Goal: Task Accomplishment & Management: Use online tool/utility

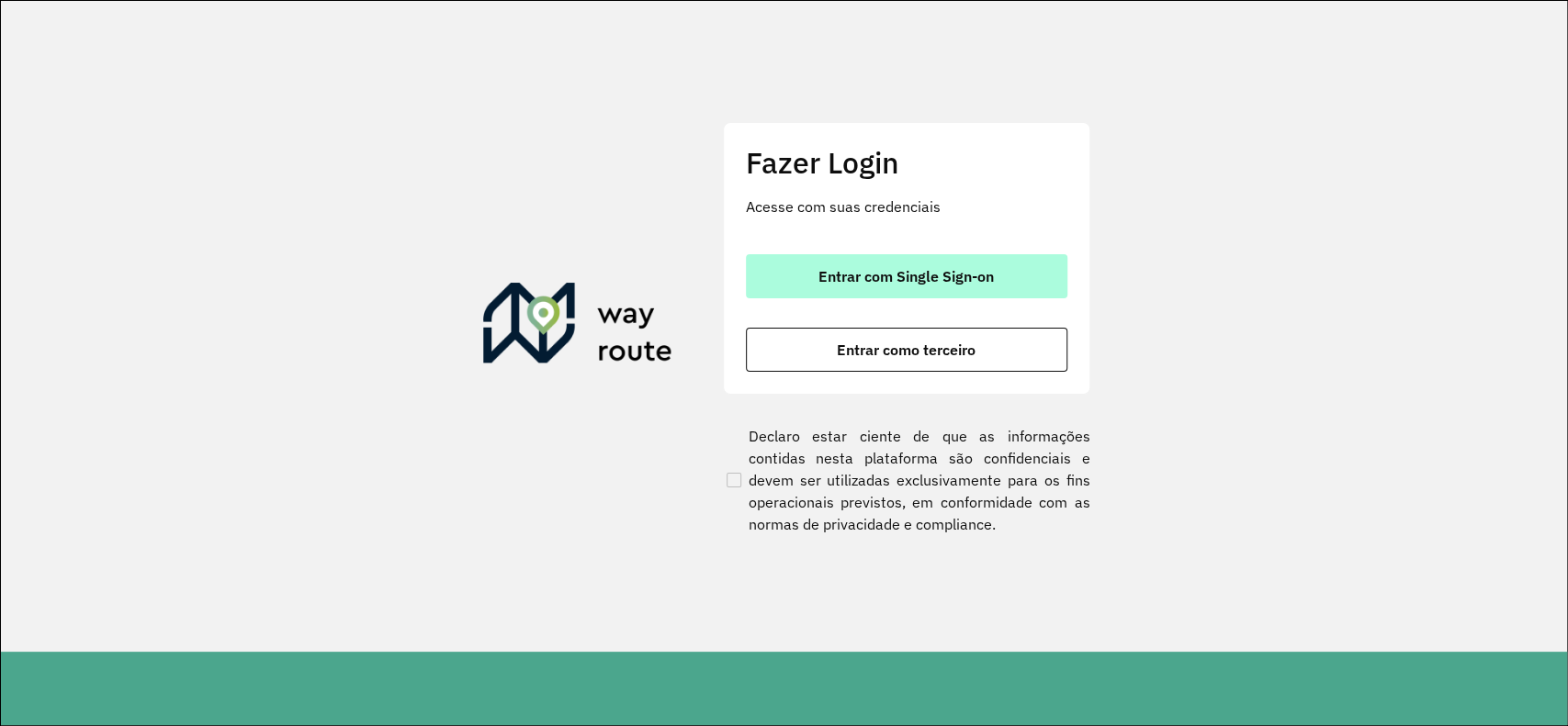
click at [956, 275] on span "Entrar com Single Sign-on" at bounding box center [906, 277] width 176 height 15
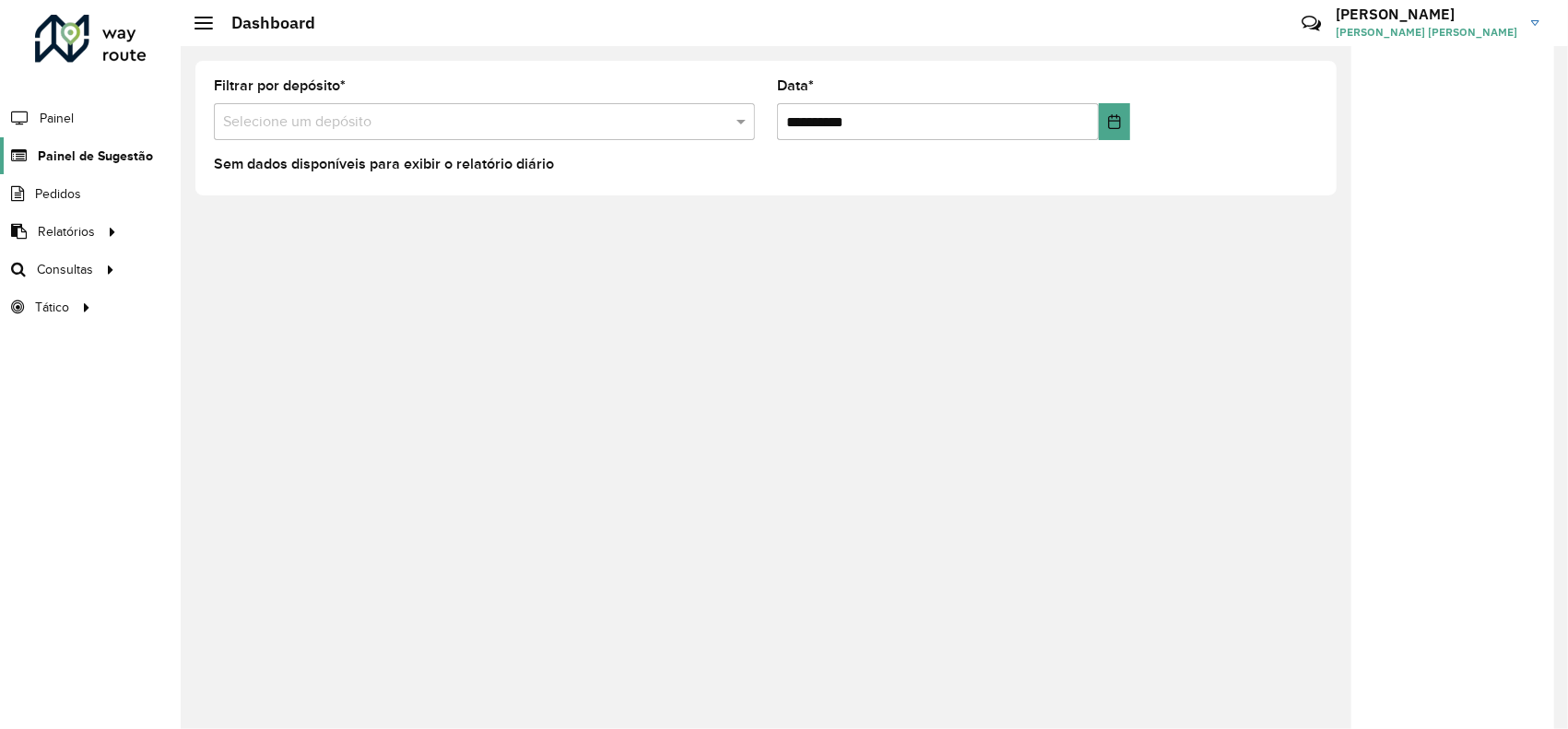
click at [76, 159] on span "Painel de Sugestão" at bounding box center [96, 156] width 116 height 20
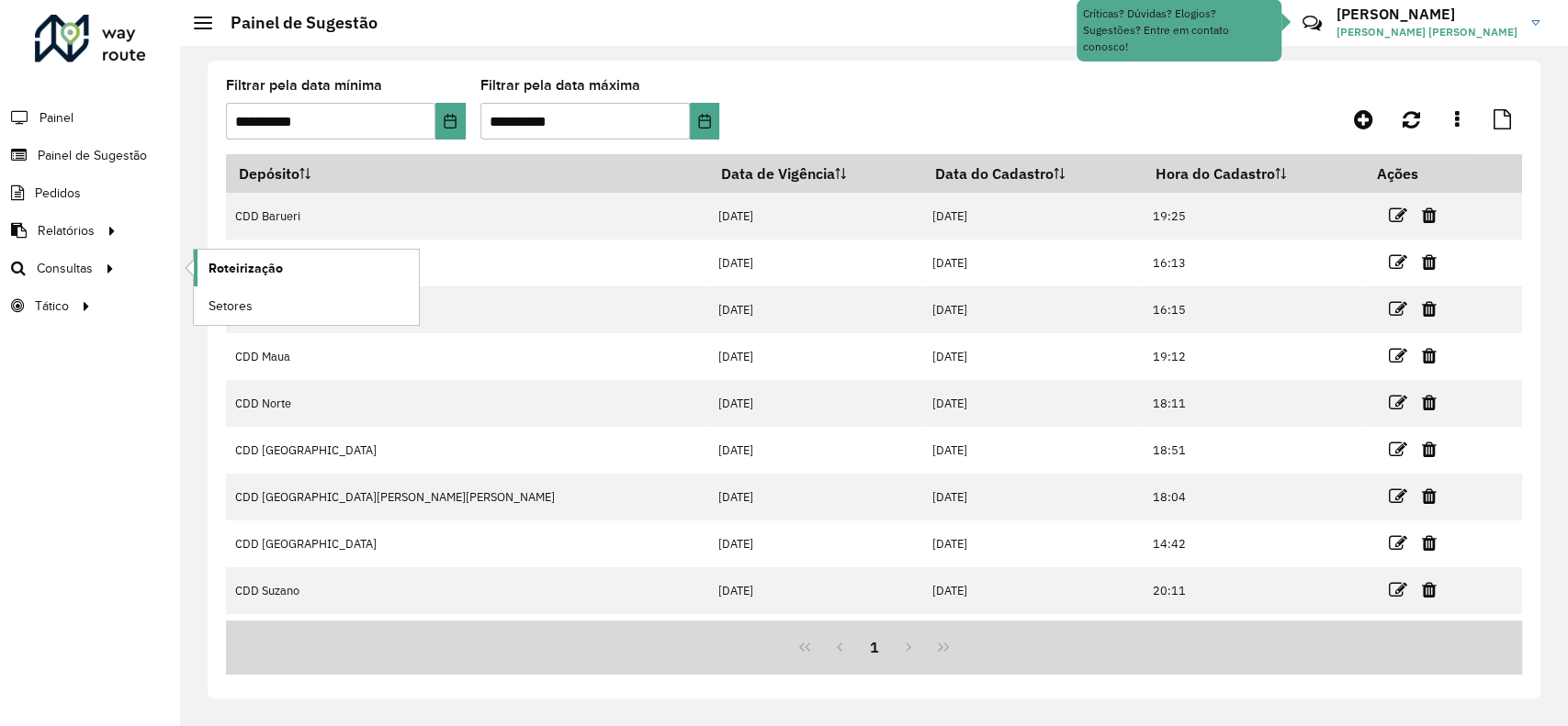
click at [229, 260] on span "Roteirização" at bounding box center [245, 268] width 74 height 19
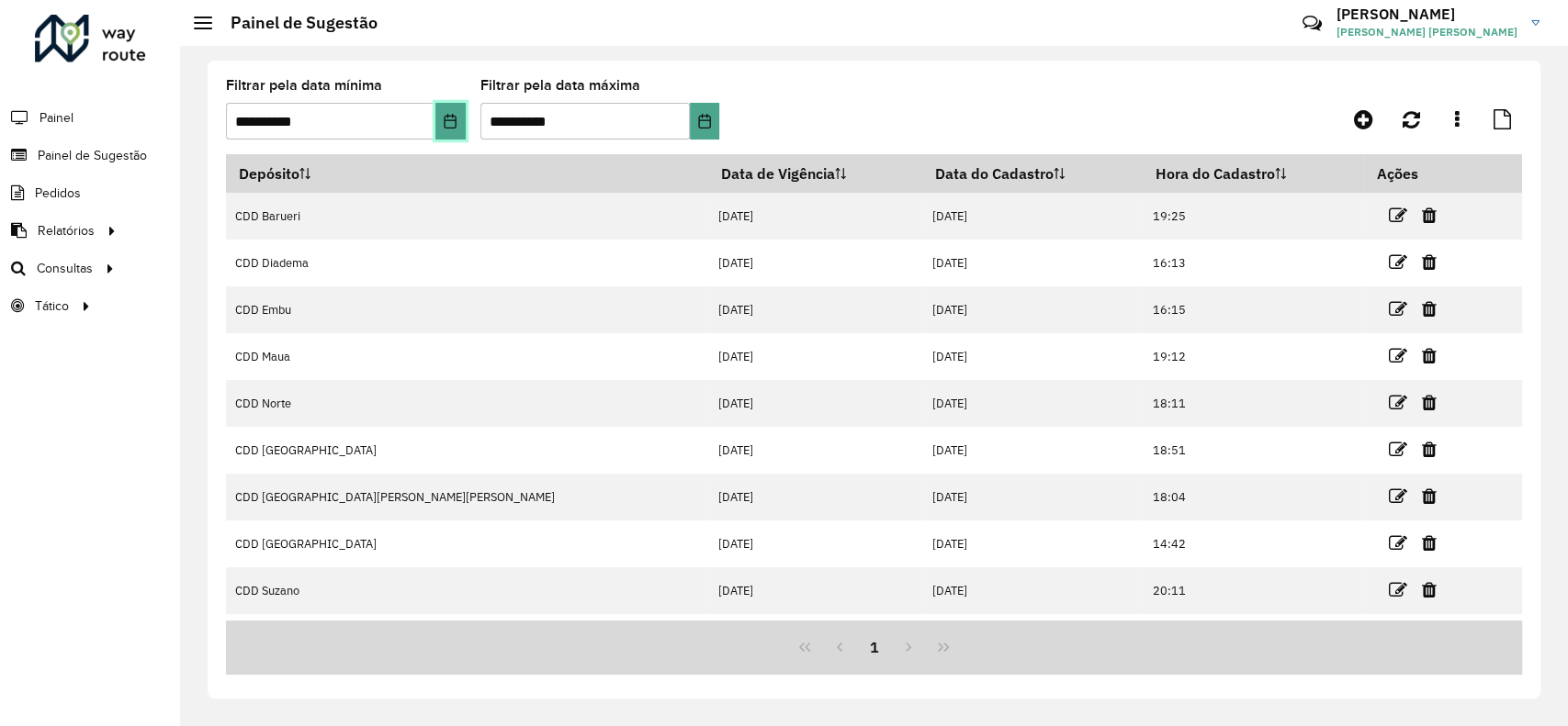
click at [452, 124] on icon "Choose Date" at bounding box center [451, 122] width 15 height 15
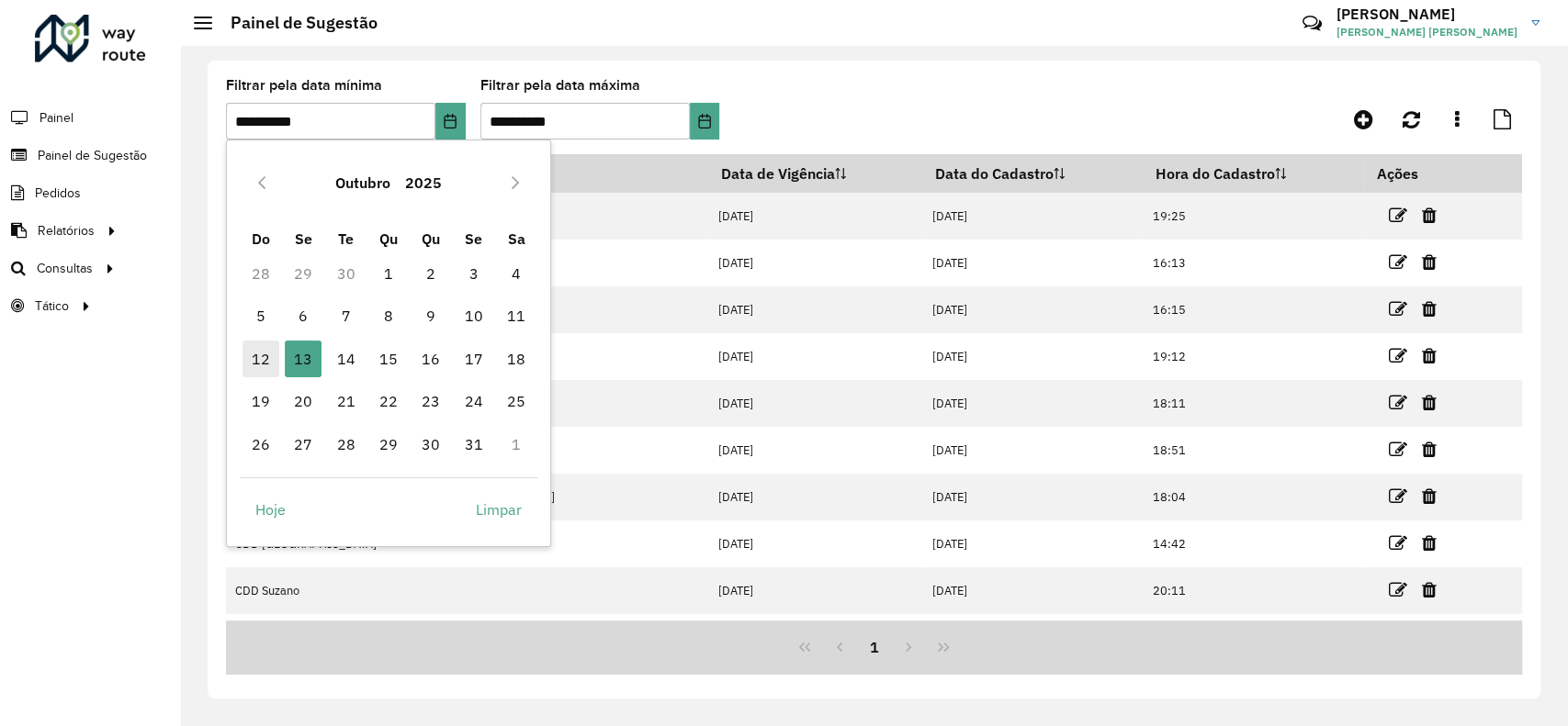
click at [256, 354] on span "12" at bounding box center [261, 359] width 37 height 37
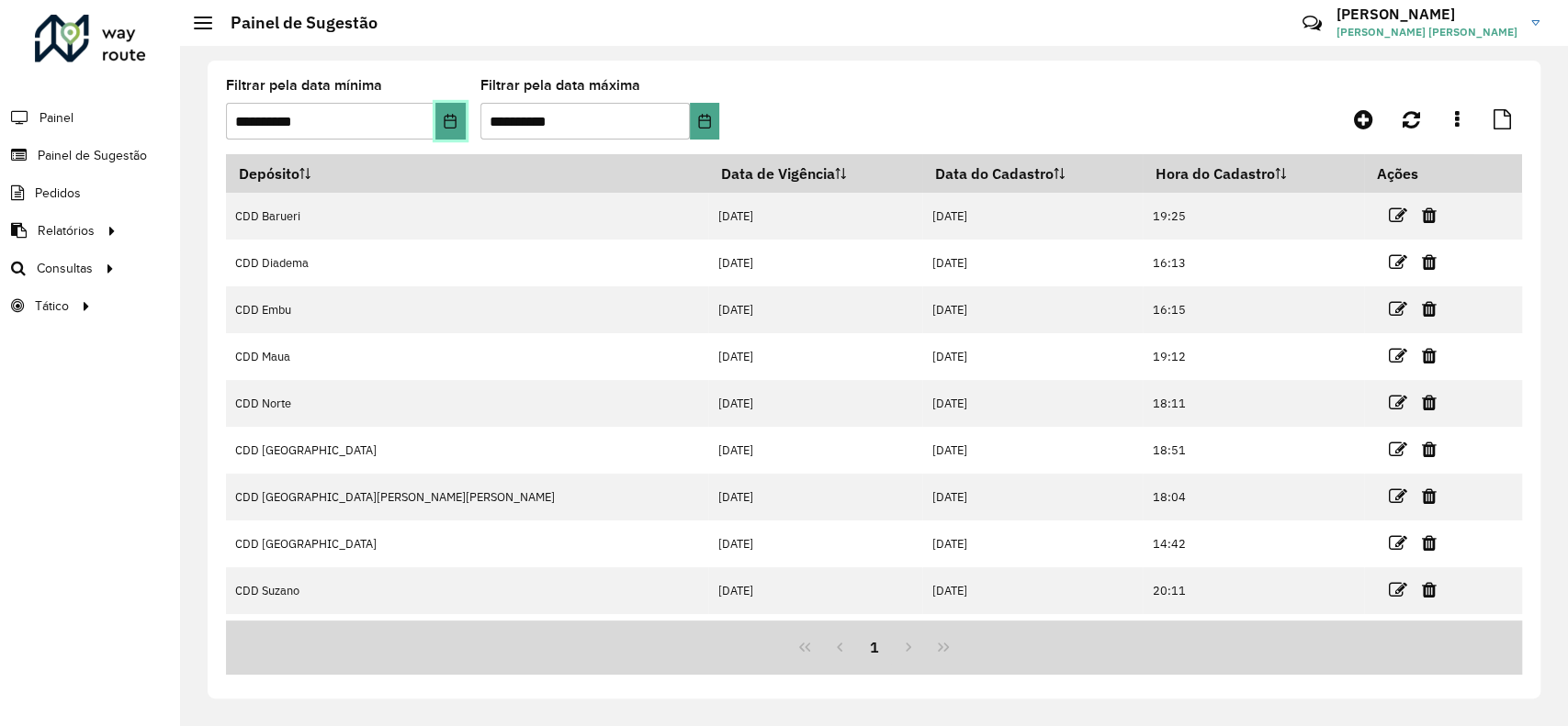
click at [454, 111] on button "Choose Date" at bounding box center [451, 122] width 31 height 37
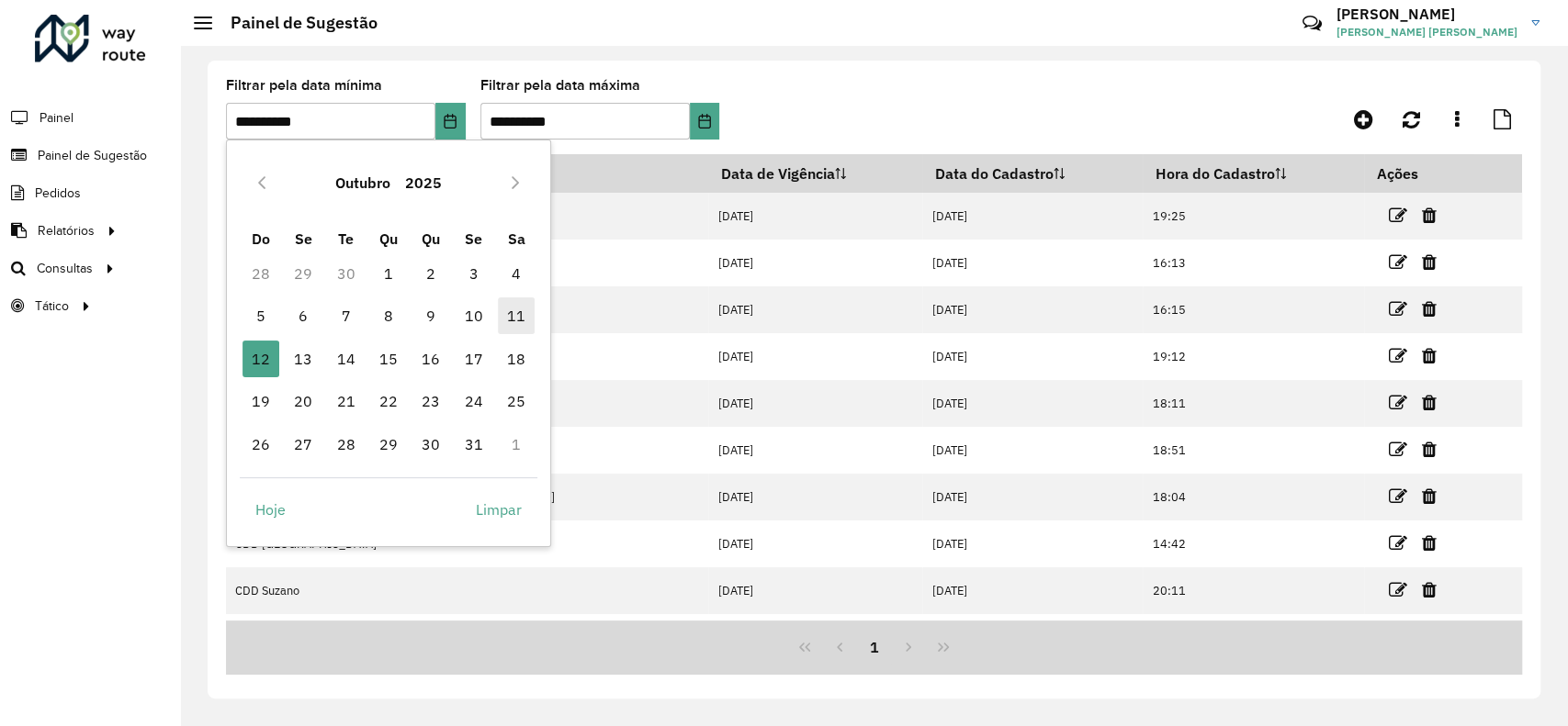
click at [522, 316] on span "11" at bounding box center [516, 316] width 37 height 37
type input "**********"
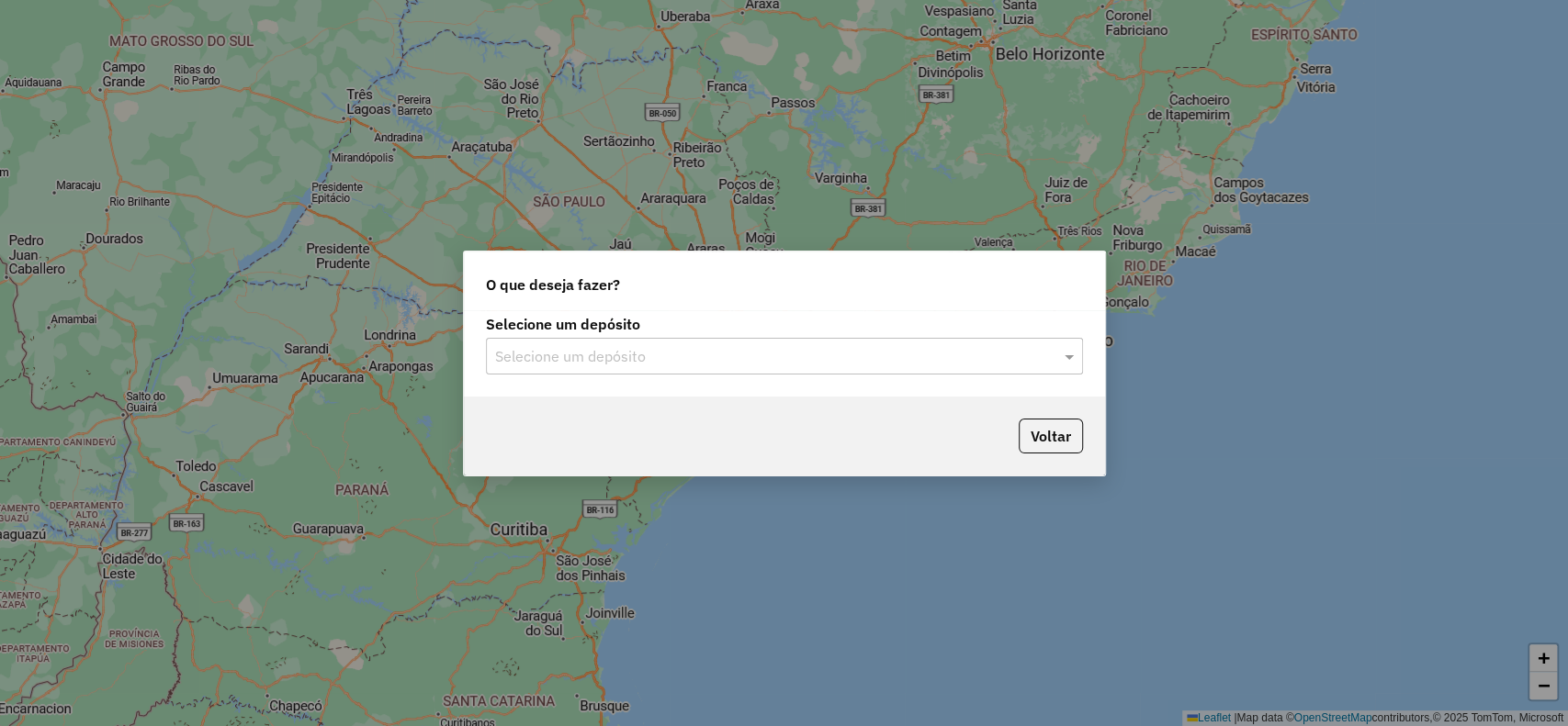
click at [679, 357] on input "text" at bounding box center [765, 357] width 542 height 22
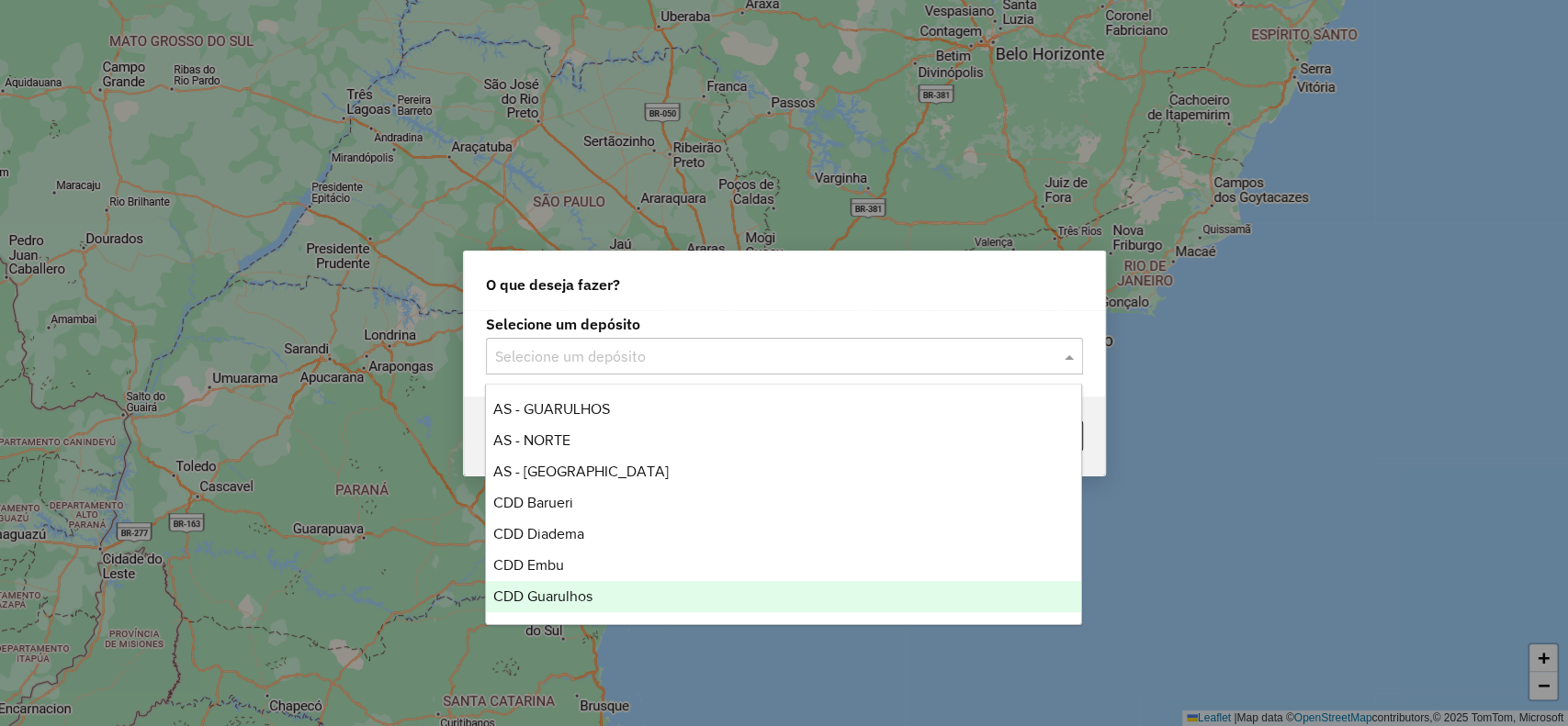
click at [585, 585] on div "CDD Guarulhos" at bounding box center [783, 597] width 595 height 32
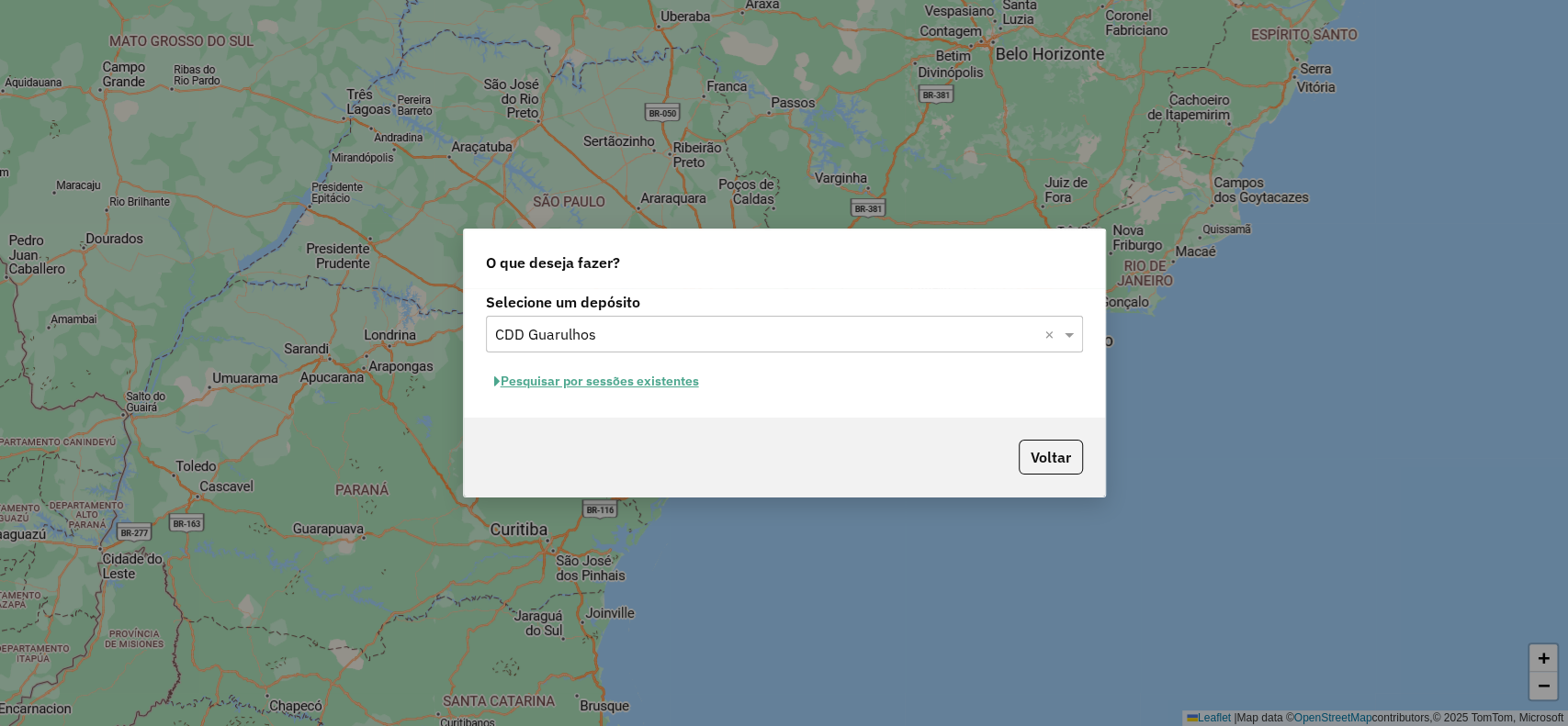
click at [623, 385] on button "Pesquisar por sessões existentes" at bounding box center [596, 382] width 221 height 29
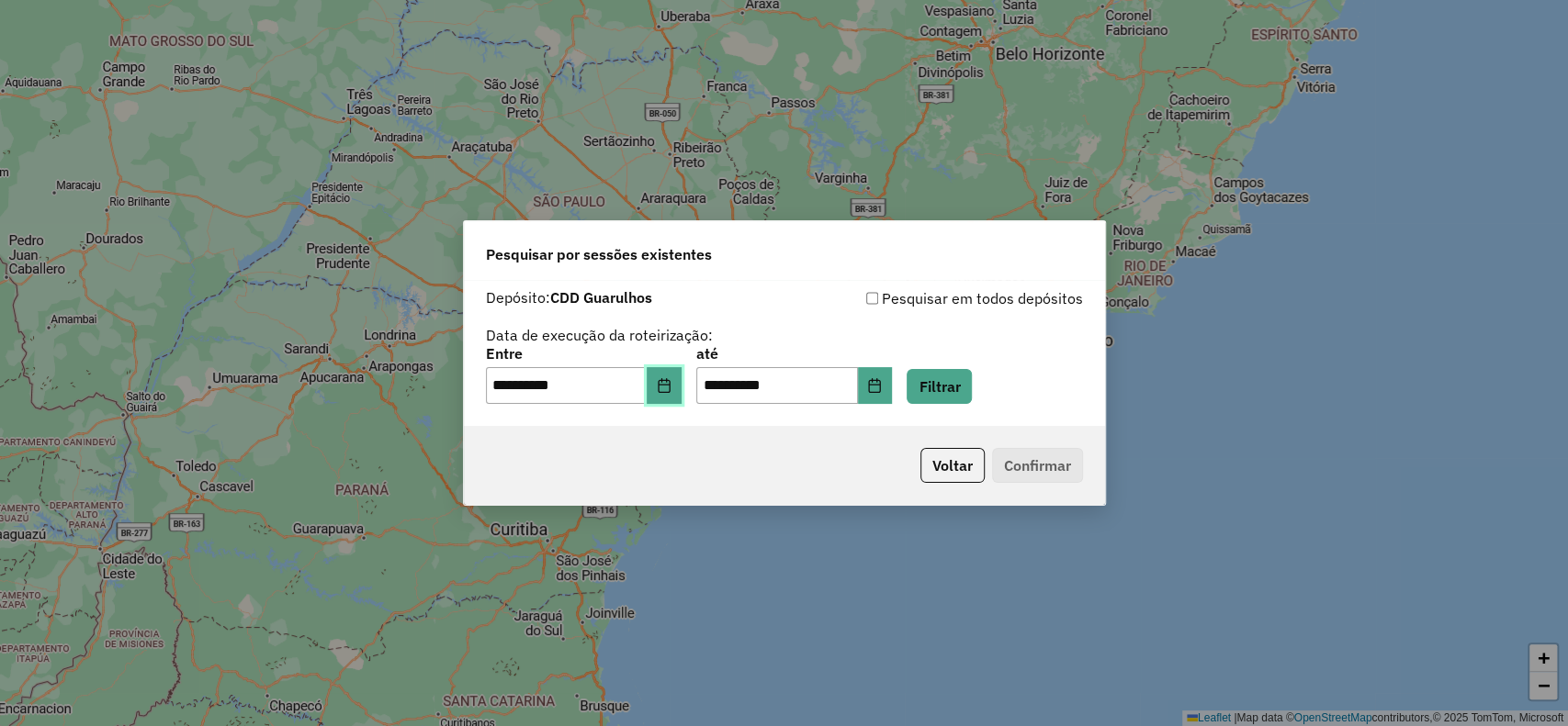
click at [681, 398] on button "Choose Date" at bounding box center [664, 386] width 35 height 37
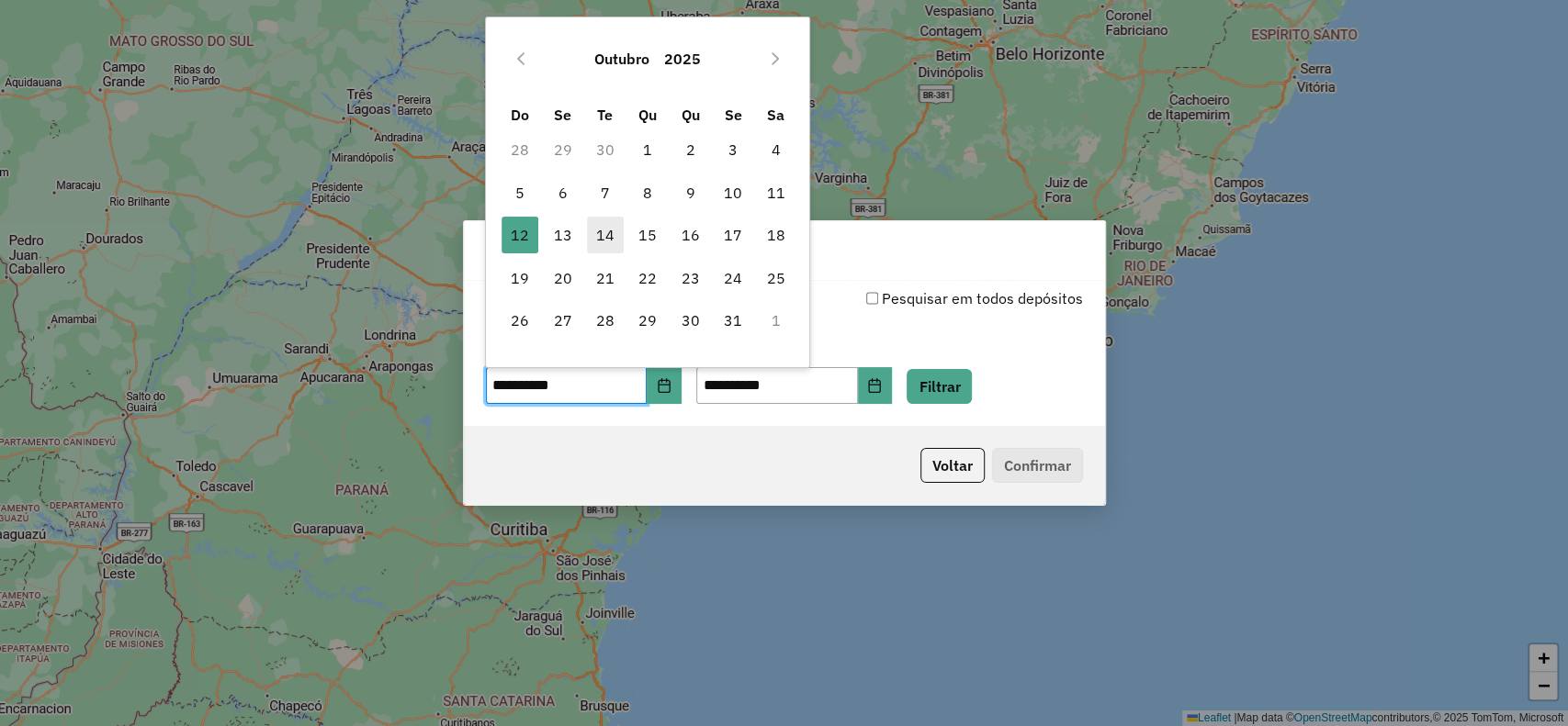
drag, startPoint x: 561, startPoint y: 235, endPoint x: 592, endPoint y: 233, distance: 31.1
click at [560, 234] on span "13" at bounding box center [562, 235] width 37 height 37
type input "**********"
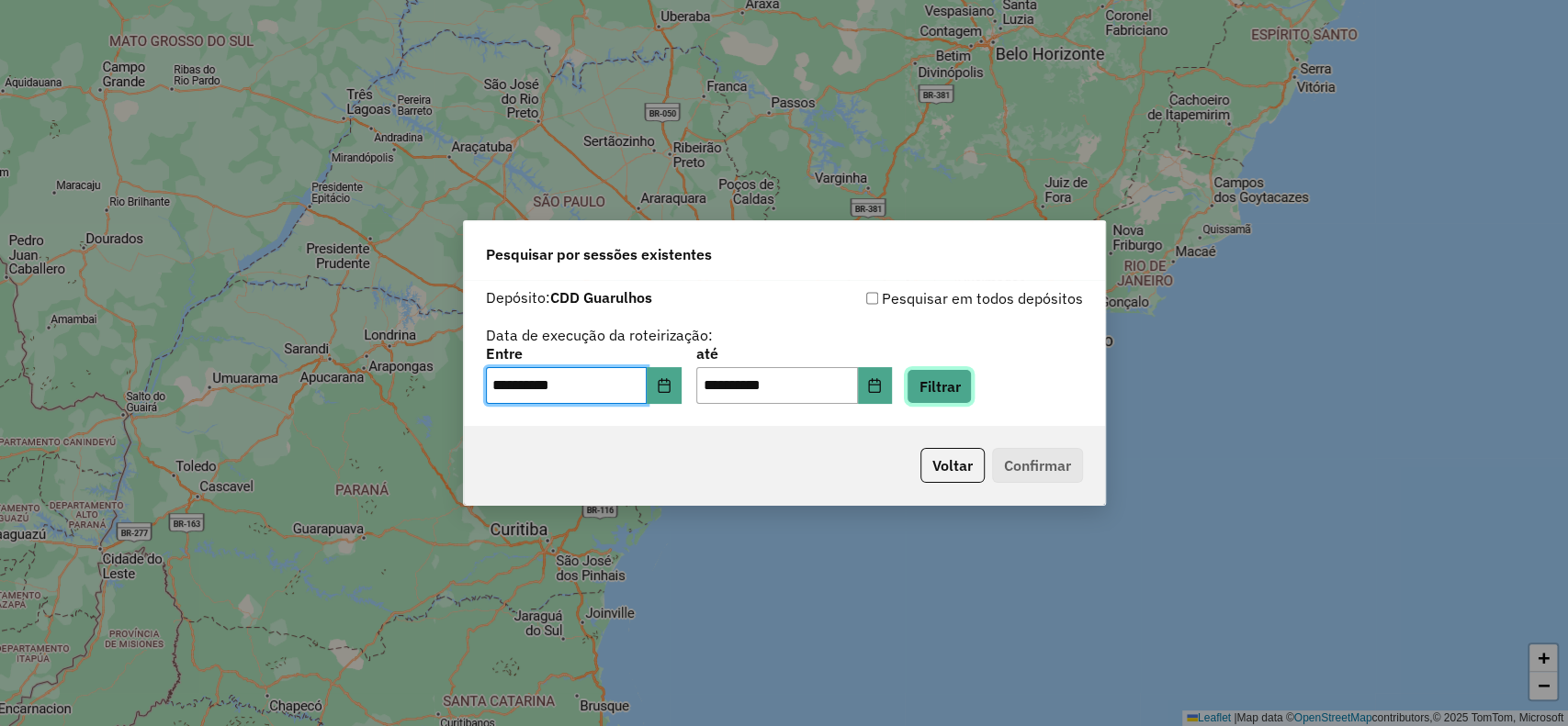
drag, startPoint x: 934, startPoint y: 400, endPoint x: 940, endPoint y: 392, distance: 10.0
click at [935, 398] on button "Filtrar" at bounding box center [939, 387] width 65 height 35
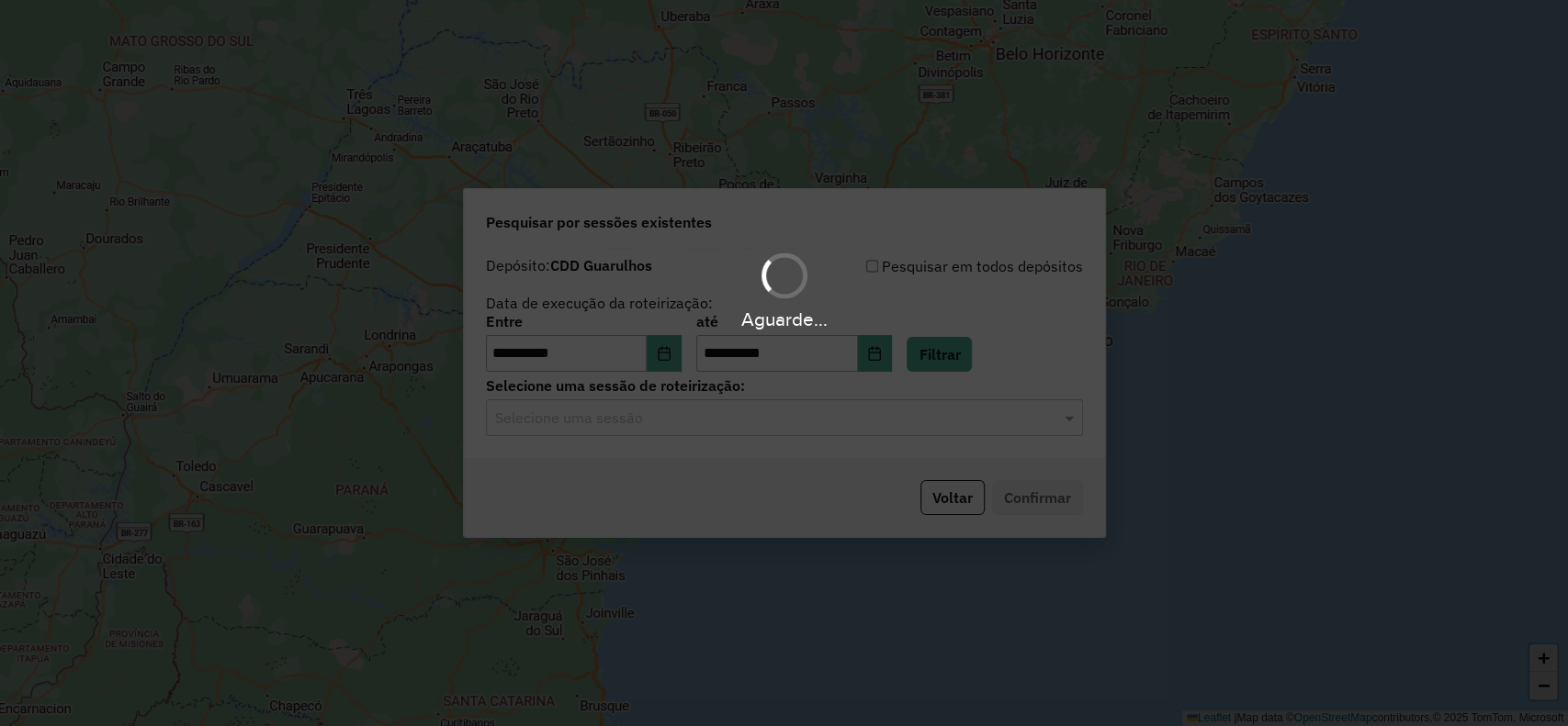
click at [637, 415] on input "text" at bounding box center [765, 419] width 542 height 22
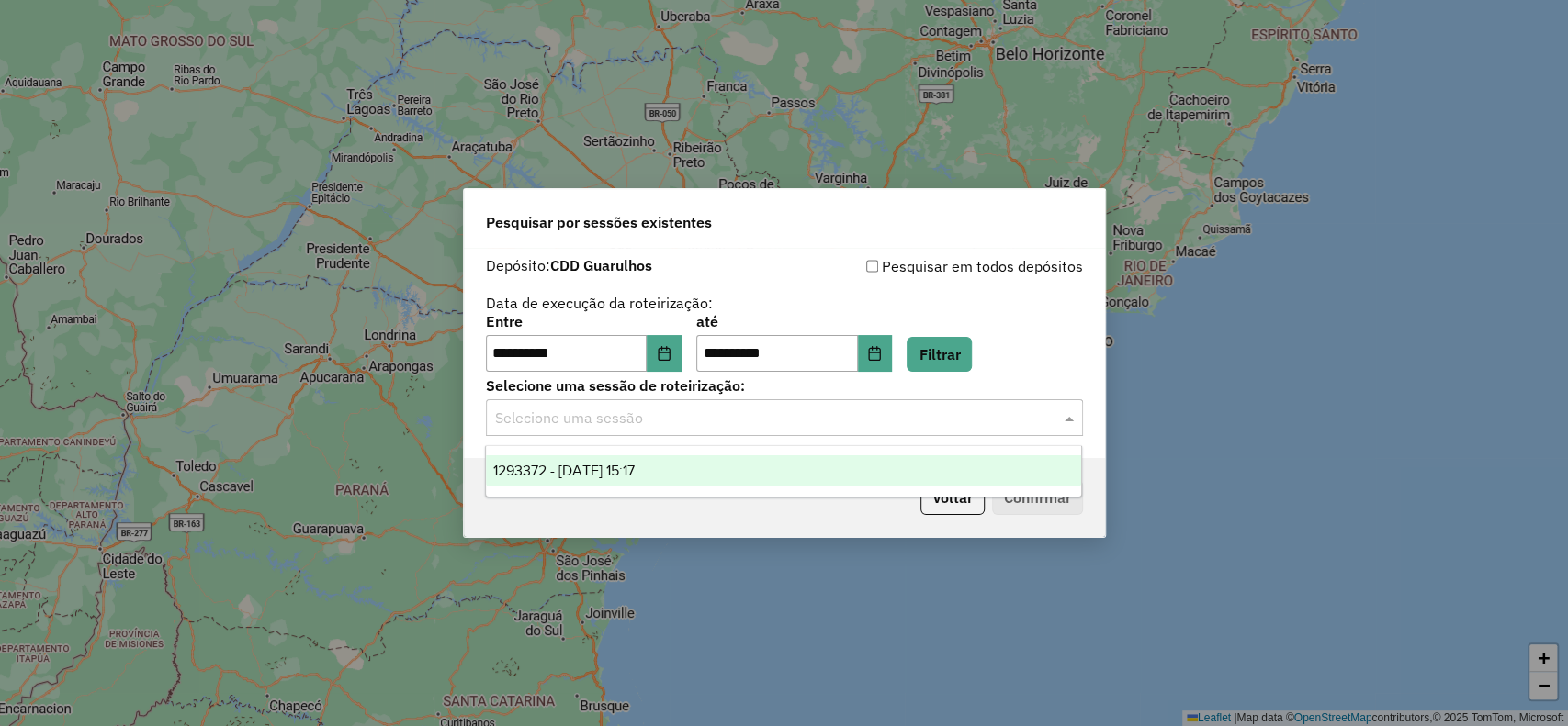
click at [673, 466] on div "1293372 - 13/10/2025 15:17" at bounding box center [783, 472] width 595 height 32
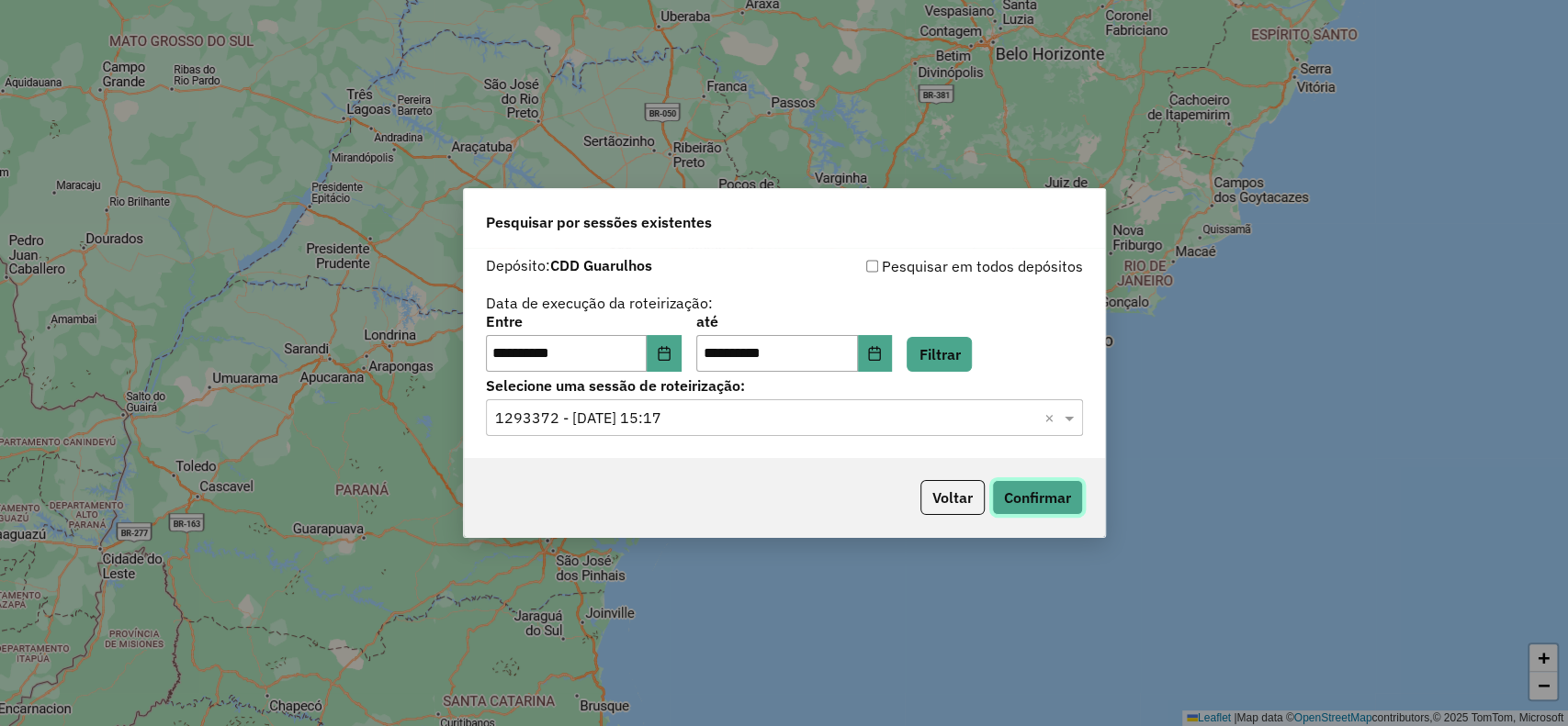
click at [1029, 496] on button "Confirmar" at bounding box center [1038, 498] width 91 height 35
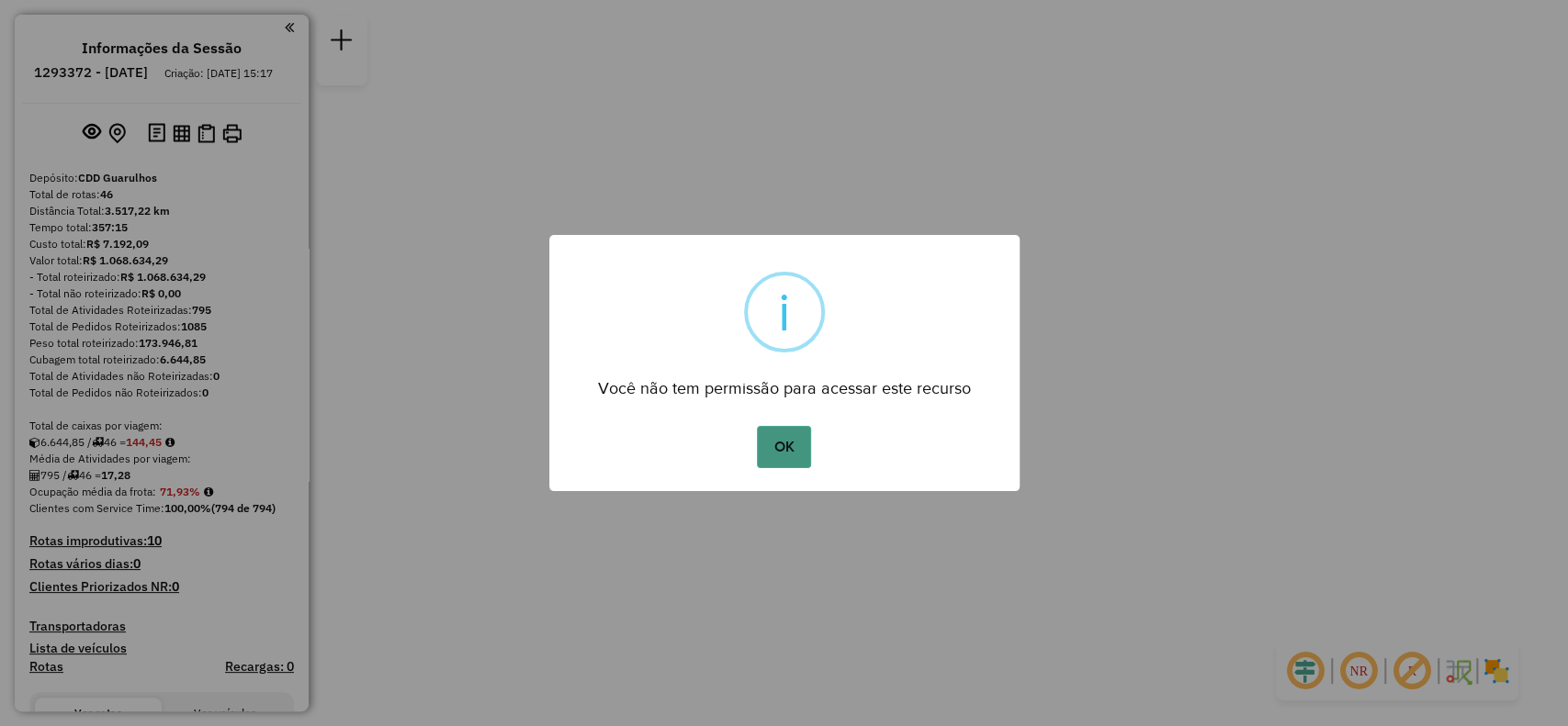
click at [782, 448] on button "OK" at bounding box center [784, 447] width 54 height 42
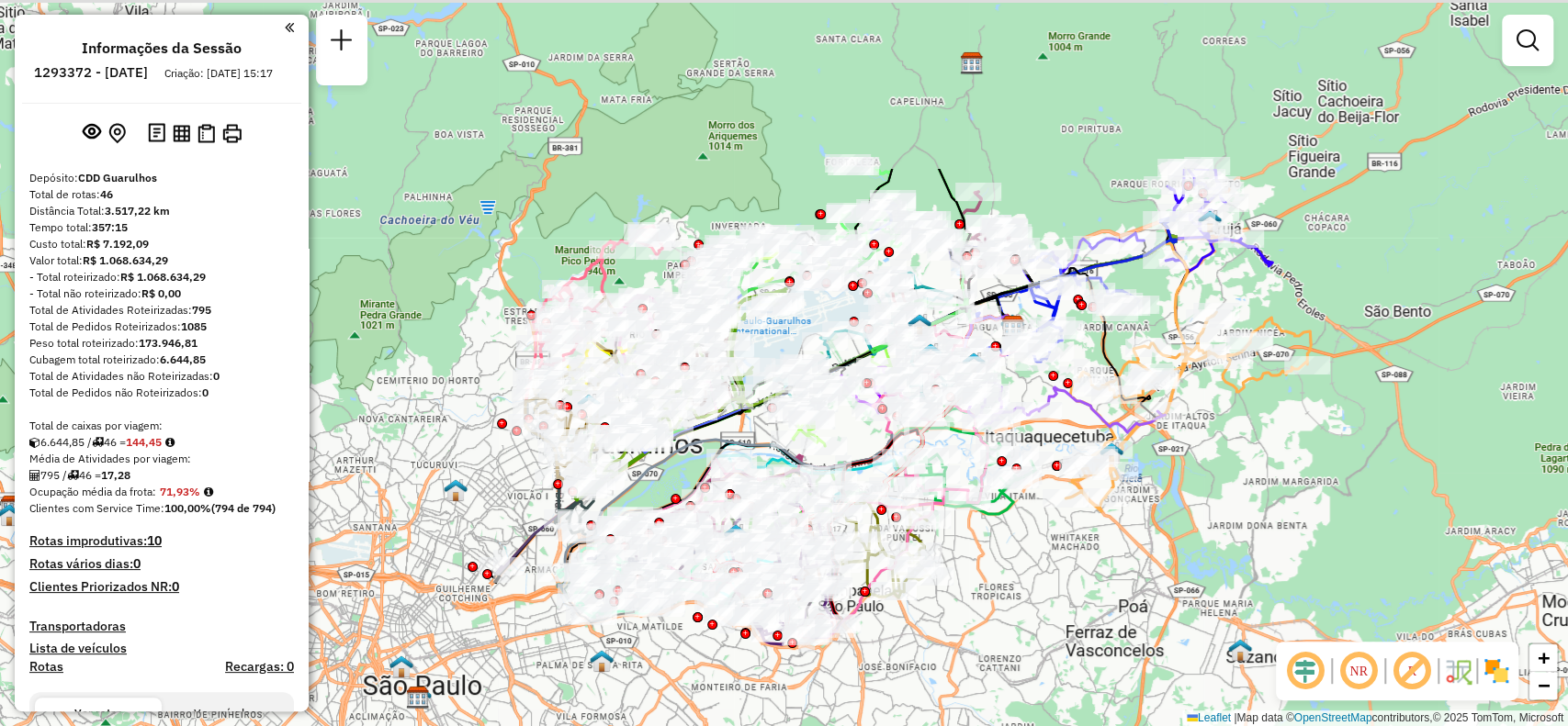
drag, startPoint x: 1372, startPoint y: 254, endPoint x: 1478, endPoint y: 123, distance: 168.5
click at [1231, 477] on div "Janela de atendimento Grade de atendimento Capacidade Transportadoras Veículos …" at bounding box center [784, 363] width 1568 height 726
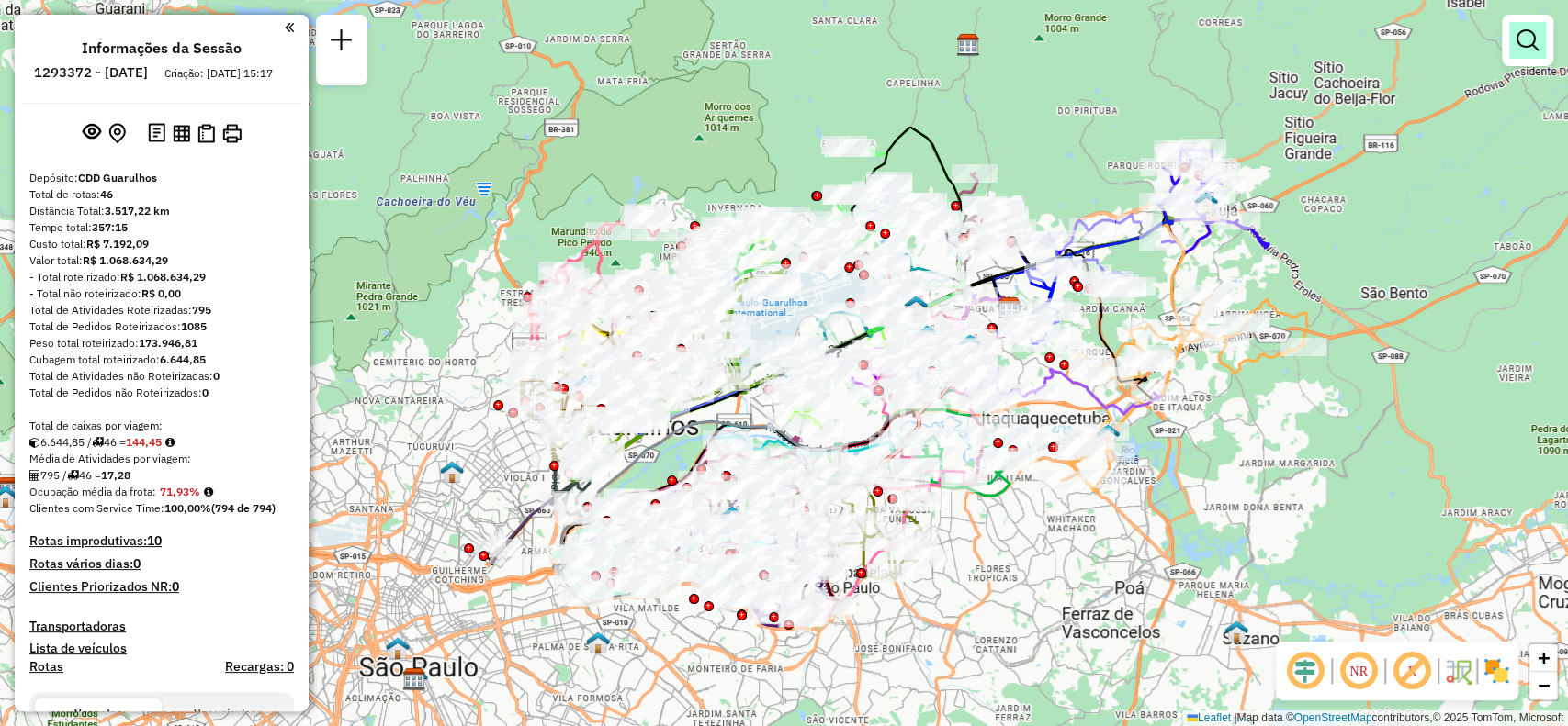
click at [1515, 29] on link at bounding box center [1528, 41] width 37 height 37
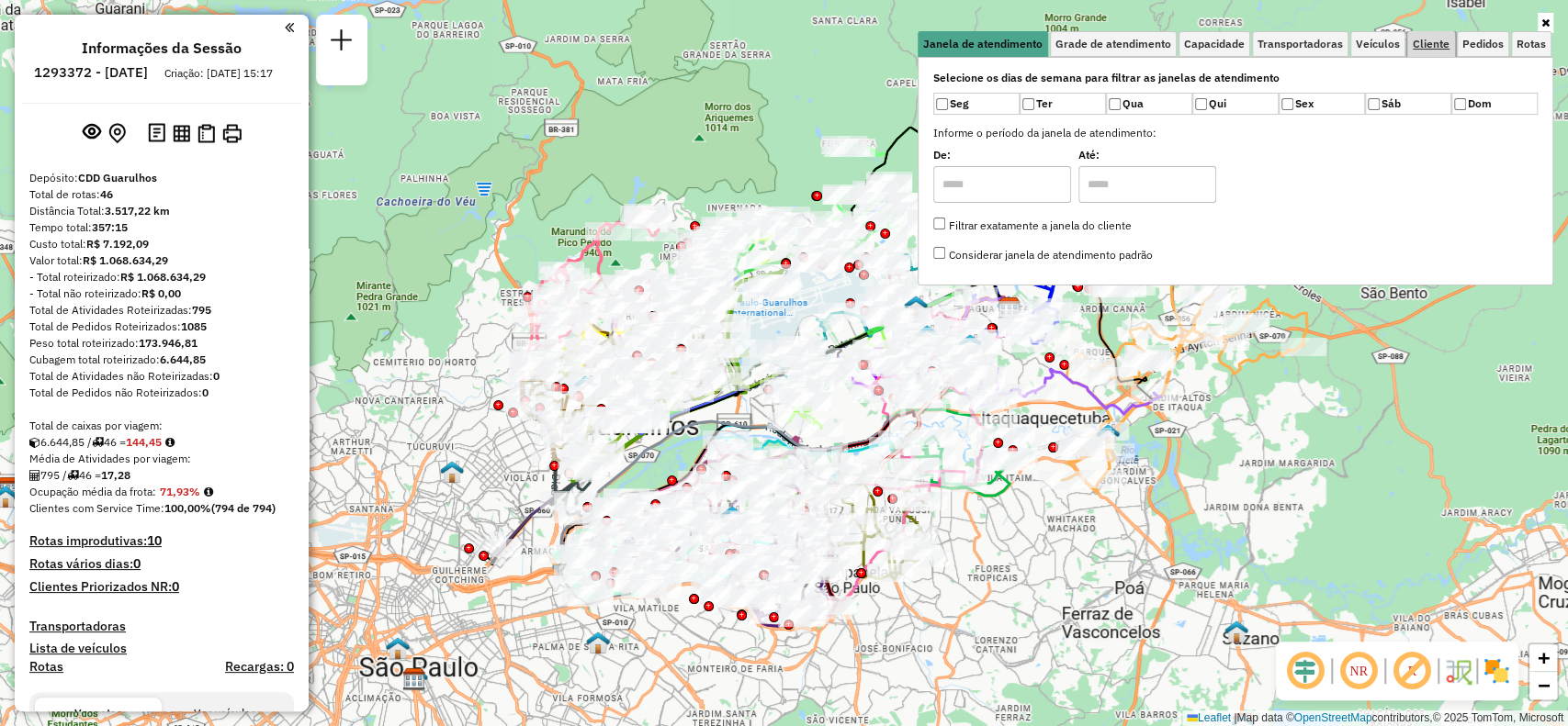
click at [1432, 45] on span "Cliente" at bounding box center [1431, 45] width 37 height 11
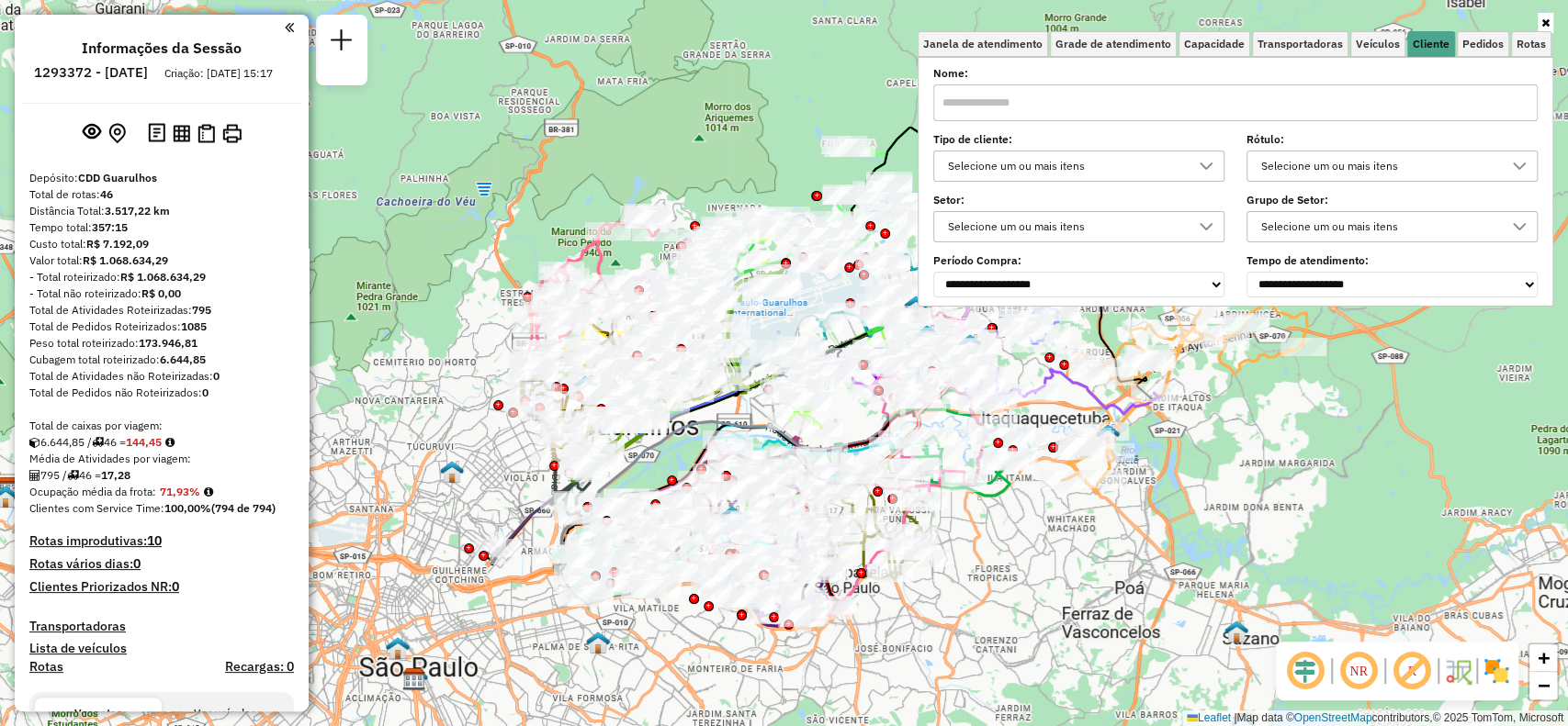
click at [1107, 165] on div "Selecione um ou mais itens" at bounding box center [1065, 166] width 247 height 30
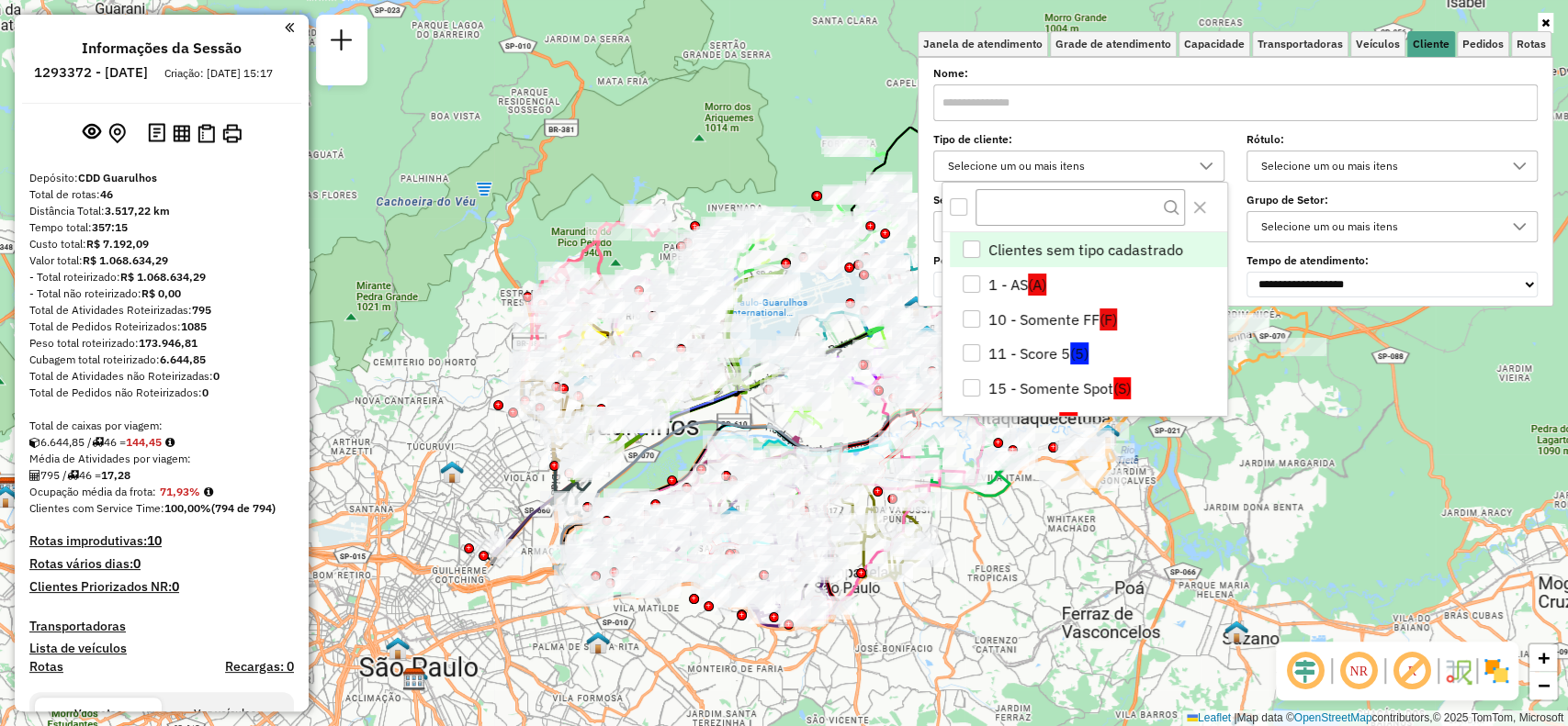
scroll to position [10, 64]
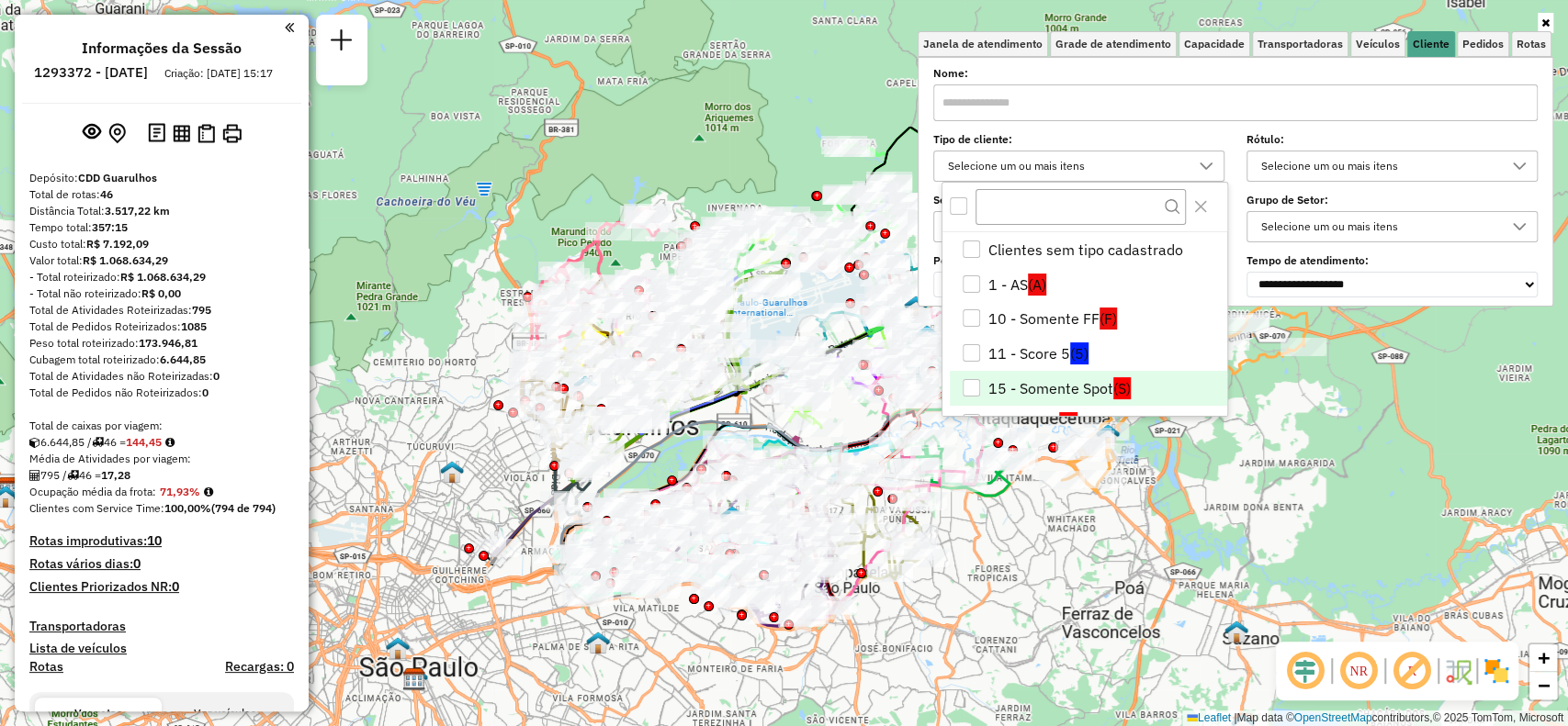
click at [1057, 385] on li "15 - Somente Spot (S)" at bounding box center [1089, 389] width 278 height 35
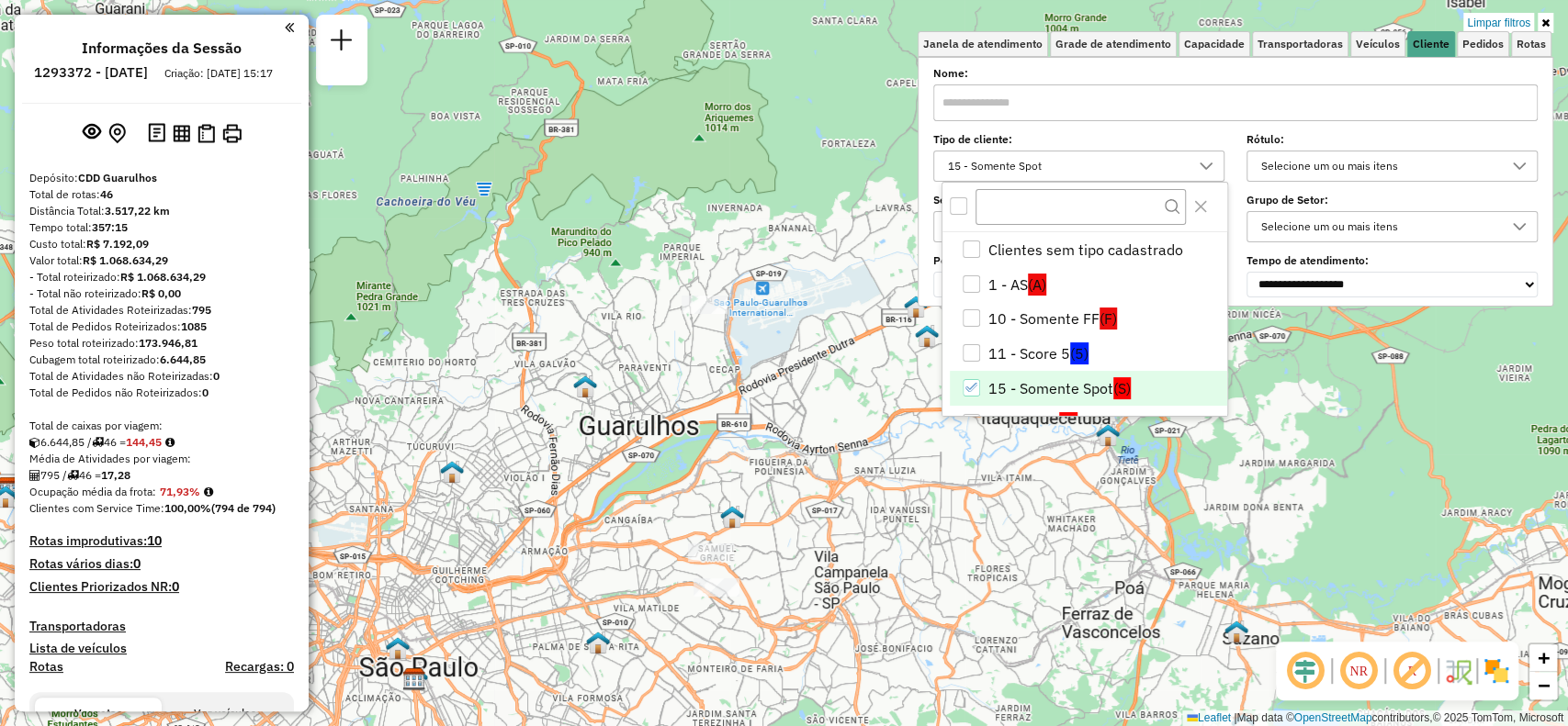
click at [1367, 445] on div "Limpar filtros Janela de atendimento Grade de atendimento Capacidade Transporta…" at bounding box center [784, 363] width 1568 height 726
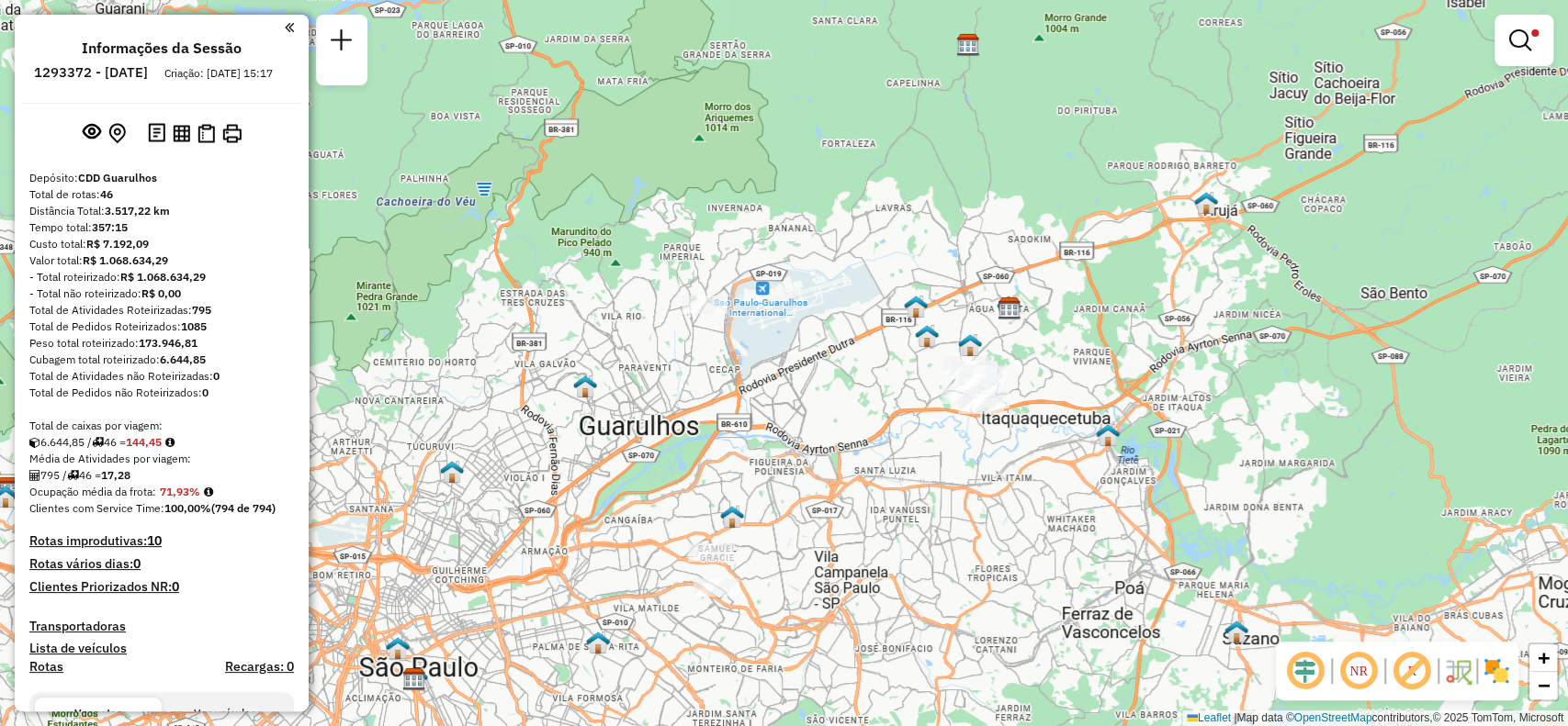
scroll to position [244, 0]
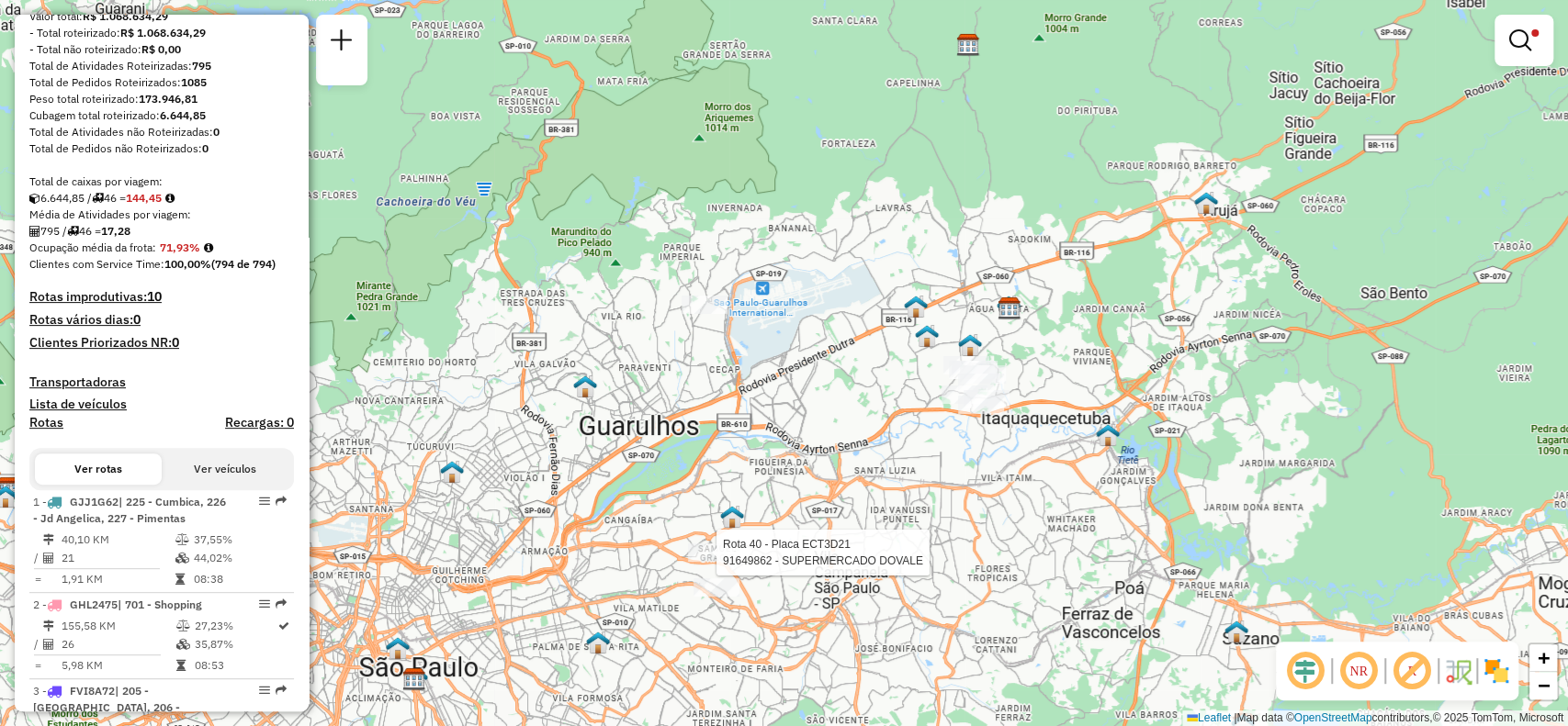
select select "**********"
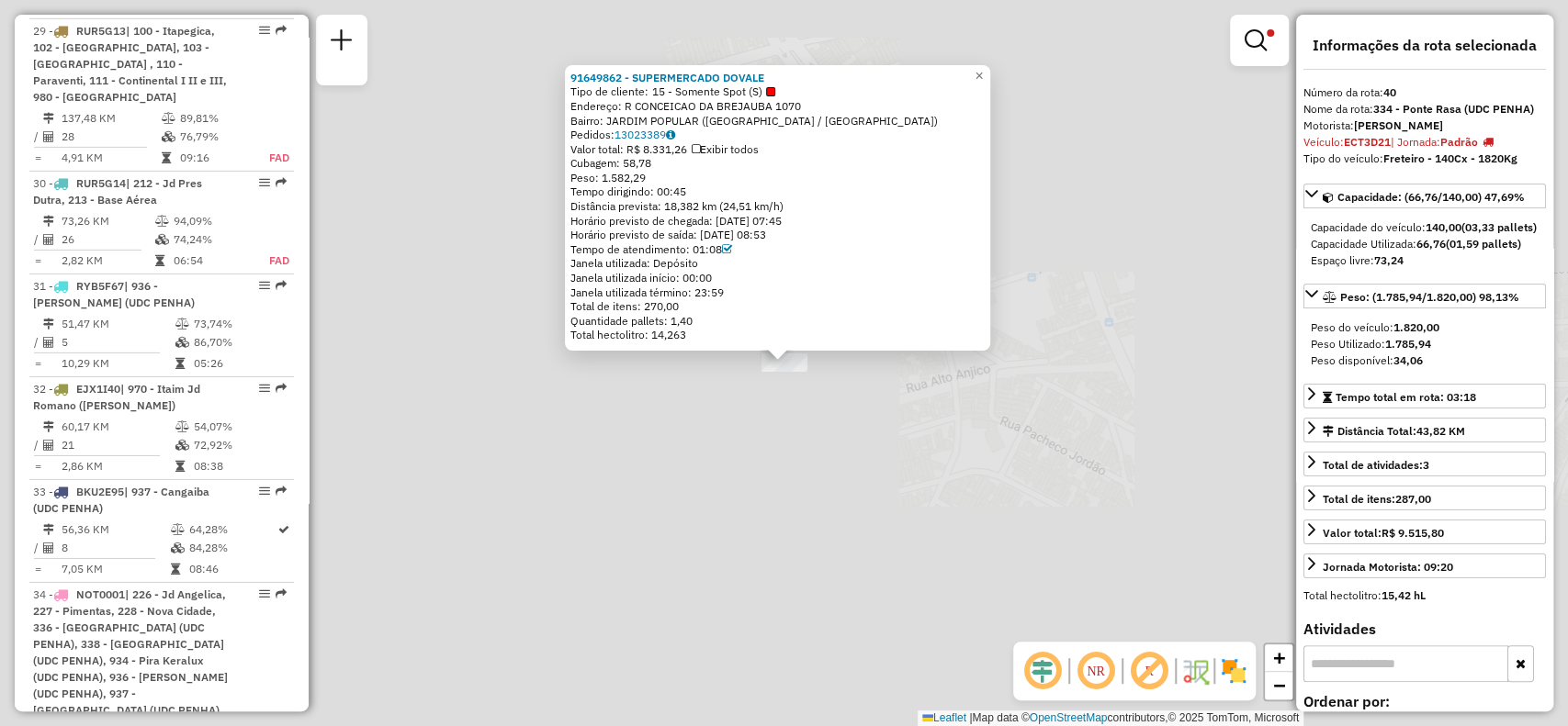
scroll to position [5171, 0]
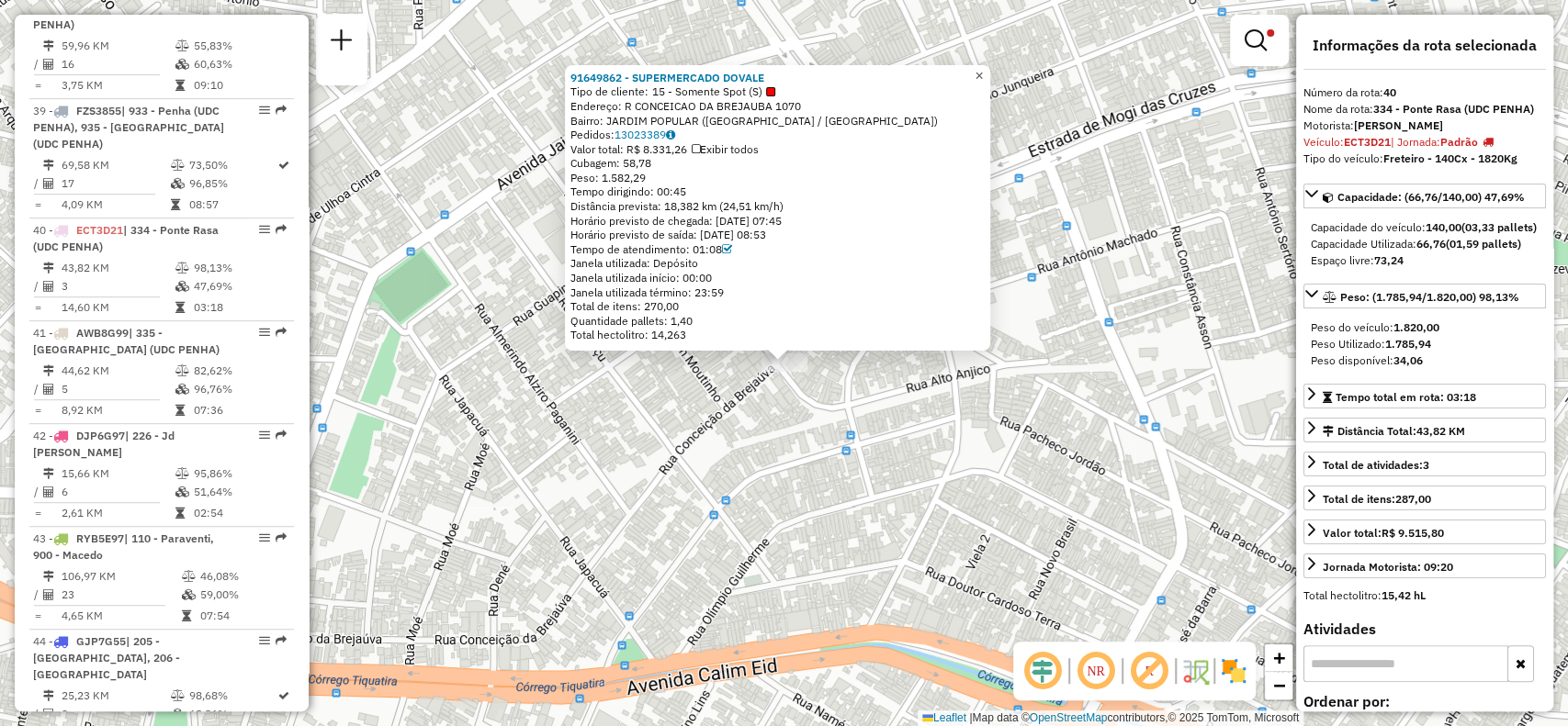
click at [983, 68] on span "×" at bounding box center [978, 75] width 8 height 16
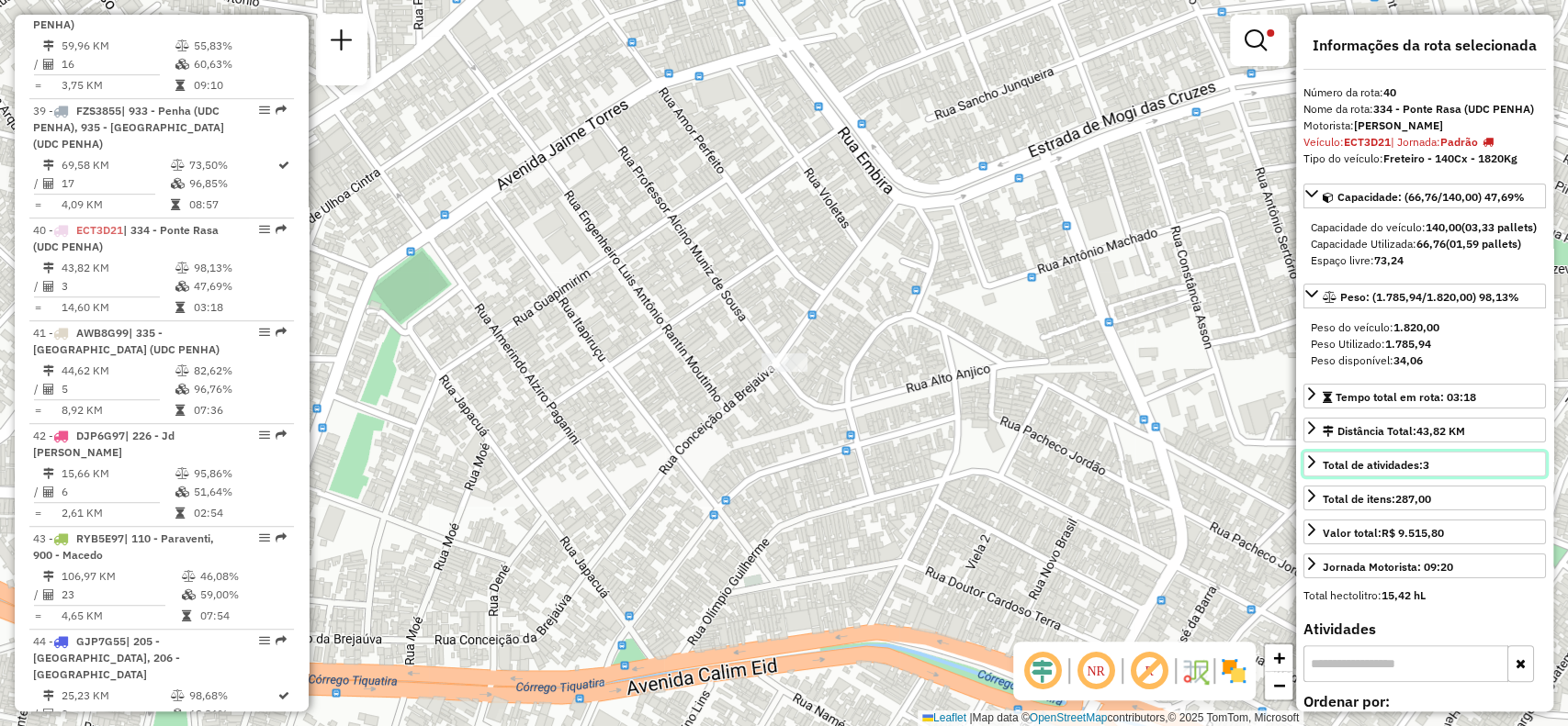
click at [1376, 472] on span "Total de atividades: 3" at bounding box center [1376, 464] width 107 height 14
click at [1378, 472] on span "Total de atividades: 3" at bounding box center [1376, 464] width 107 height 14
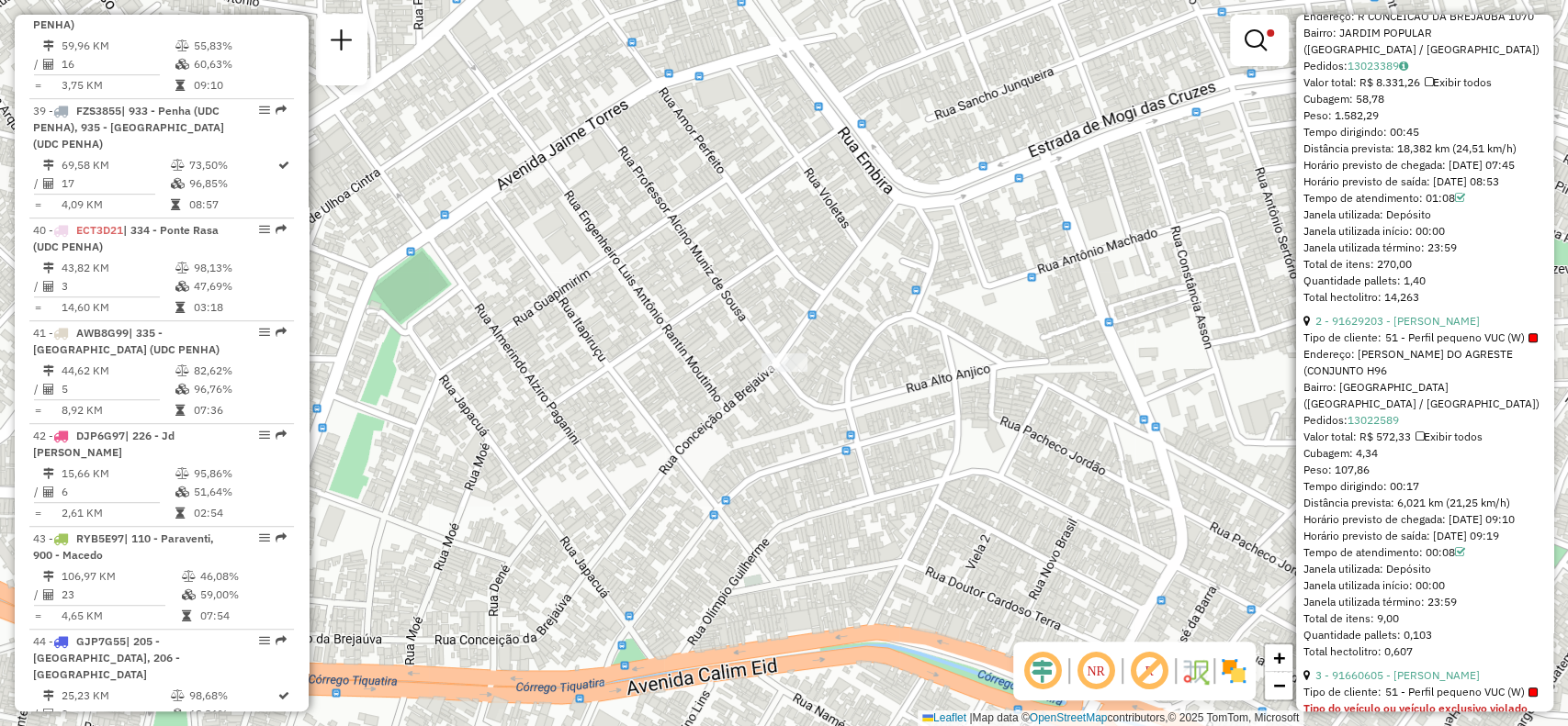
scroll to position [979, 0]
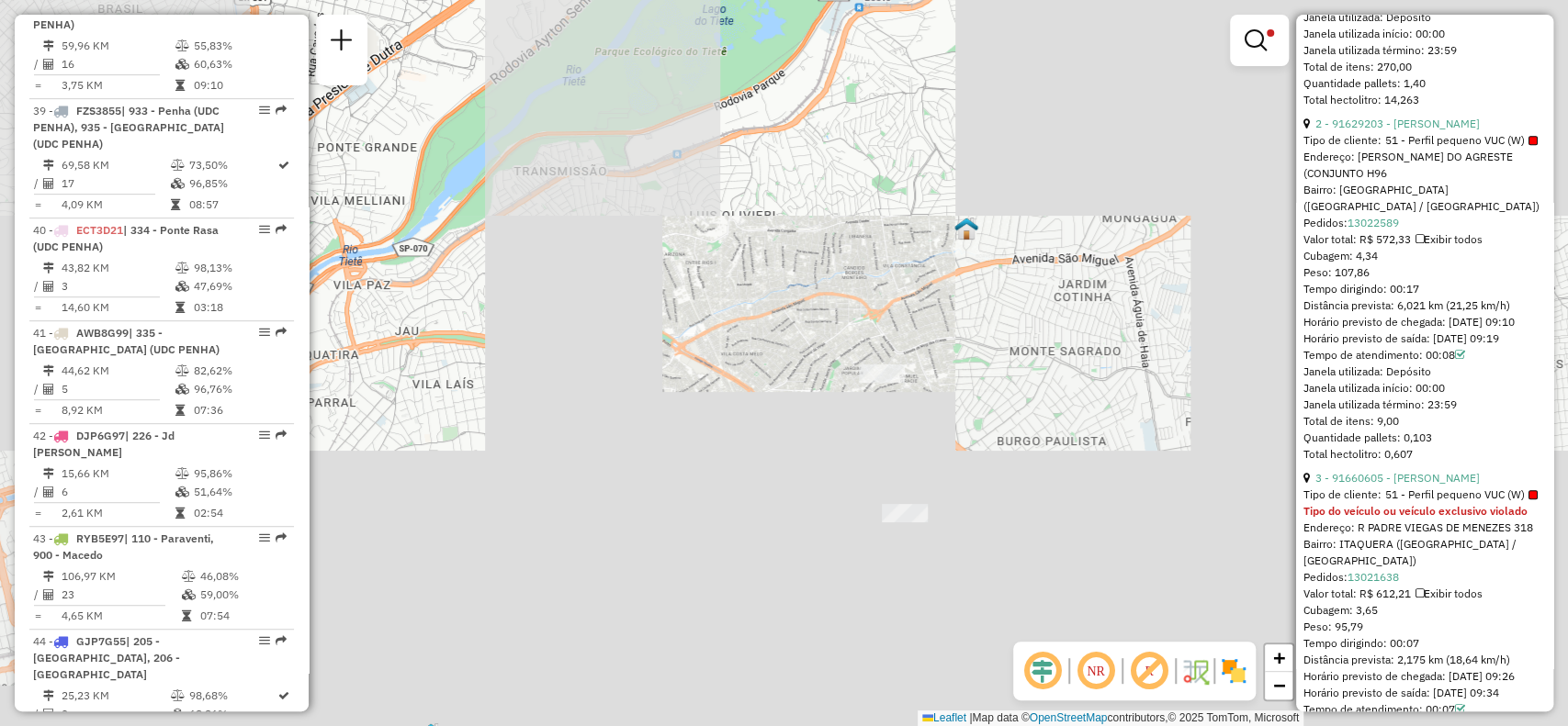
drag, startPoint x: 957, startPoint y: 431, endPoint x: 939, endPoint y: 383, distance: 51.3
click at [956, 355] on div "Limpar filtros Janela de atendimento Grade de atendimento Capacidade Transporta…" at bounding box center [784, 363] width 1568 height 726
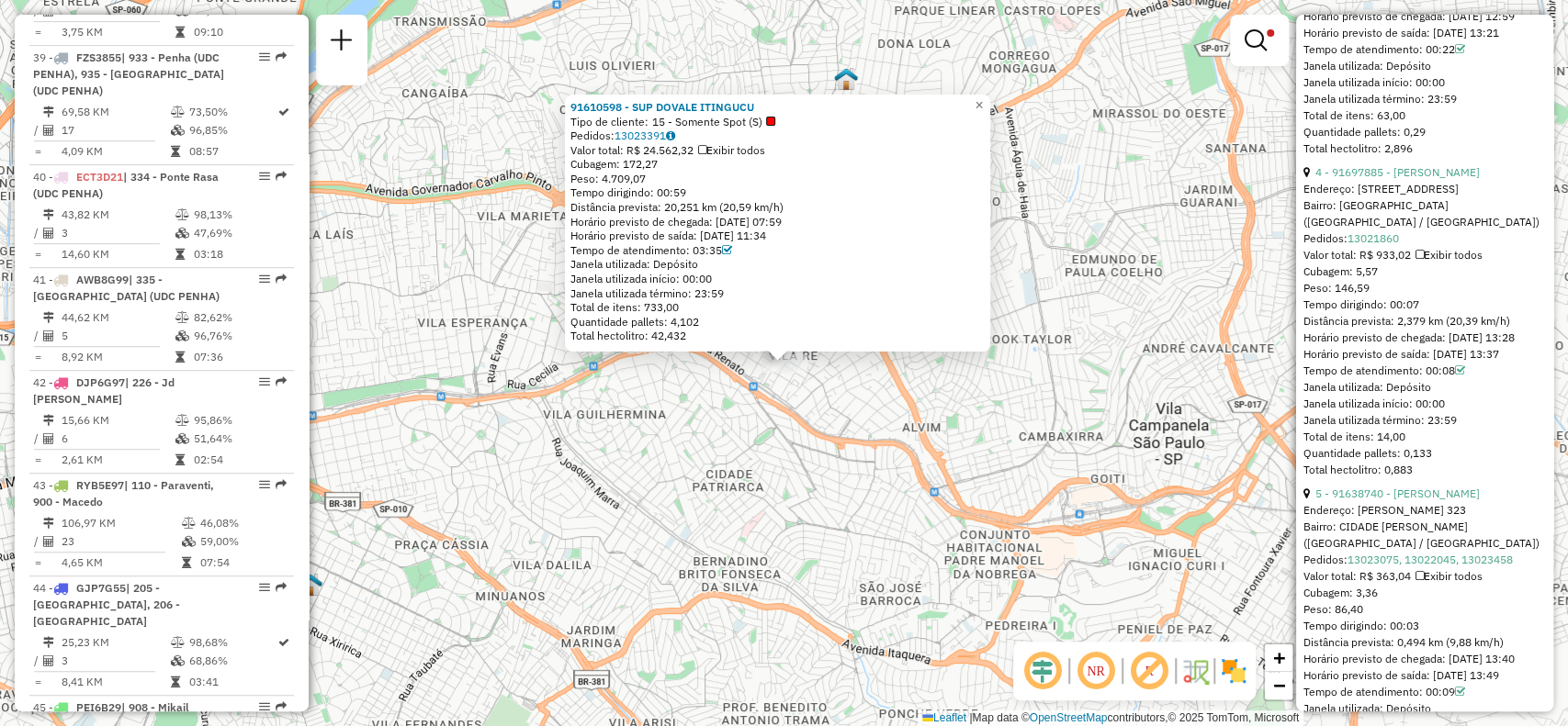
scroll to position [1609, 0]
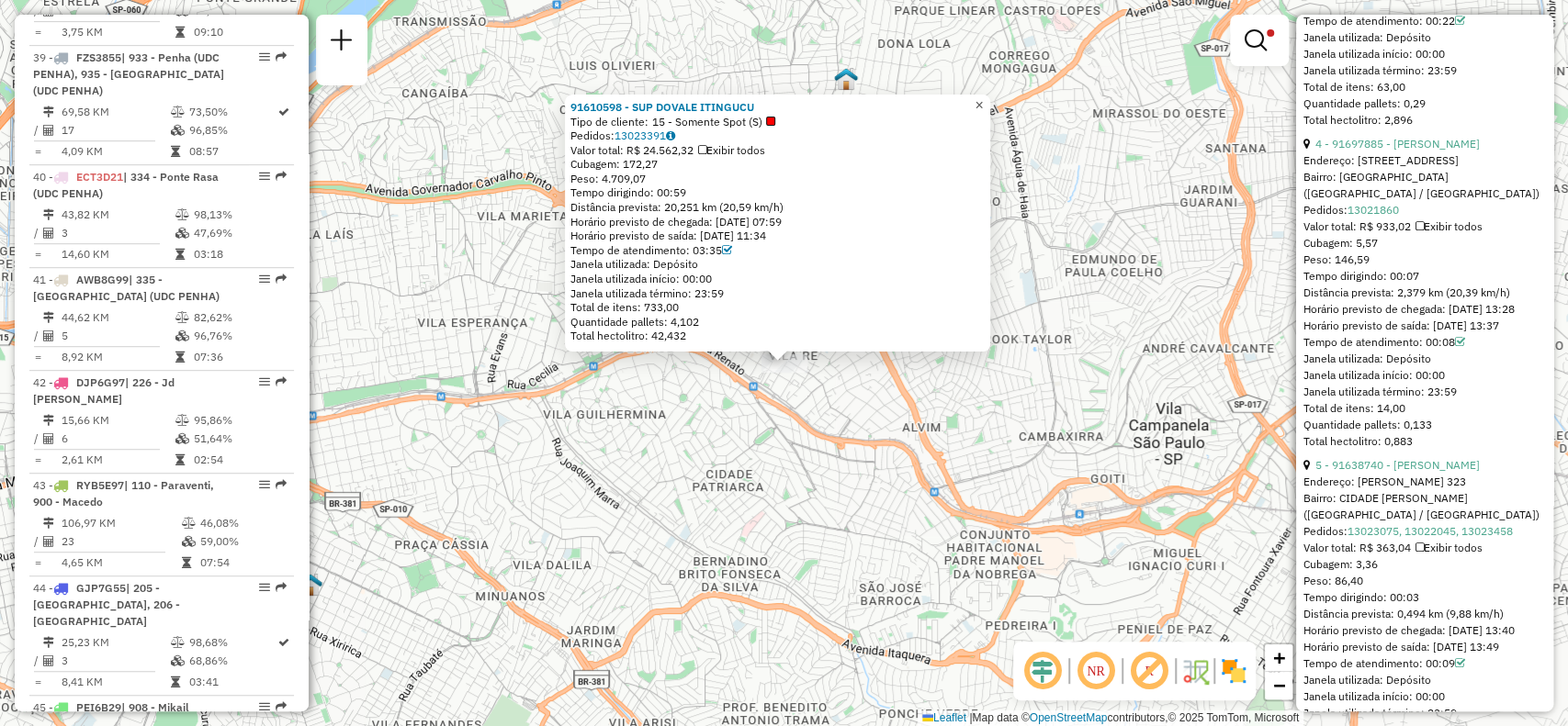
click at [983, 97] on span "×" at bounding box center [978, 105] width 8 height 16
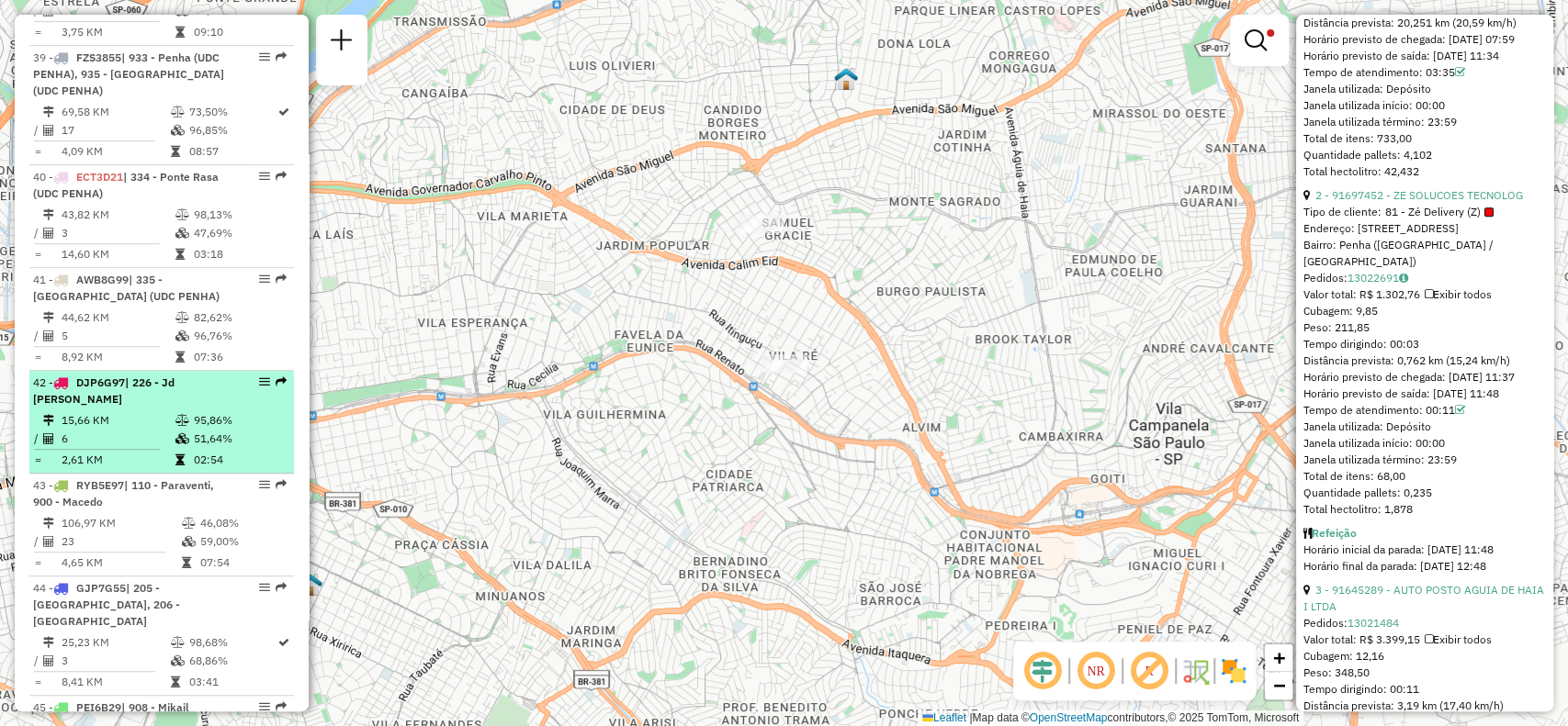
scroll to position [4980, 0]
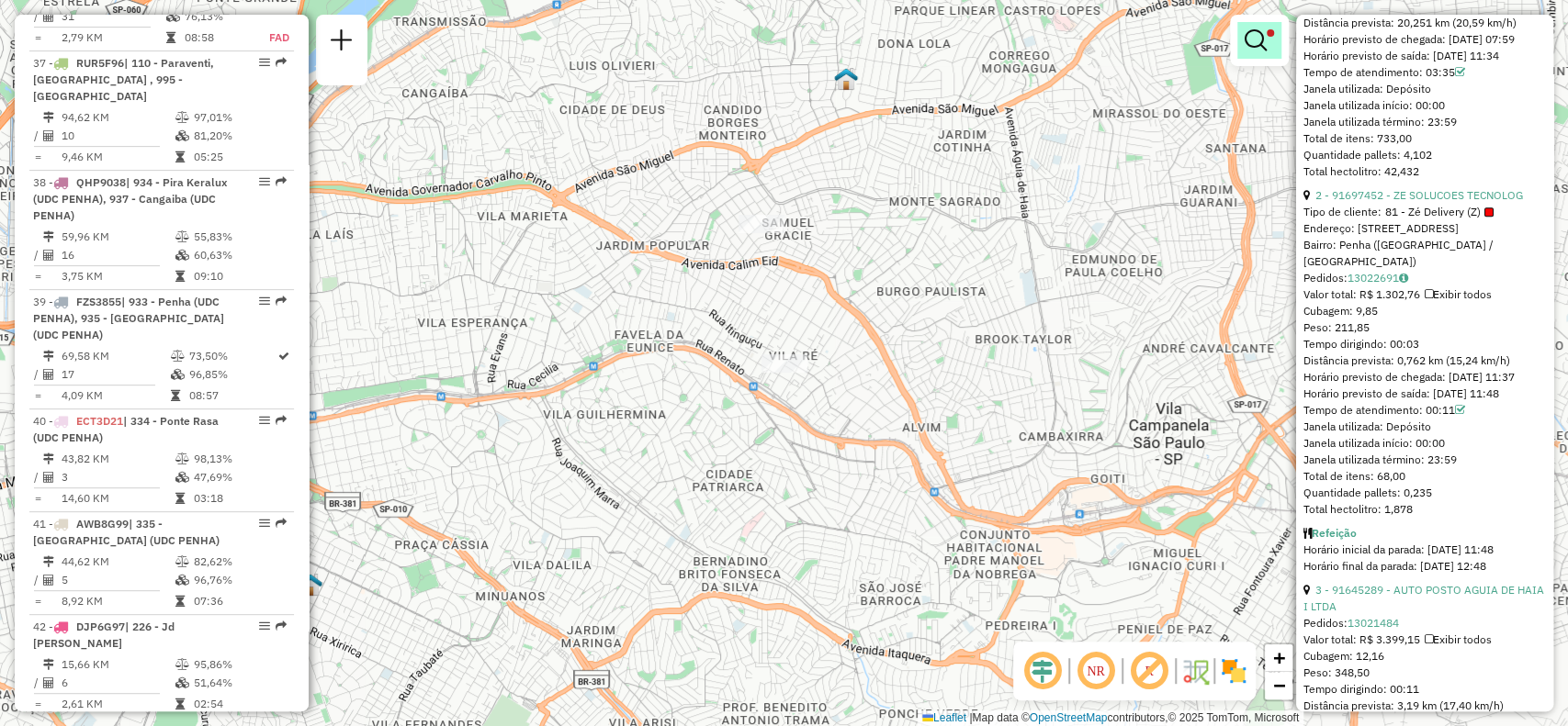
click at [1260, 38] on em at bounding box center [1256, 41] width 22 height 22
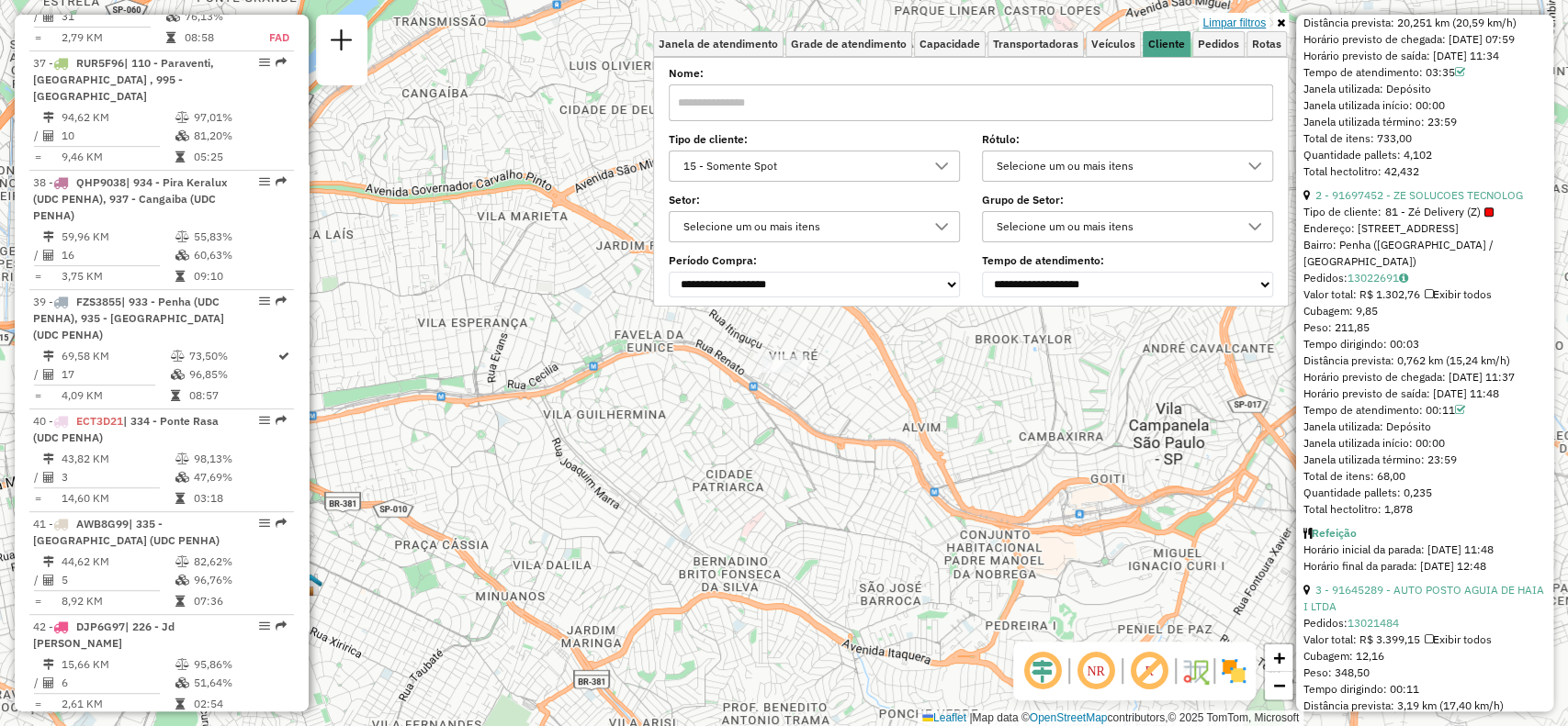
click at [1237, 19] on link "Limpar filtros" at bounding box center [1235, 23] width 71 height 20
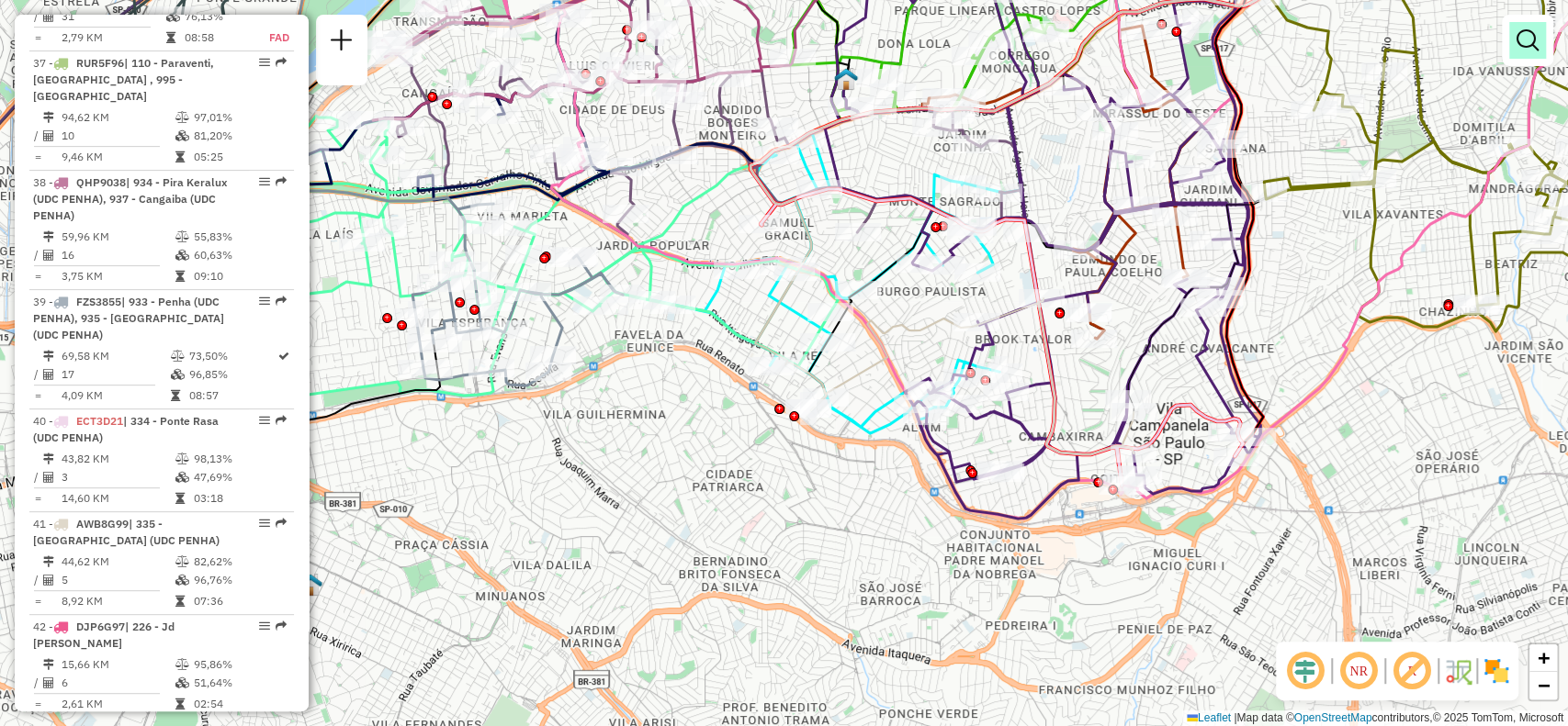
click at [1523, 55] on link at bounding box center [1528, 41] width 37 height 37
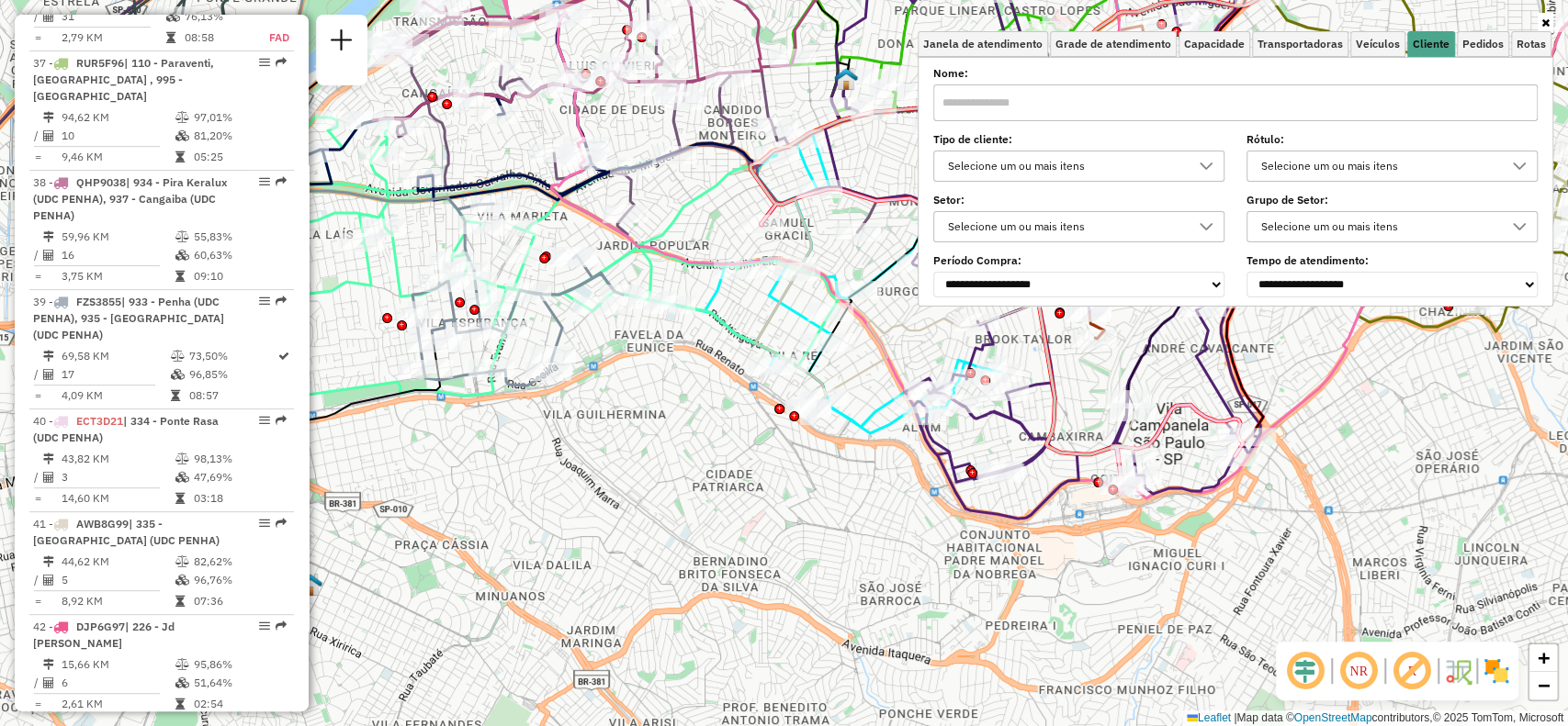
click at [1063, 172] on div "Selecione um ou mais itens" at bounding box center [1065, 166] width 247 height 30
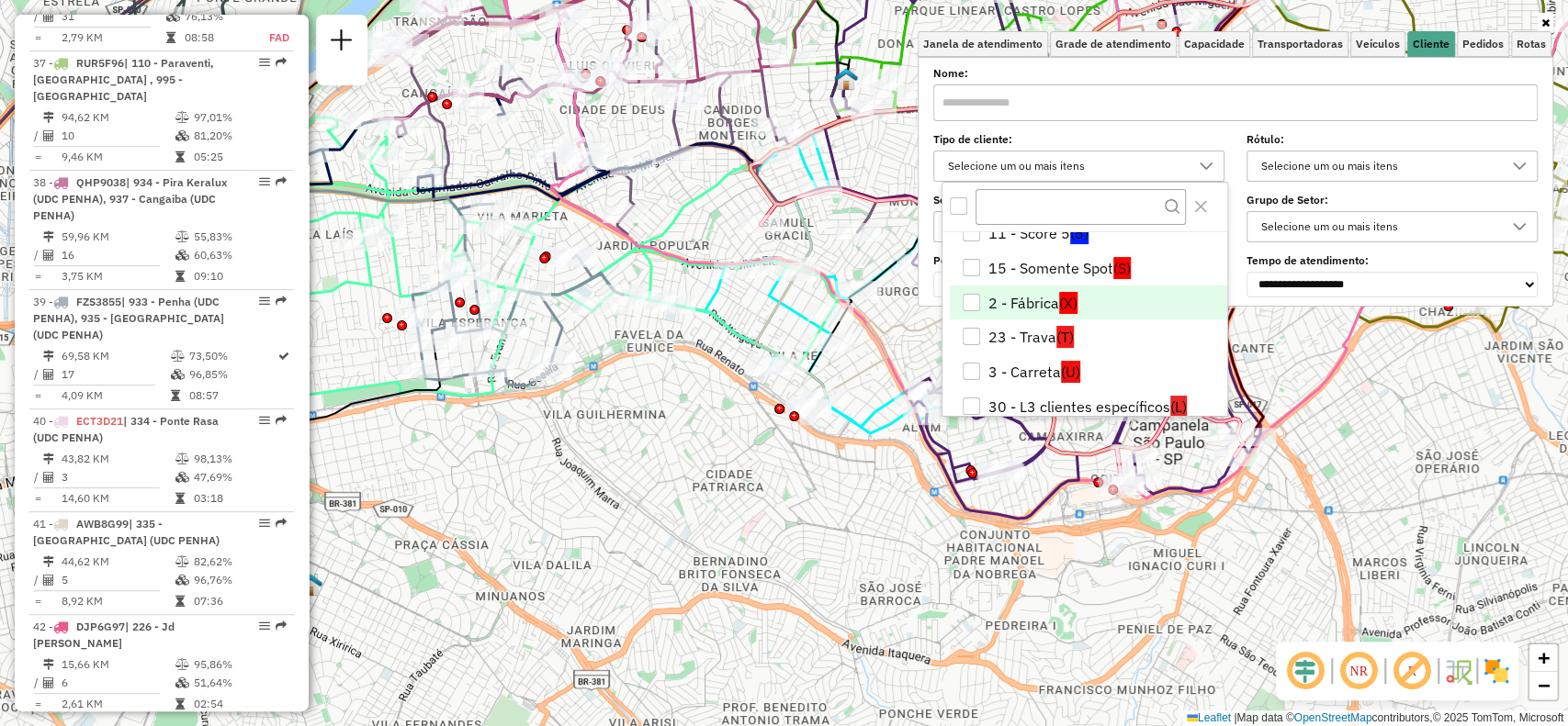
scroll to position [123, 0]
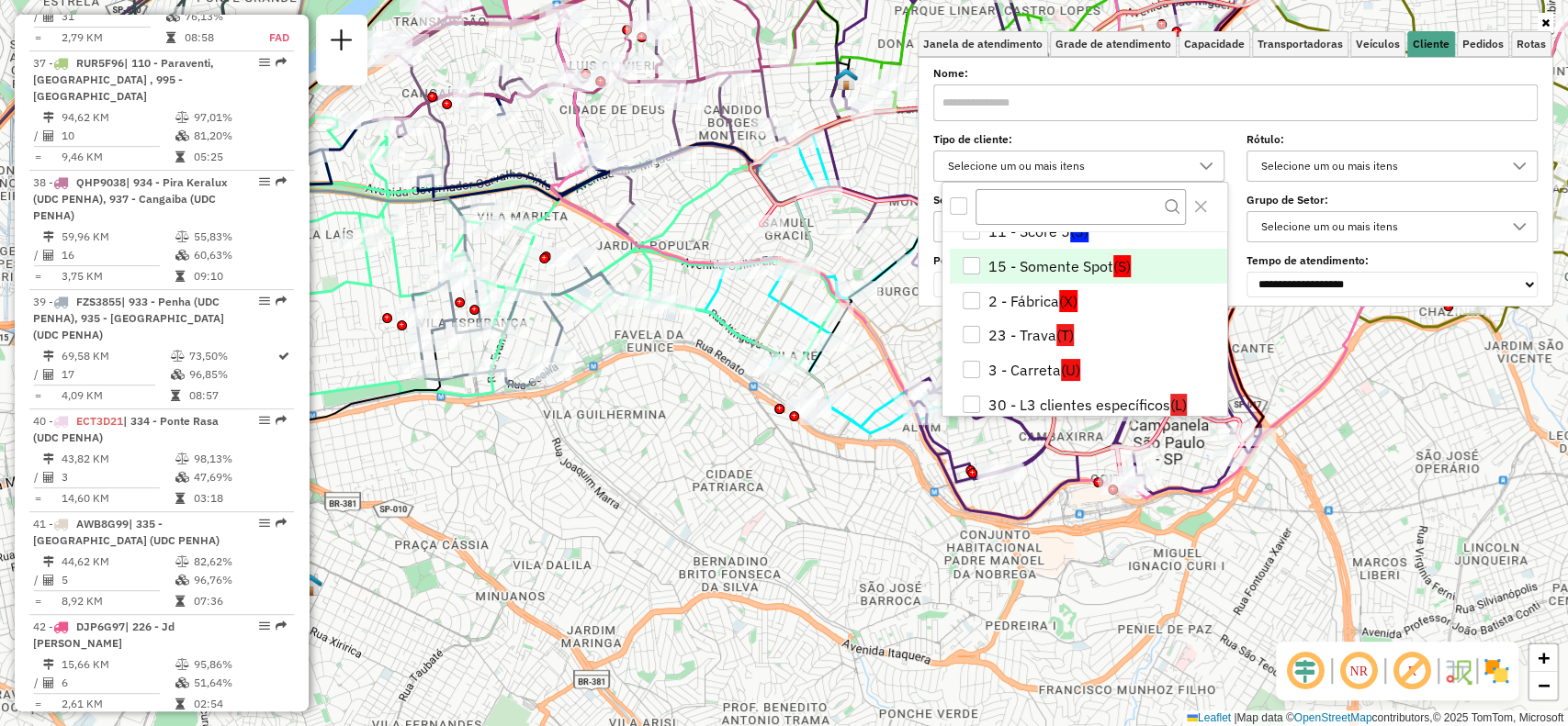
click at [962, 261] on div "15 - Somente Spot" at bounding box center [971, 266] width 18 height 18
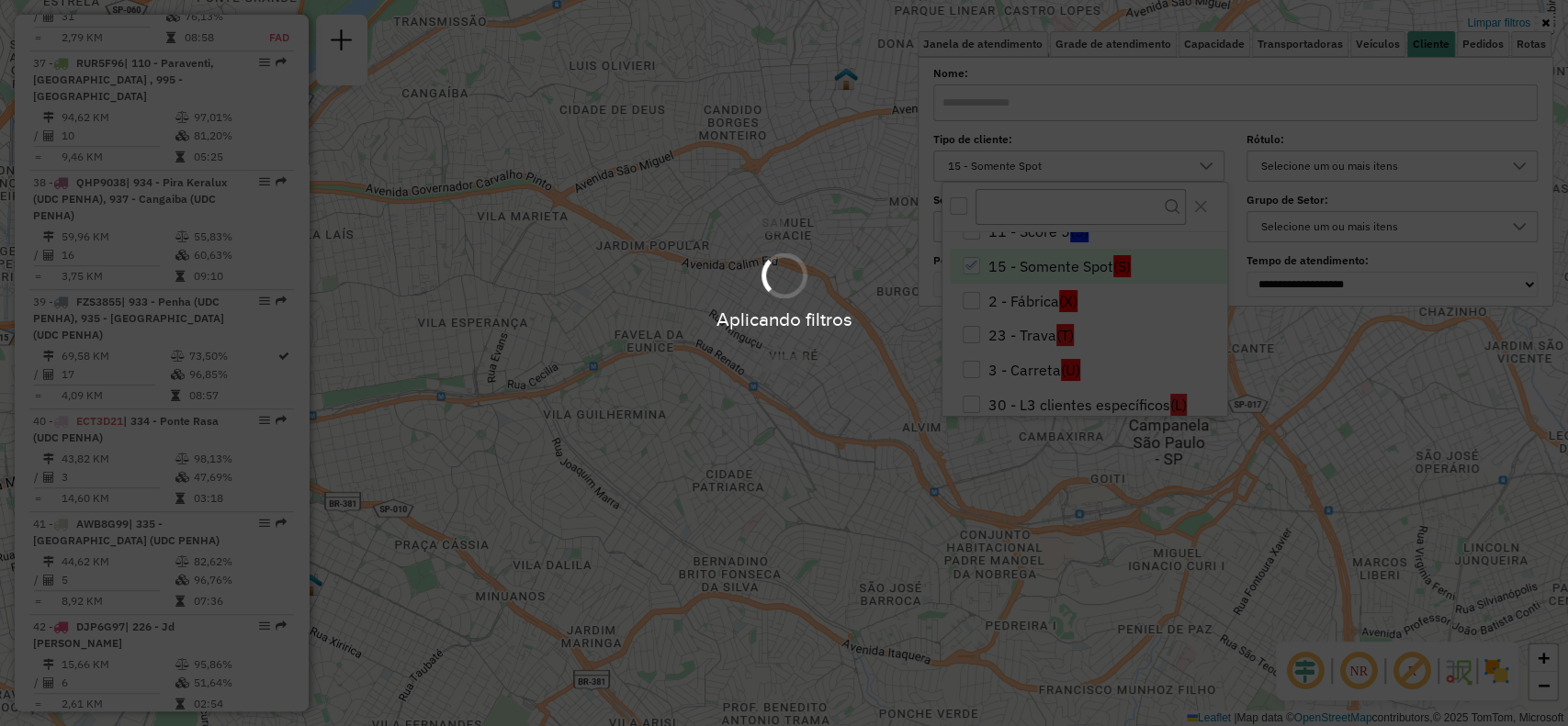
click at [980, 333] on div "Aplicando filtros" at bounding box center [784, 319] width 1568 height 29
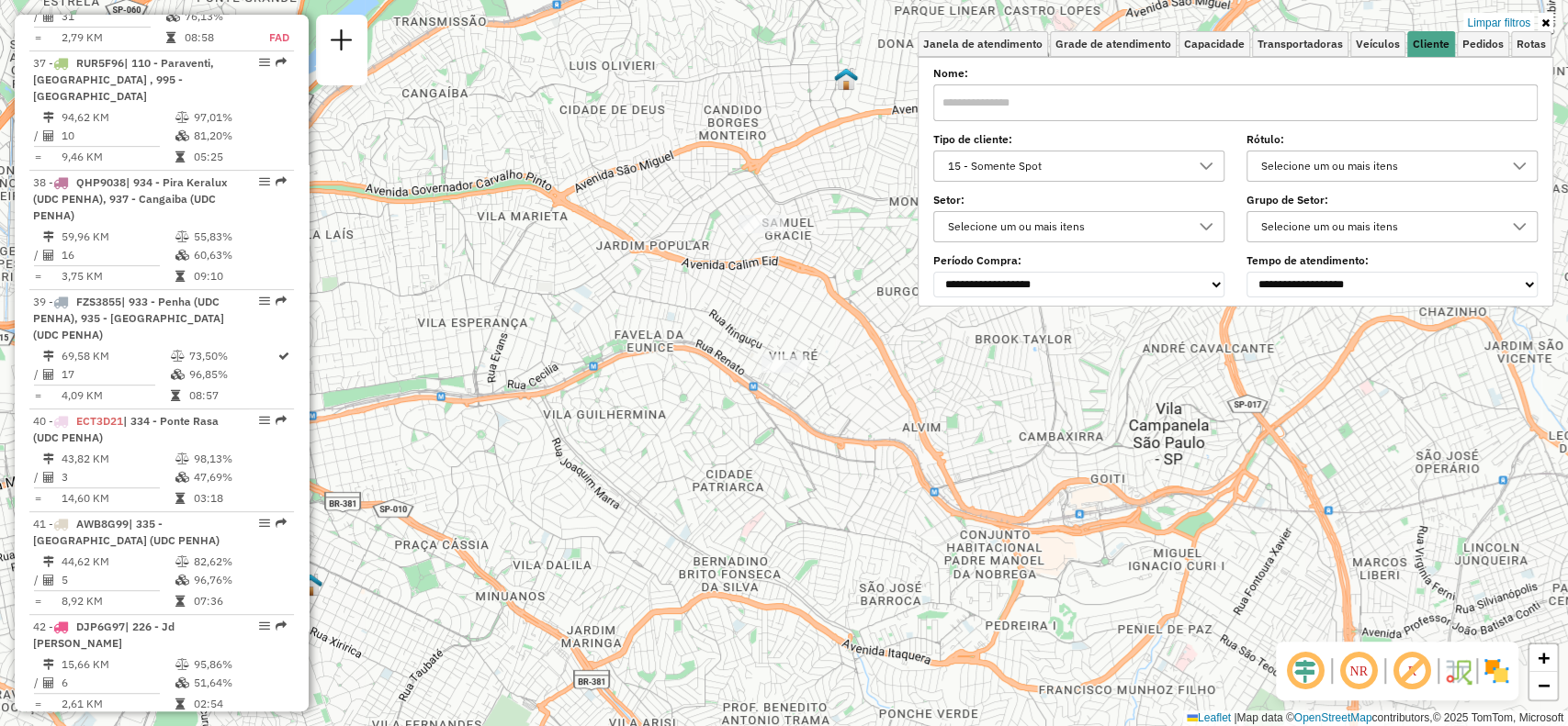
click at [1027, 170] on div "15 - Somente Spot" at bounding box center [1065, 166] width 247 height 30
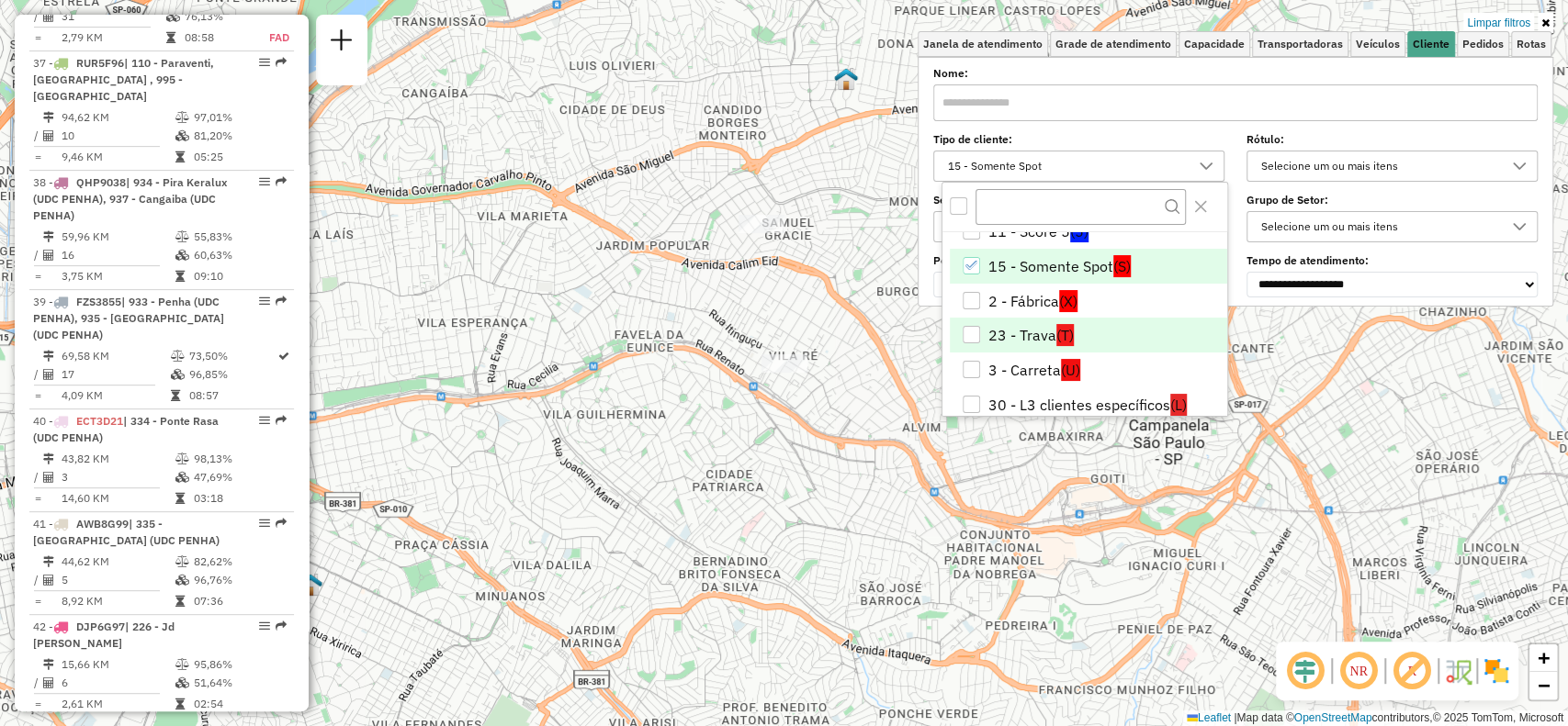
click at [967, 334] on div "23 - Trava" at bounding box center [971, 334] width 18 height 18
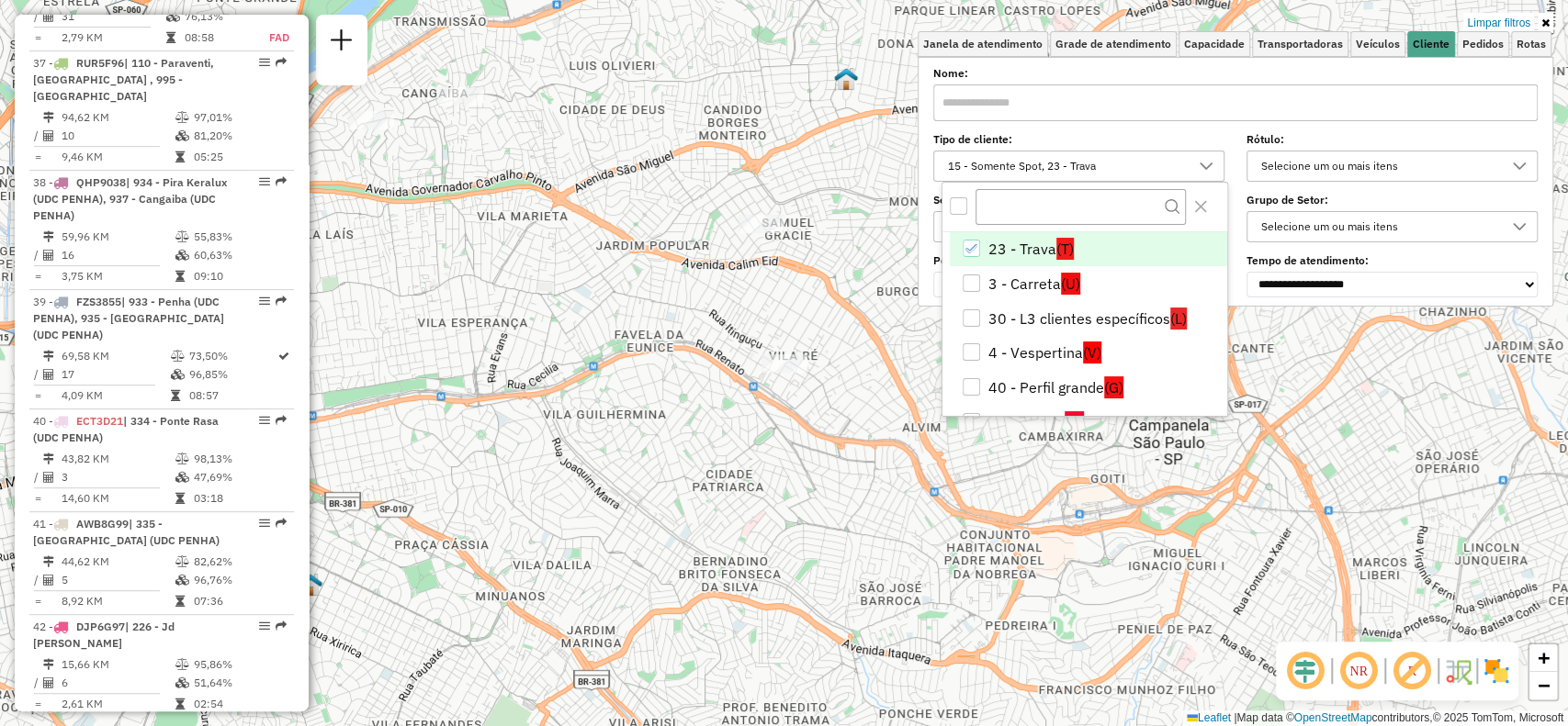
scroll to position [244, 0]
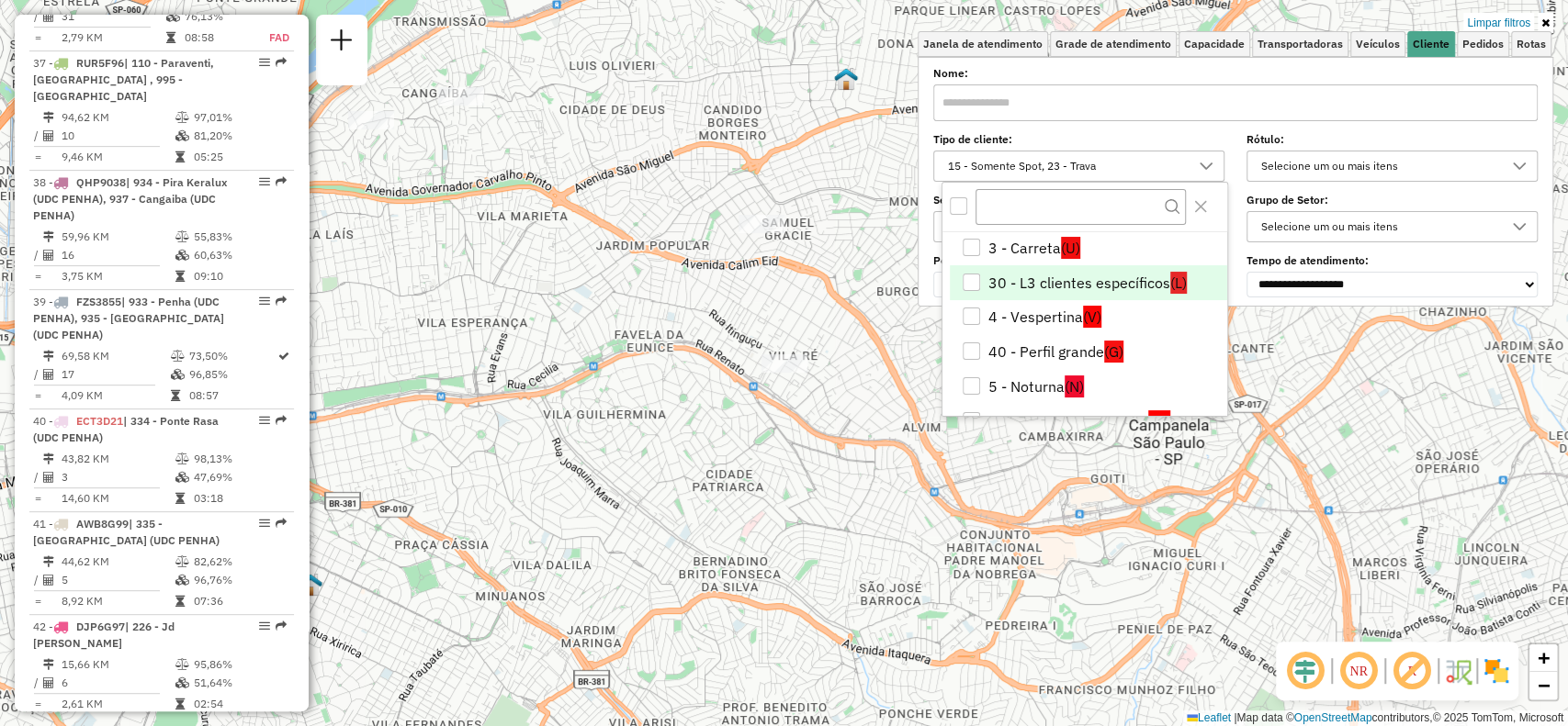
click at [957, 283] on li "30 - L3 clientes específicos (L)" at bounding box center [1089, 283] width 278 height 35
click at [1331, 459] on div "Limpar filtros Janela de atendimento Grade de atendimento Capacidade Transporta…" at bounding box center [784, 363] width 1568 height 726
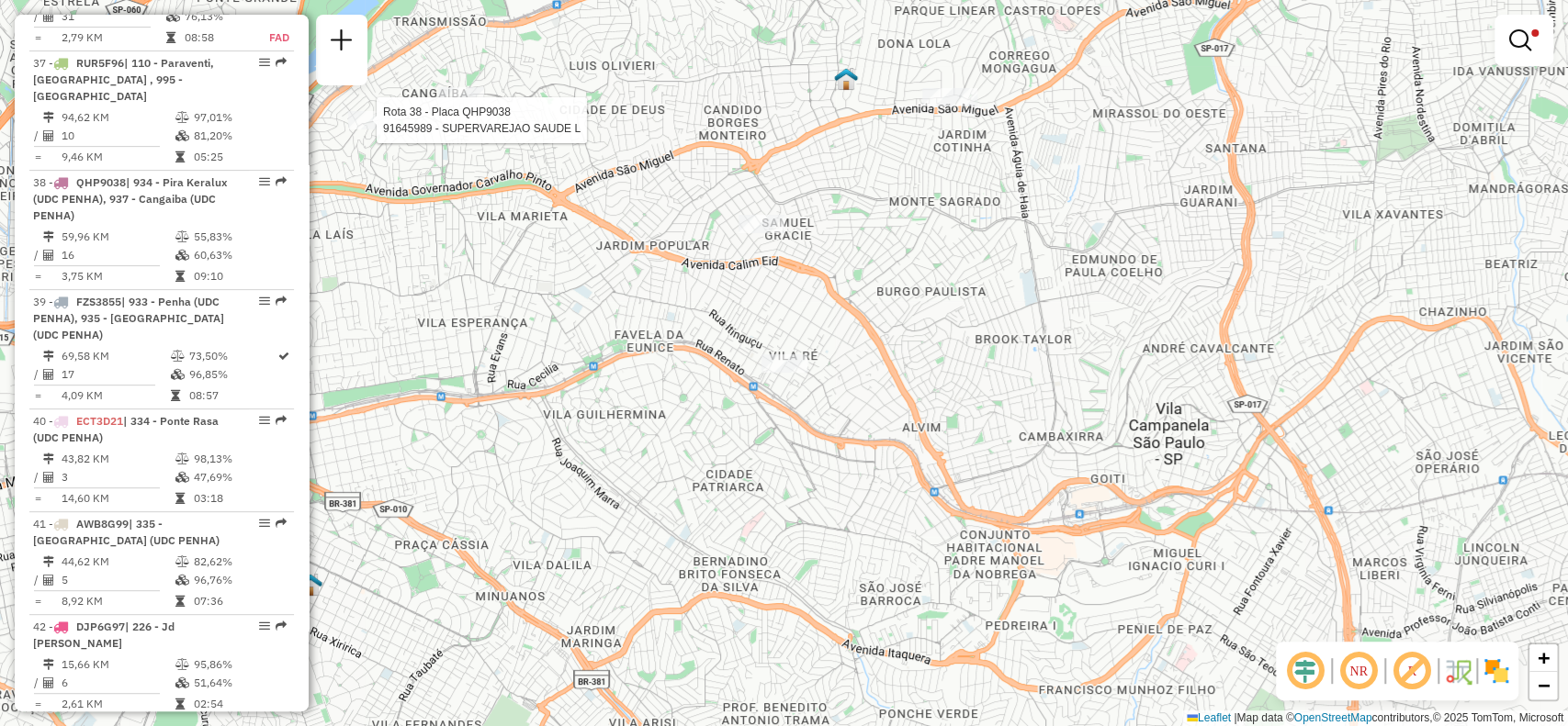
select select "**********"
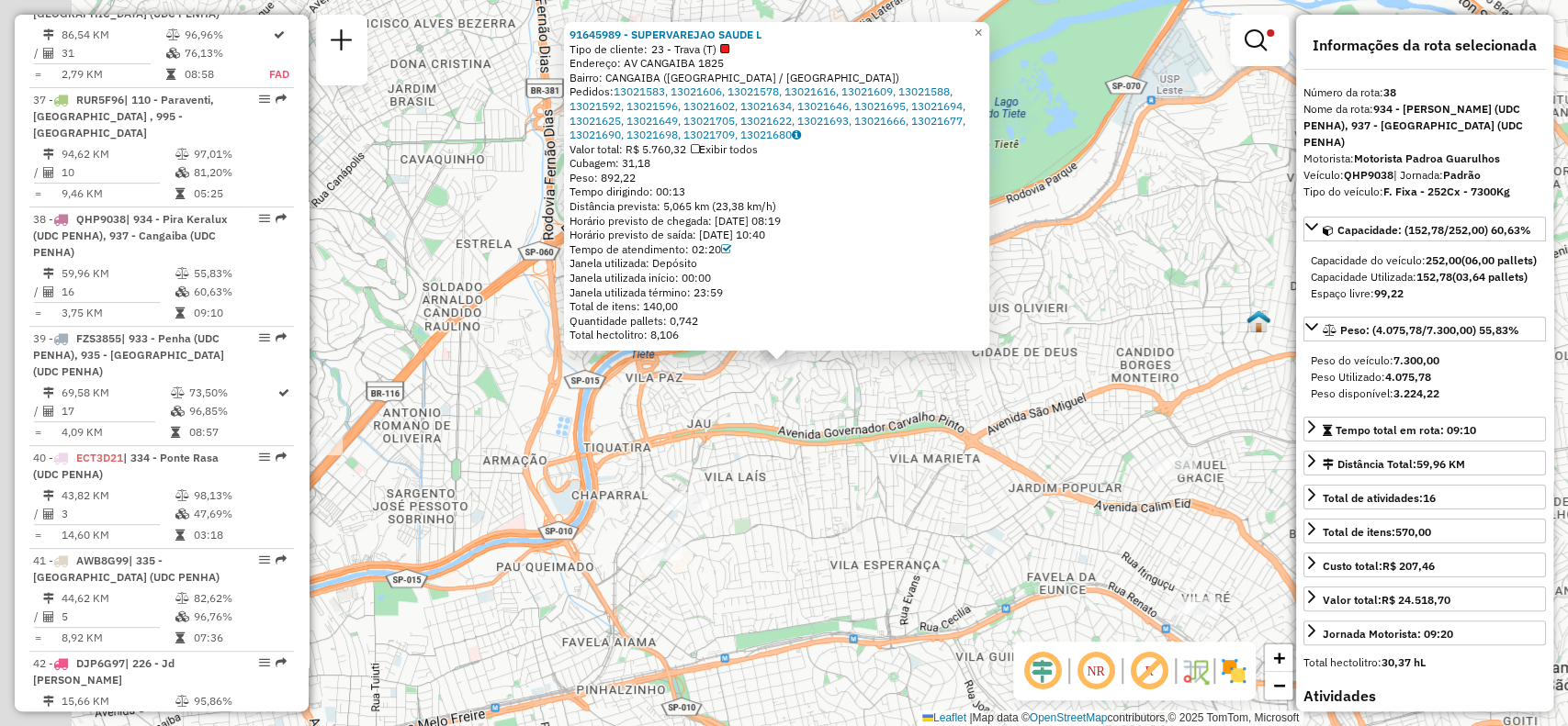
scroll to position [4933, 0]
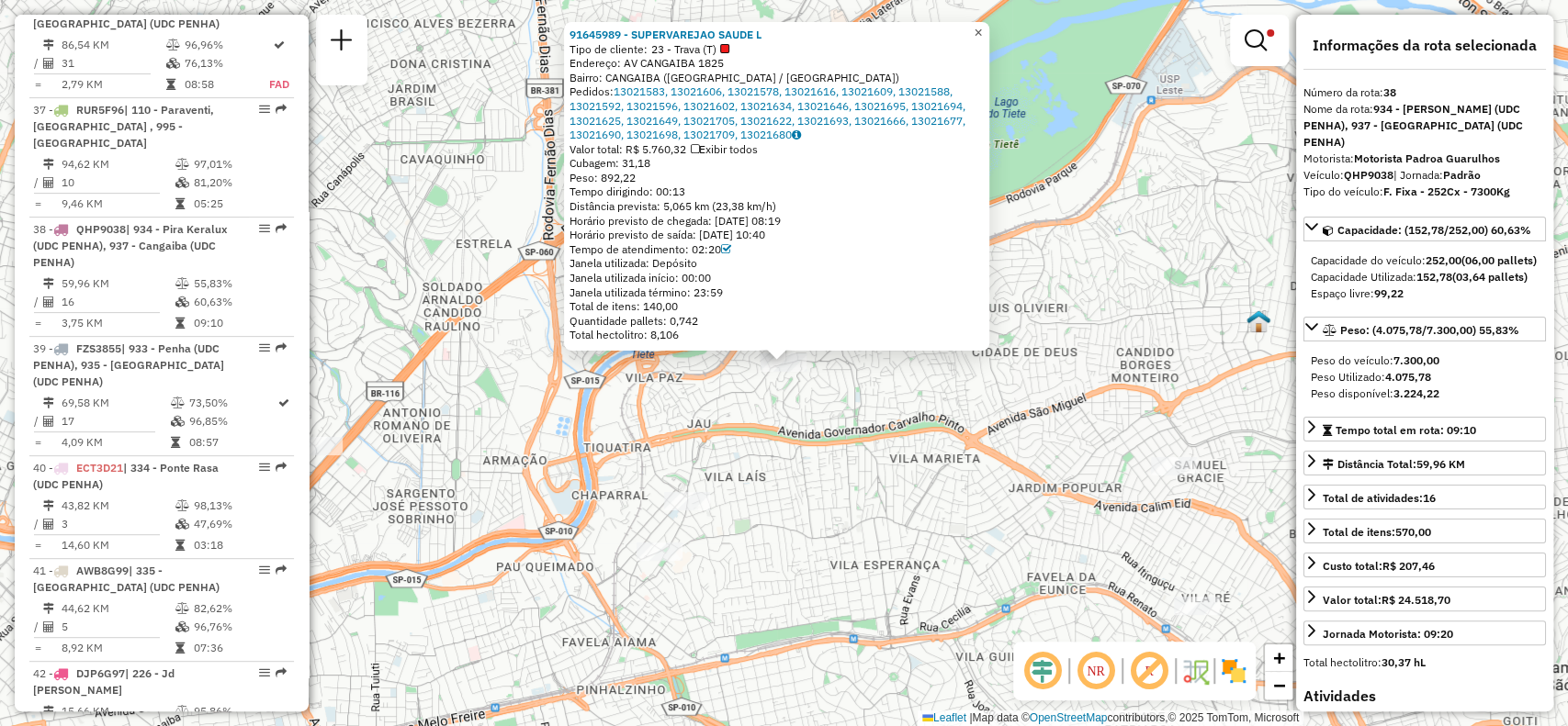
click at [982, 26] on span "×" at bounding box center [977, 32] width 8 height 16
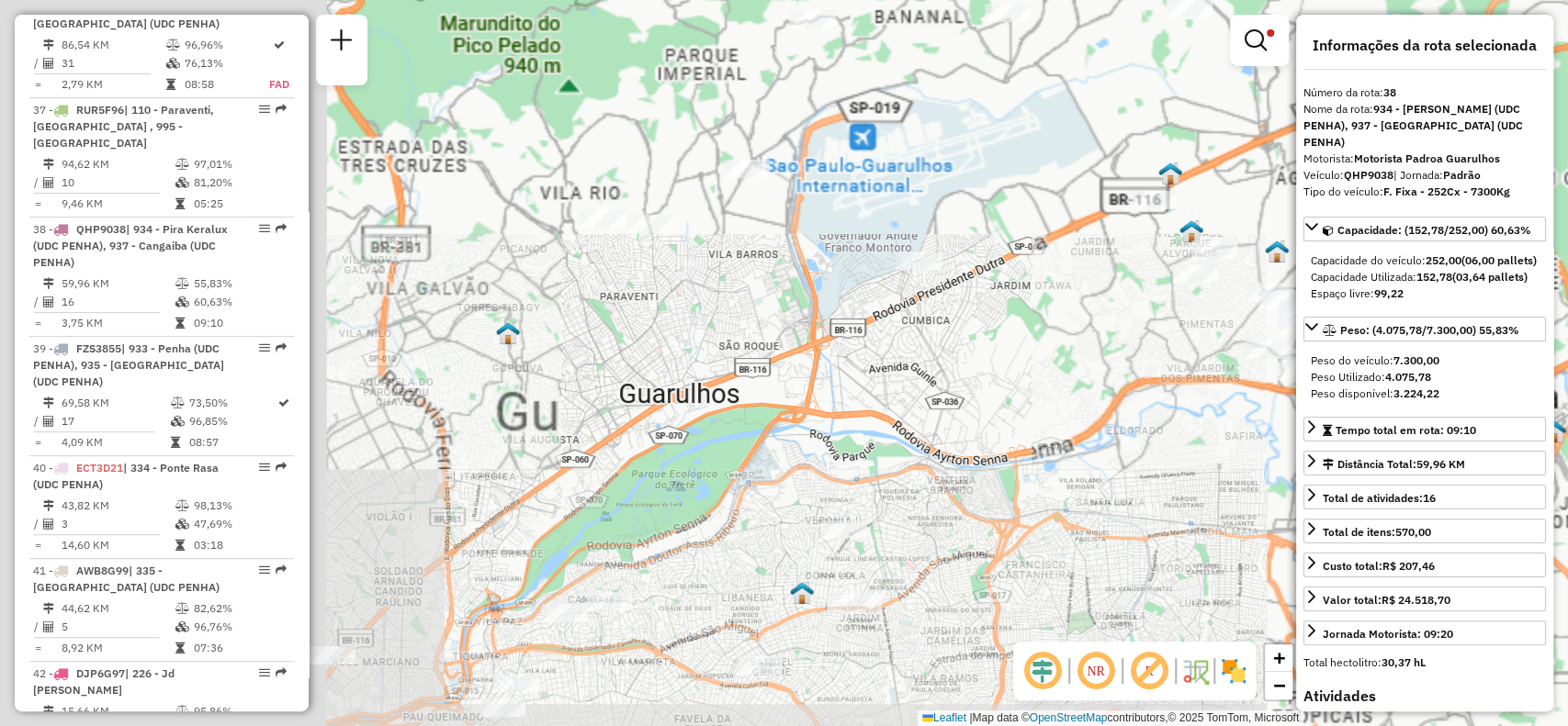
drag, startPoint x: 1124, startPoint y: 205, endPoint x: 1092, endPoint y: 357, distance: 155.3
click at [1043, 446] on div "Limpar filtros Janela de atendimento Grade de atendimento Capacidade Transporta…" at bounding box center [784, 363] width 1568 height 726
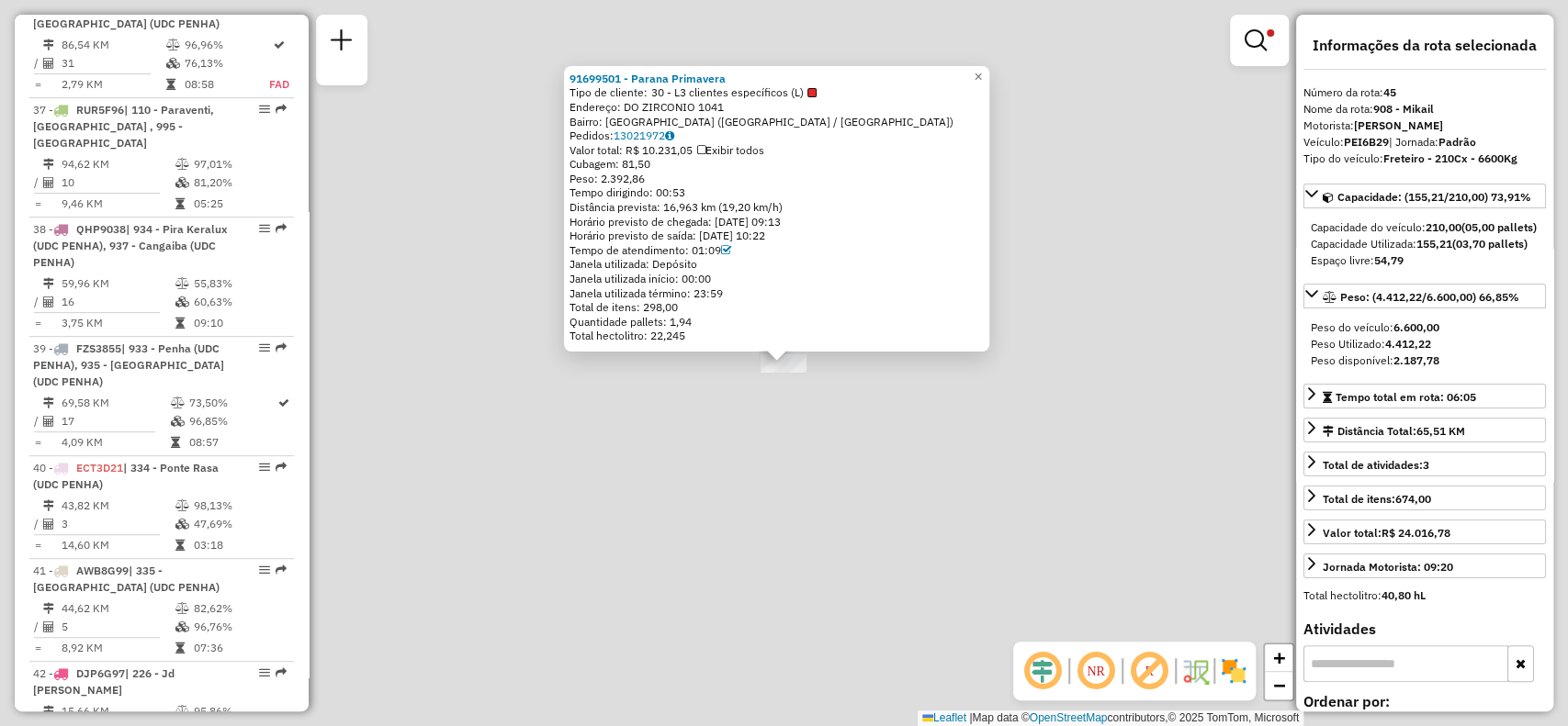
scroll to position [5224, 0]
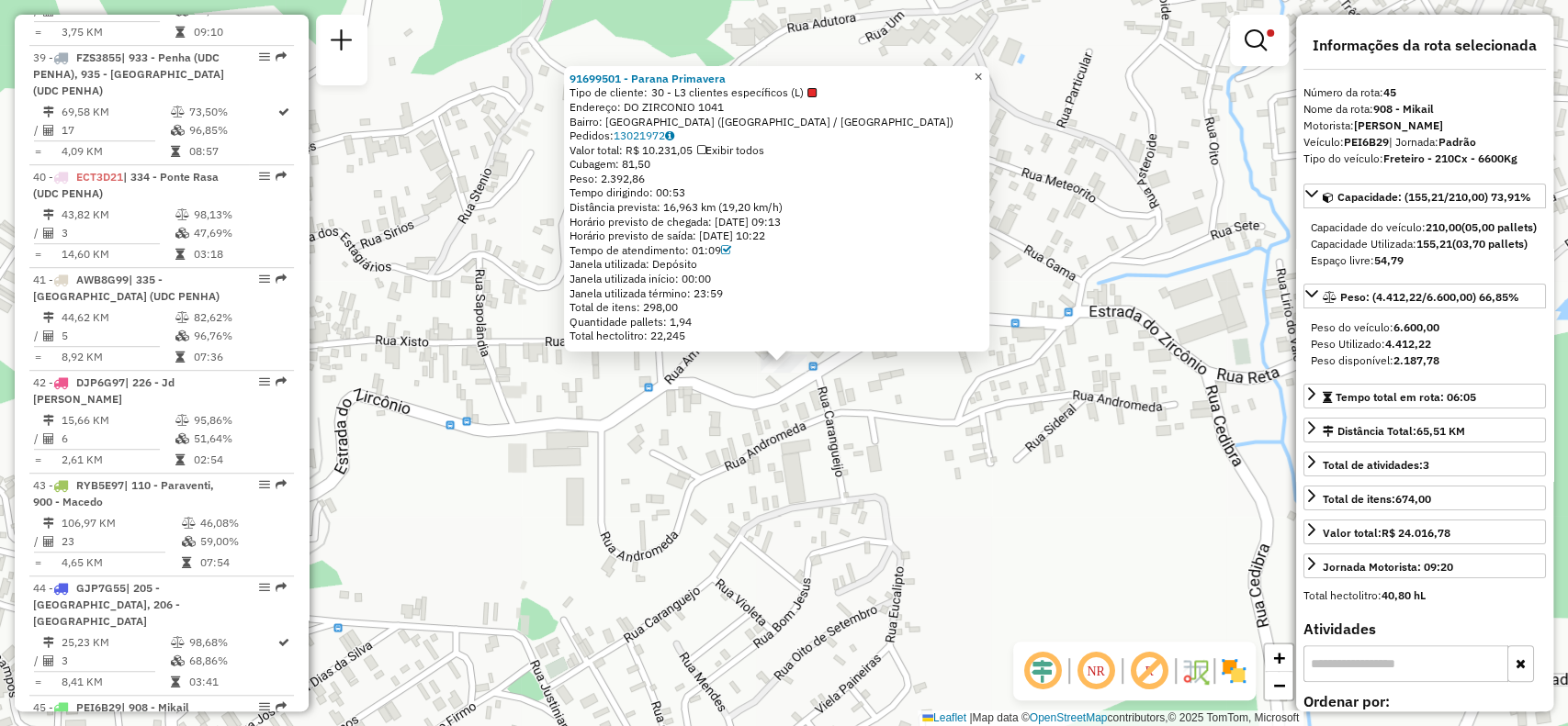
click at [982, 77] on span "×" at bounding box center [977, 76] width 8 height 16
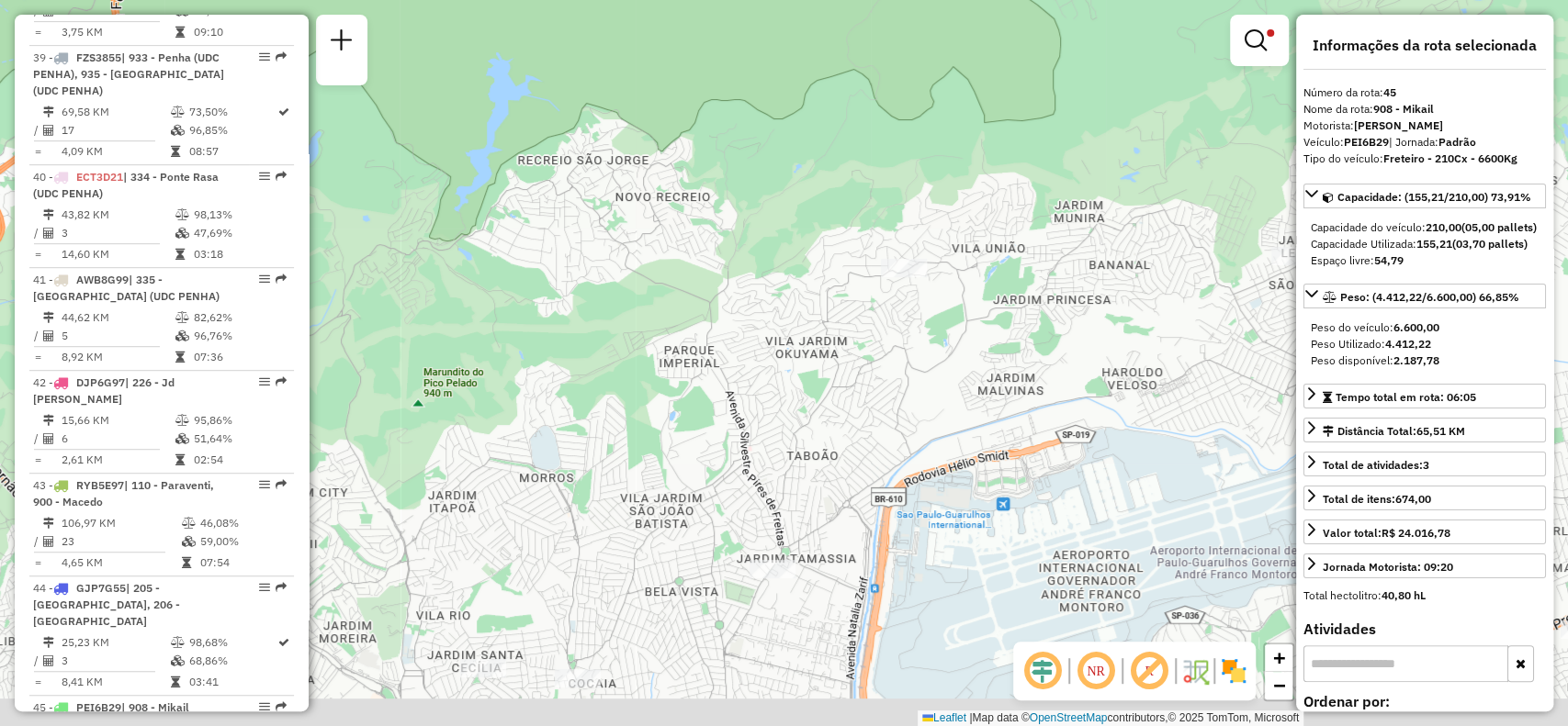
drag, startPoint x: 973, startPoint y: 476, endPoint x: 932, endPoint y: 168, distance: 310.7
click at [934, 170] on div "Limpar filtros Janela de atendimento Grade de atendimento Capacidade Transporta…" at bounding box center [784, 363] width 1568 height 726
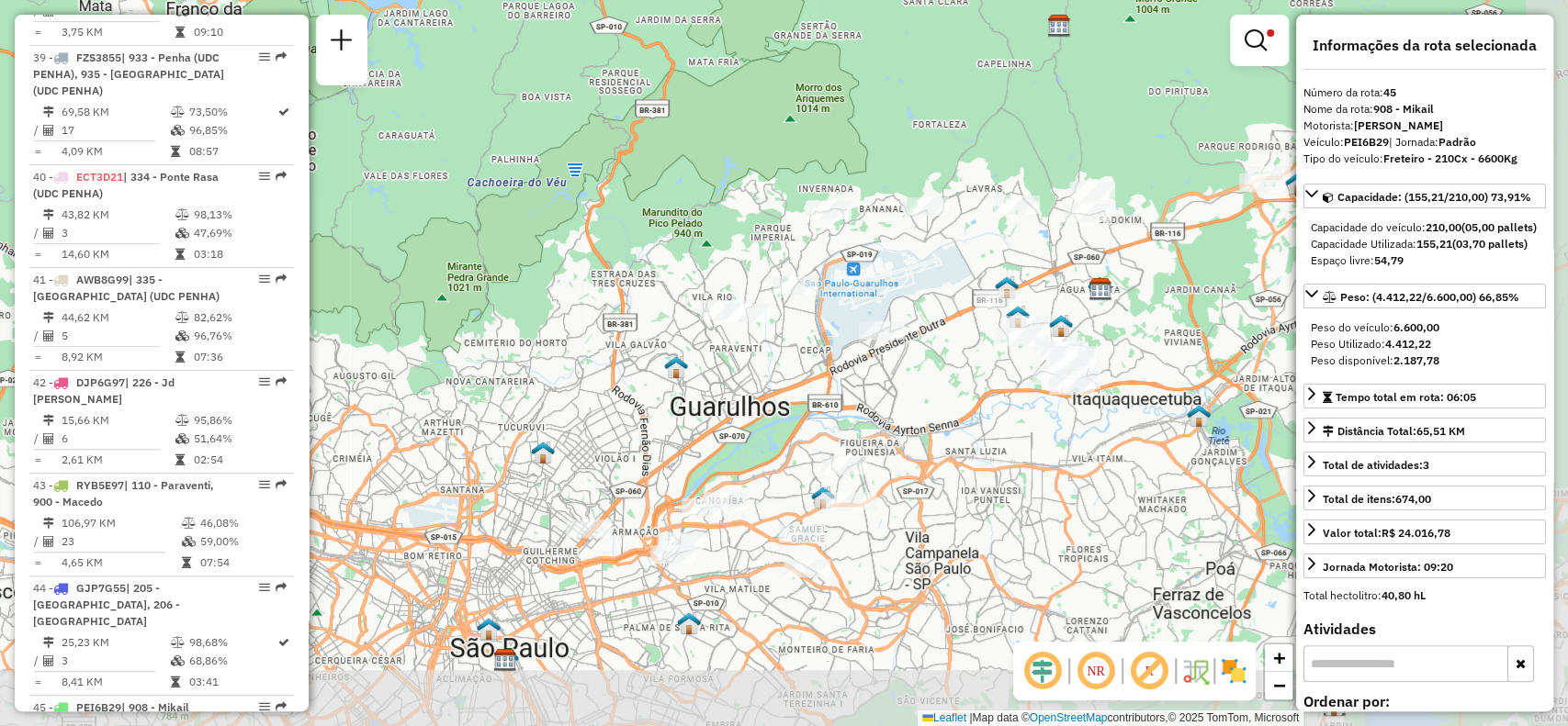
drag, startPoint x: 1158, startPoint y: 577, endPoint x: 956, endPoint y: 379, distance: 282.9
click at [956, 379] on div "Limpar filtros Janela de atendimento Grade de atendimento Capacidade Transporta…" at bounding box center [784, 363] width 1568 height 726
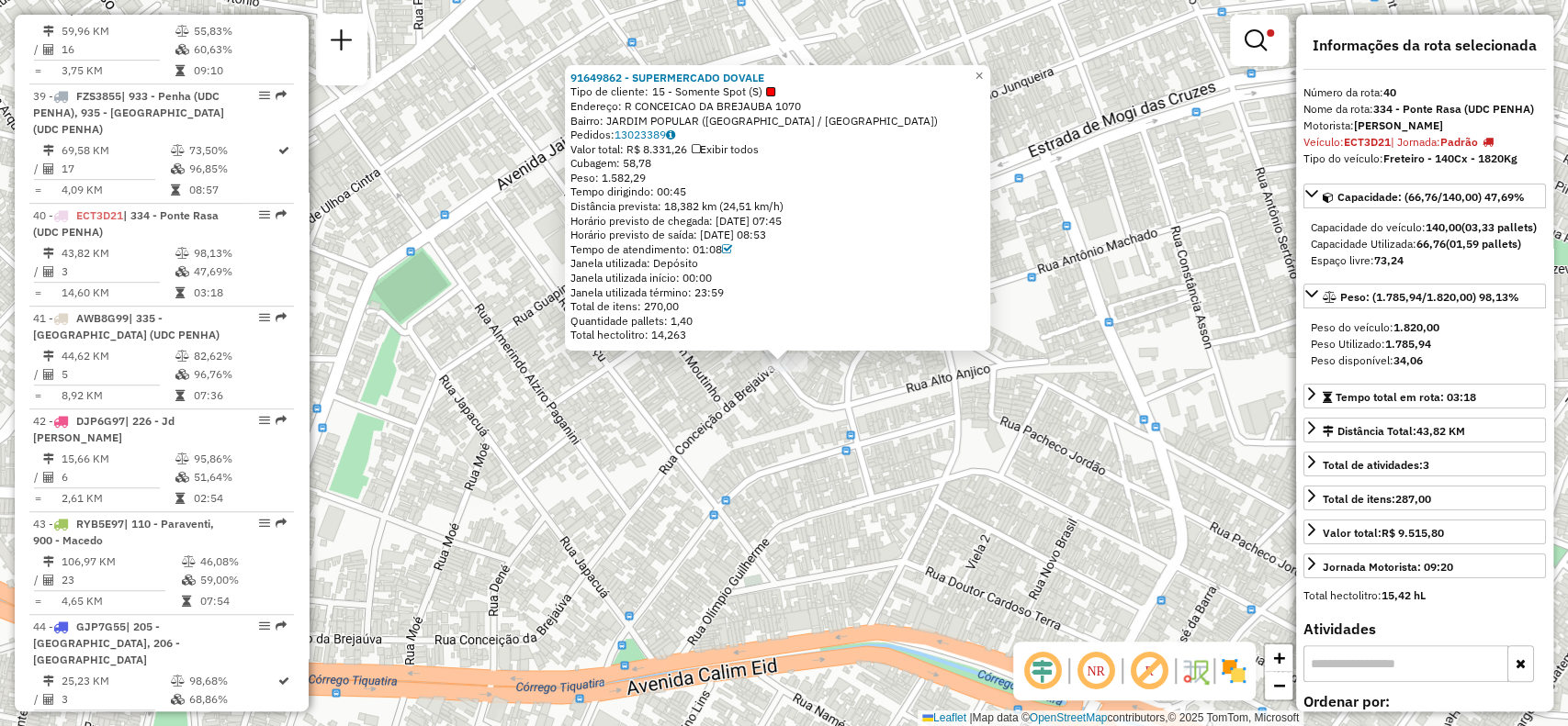
scroll to position [5171, 0]
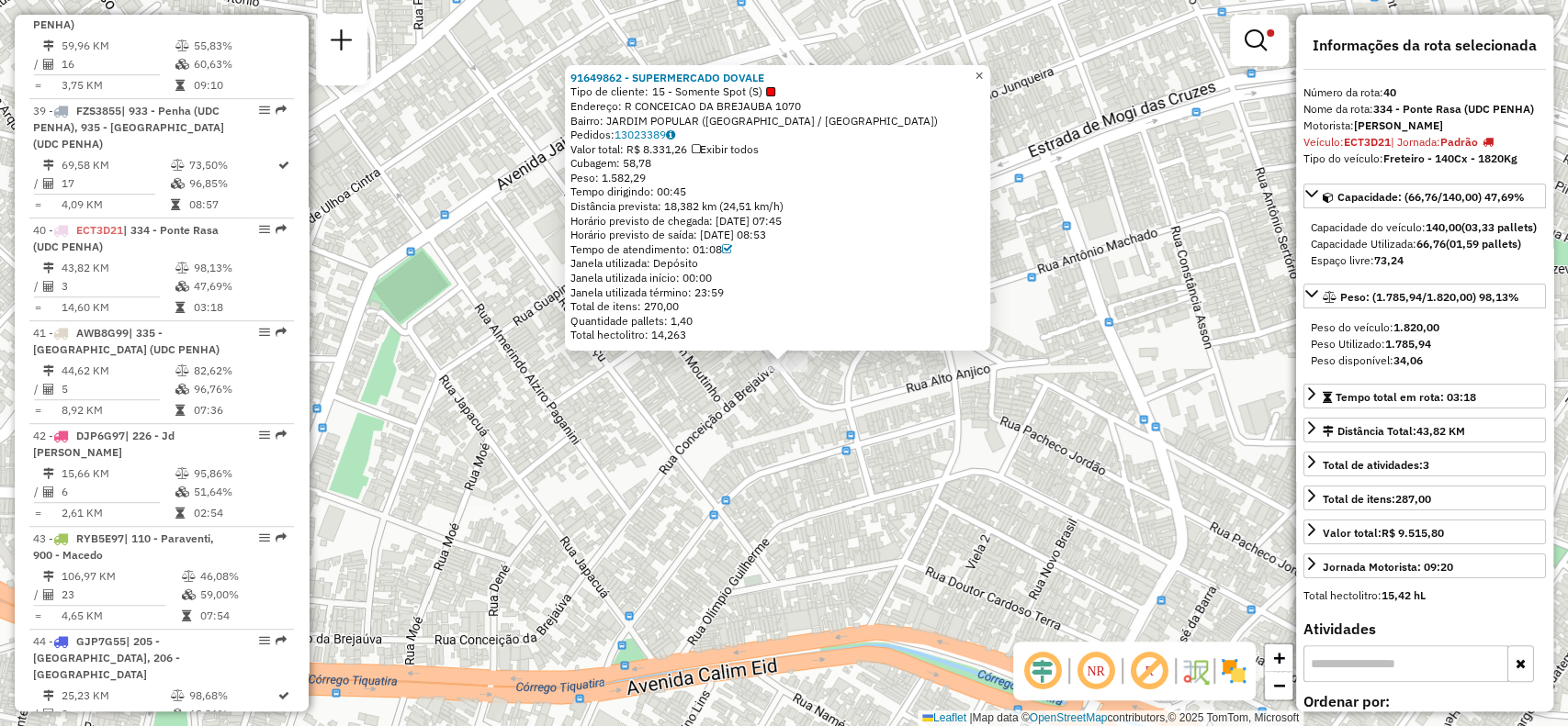
click at [983, 73] on span "×" at bounding box center [978, 75] width 8 height 16
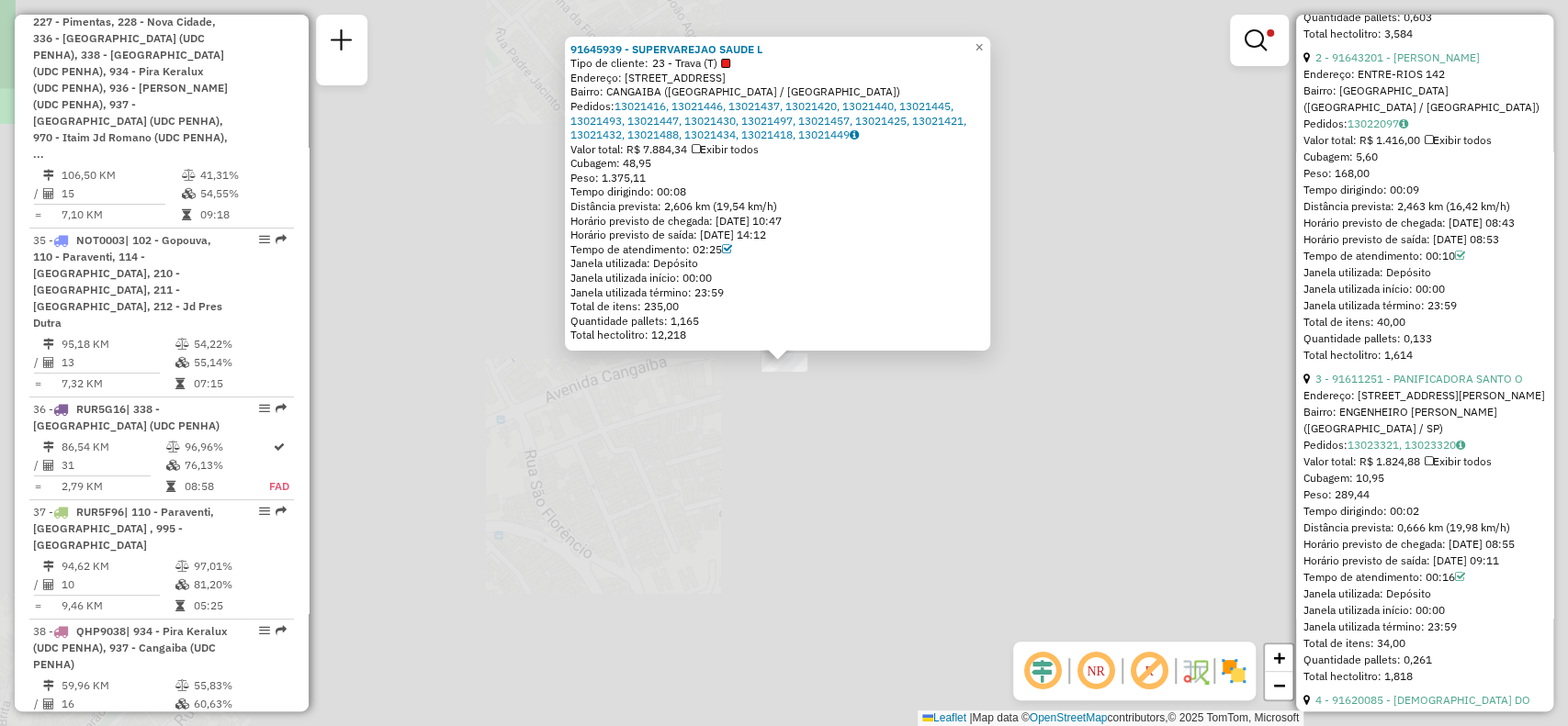
scroll to position [4254, 0]
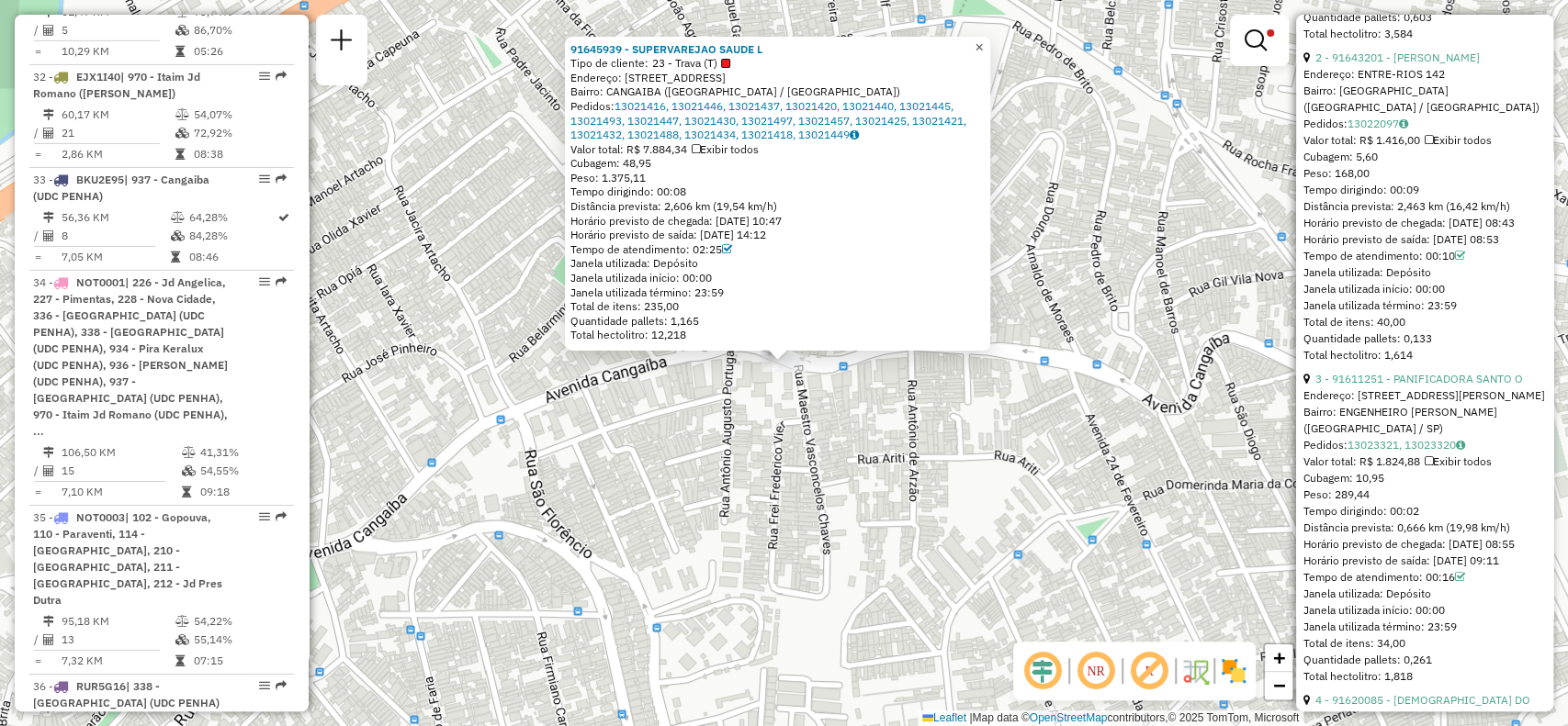
click at [983, 40] on span "×" at bounding box center [978, 47] width 8 height 16
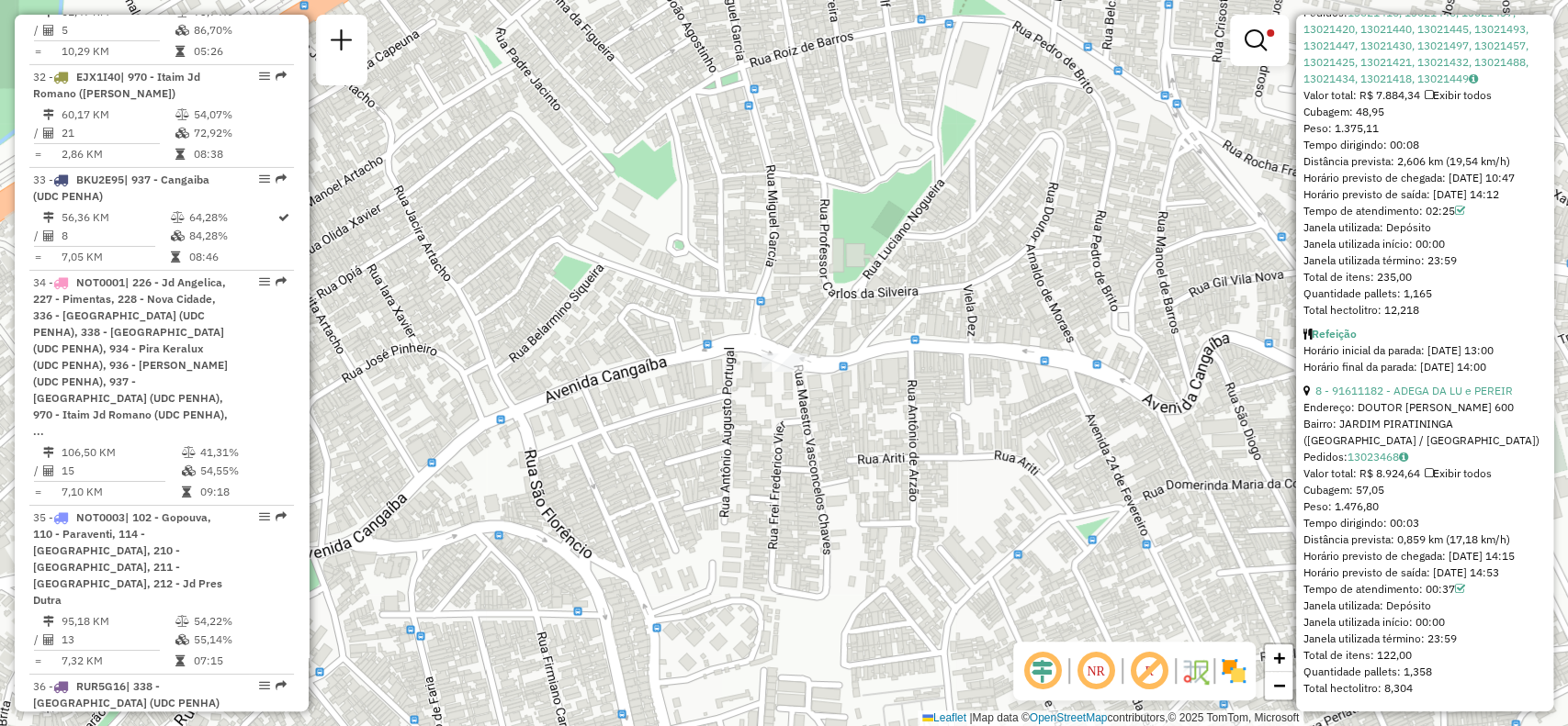
scroll to position [2873, 0]
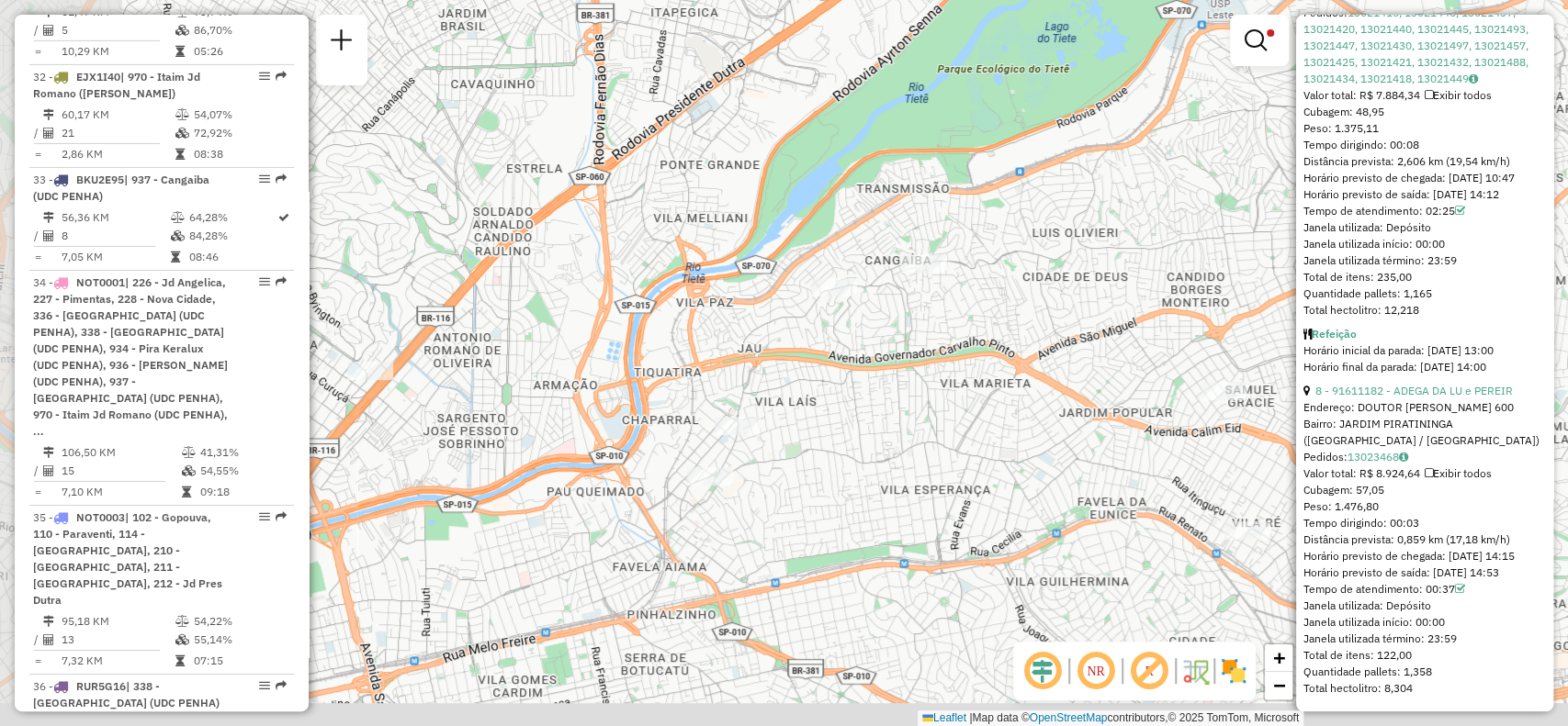
drag, startPoint x: 682, startPoint y: 554, endPoint x: 947, endPoint y: 334, distance: 344.4
click at [947, 334] on div "Limpar filtros Janela de atendimento Grade de atendimento Capacidade Transporta…" at bounding box center [784, 363] width 1568 height 726
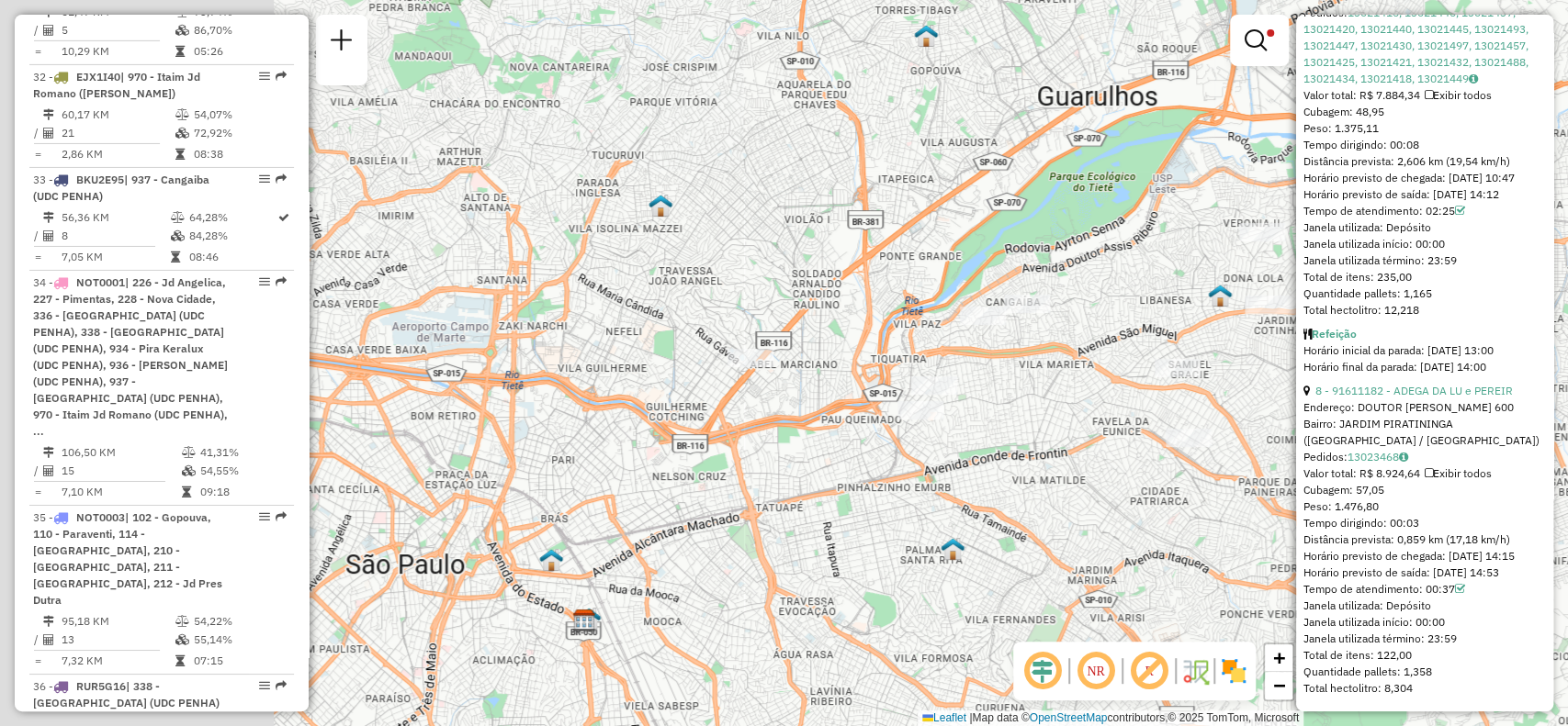
drag, startPoint x: 479, startPoint y: 554, endPoint x: 841, endPoint y: 517, distance: 363.9
click at [841, 517] on div "Limpar filtros Janela de atendimento Grade de atendimento Capacidade Transporta…" at bounding box center [784, 363] width 1568 height 726
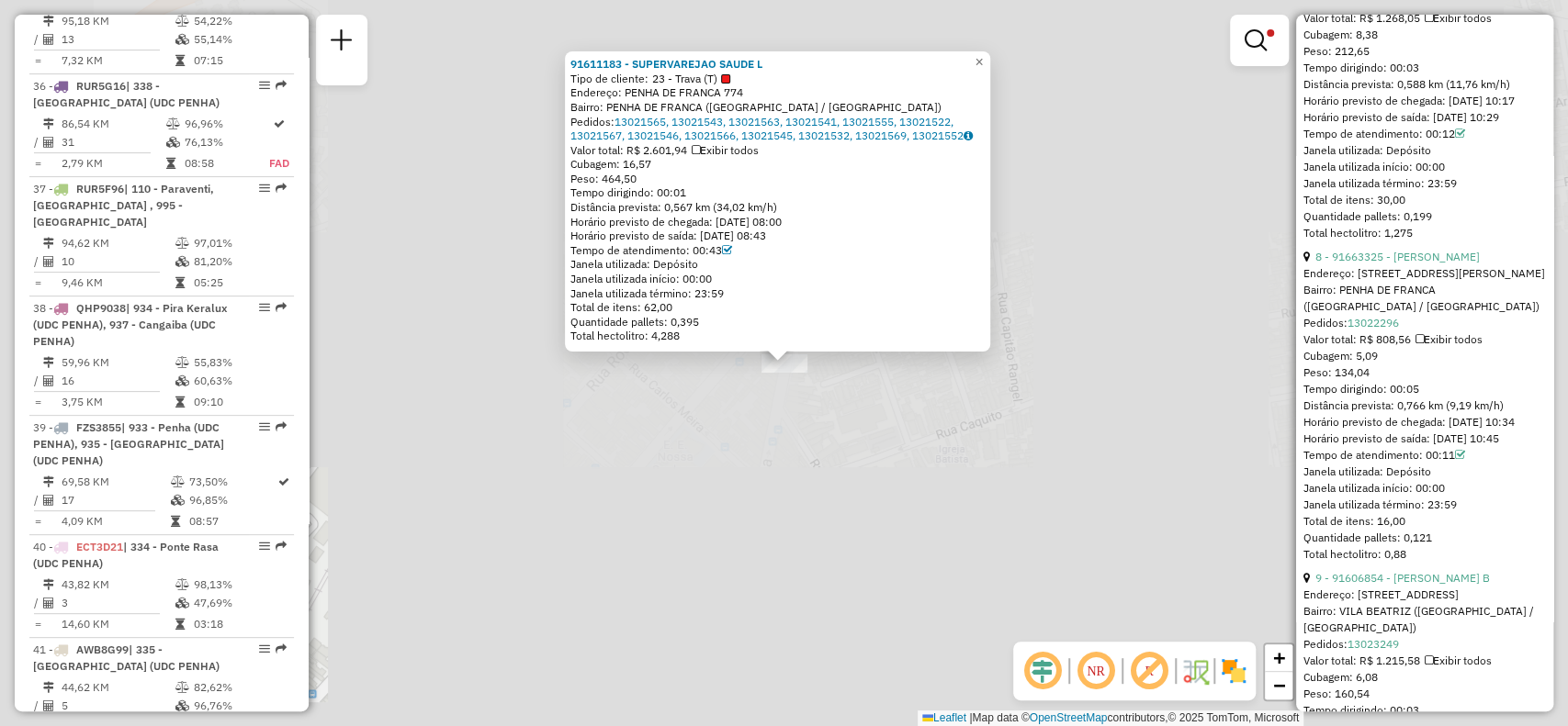
scroll to position [5052, 0]
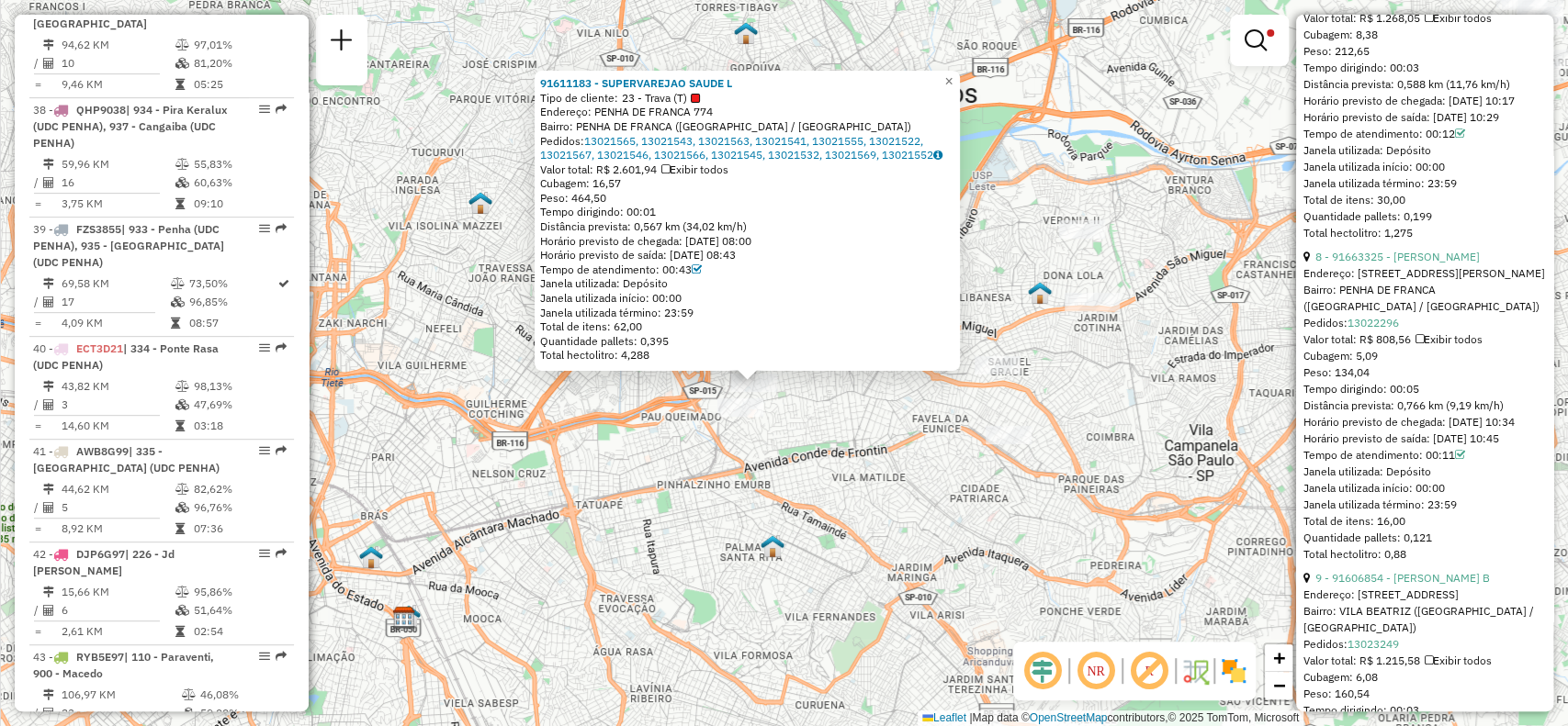
drag, startPoint x: 1103, startPoint y: 533, endPoint x: 870, endPoint y: 426, distance: 256.4
click at [870, 426] on div "91611183 - SUPERVAREJAO SAUDE L Tipo de cliente: 23 - Trava (T) Endereço: PENHA…" at bounding box center [784, 363] width 1568 height 726
click at [953, 73] on span "×" at bounding box center [948, 81] width 8 height 16
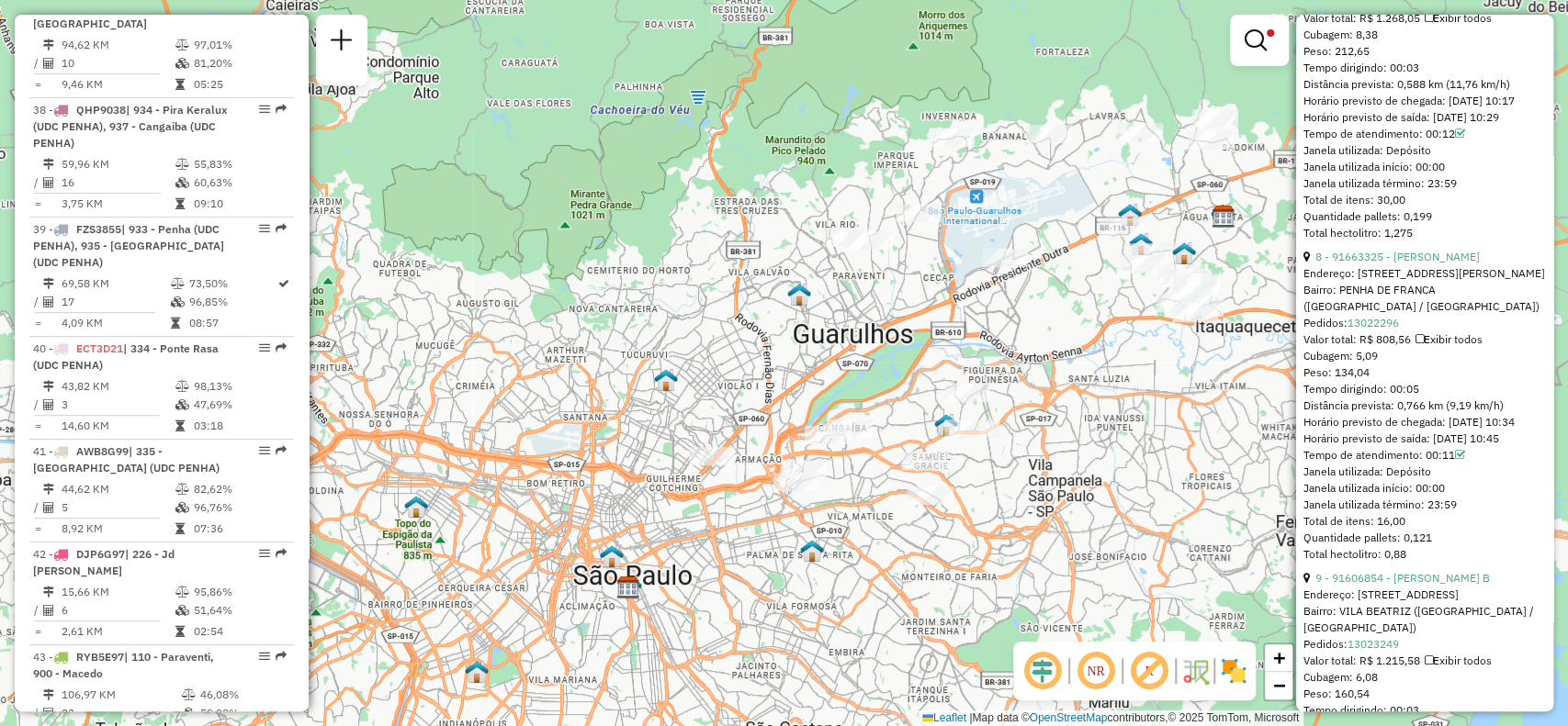
drag, startPoint x: 1062, startPoint y: 497, endPoint x: 926, endPoint y: 577, distance: 157.8
click at [926, 577] on div "Limpar filtros Janela de atendimento Grade de atendimento Capacidade Transporta…" at bounding box center [784, 363] width 1568 height 726
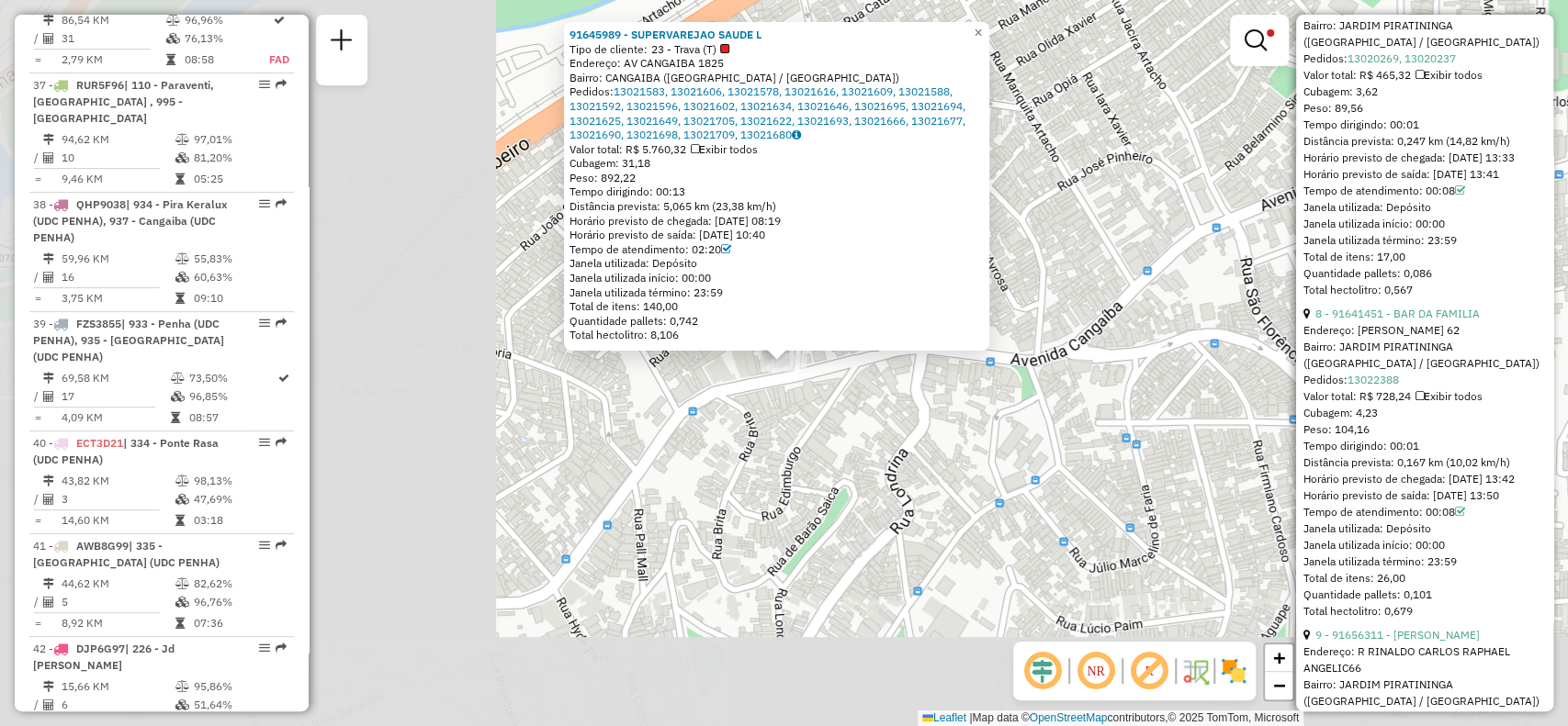
scroll to position [4933, 0]
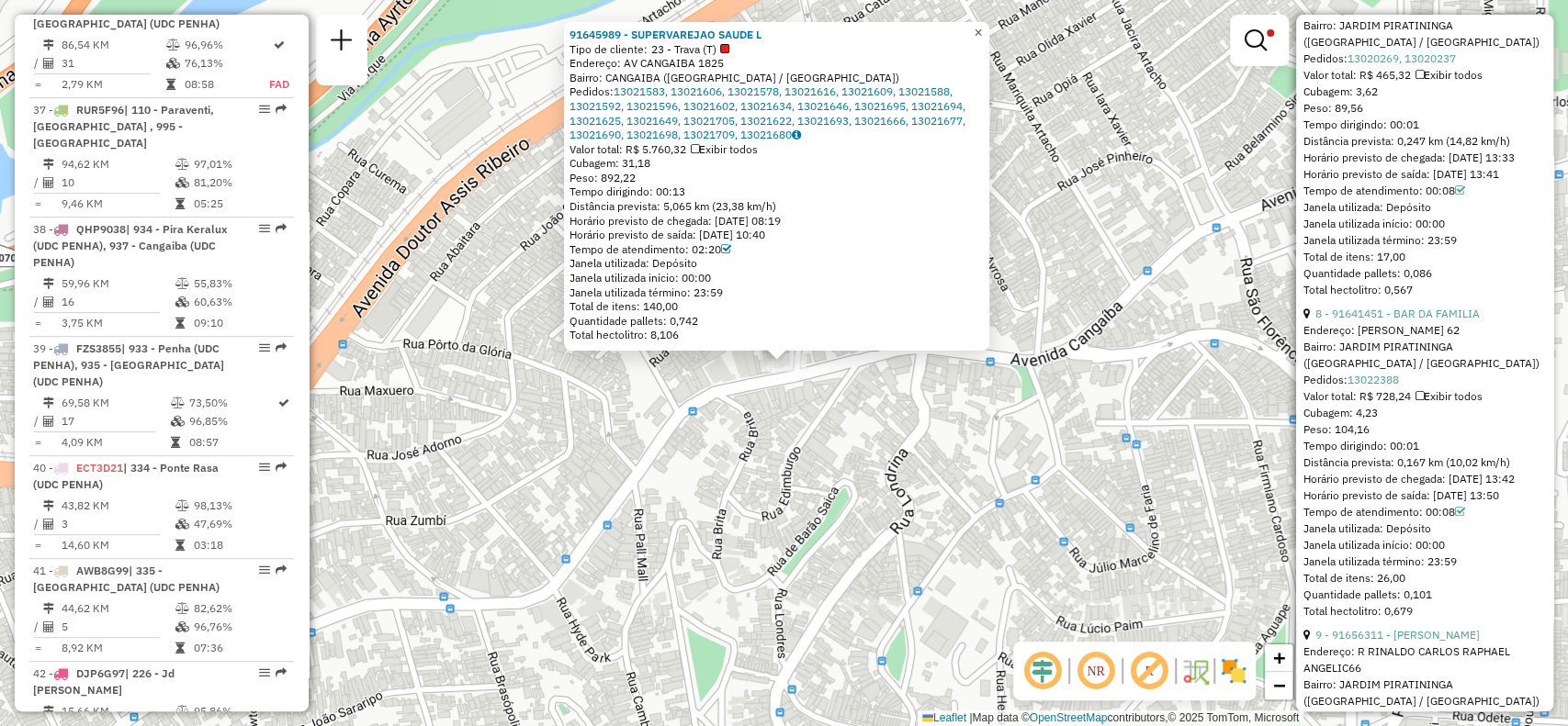
click at [982, 28] on span "×" at bounding box center [977, 32] width 8 height 16
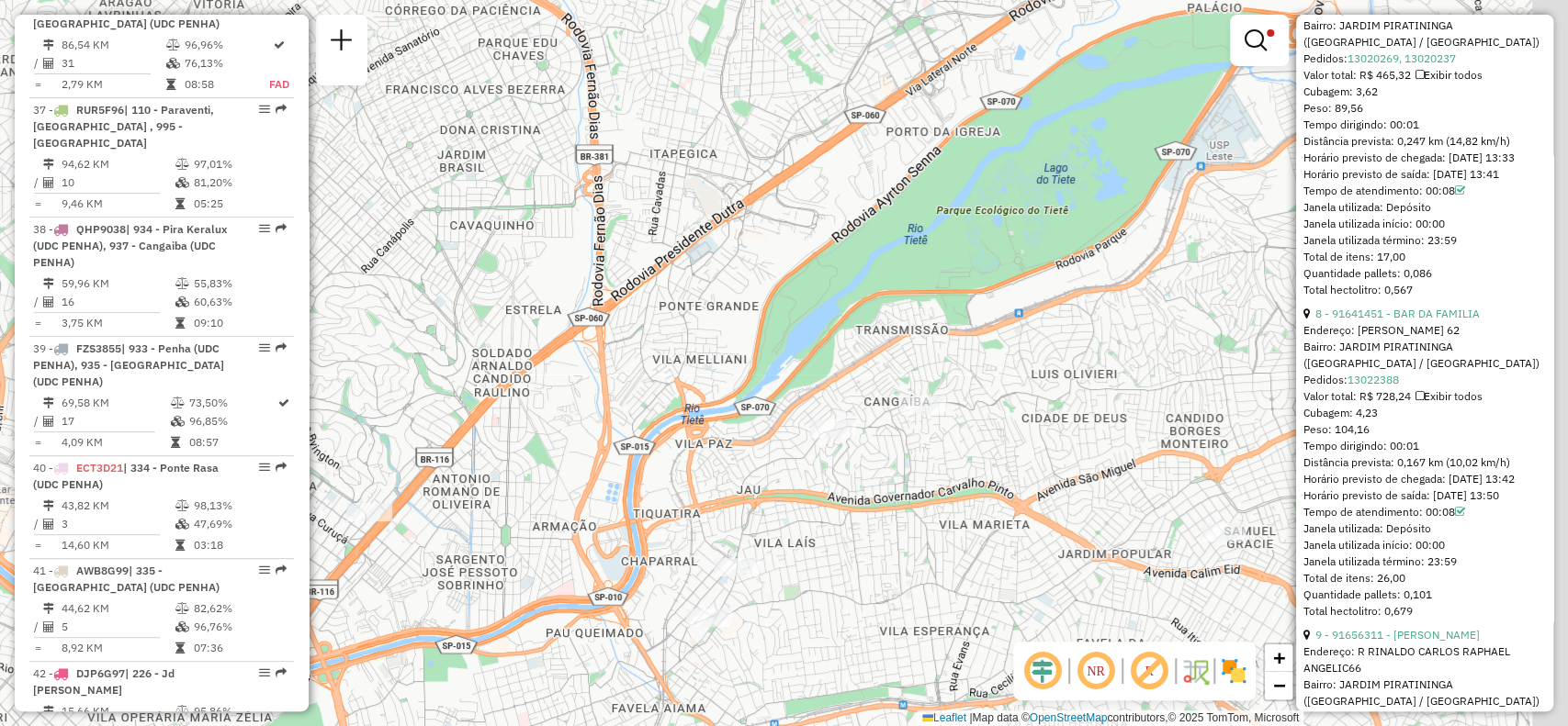
drag, startPoint x: 1042, startPoint y: 527, endPoint x: 595, endPoint y: 480, distance: 449.5
click at [600, 487] on div "Limpar filtros Janela de atendimento Grade de atendimento Capacidade Transporta…" at bounding box center [784, 363] width 1568 height 726
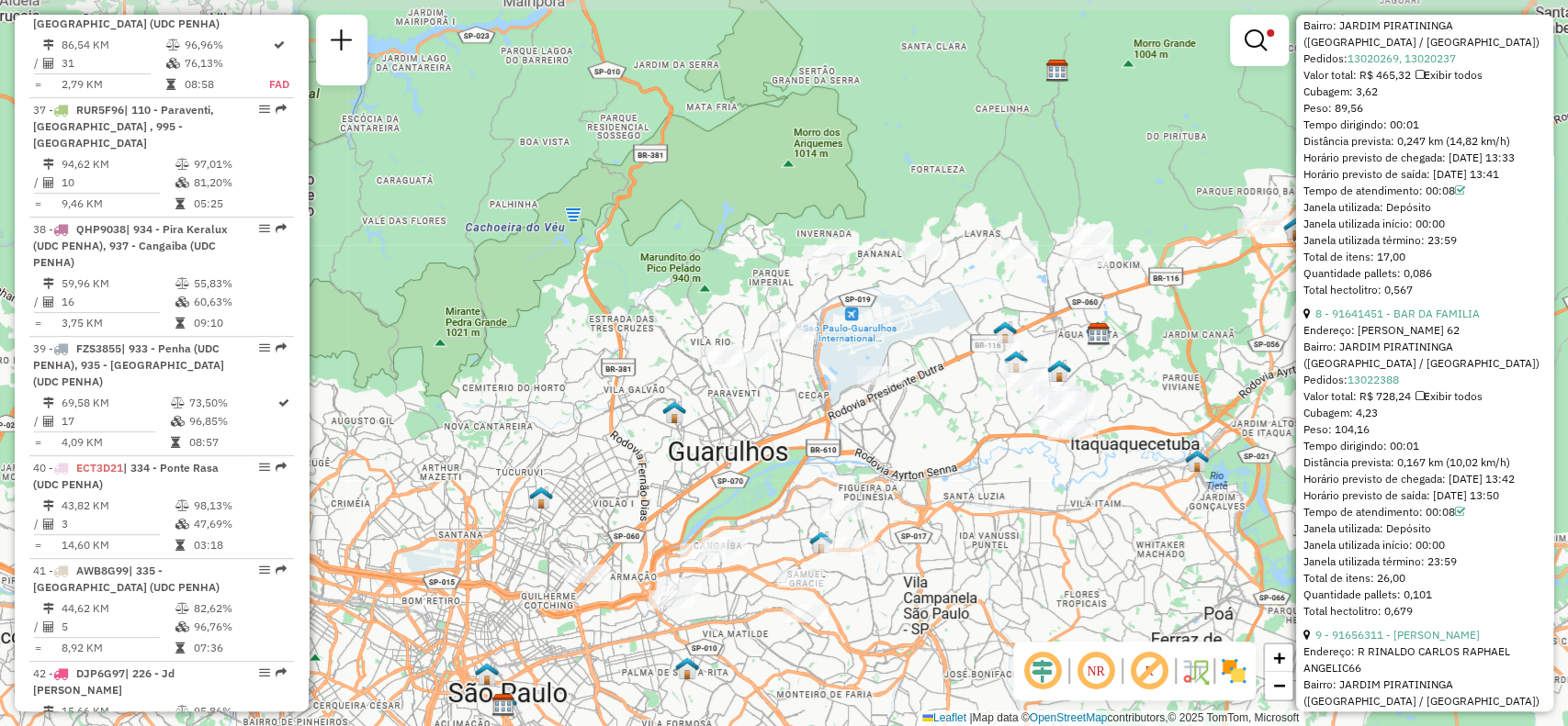
drag, startPoint x: 1091, startPoint y: 436, endPoint x: 1000, endPoint y: 546, distance: 142.8
click at [1000, 546] on div "Limpar filtros Janela de atendimento Grade de atendimento Capacidade Transporta…" at bounding box center [784, 363] width 1568 height 726
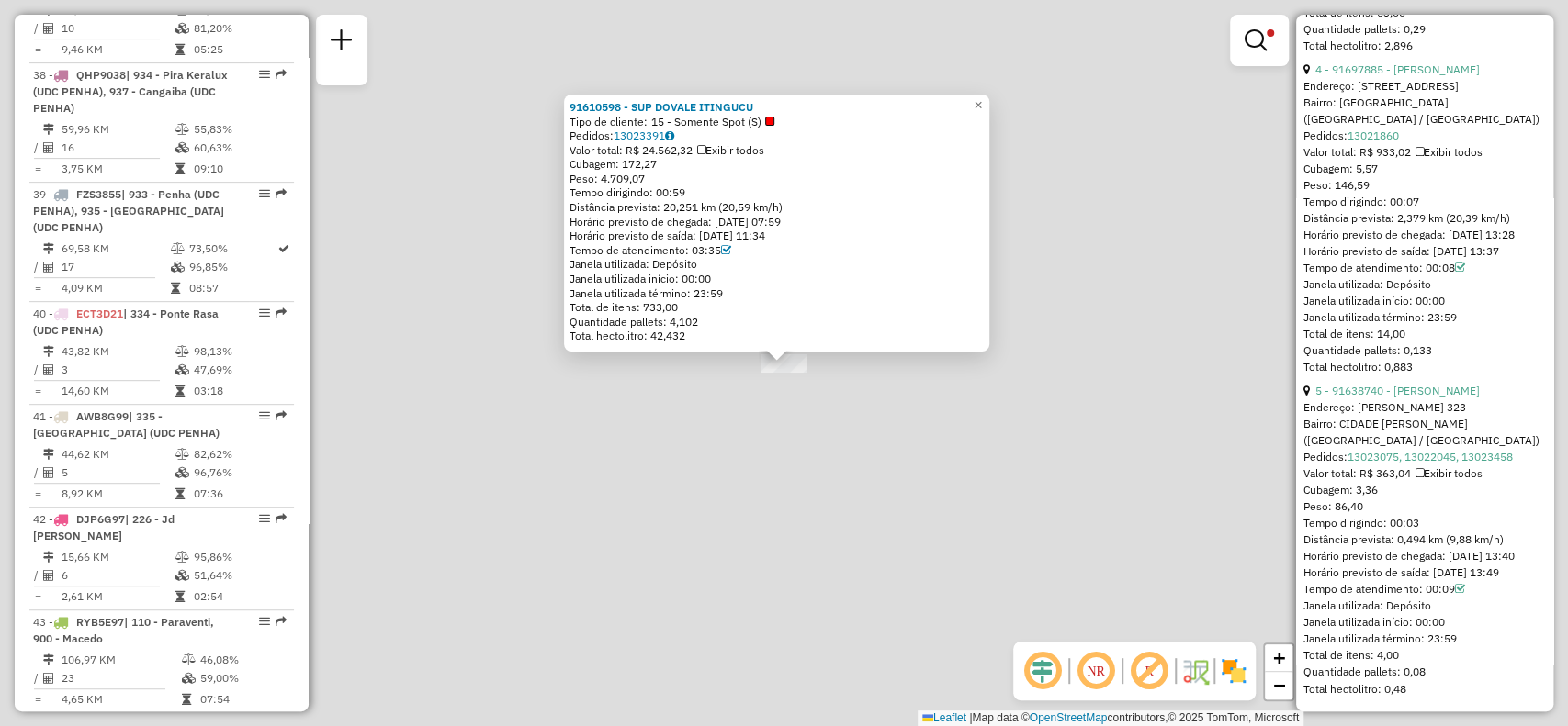
scroll to position [5224, 0]
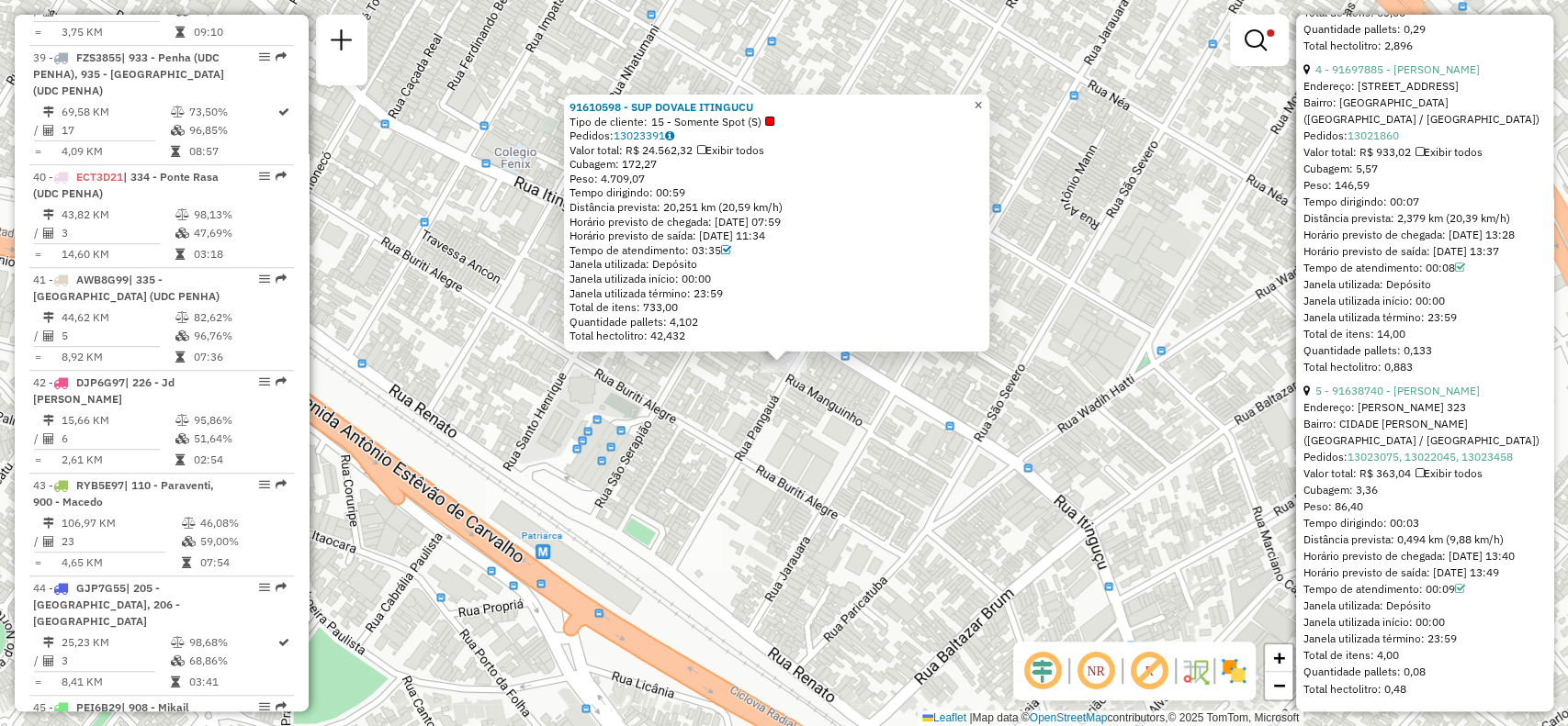
click at [982, 101] on span "×" at bounding box center [977, 105] width 8 height 16
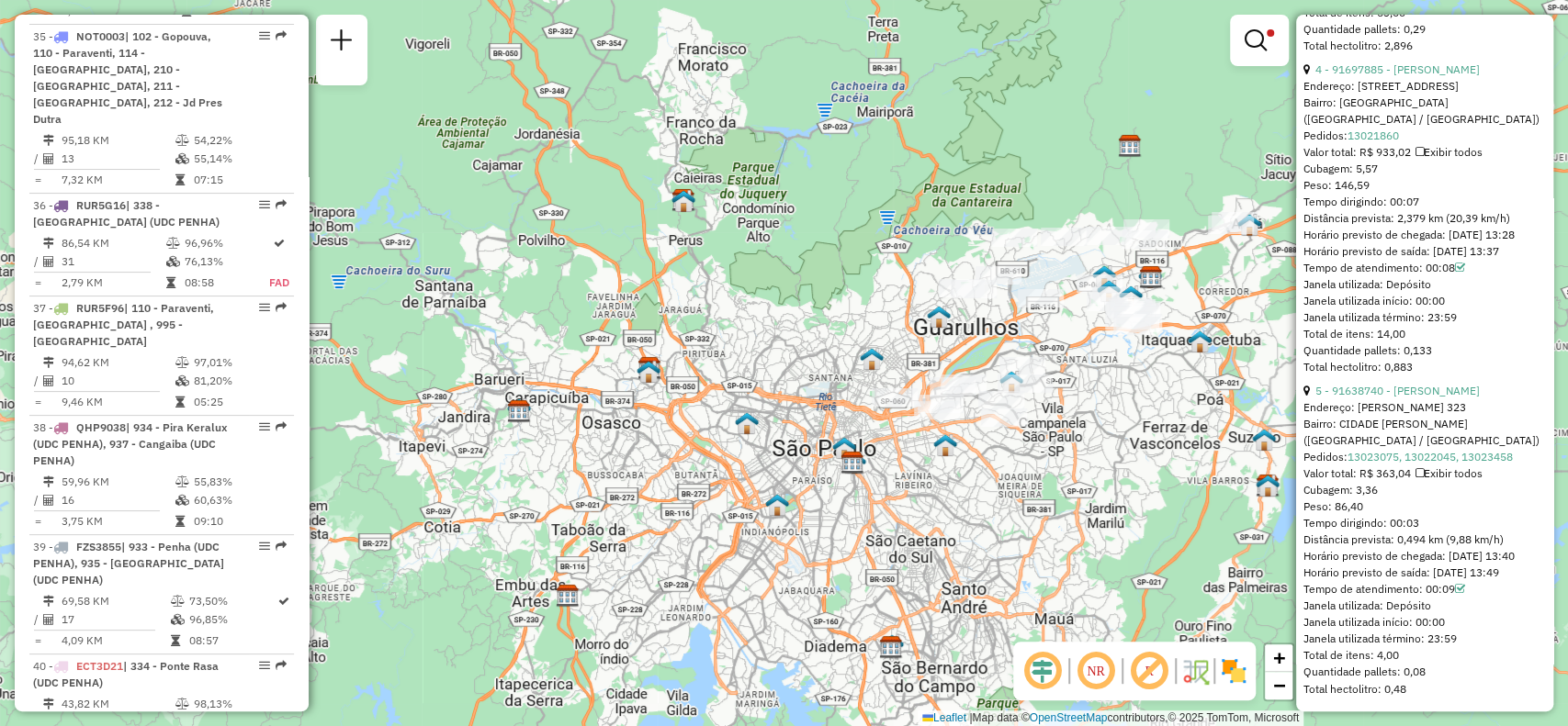
scroll to position [4122, 0]
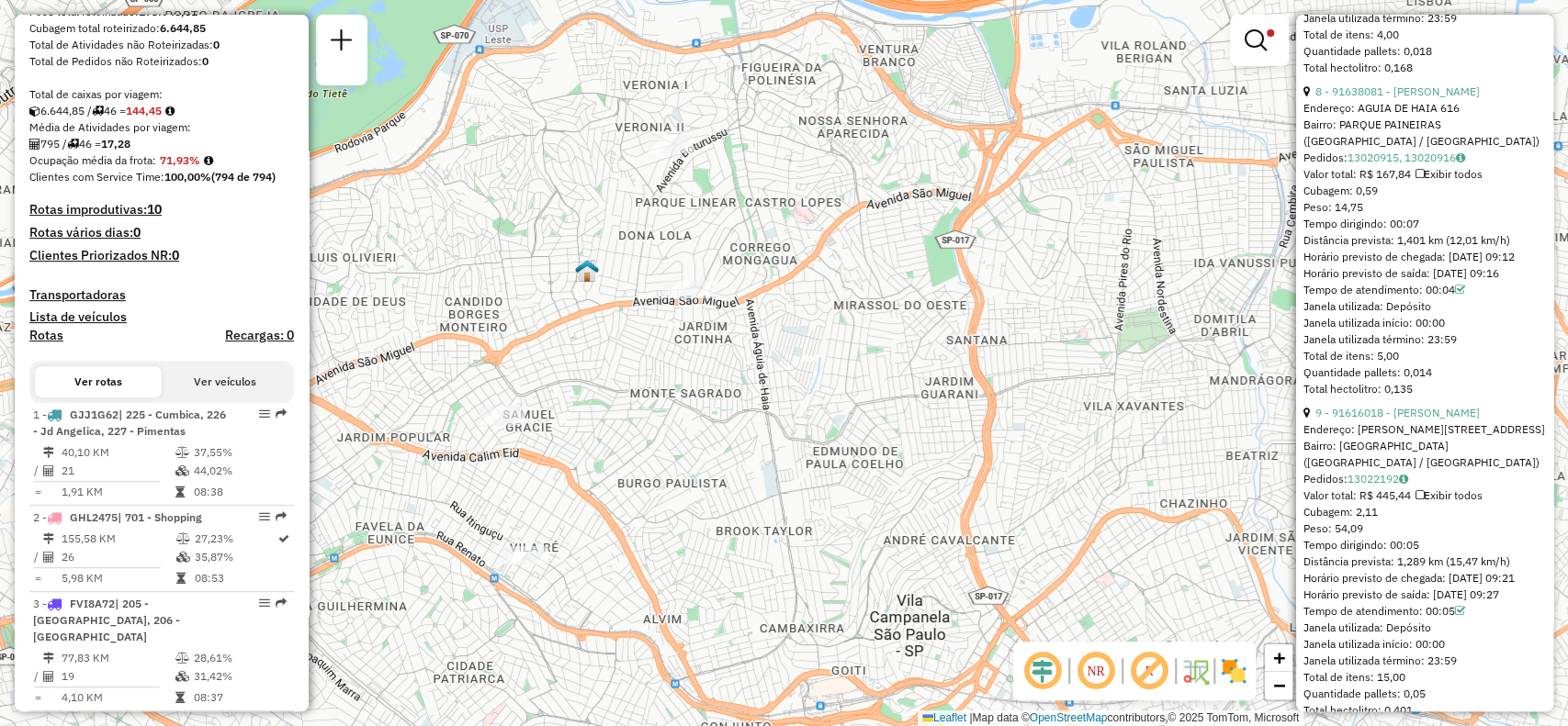
scroll to position [303, 0]
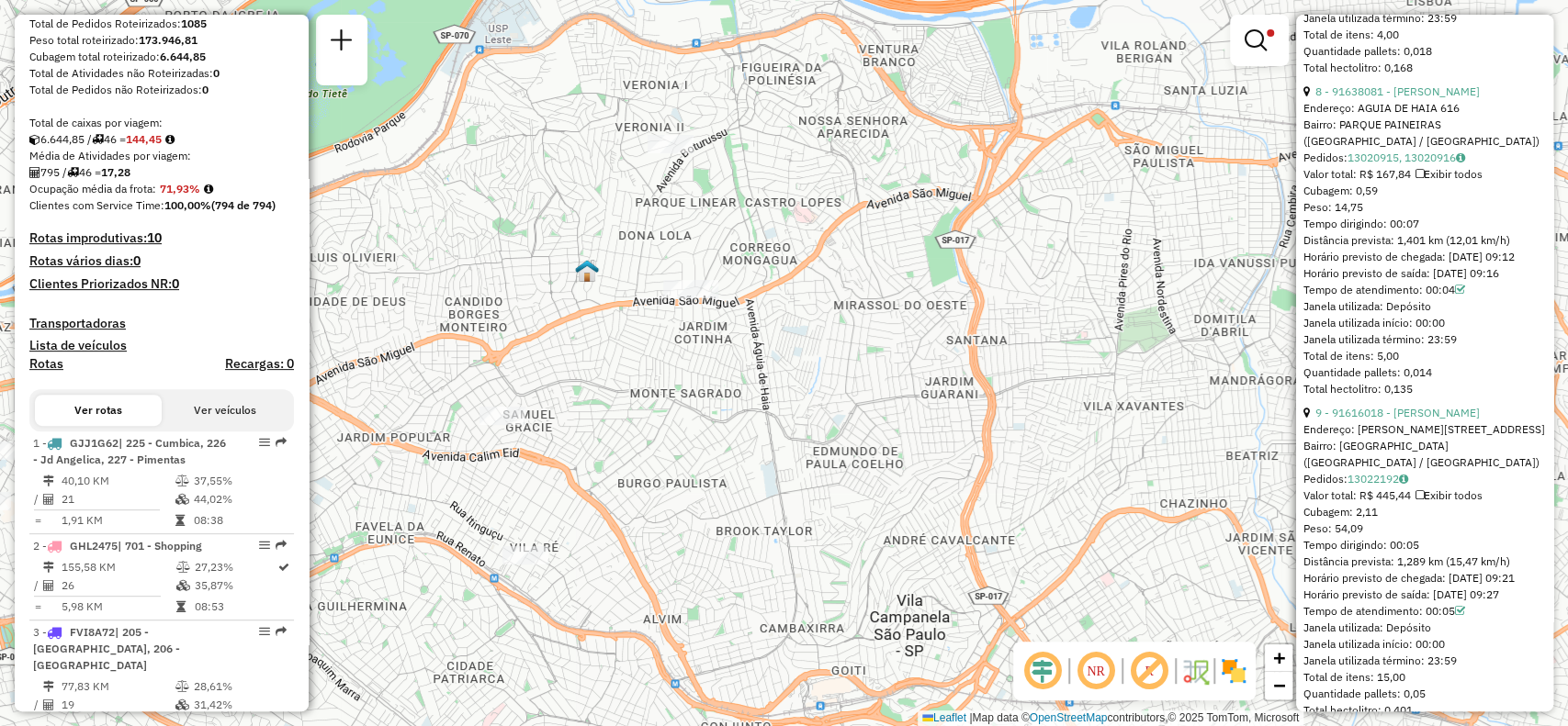
click at [124, 246] on h4 "Rotas improdutivas: 10" at bounding box center [162, 238] width 265 height 16
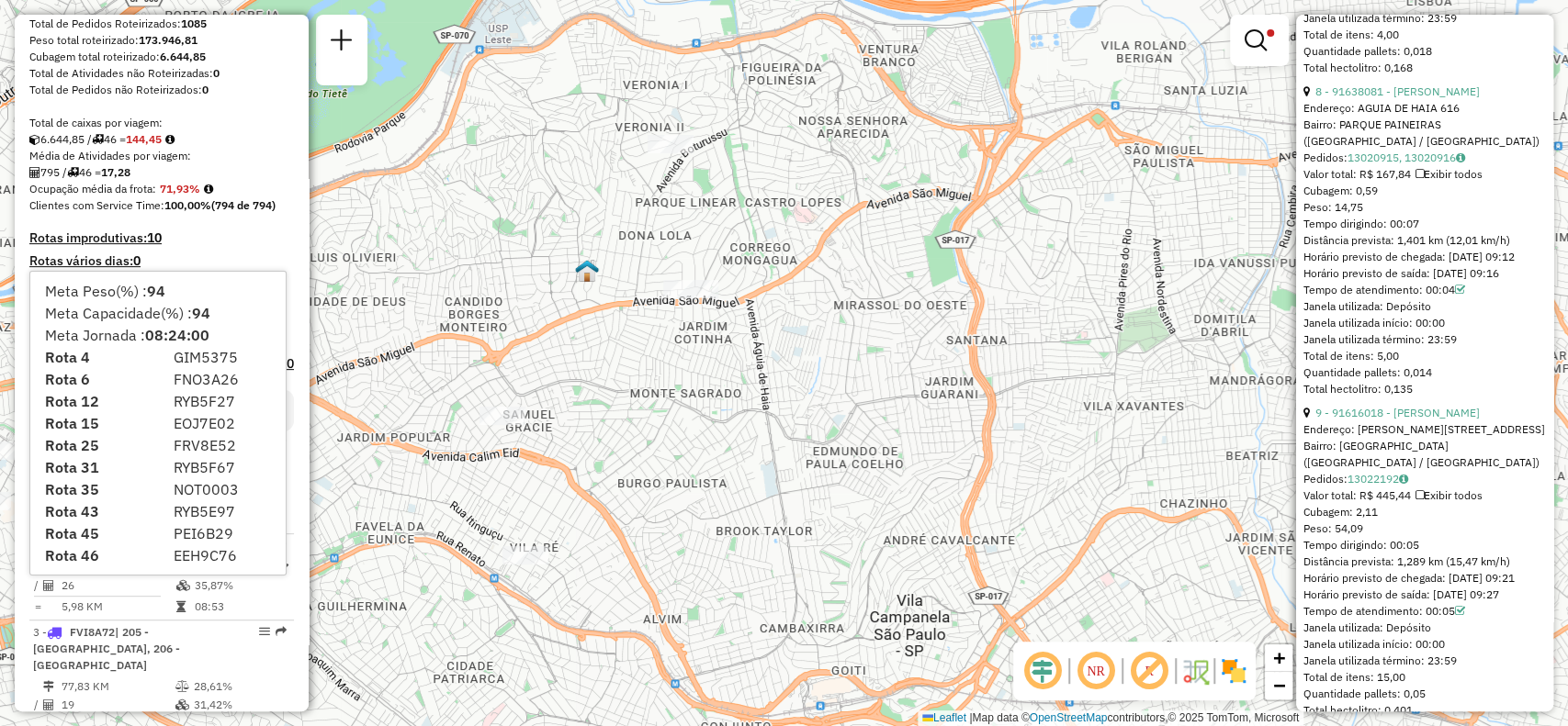
click at [239, 246] on h4 "Rotas improdutivas: 10" at bounding box center [162, 238] width 265 height 16
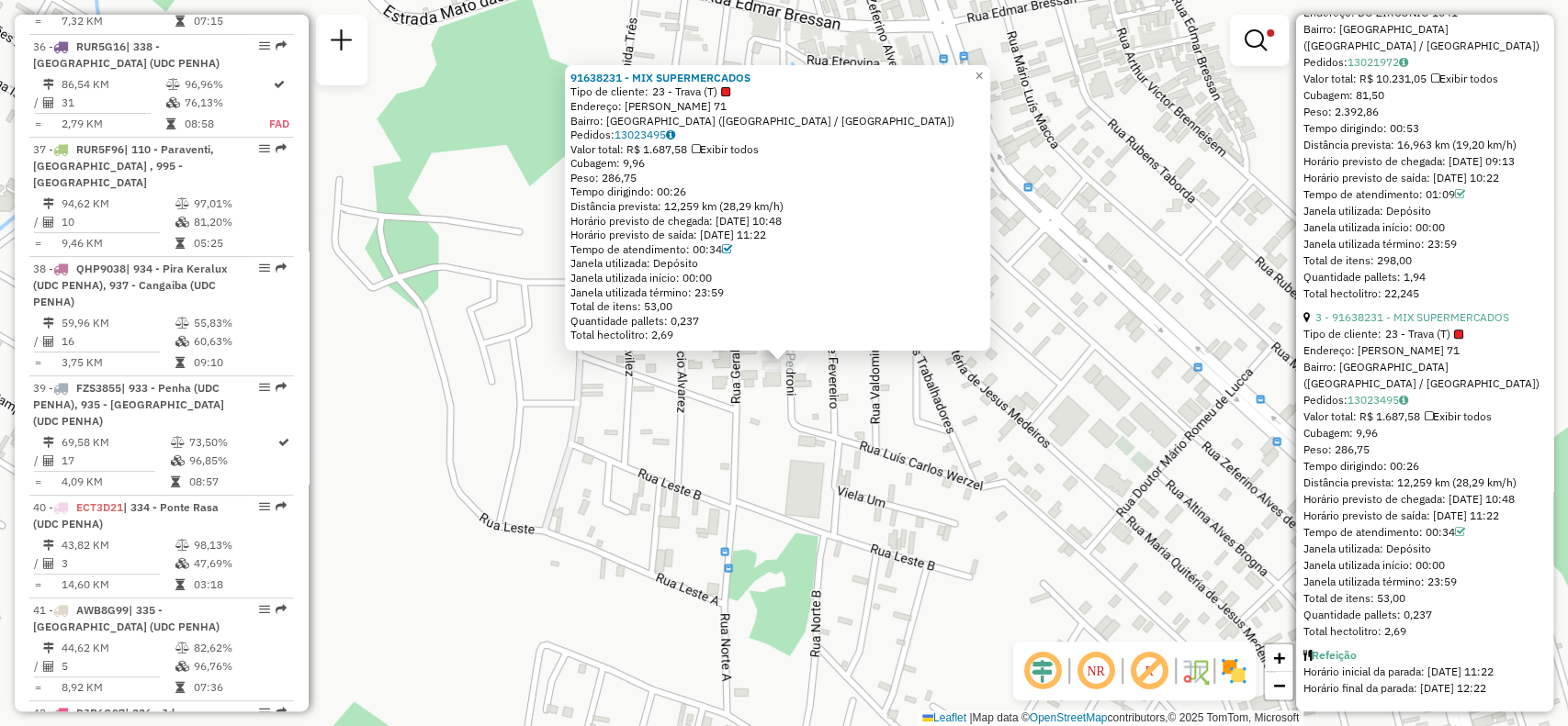
scroll to position [4857, 0]
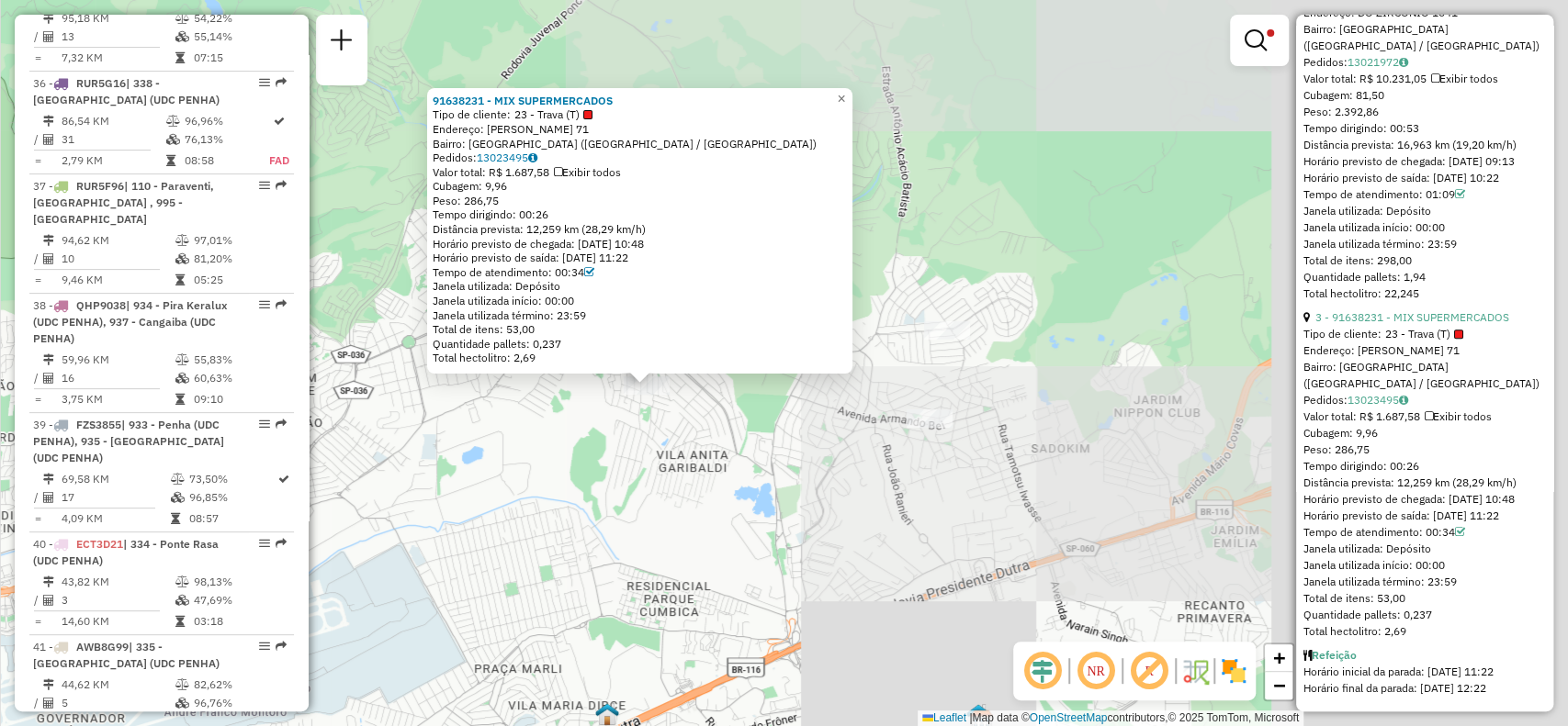
drag, startPoint x: 1143, startPoint y: 392, endPoint x: 855, endPoint y: 58, distance: 441.0
click at [741, 451] on div "91638231 - MIX SUPERMERCADOS Tipo de cliente: 23 - Trava (T) Endereço: ORLANDO …" at bounding box center [784, 363] width 1568 height 726
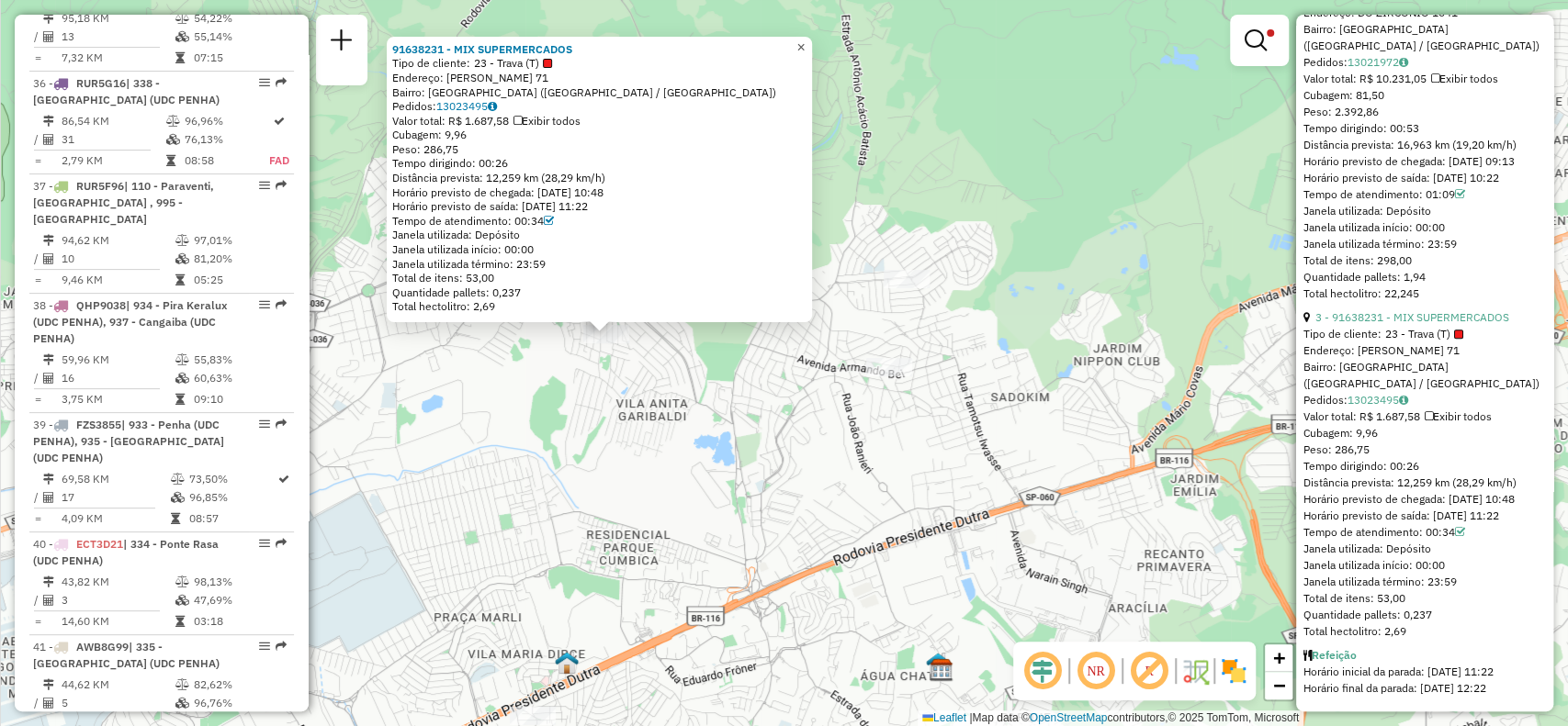
click at [804, 42] on span "×" at bounding box center [800, 47] width 8 height 16
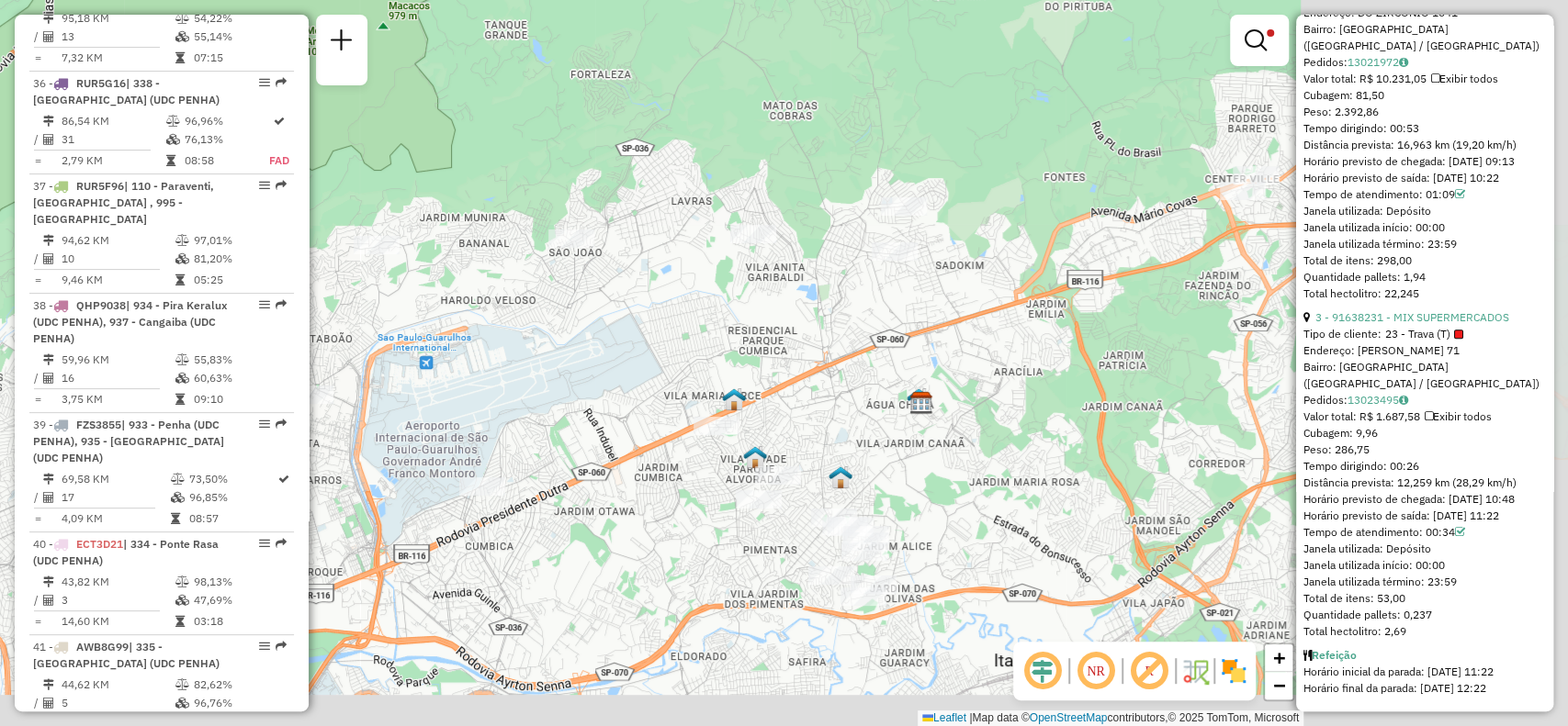
drag, startPoint x: 819, startPoint y: 412, endPoint x: 873, endPoint y: 325, distance: 102.4
click at [873, 325] on div "Limpar filtros Janela de atendimento Grade de atendimento Capacidade Transporta…" at bounding box center [784, 363] width 1568 height 726
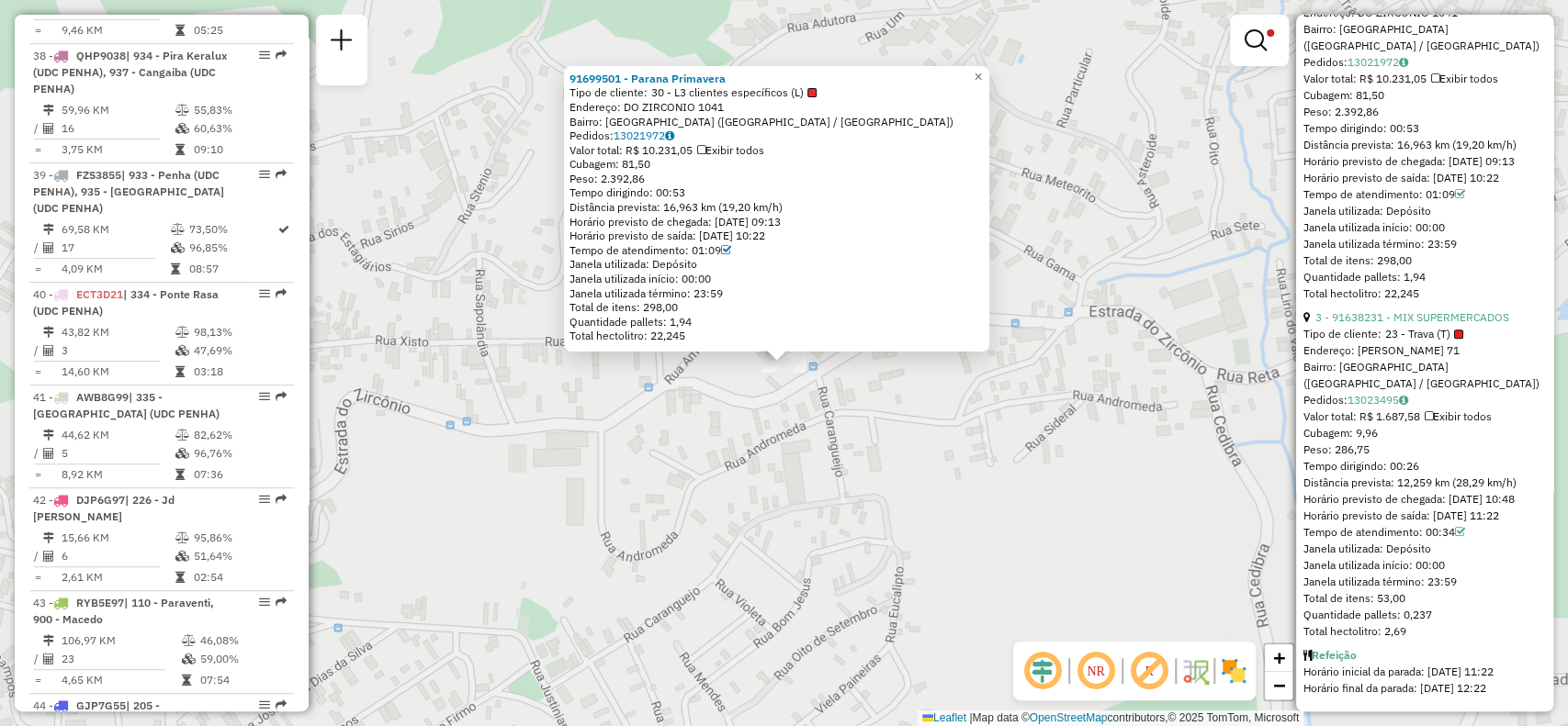
scroll to position [5224, 0]
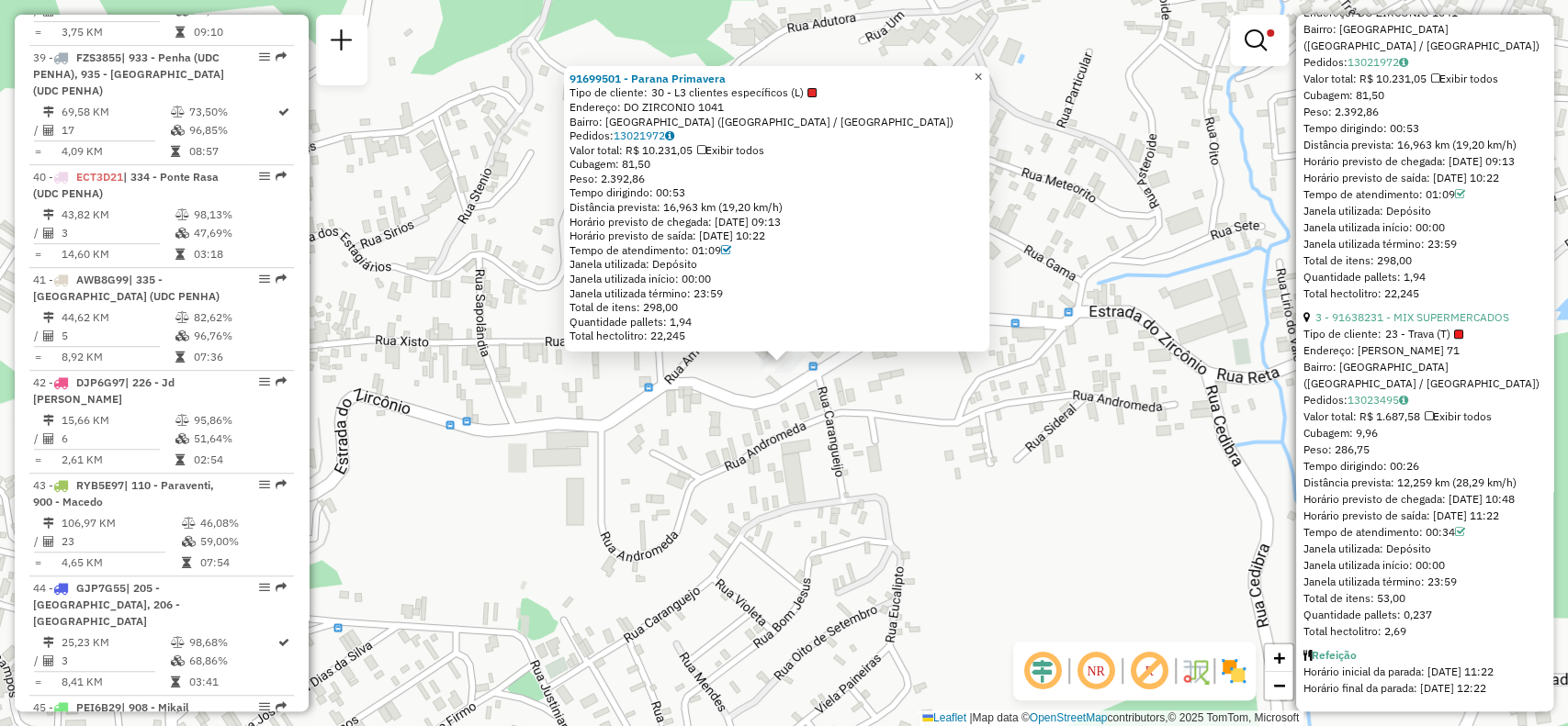
click at [982, 70] on span "×" at bounding box center [977, 76] width 8 height 16
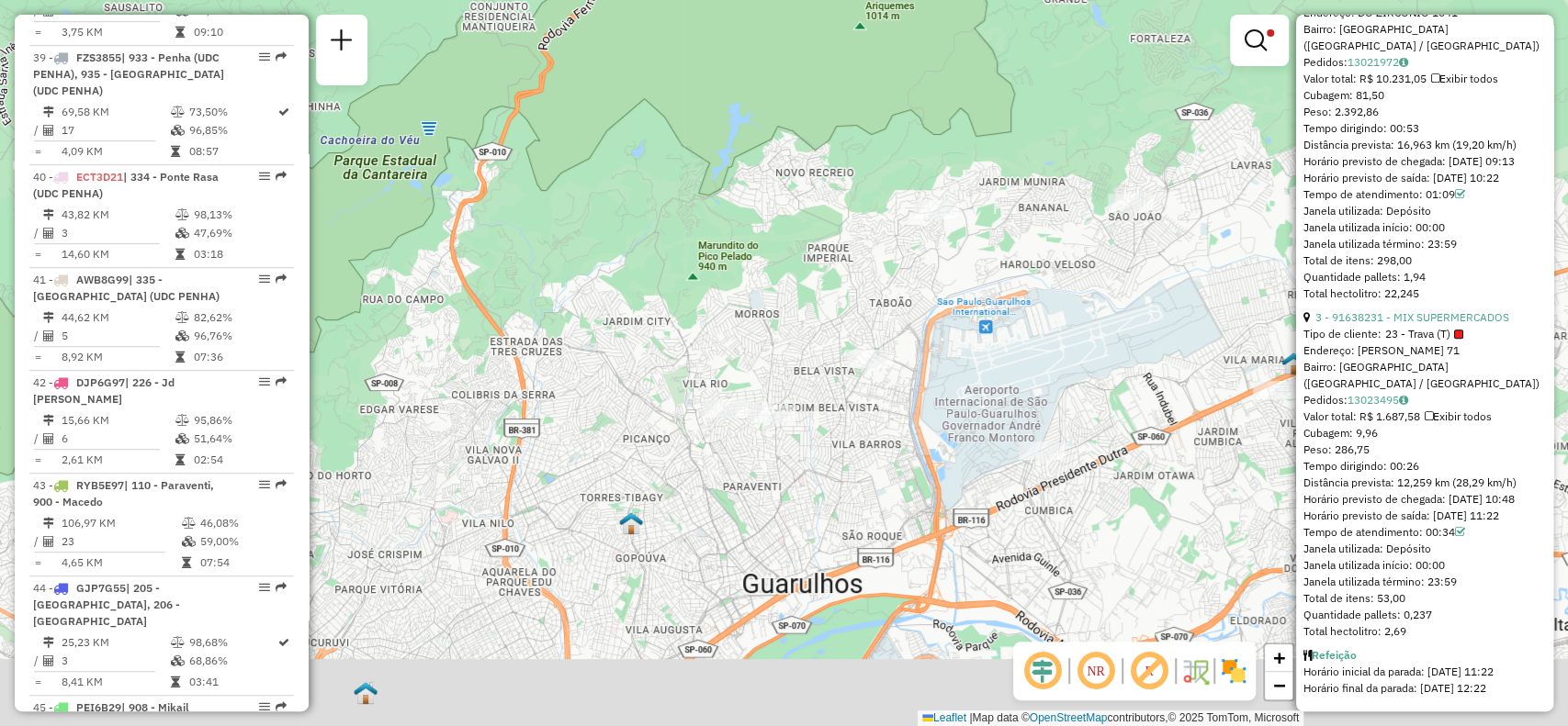
drag, startPoint x: 923, startPoint y: 547, endPoint x: 1057, endPoint y: 328, distance: 256.7
click at [1055, 330] on div "Limpar filtros Janela de atendimento Grade de atendimento Capacidade Transporta…" at bounding box center [784, 363] width 1568 height 726
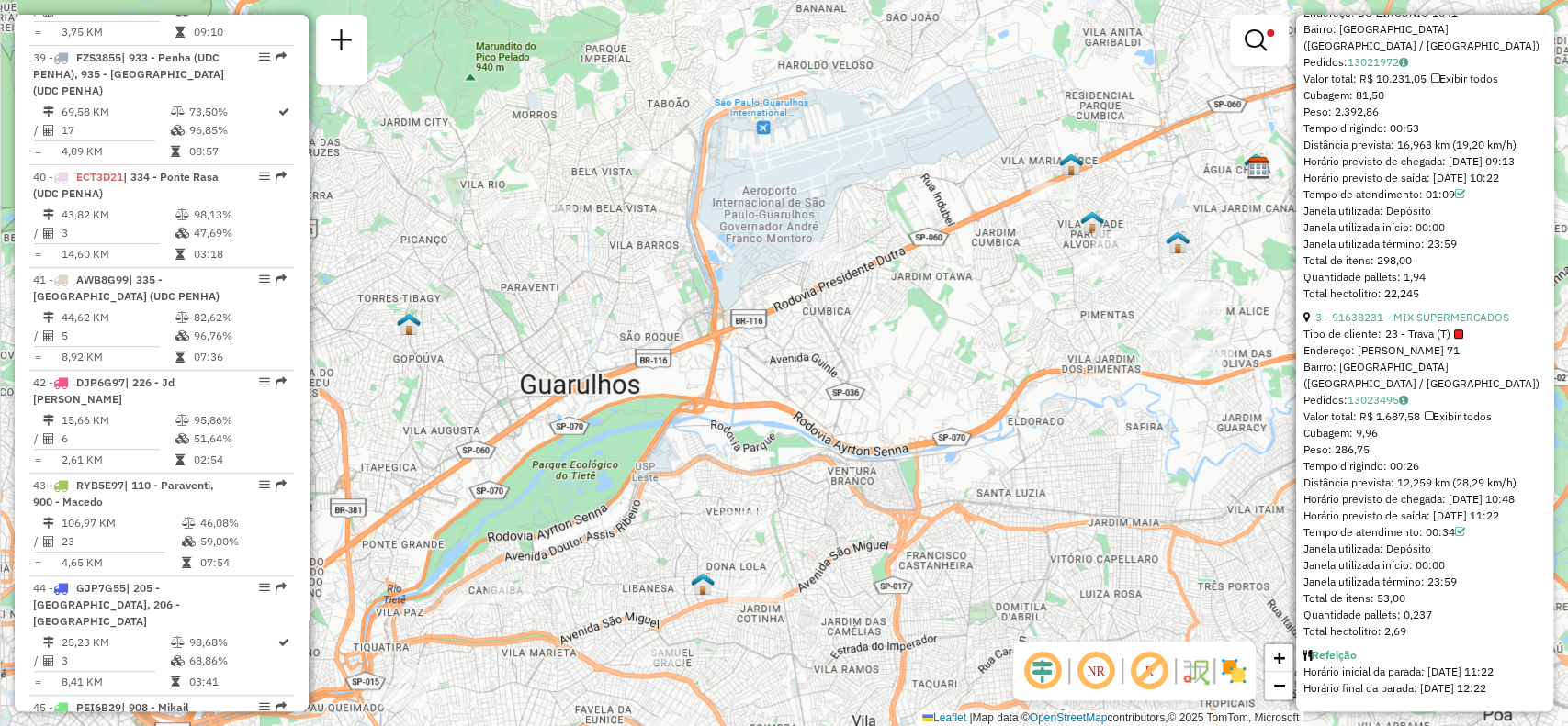
drag, startPoint x: 1178, startPoint y: 531, endPoint x: 940, endPoint y: 357, distance: 294.8
click at [940, 357] on div "Limpar filtros Janela de atendimento Grade de atendimento Capacidade Transporta…" at bounding box center [784, 363] width 1568 height 726
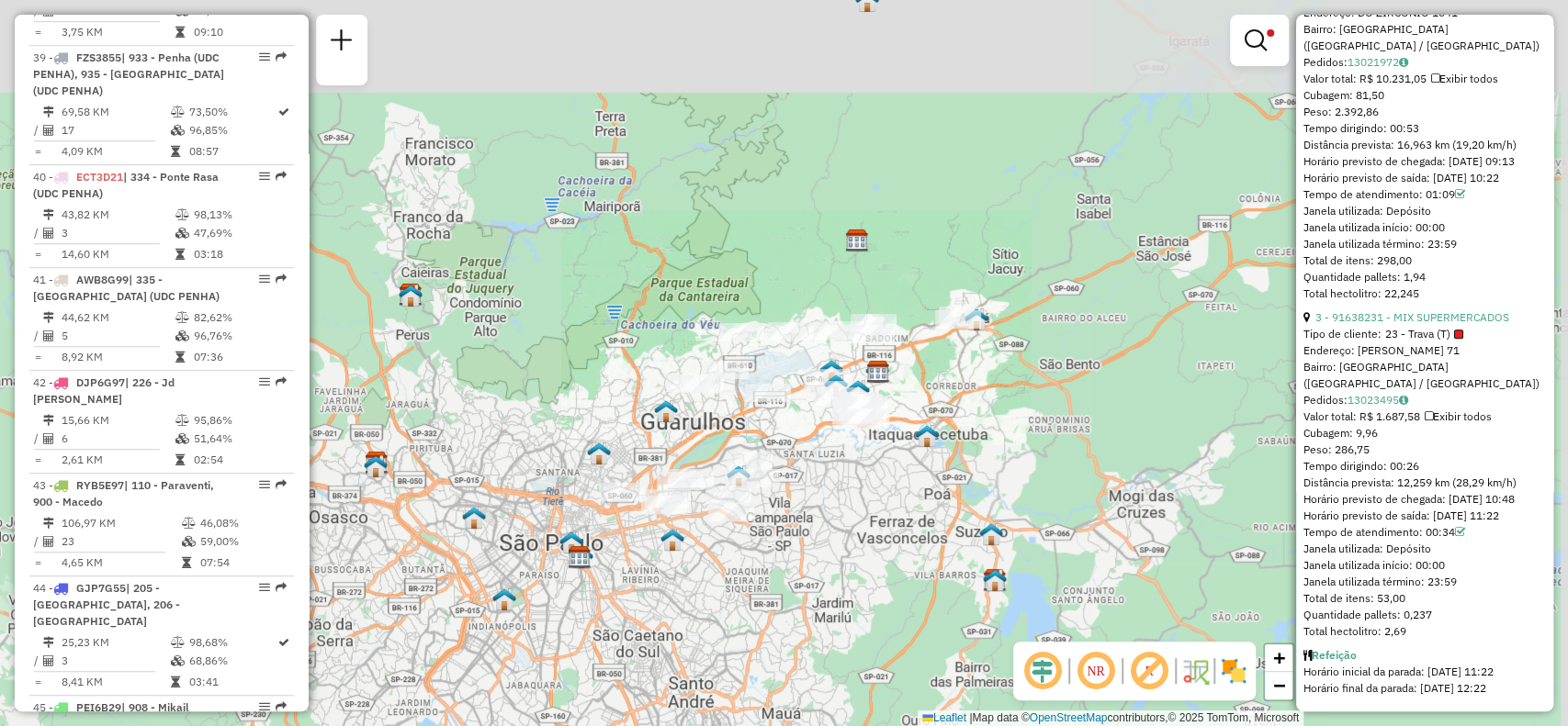
drag, startPoint x: 897, startPoint y: 472, endPoint x: 953, endPoint y: 360, distance: 125.2
click at [954, 361] on div "Limpar filtros Janela de atendimento Grade de atendimento Capacidade Transporta…" at bounding box center [784, 363] width 1568 height 726
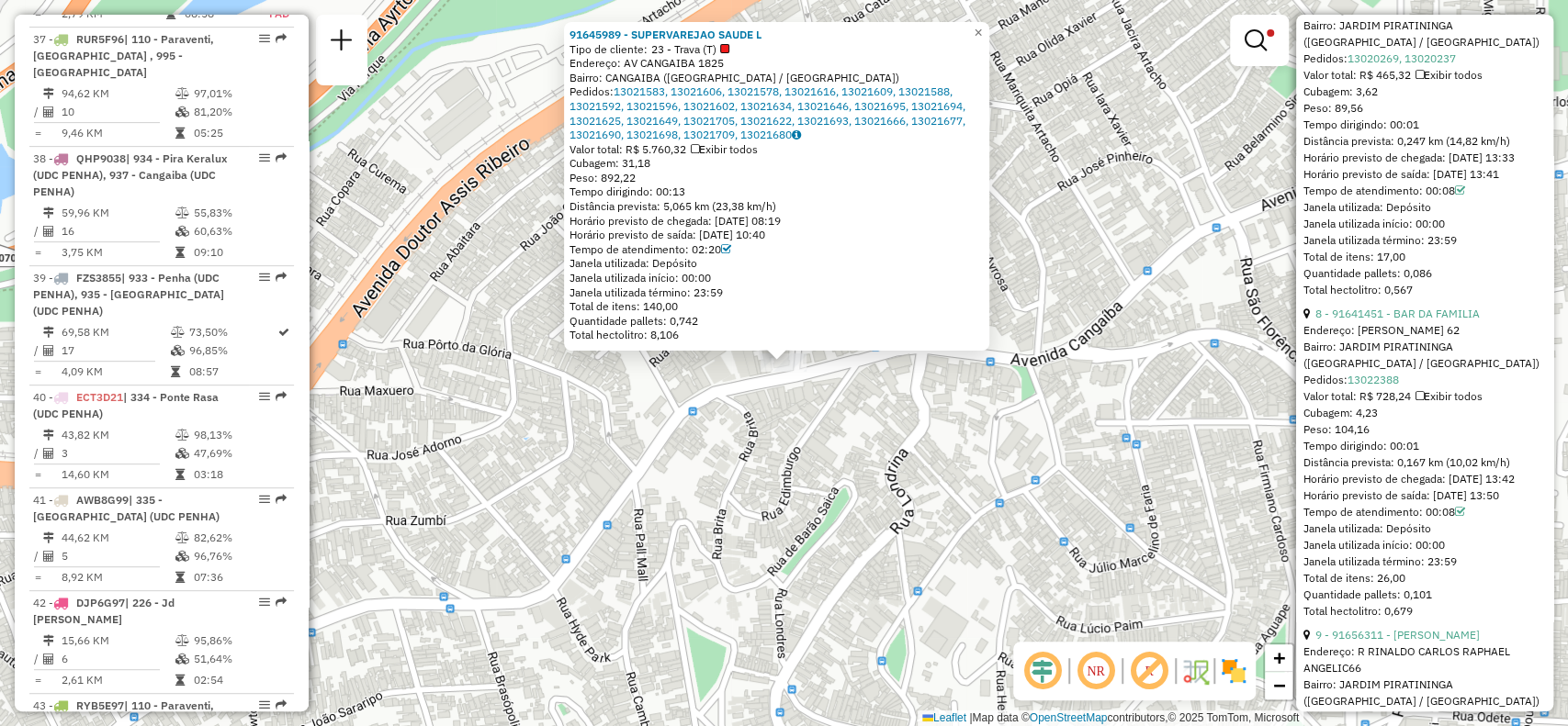
scroll to position [4933, 0]
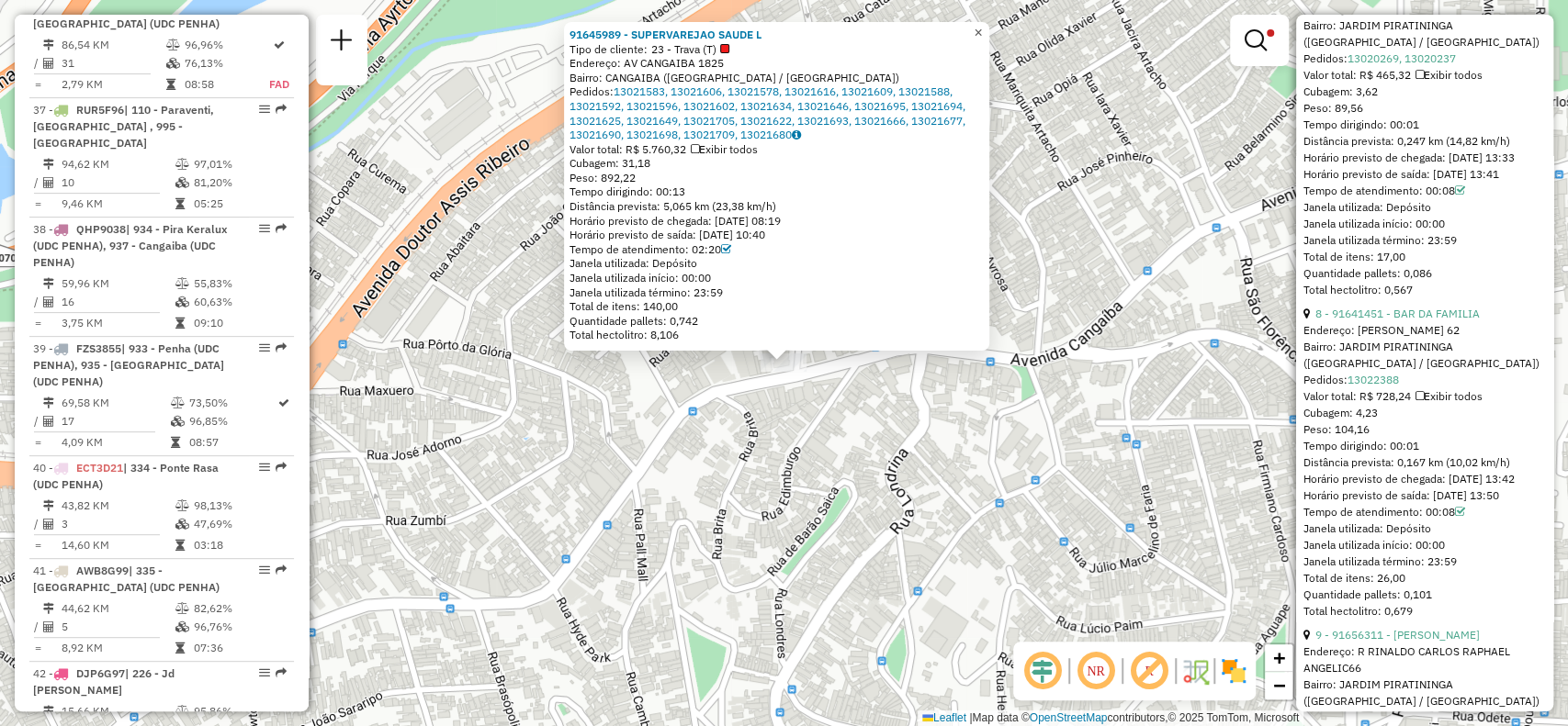
click at [982, 29] on span "×" at bounding box center [977, 32] width 8 height 16
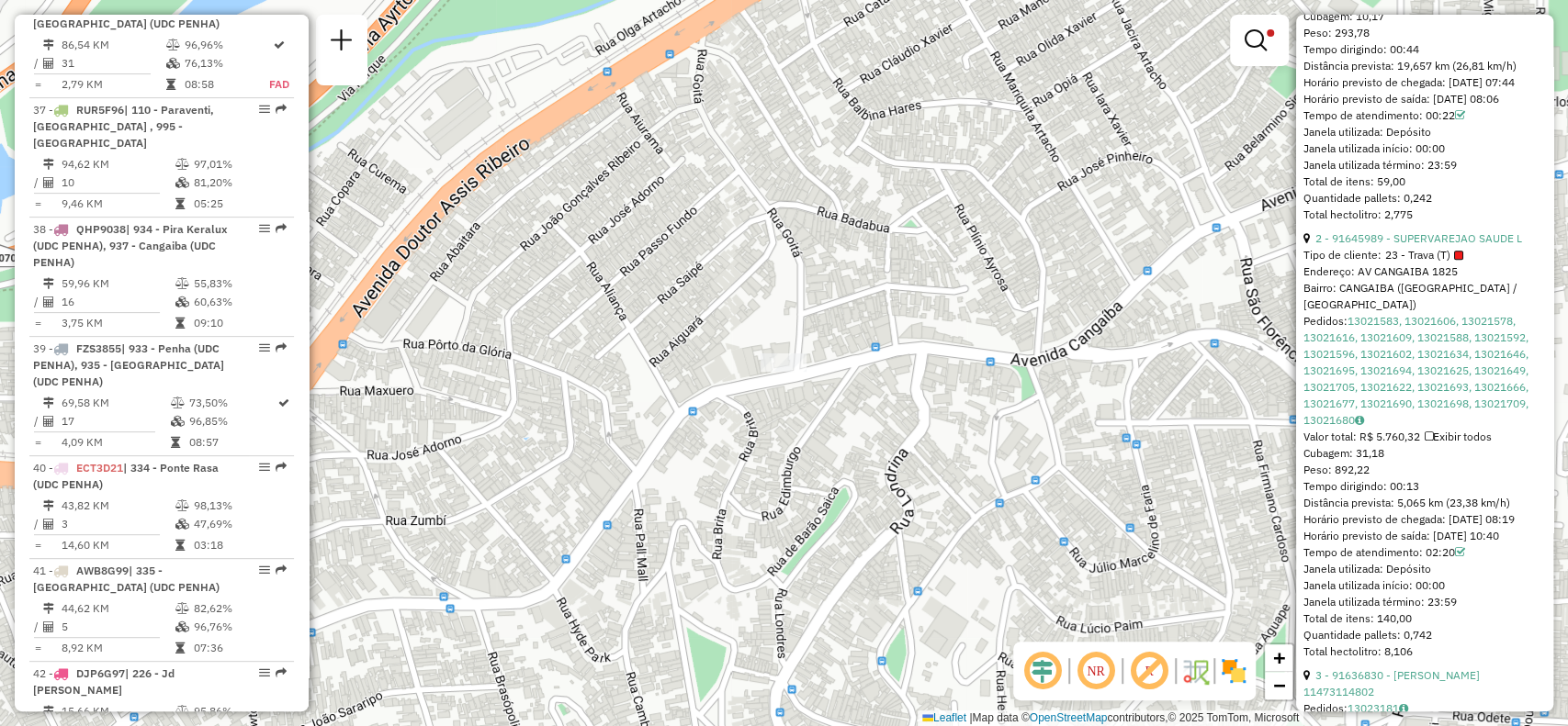
scroll to position [932, 0]
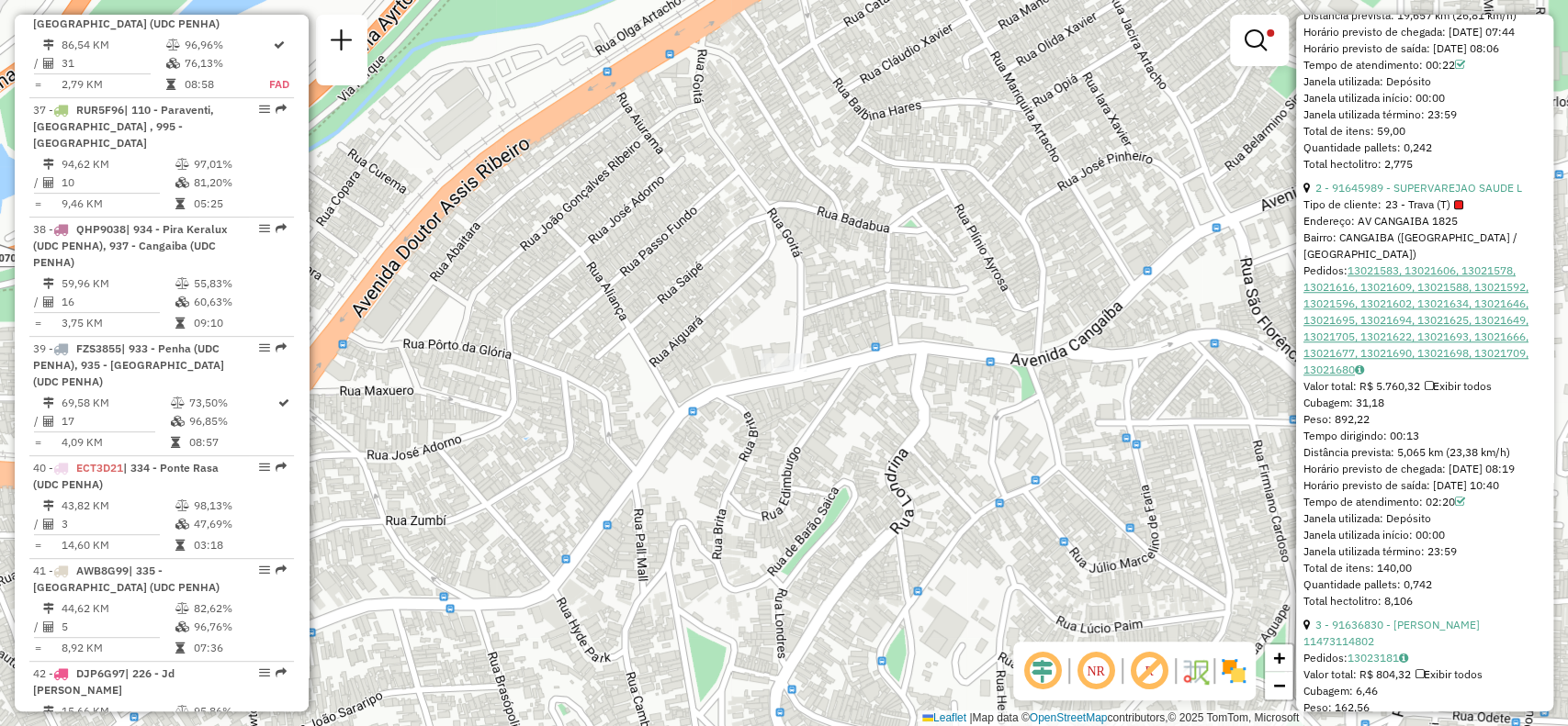
click at [1441, 320] on link "13021583, 13021606, 13021578, 13021616, 13021609, 13021588, 13021592, 13021596,…" at bounding box center [1416, 320] width 225 height 113
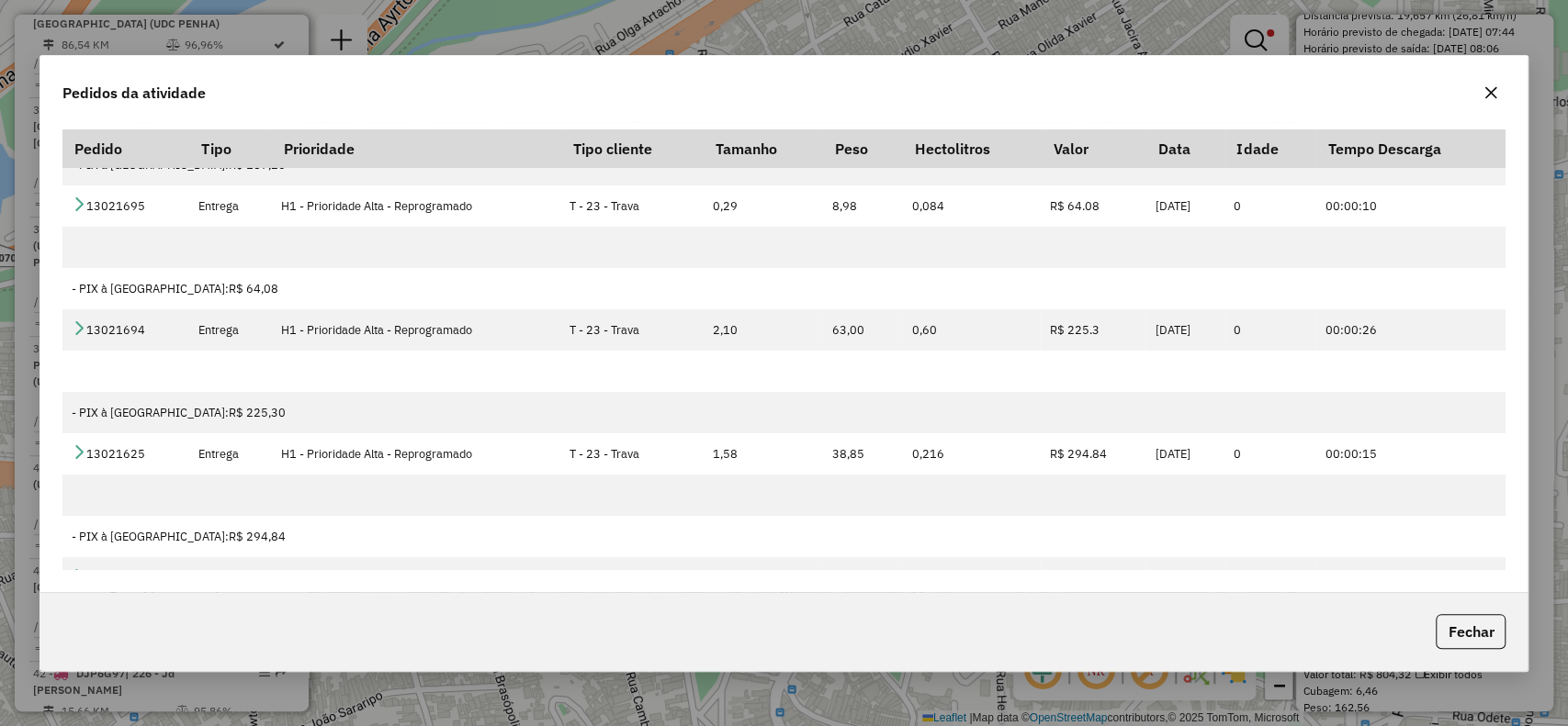
scroll to position [1836, 0]
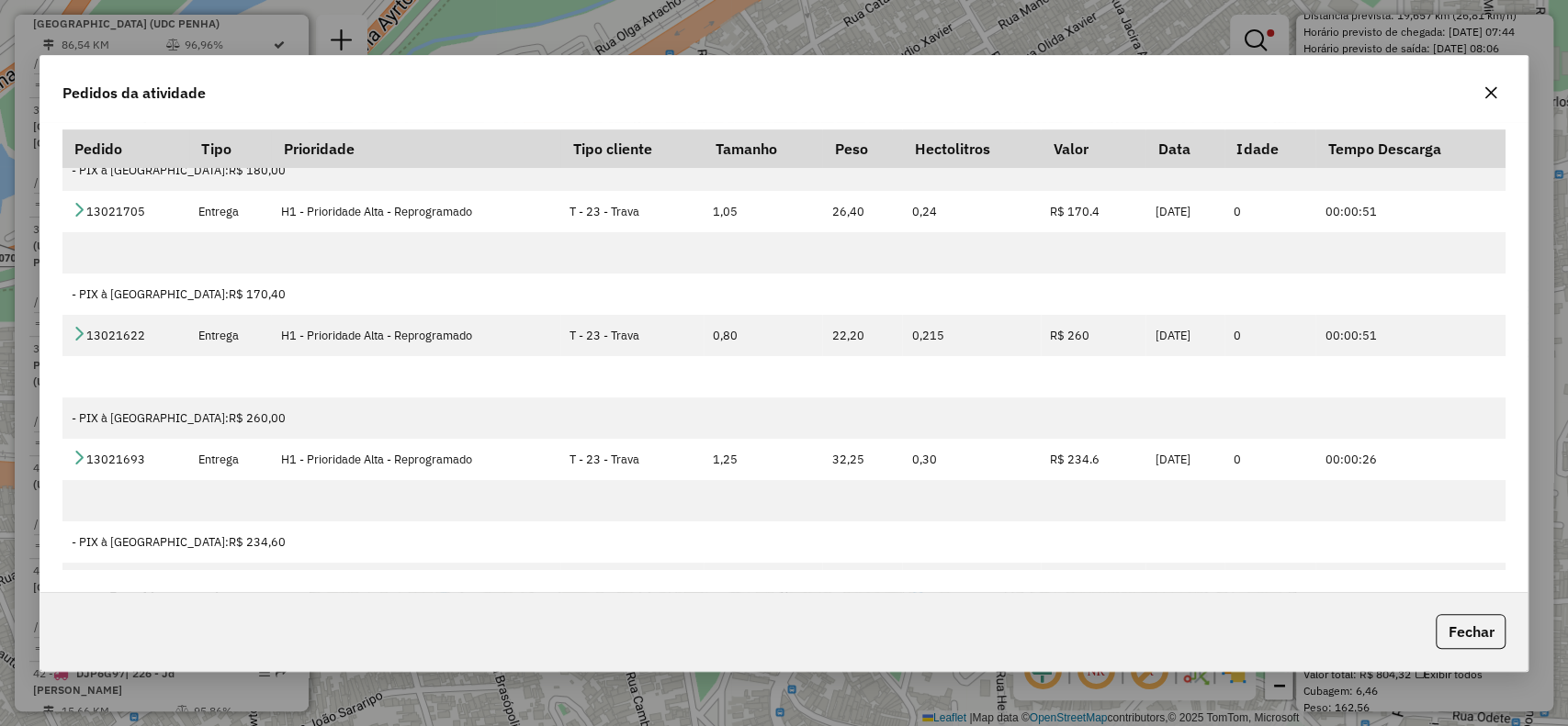
click at [1485, 98] on icon "button" at bounding box center [1491, 93] width 15 height 15
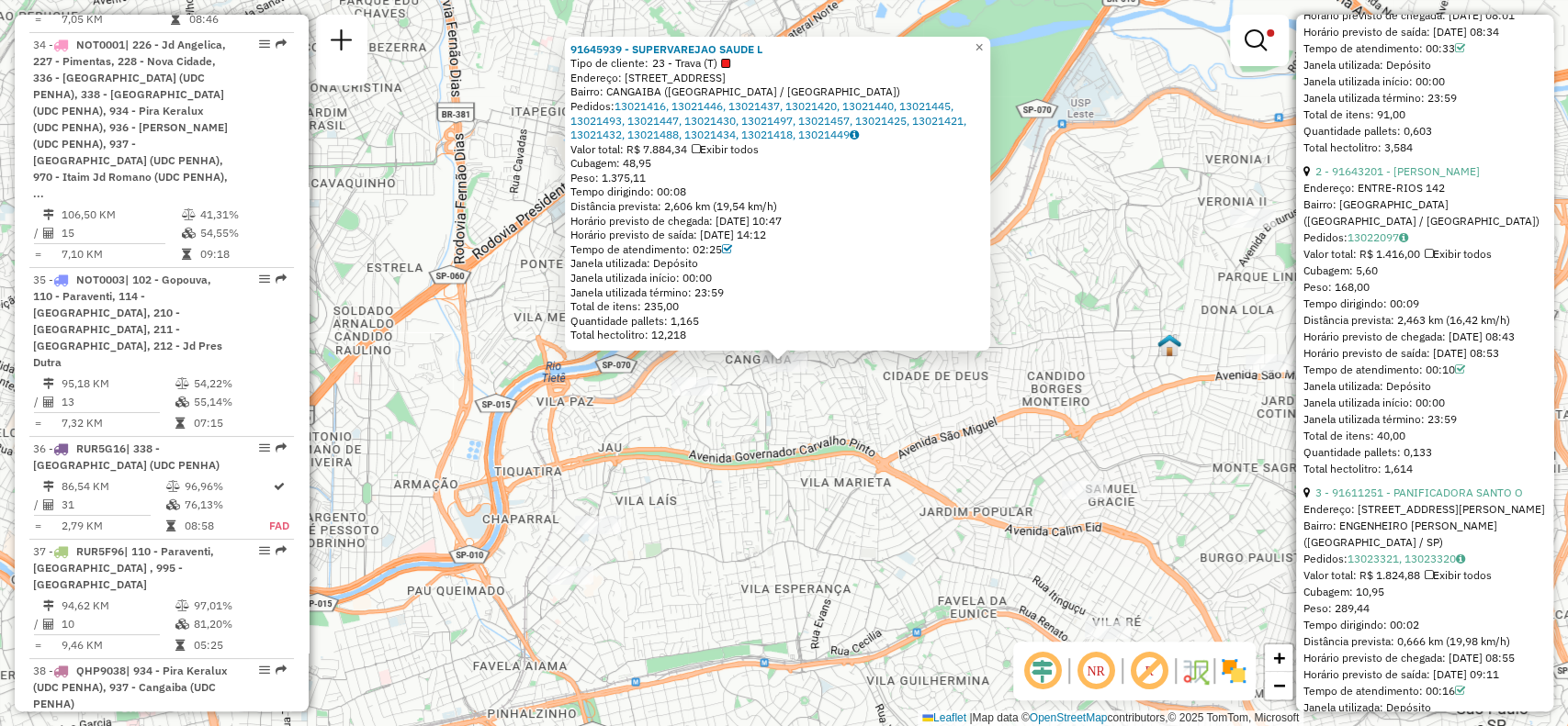
scroll to position [4254, 0]
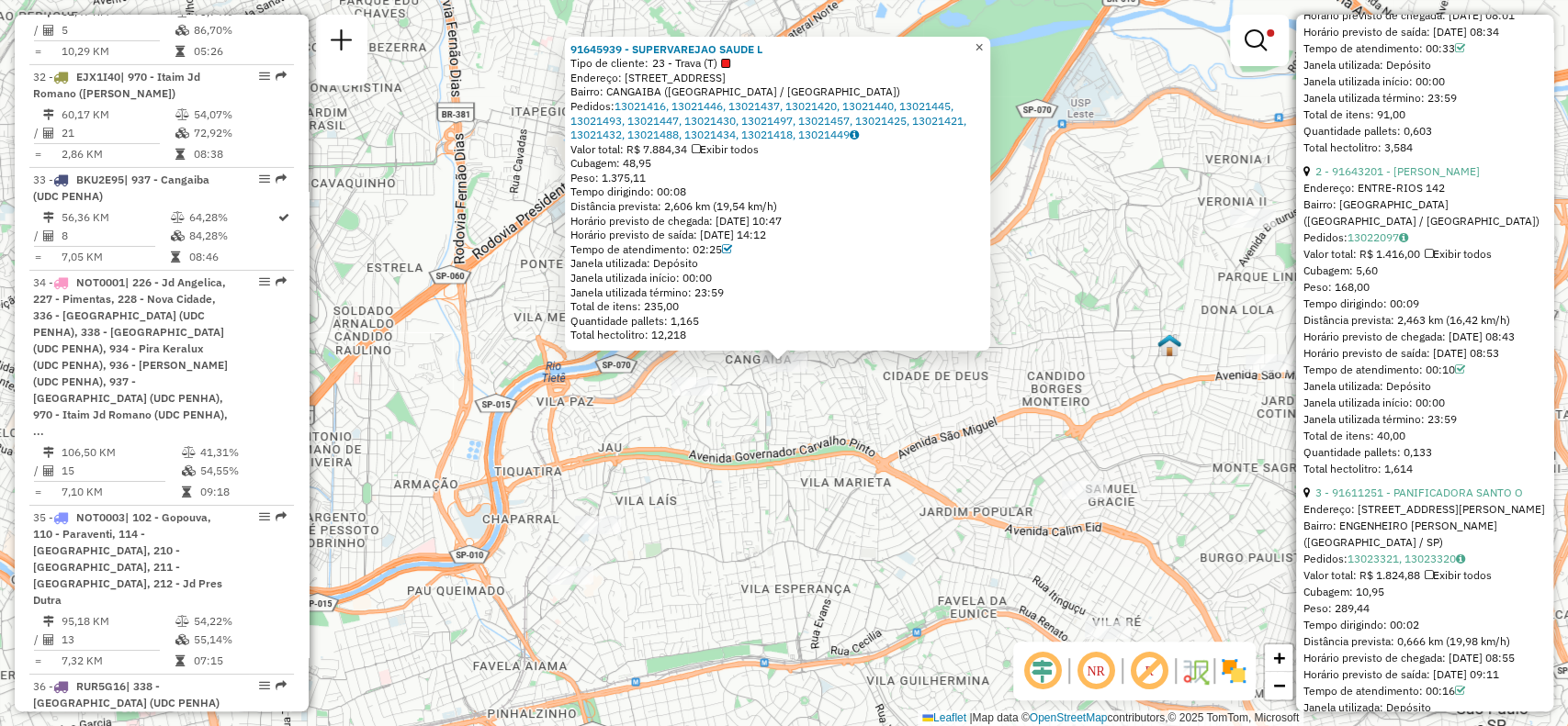
click at [983, 40] on span "×" at bounding box center [978, 47] width 8 height 16
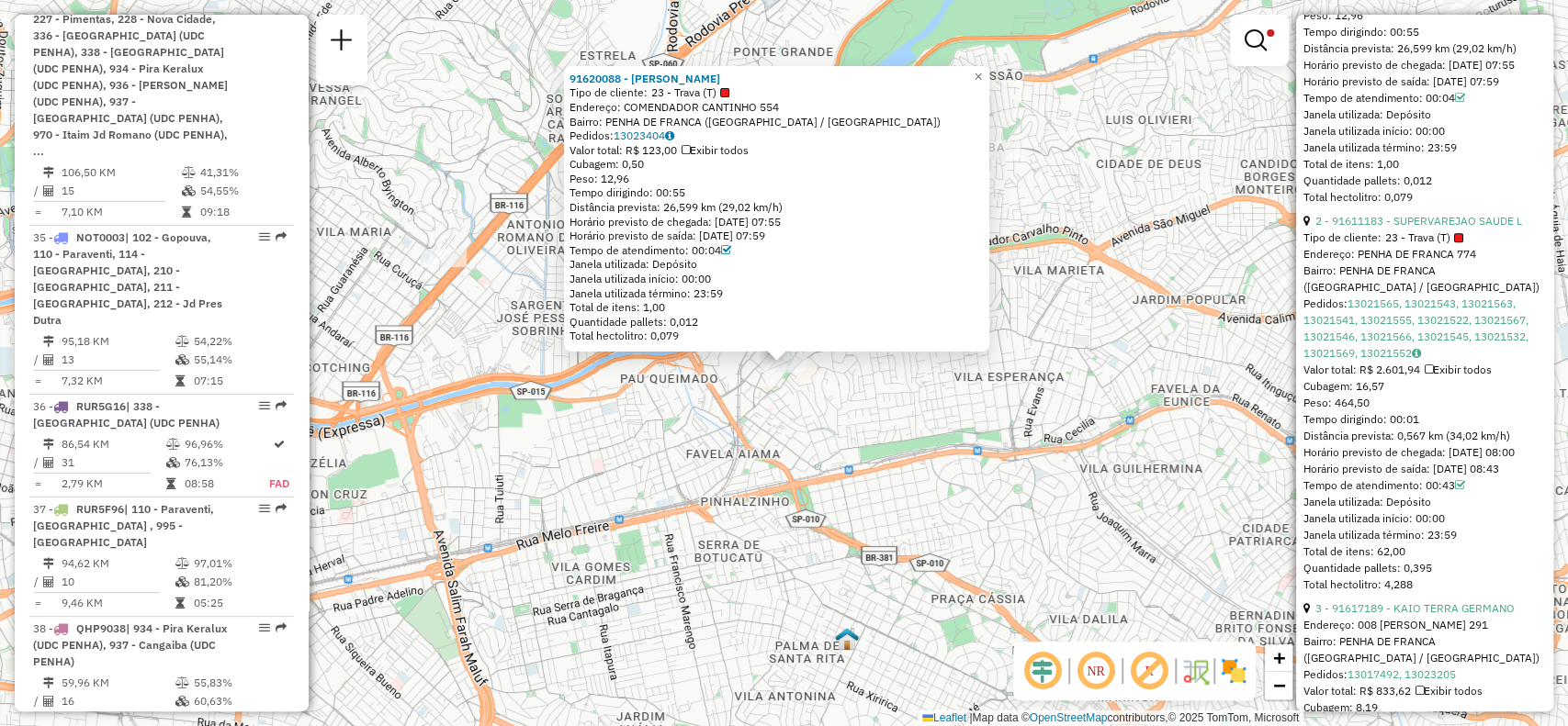
scroll to position [5052, 0]
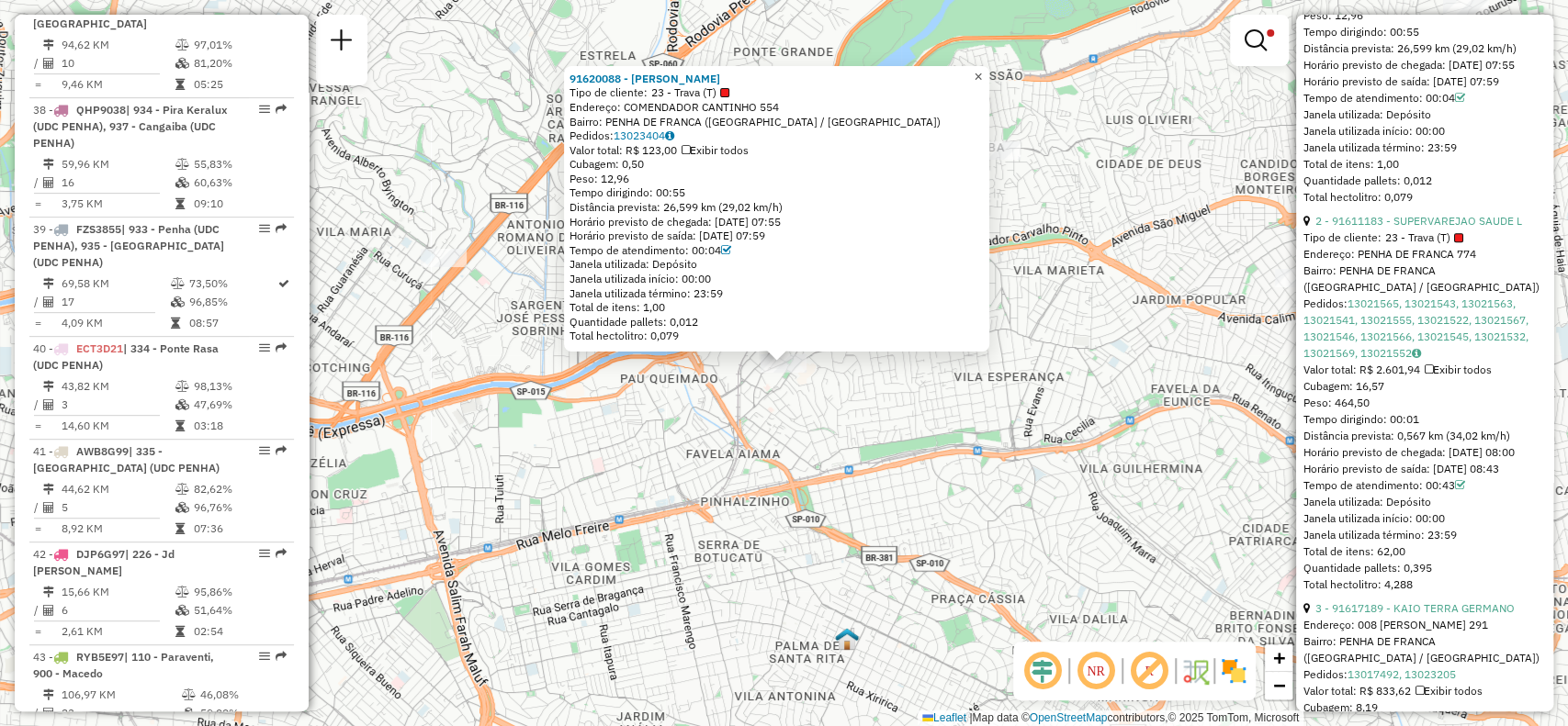
click at [982, 69] on span "×" at bounding box center [977, 76] width 8 height 16
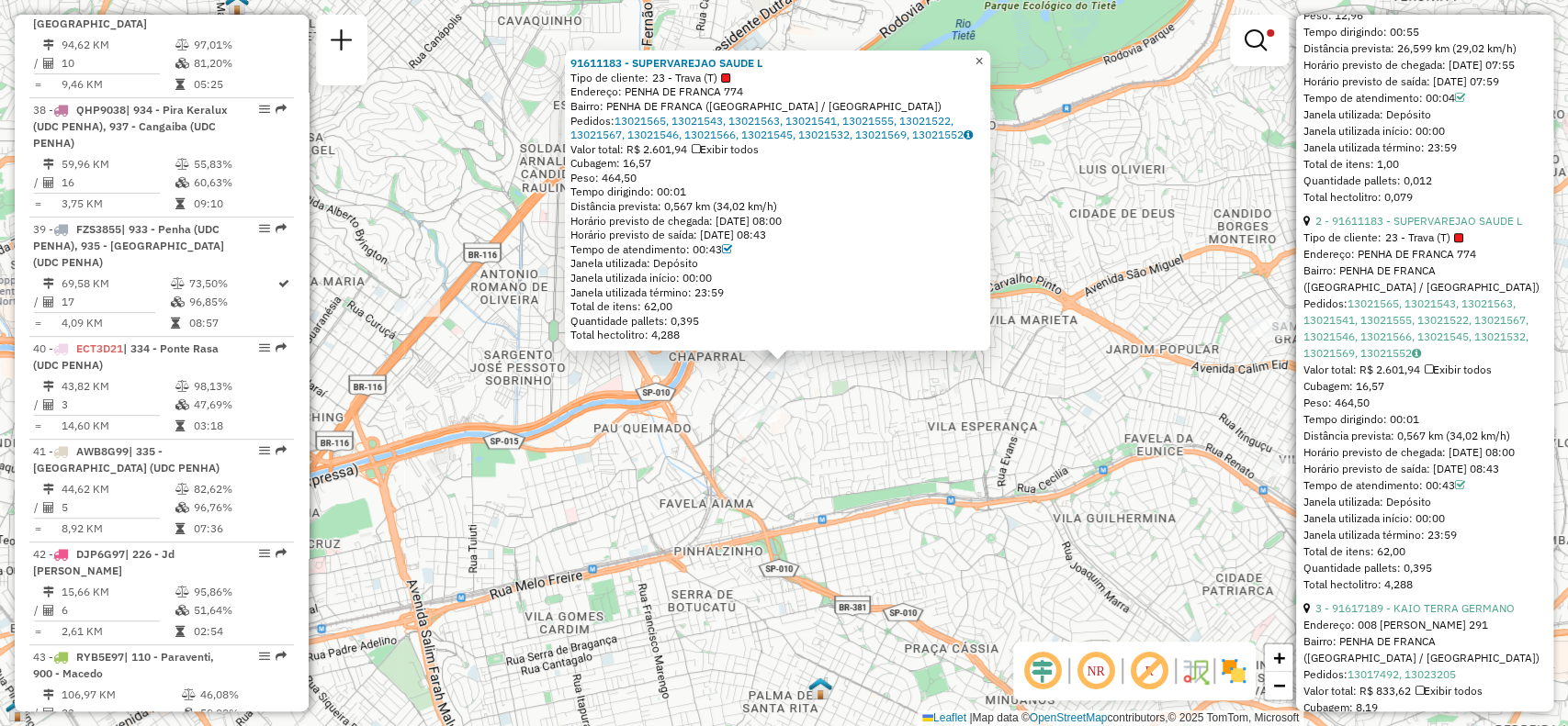
click at [983, 53] on span "×" at bounding box center [978, 60] width 8 height 16
click at [990, 50] on link "×" at bounding box center [979, 61] width 22 height 22
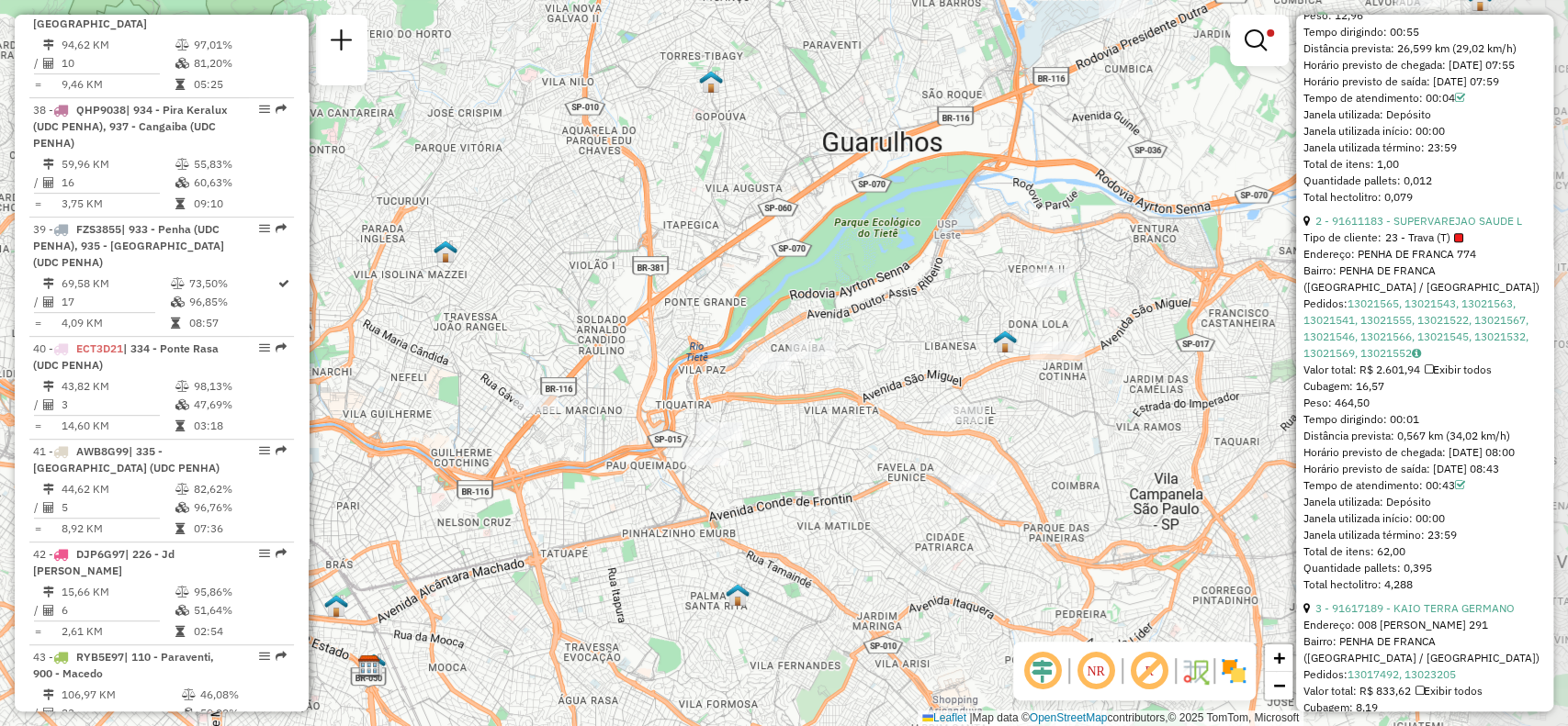
drag, startPoint x: 1080, startPoint y: 317, endPoint x: 931, endPoint y: 360, distance: 155.1
click at [918, 395] on div "Limpar filtros Janela de atendimento Grade de atendimento Capacidade Transporta…" at bounding box center [784, 363] width 1568 height 726
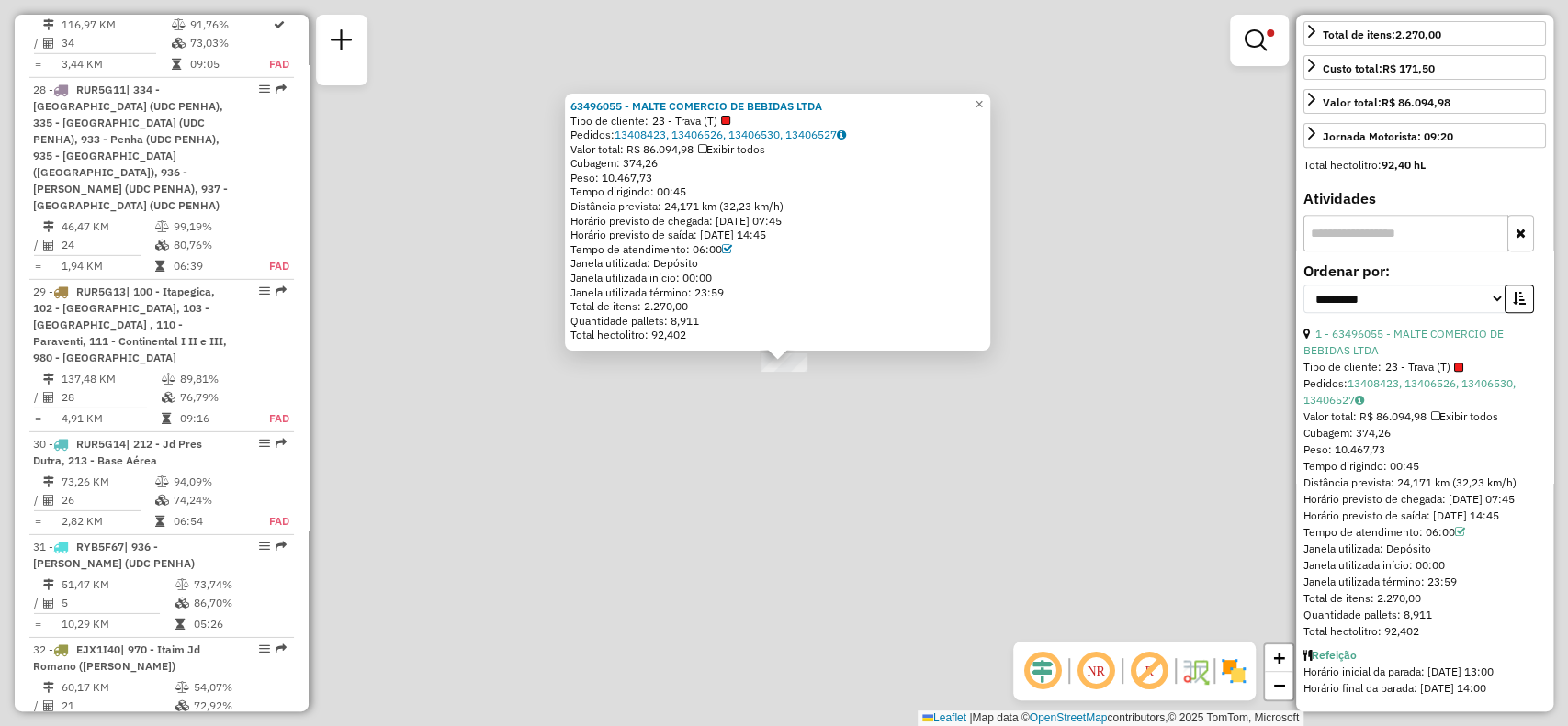
scroll to position [1130, 0]
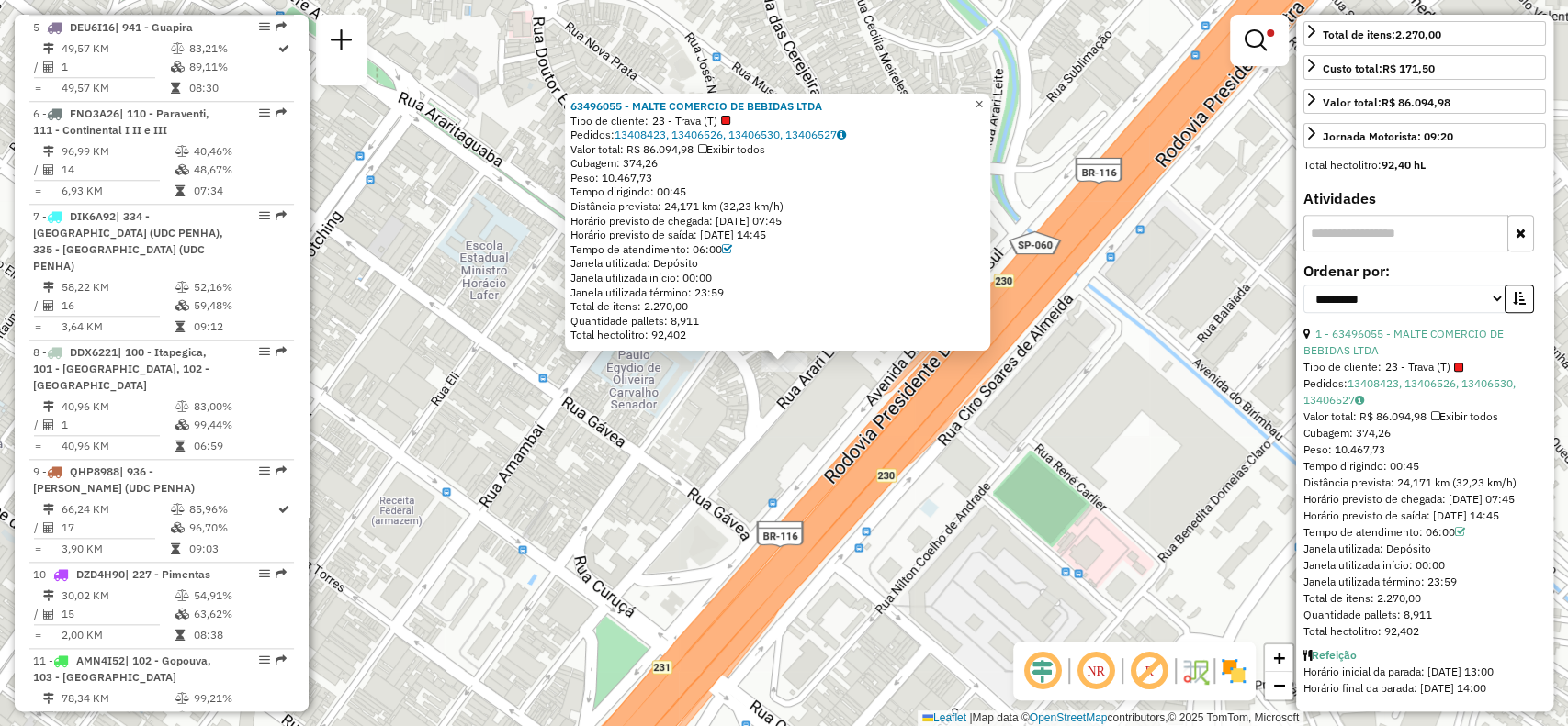
click at [983, 100] on span "×" at bounding box center [978, 104] width 8 height 16
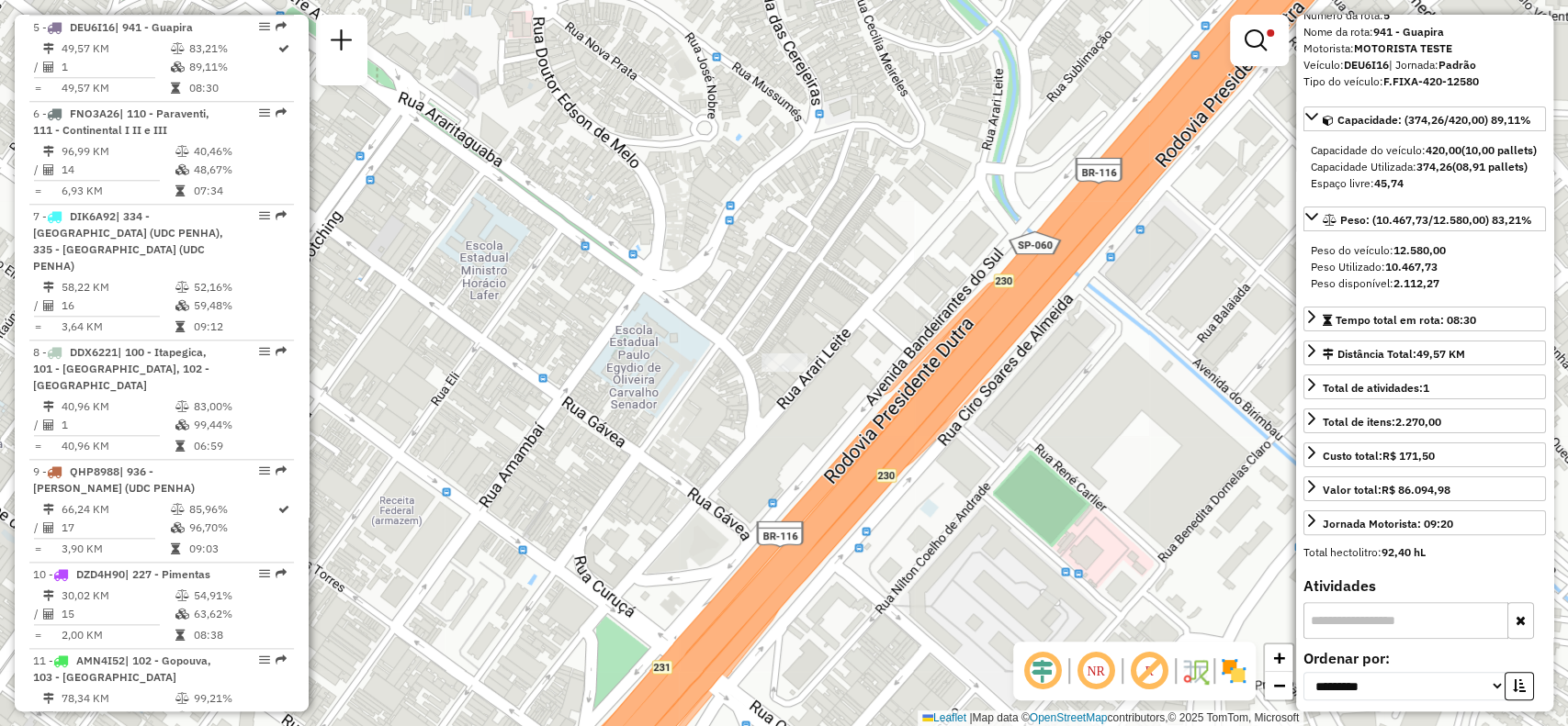
scroll to position [0, 0]
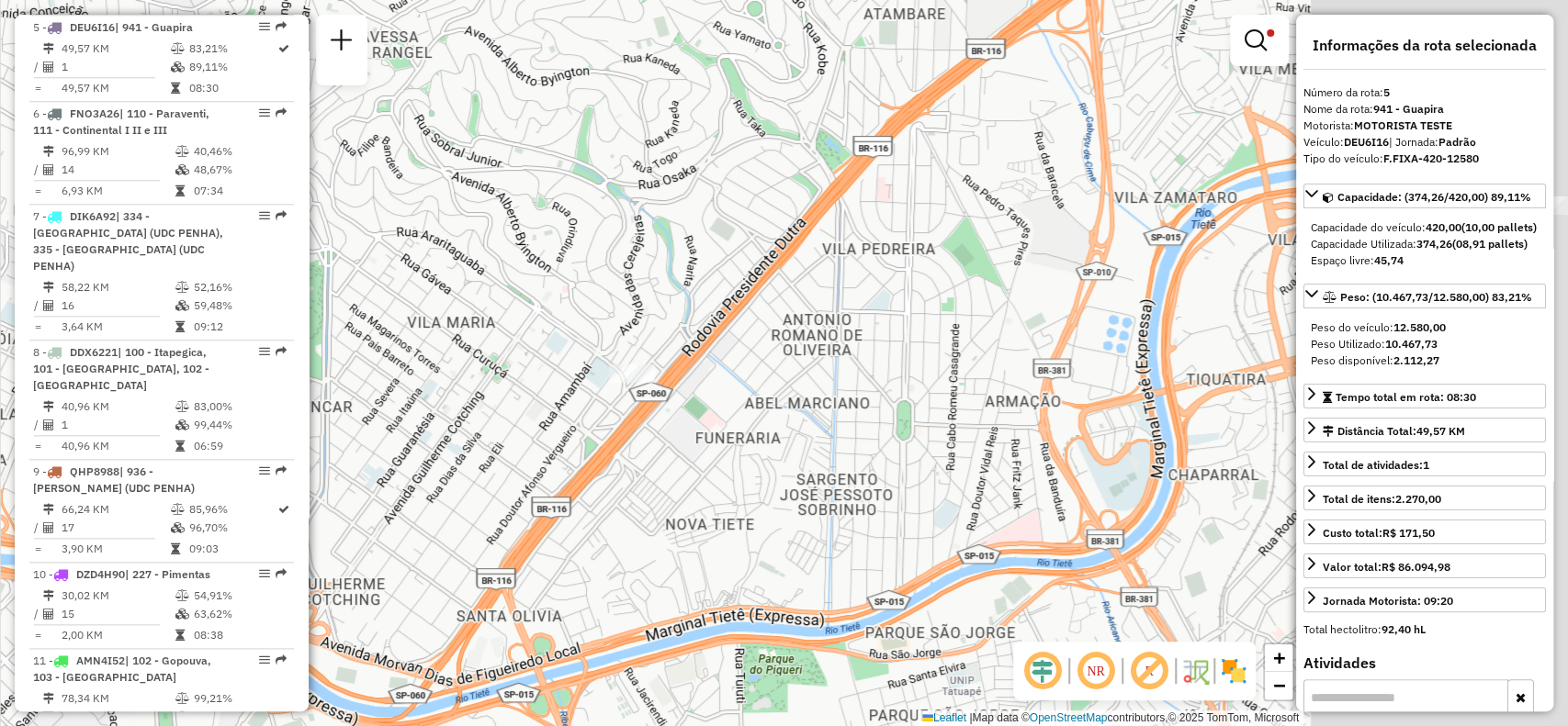
drag, startPoint x: 1088, startPoint y: 422, endPoint x: 612, endPoint y: 378, distance: 478.0
click at [603, 392] on div "Limpar filtros Janela de atendimento Grade de atendimento Capacidade Transporta…" at bounding box center [784, 363] width 1568 height 726
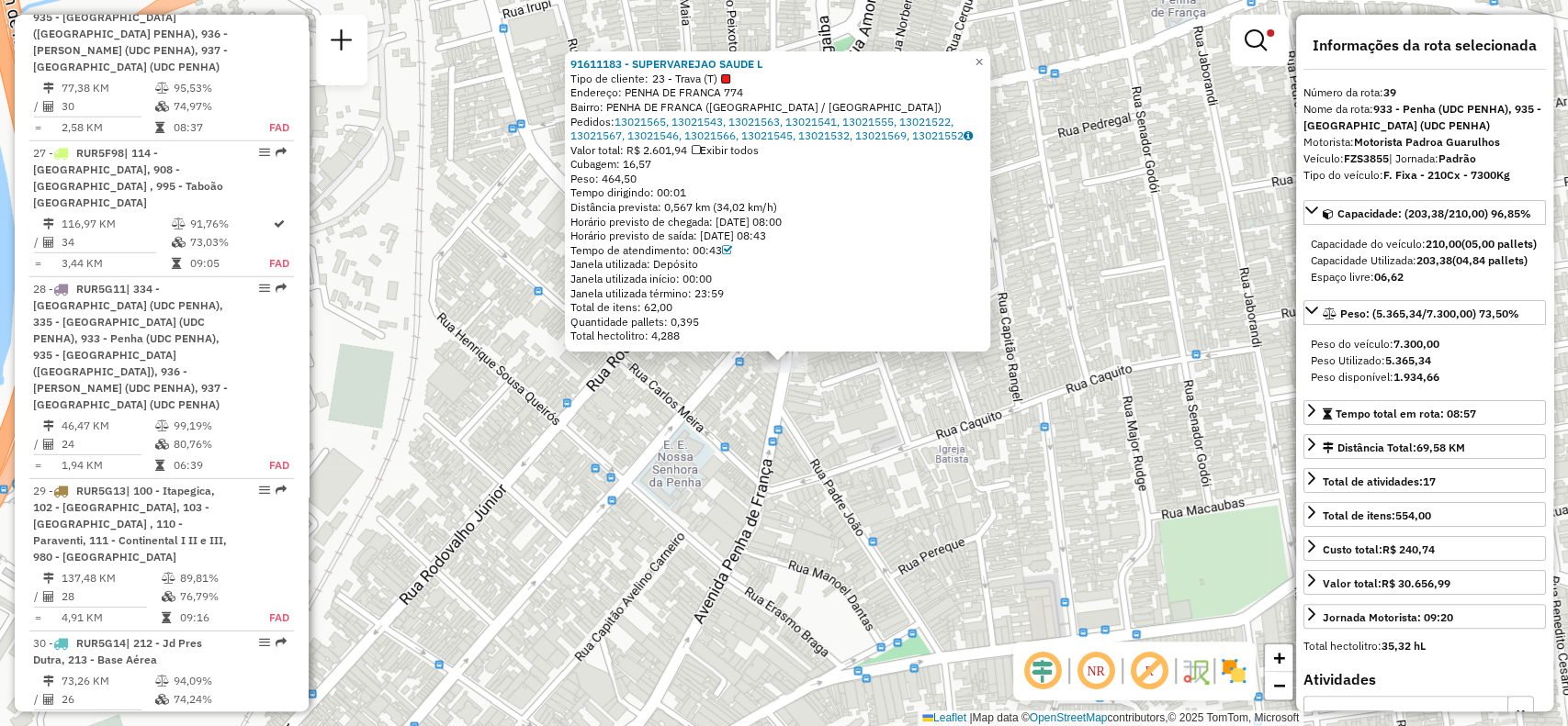
scroll to position [5052, 0]
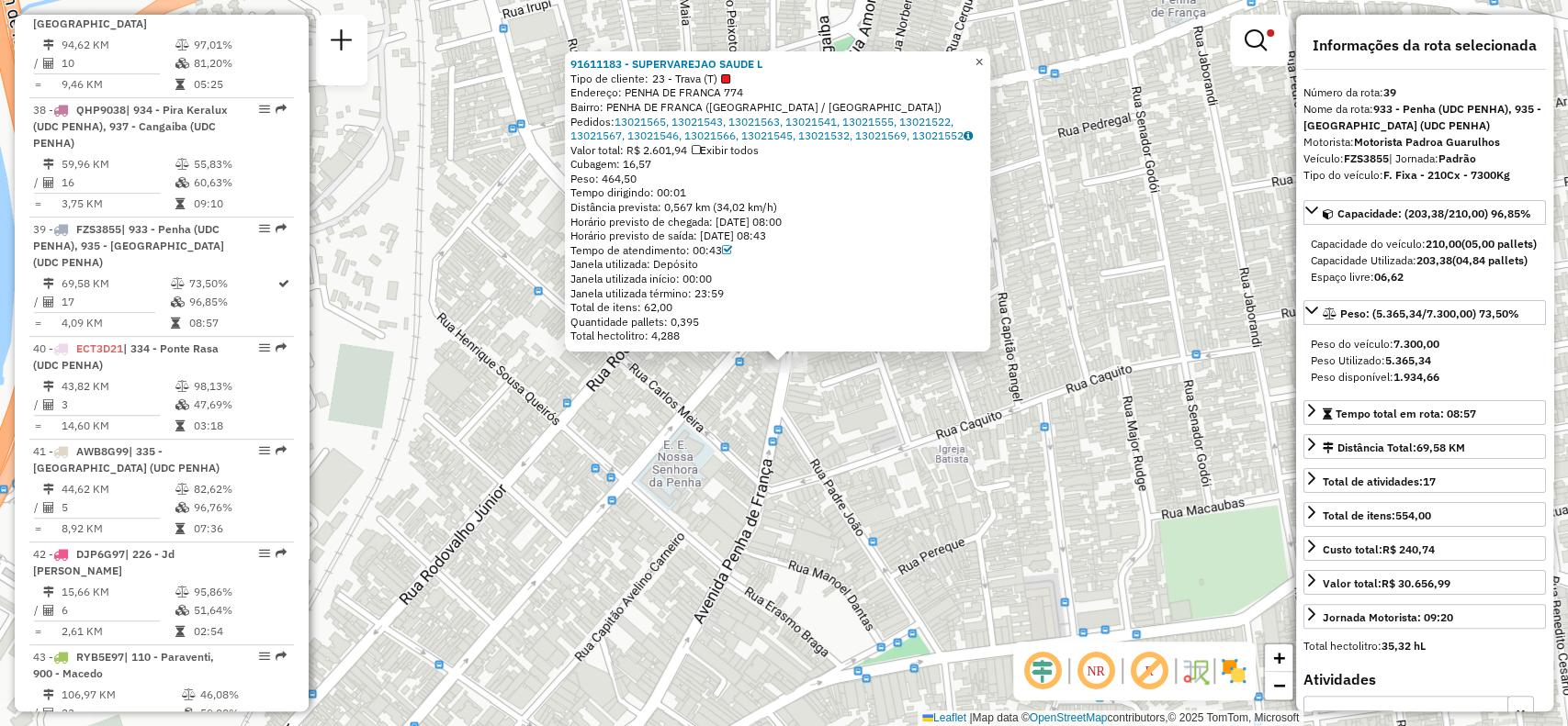
click at [983, 54] on span "×" at bounding box center [978, 61] width 8 height 16
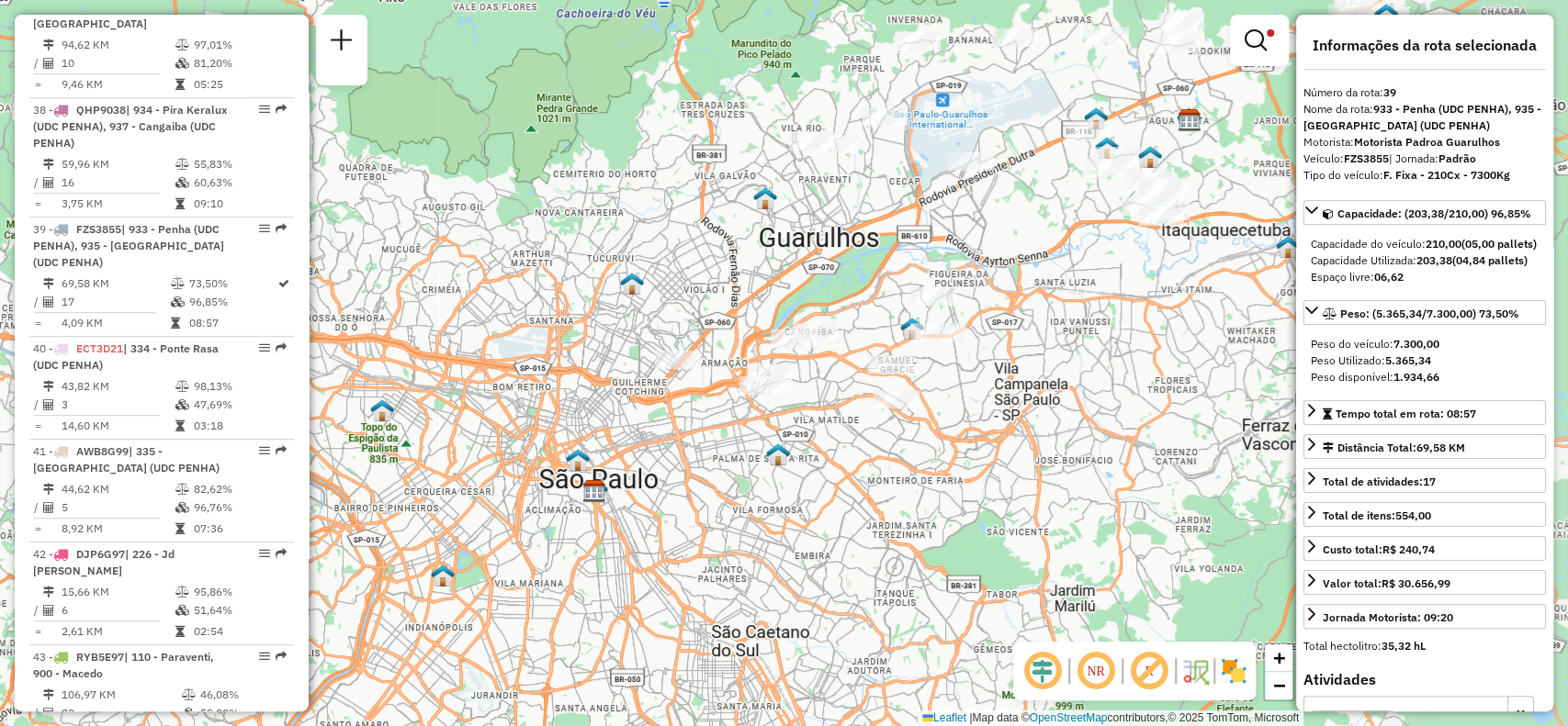
drag, startPoint x: 1131, startPoint y: 525, endPoint x: 890, endPoint y: 504, distance: 241.9
click at [890, 504] on div "Limpar filtros Janela de atendimento Grade de atendimento Capacidade Transporta…" at bounding box center [784, 363] width 1568 height 726
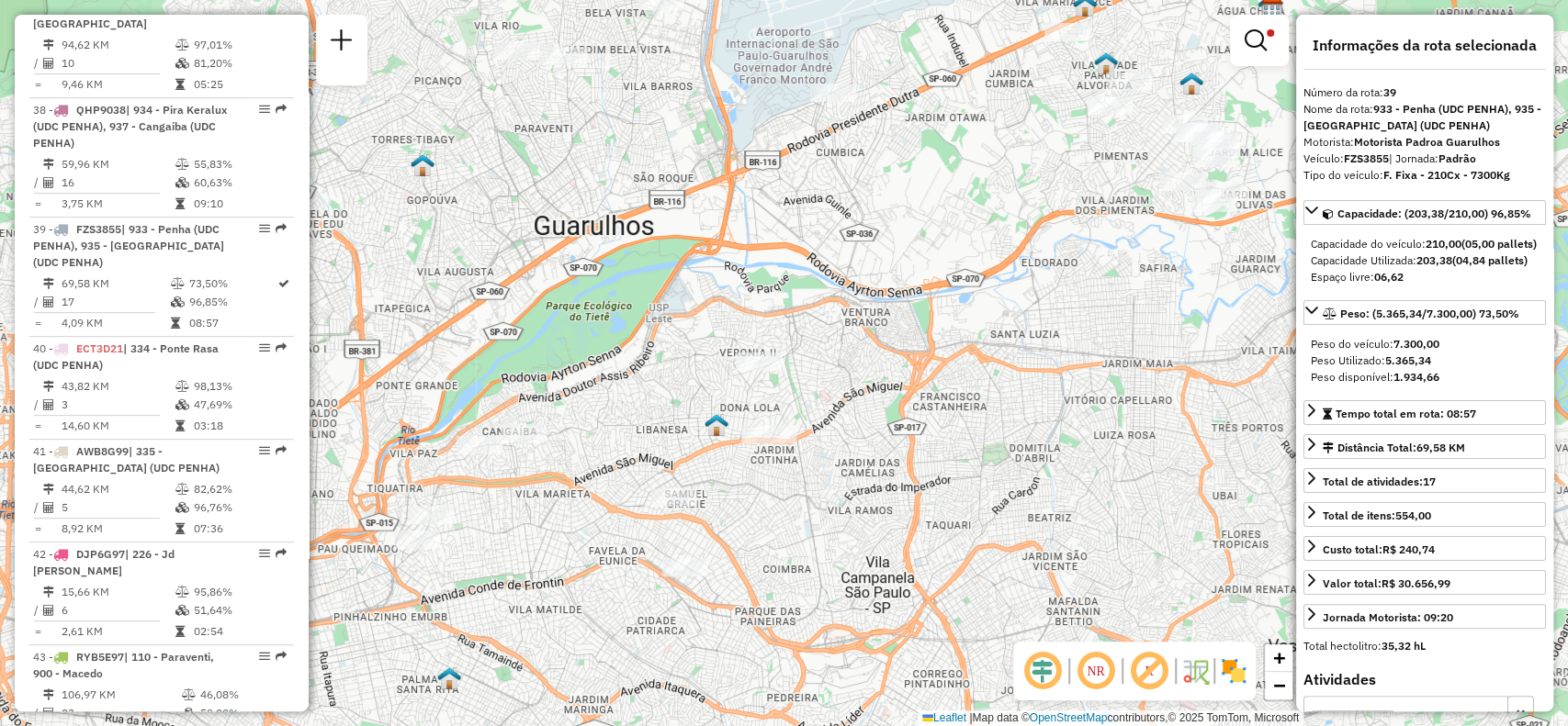
drag, startPoint x: 470, startPoint y: 662, endPoint x: 573, endPoint y: 577, distance: 133.5
click at [587, 577] on div "Limpar filtros Janela de atendimento Grade de atendimento Capacidade Transporta…" at bounding box center [784, 363] width 1568 height 726
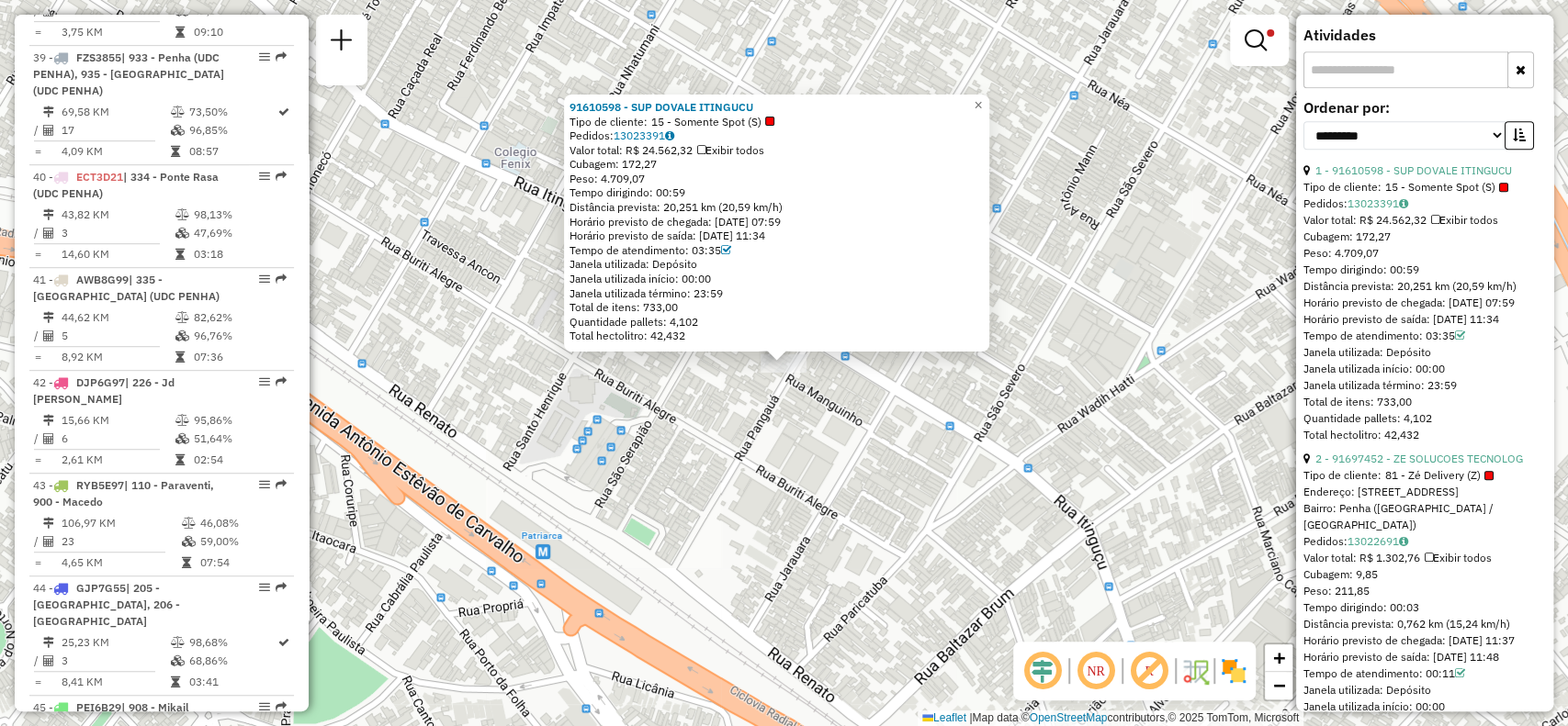
scroll to position [612, 0]
click at [1447, 464] on link "2 - 91697452 - ZE SOLUCOES TECNOLOG" at bounding box center [1419, 458] width 208 height 14
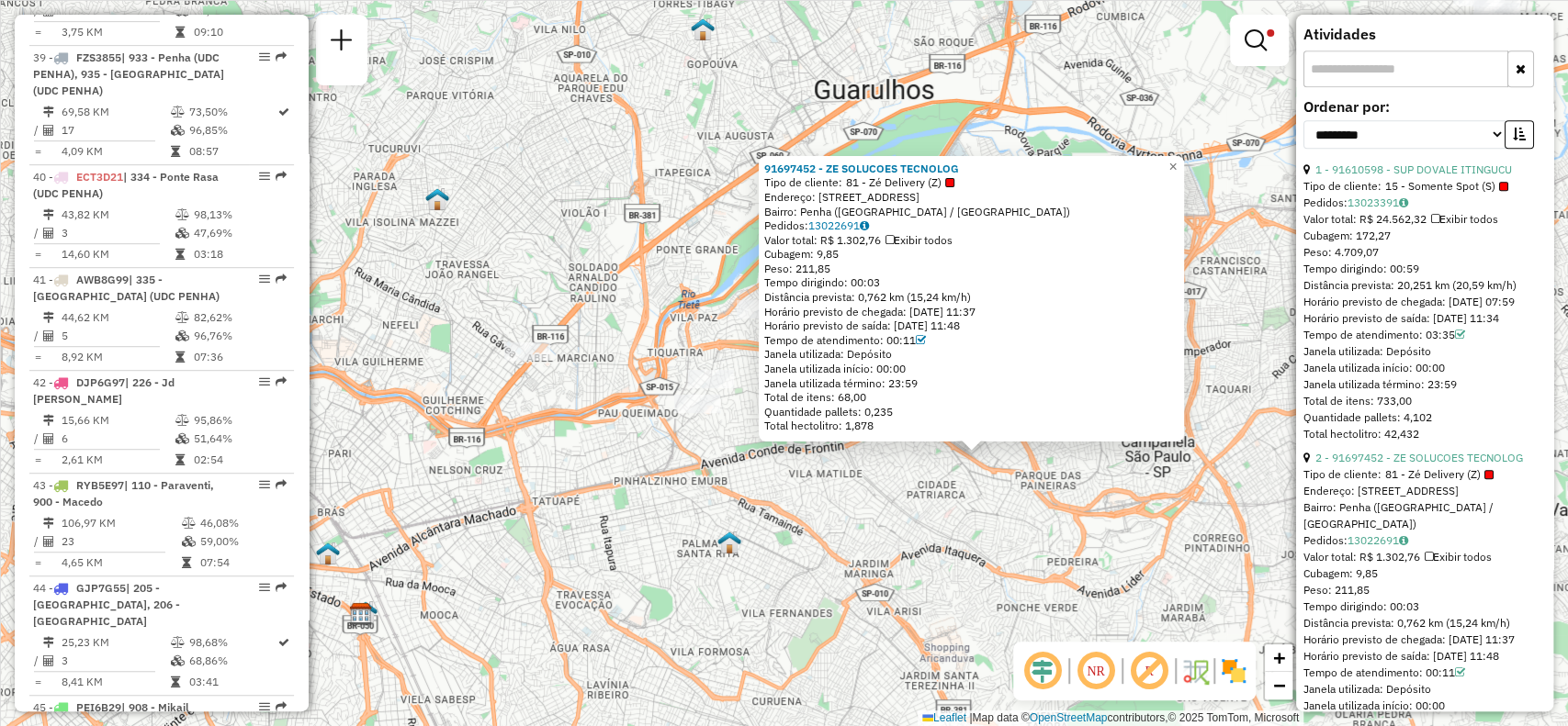
drag, startPoint x: 1025, startPoint y: 534, endPoint x: 870, endPoint y: 550, distance: 155.8
click at [872, 552] on div "91697452 - ZE SOLUCOES TECNOLOG Tipo de cliente: 81 - Zé Delivery (Z) Endereço:…" at bounding box center [784, 363] width 1568 height 726
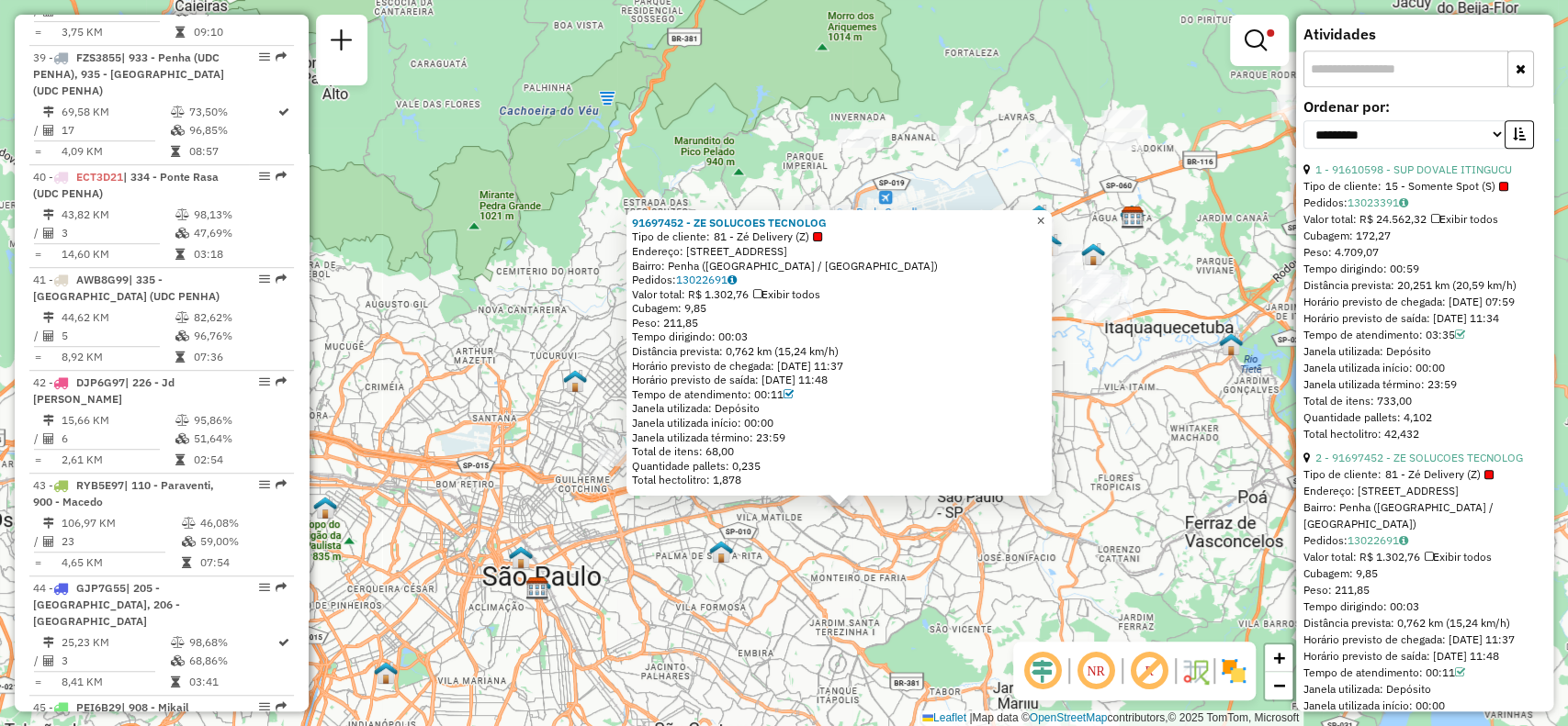
click at [1044, 213] on span "×" at bounding box center [1040, 220] width 8 height 16
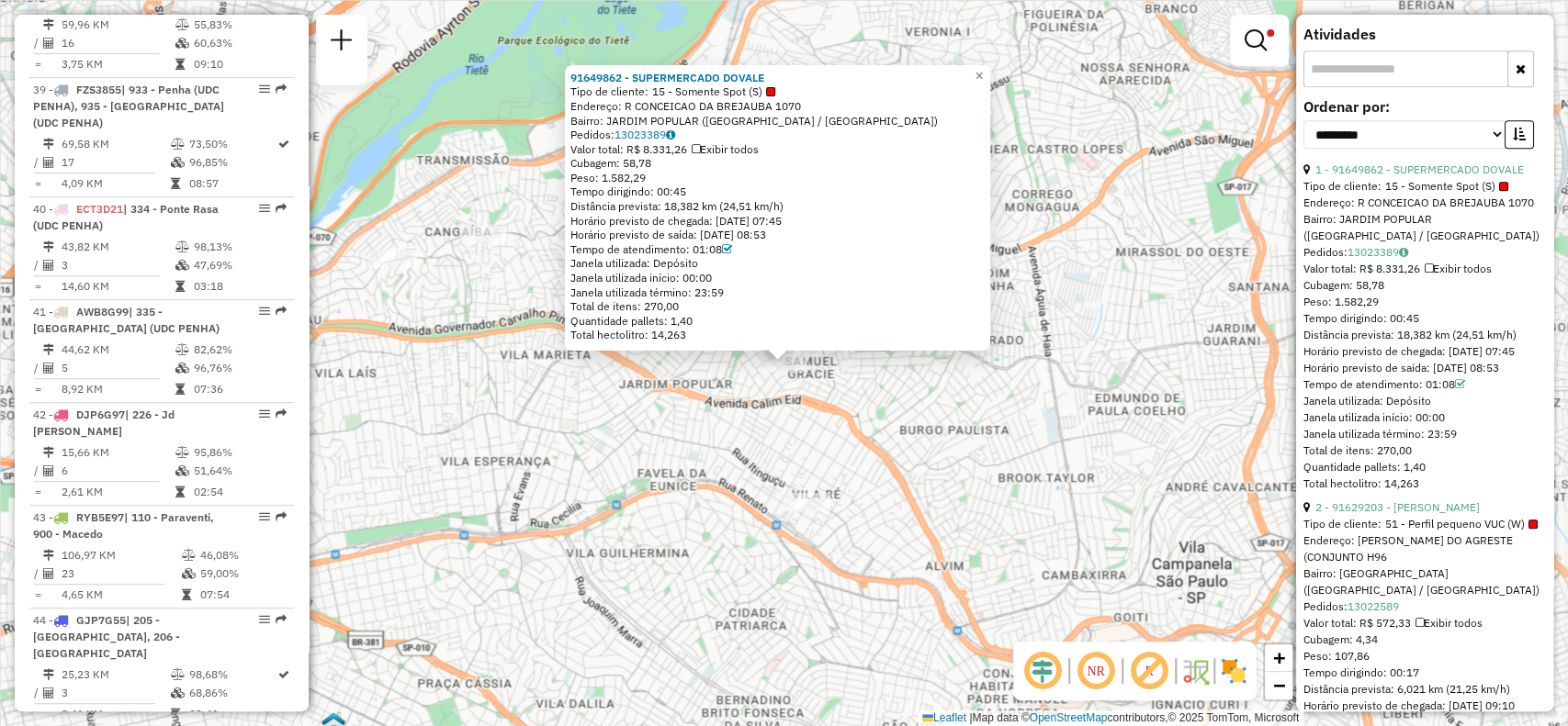
scroll to position [5171, 0]
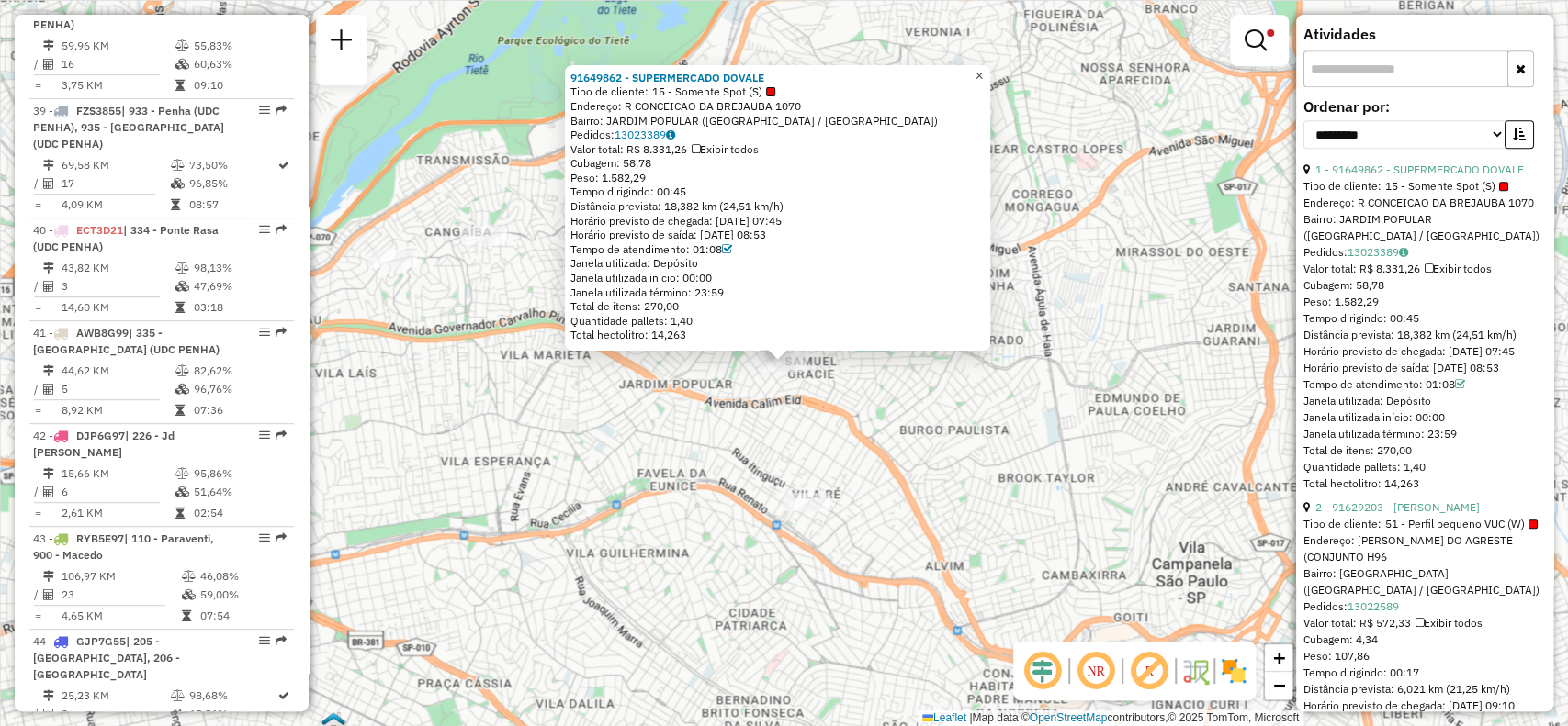
click at [983, 68] on span "×" at bounding box center [978, 75] width 8 height 16
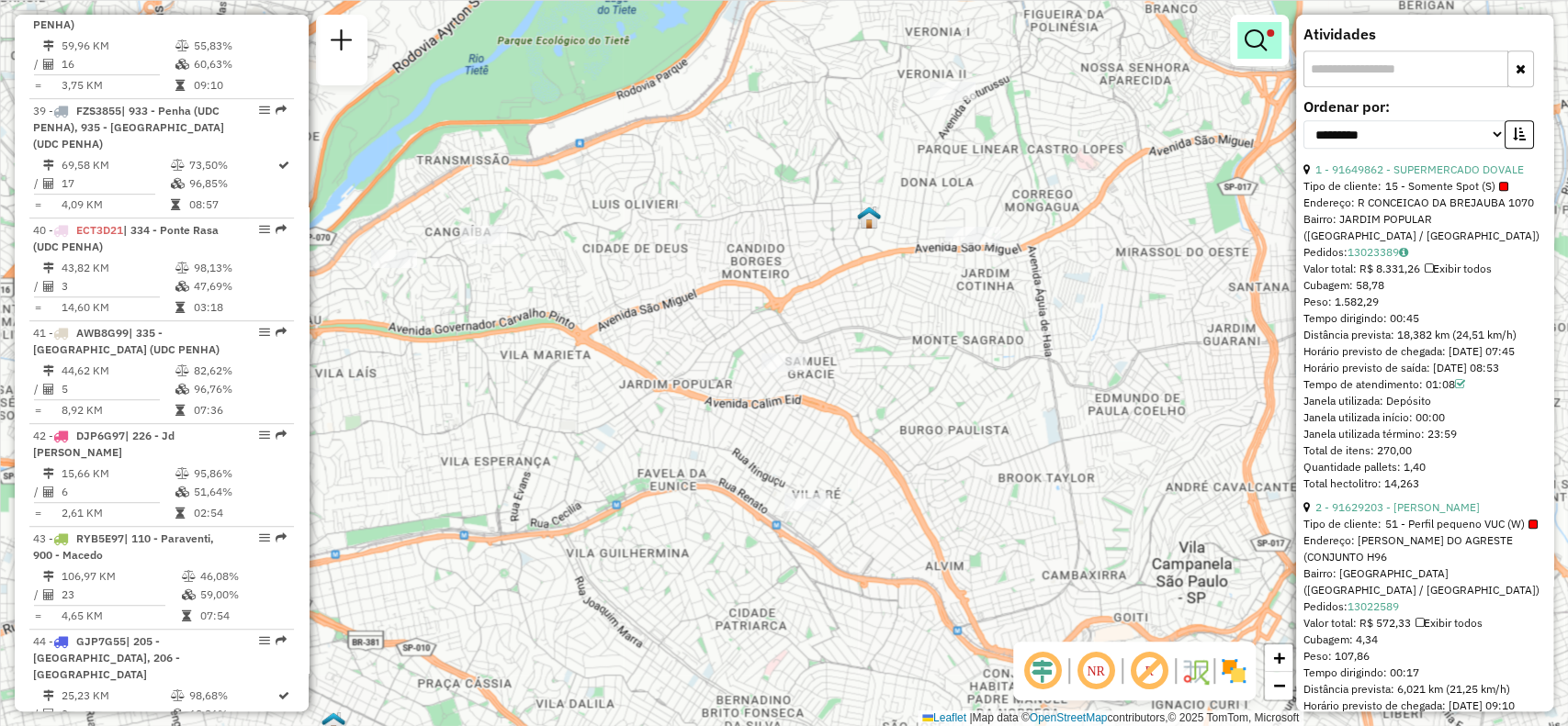
click at [1270, 19] on div at bounding box center [1259, 40] width 59 height 51
click at [1264, 43] on em at bounding box center [1256, 41] width 22 height 22
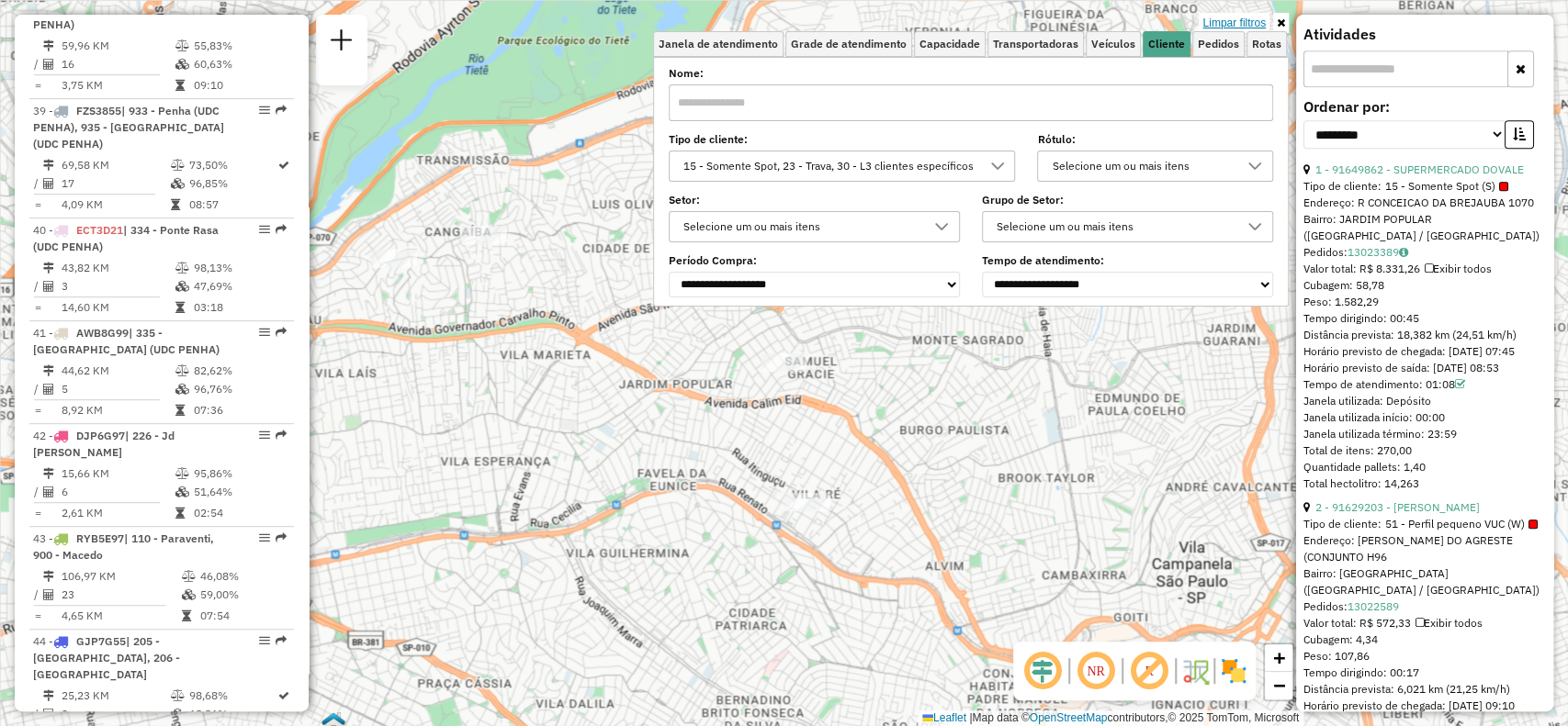
click at [1226, 27] on link "Limpar filtros" at bounding box center [1235, 23] width 71 height 20
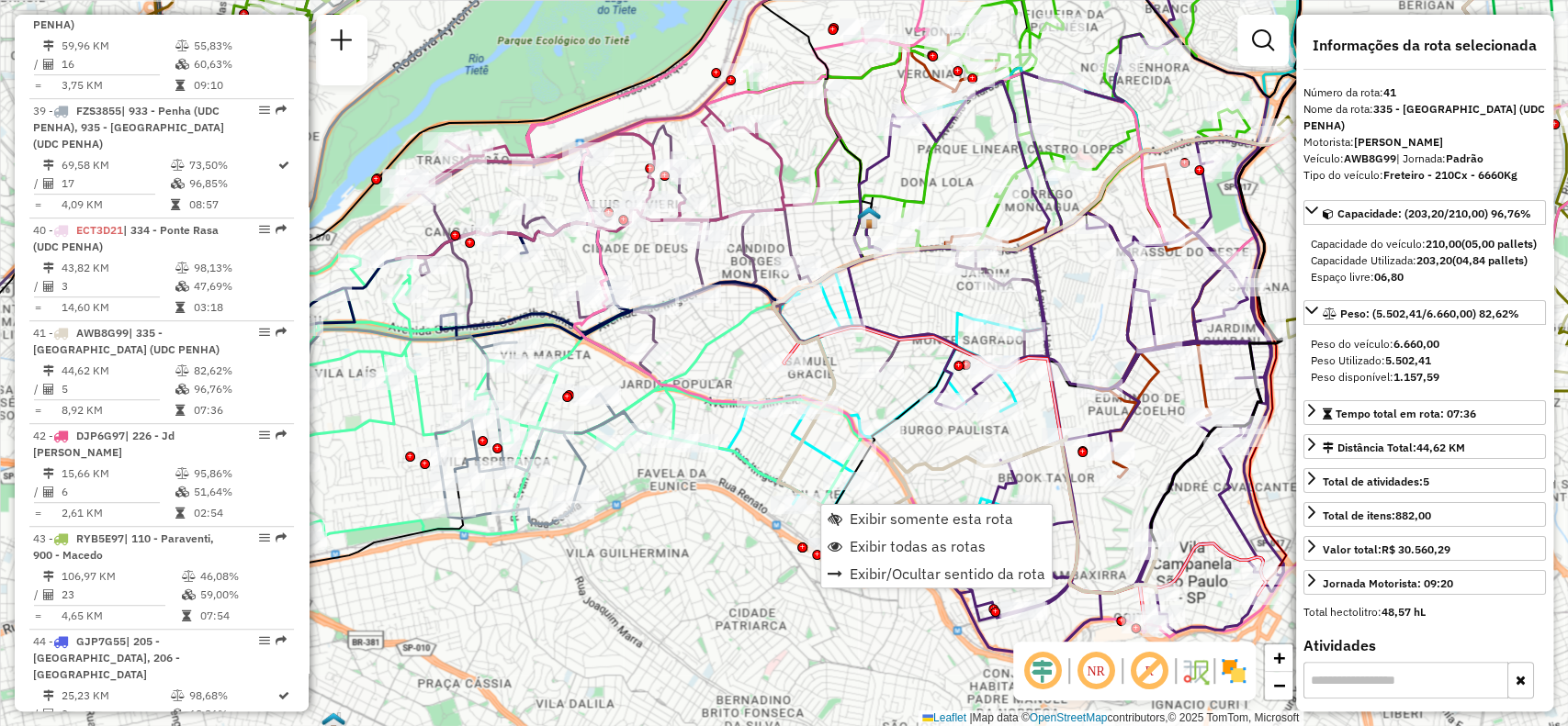
scroll to position [5224, 0]
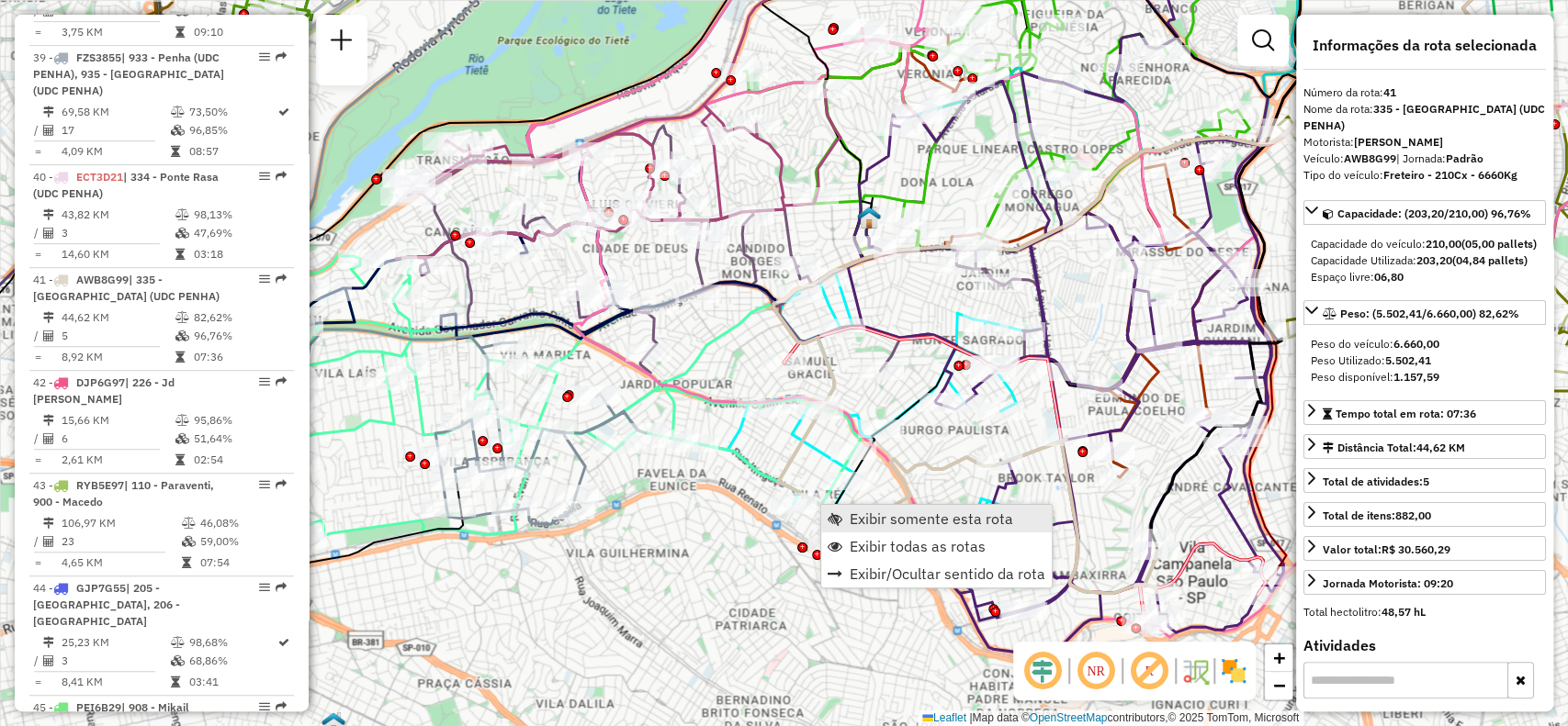
click at [899, 512] on span "Exibir somente esta rota" at bounding box center [932, 519] width 163 height 15
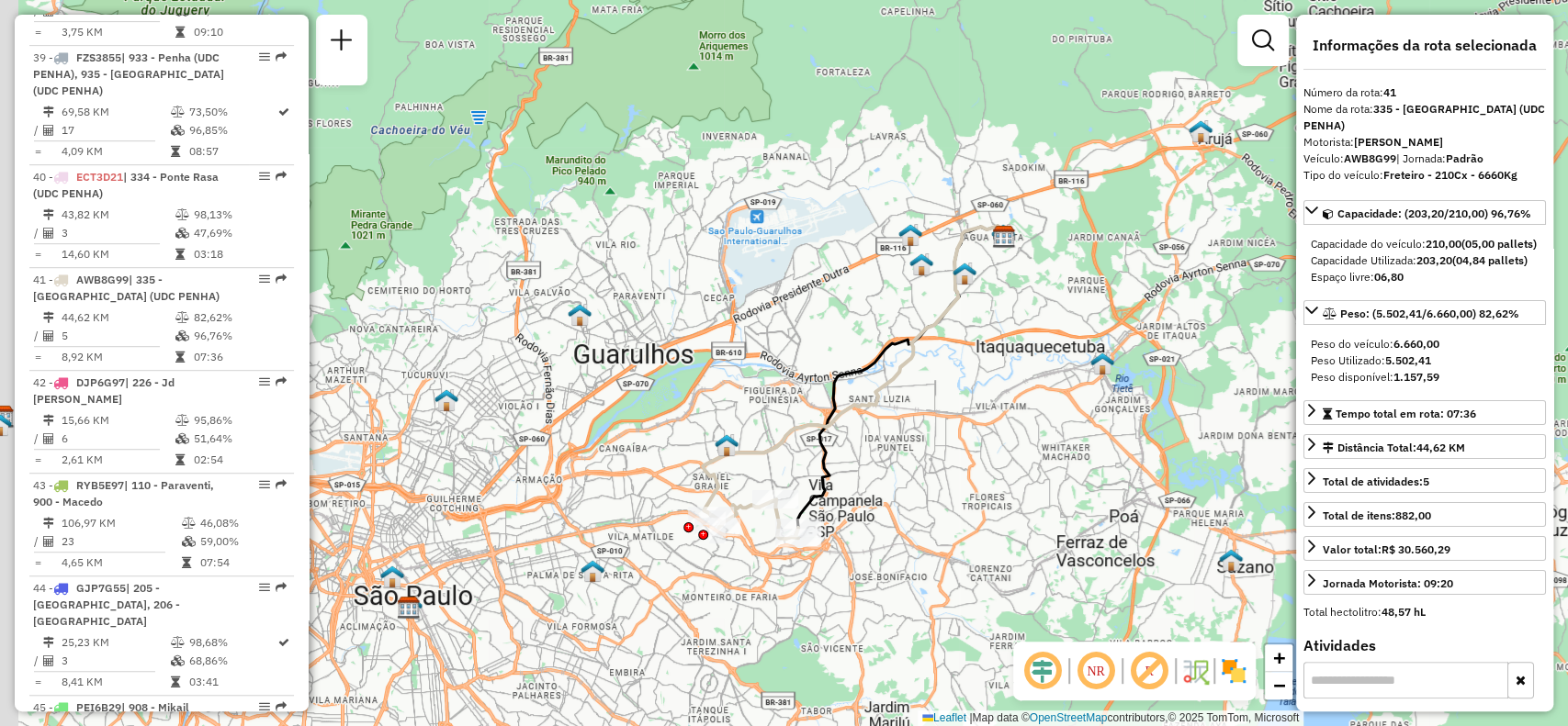
drag, startPoint x: 853, startPoint y: 578, endPoint x: 951, endPoint y: 408, distance: 196.2
click at [951, 408] on div "Janela de atendimento Grade de atendimento Capacidade Transportadoras Veículos …" at bounding box center [784, 363] width 1568 height 726
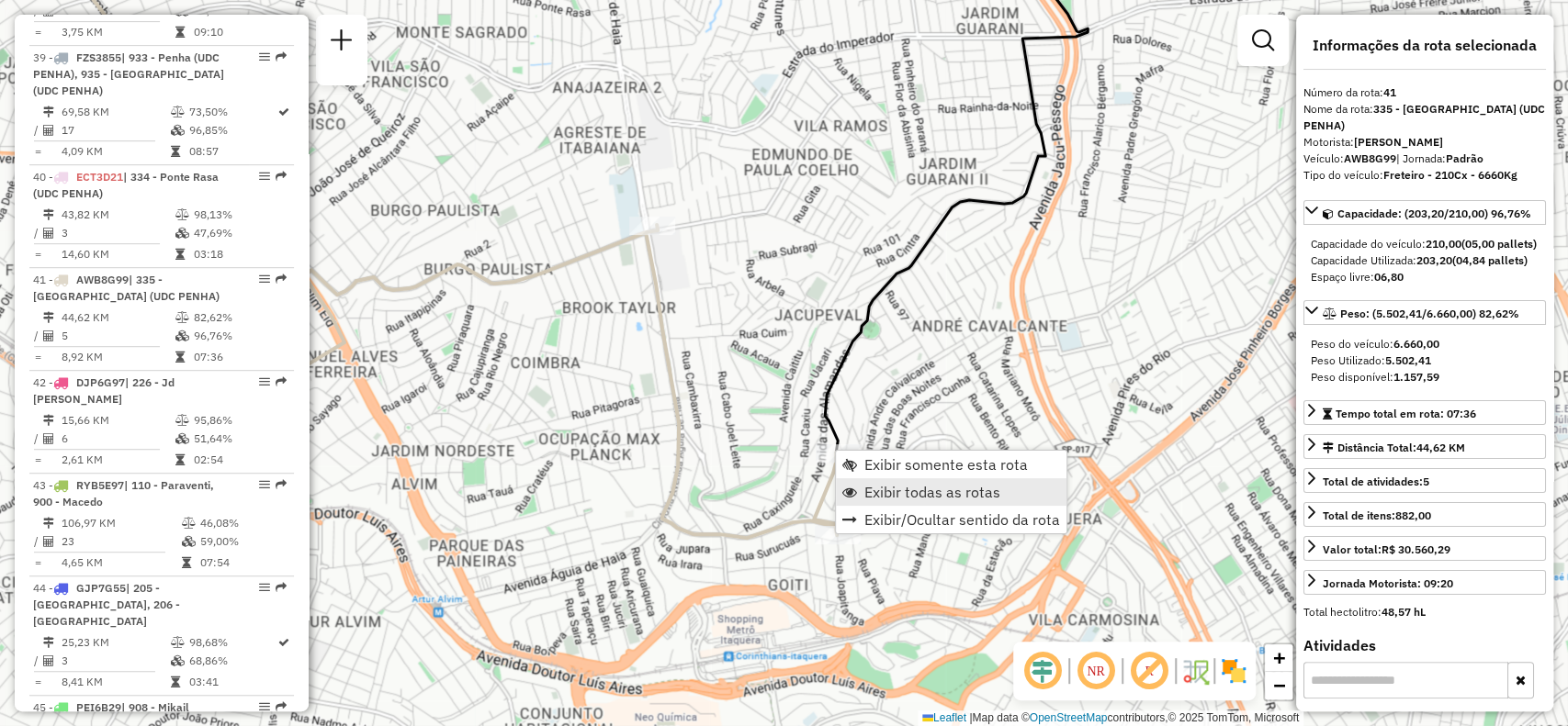
click at [1003, 496] on link "Exibir todas as rotas" at bounding box center [951, 492] width 230 height 28
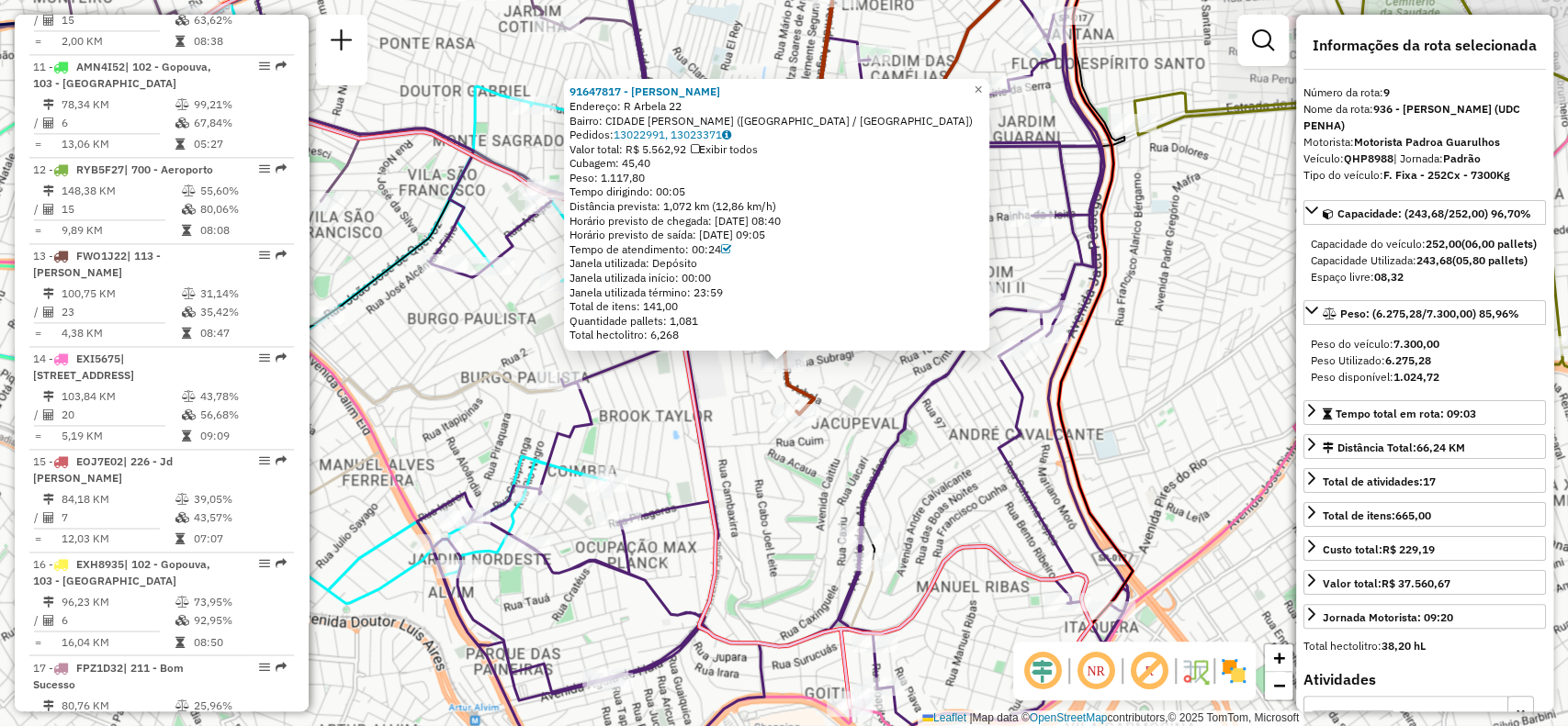
scroll to position [1540, 0]
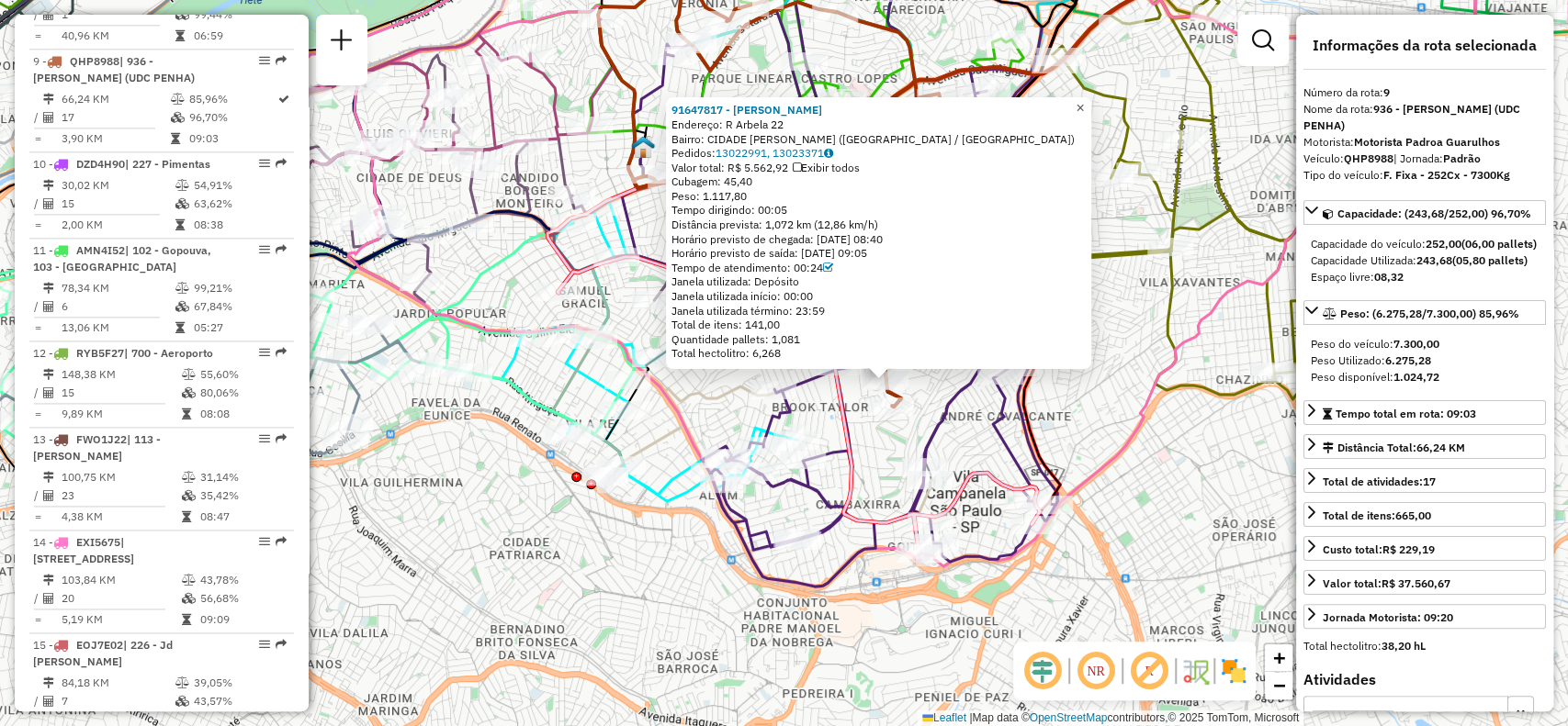
drag, startPoint x: 1093, startPoint y: 92, endPoint x: 1039, endPoint y: 165, distance: 90.8
click at [1091, 97] on link "×" at bounding box center [1080, 109] width 22 height 22
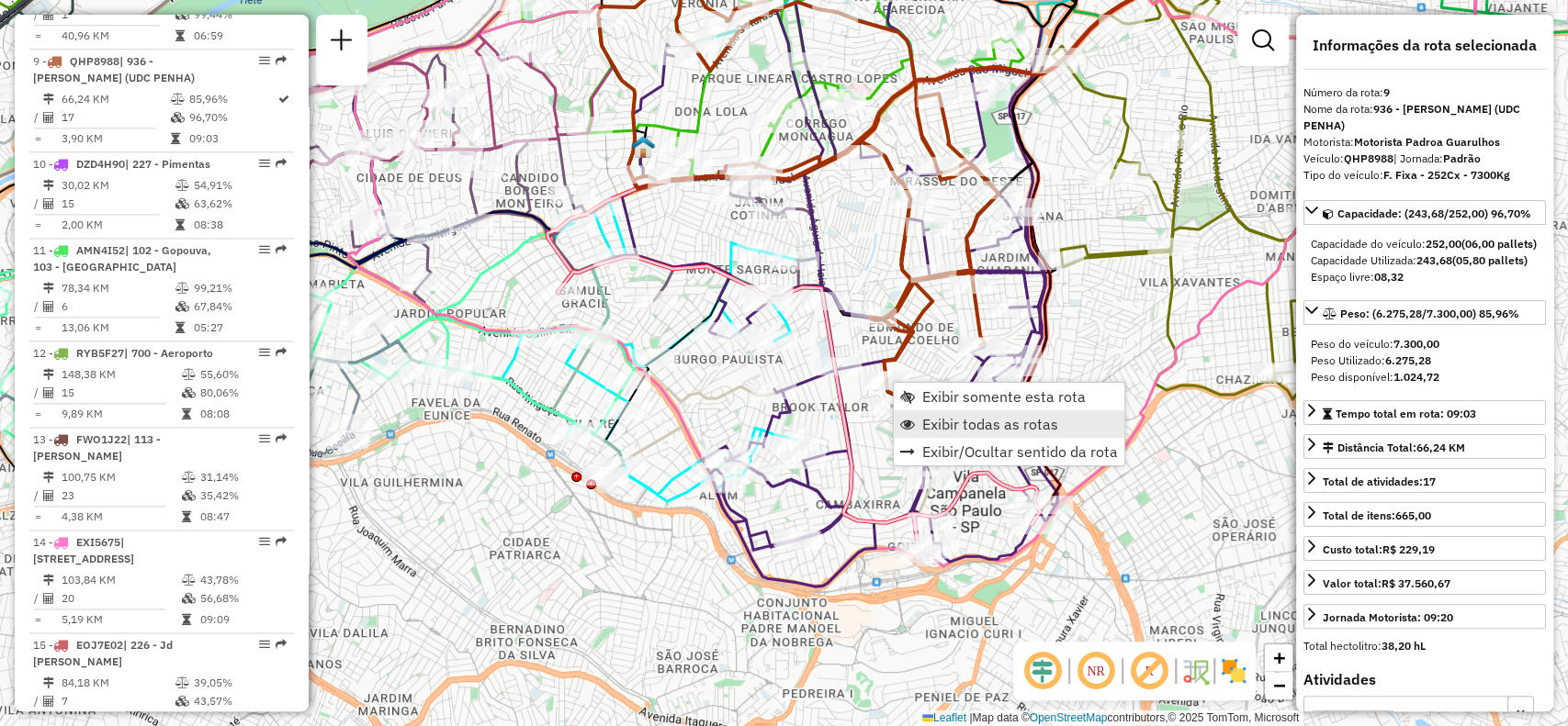
drag, startPoint x: 1005, startPoint y: 396, endPoint x: 967, endPoint y: 416, distance: 42.9
click at [1004, 396] on span "Exibir somente esta rota" at bounding box center [1004, 396] width 163 height 15
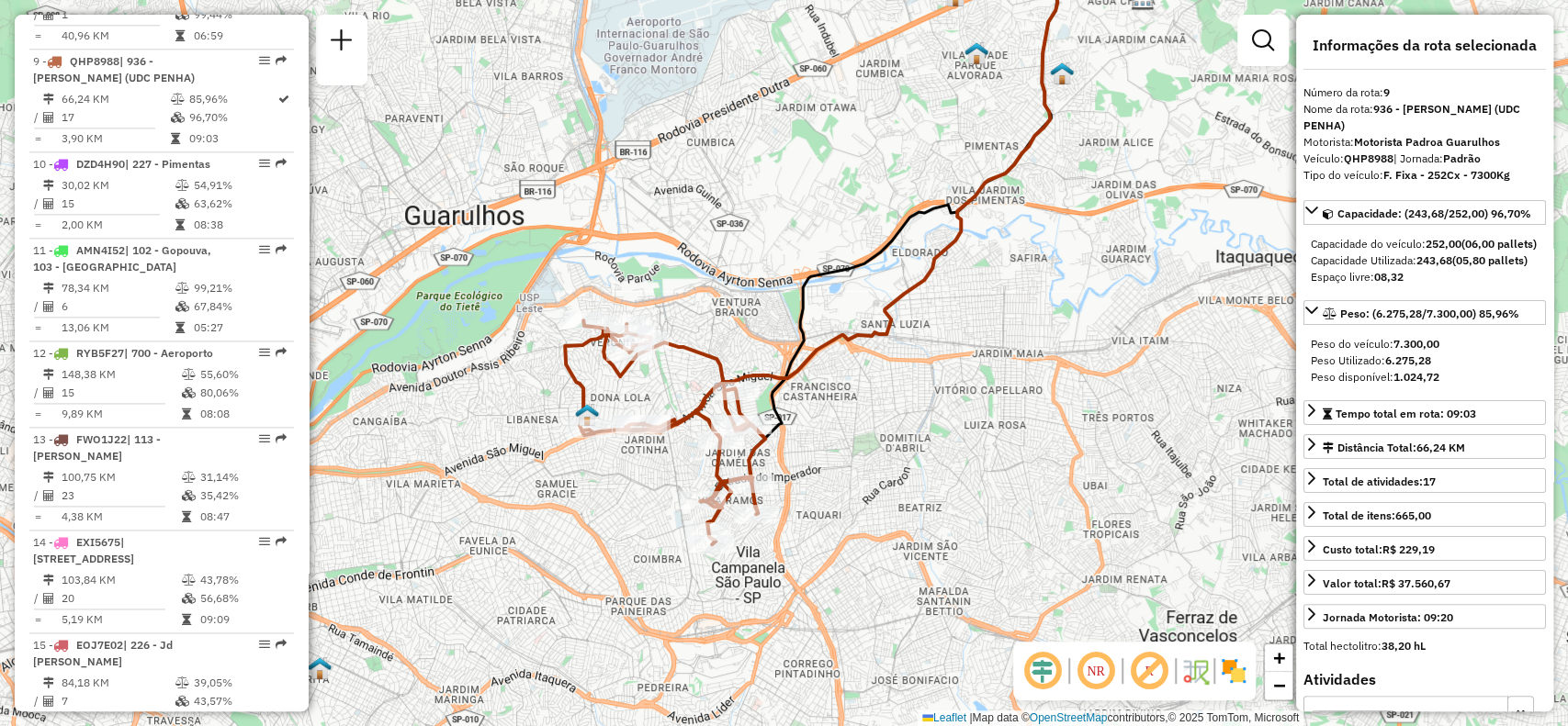
drag, startPoint x: 904, startPoint y: 416, endPoint x: 932, endPoint y: 393, distance: 36.2
click at [932, 393] on div "Janela de atendimento Grade de atendimento Capacidade Transportadoras Veículos …" at bounding box center [784, 363] width 1568 height 726
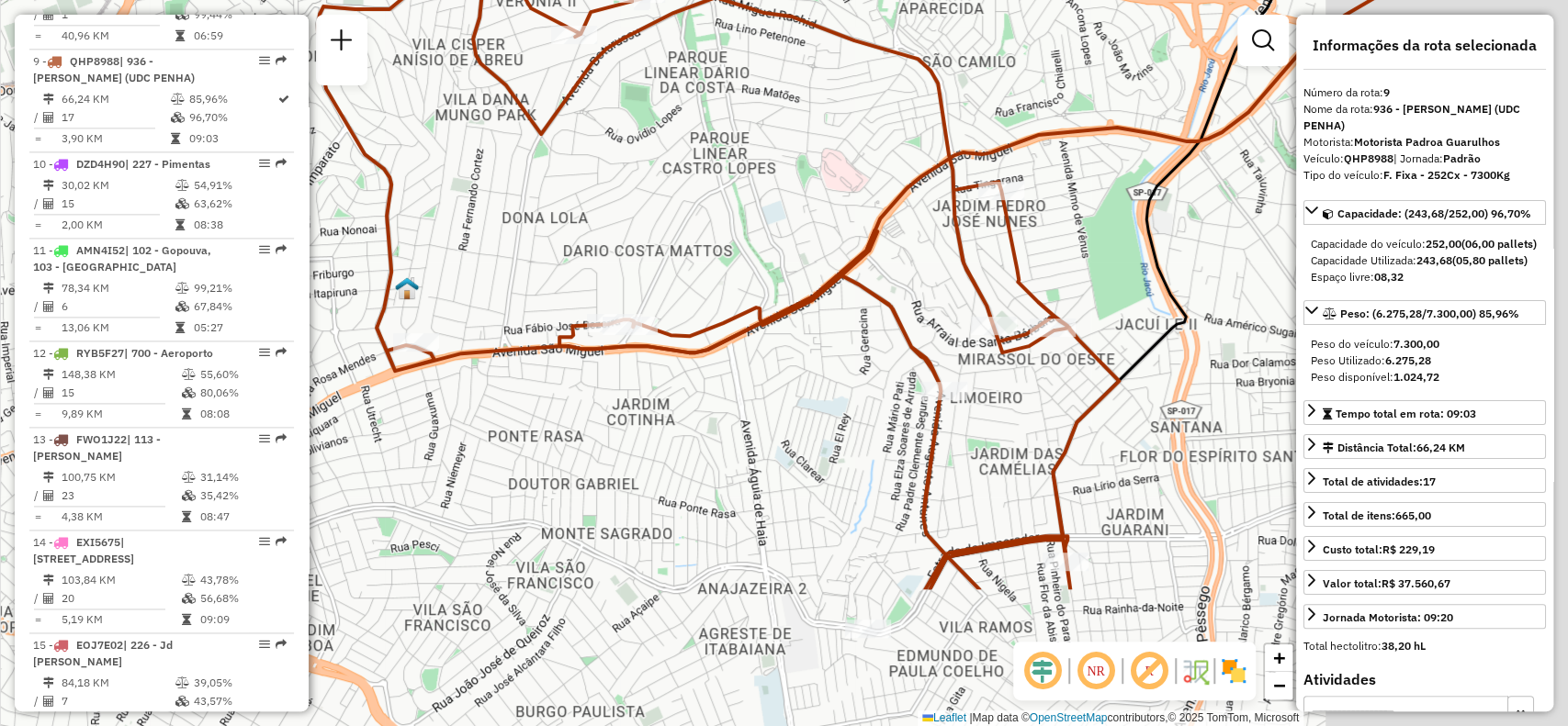
drag, startPoint x: 895, startPoint y: 408, endPoint x: 601, endPoint y: 163, distance: 382.7
click at [596, 158] on div "Janela de atendimento Grade de atendimento Capacidade Transportadoras Veículos …" at bounding box center [784, 363] width 1568 height 726
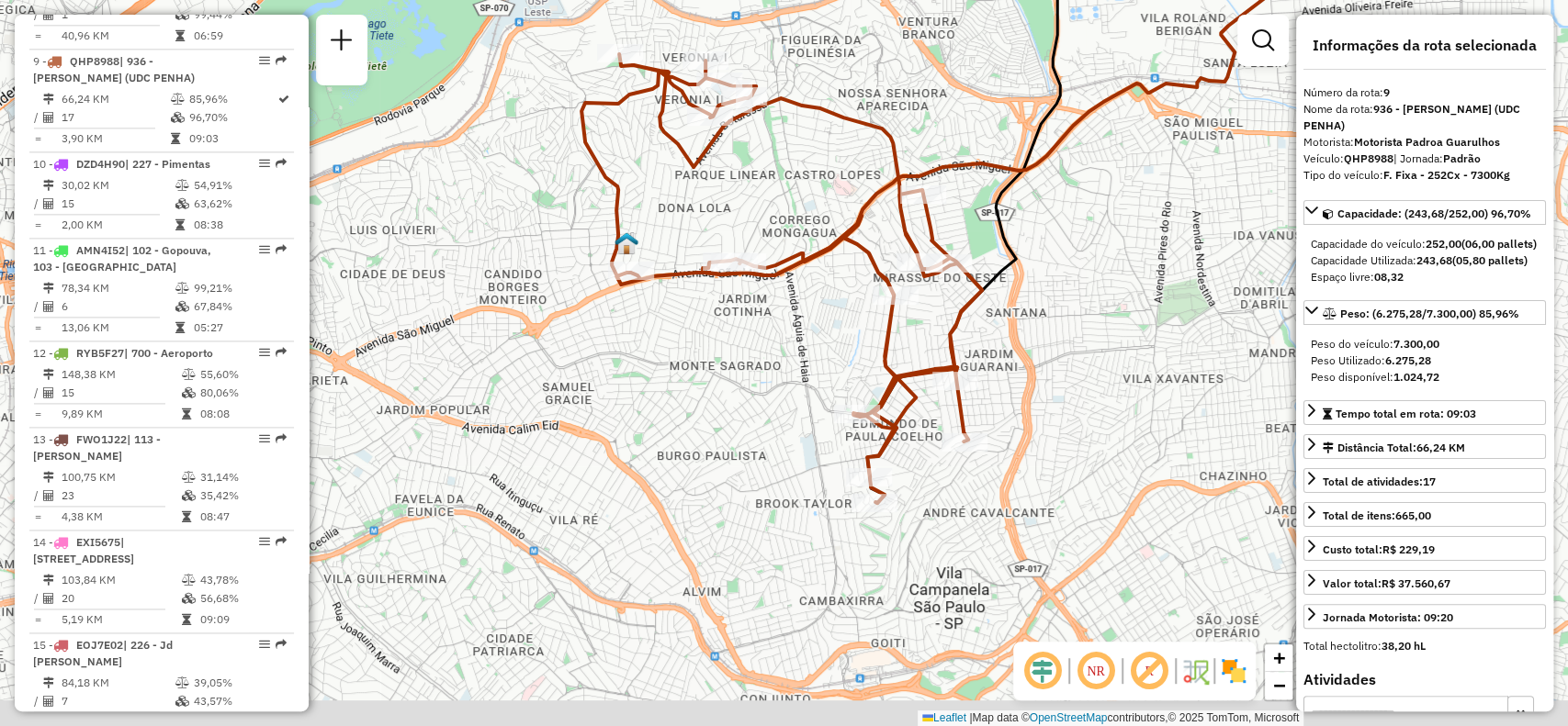
drag, startPoint x: 1013, startPoint y: 433, endPoint x: 1028, endPoint y: 328, distance: 106.1
click at [1028, 328] on div "Janela de atendimento Grade de atendimento Capacidade Transportadoras Veículos …" at bounding box center [784, 363] width 1568 height 726
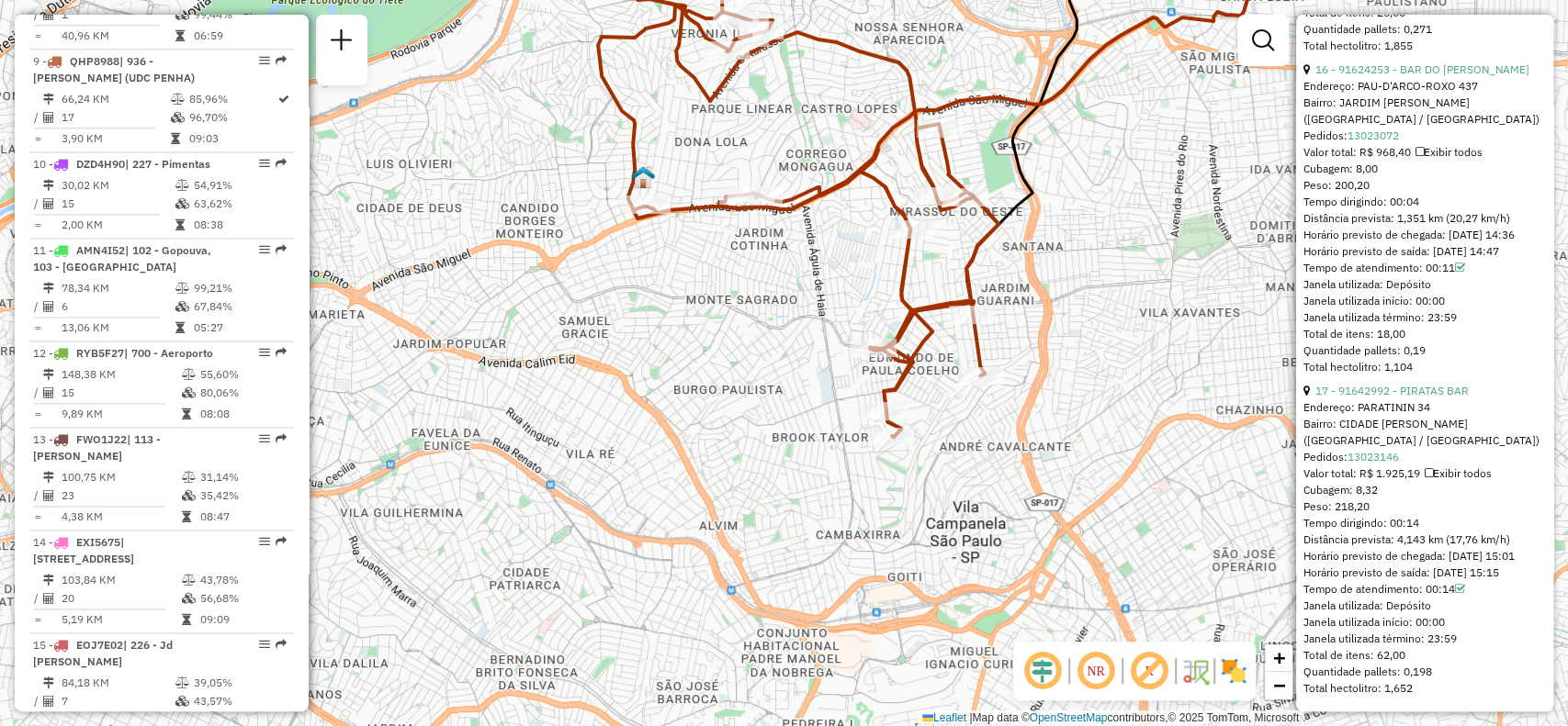
scroll to position [5716, 0]
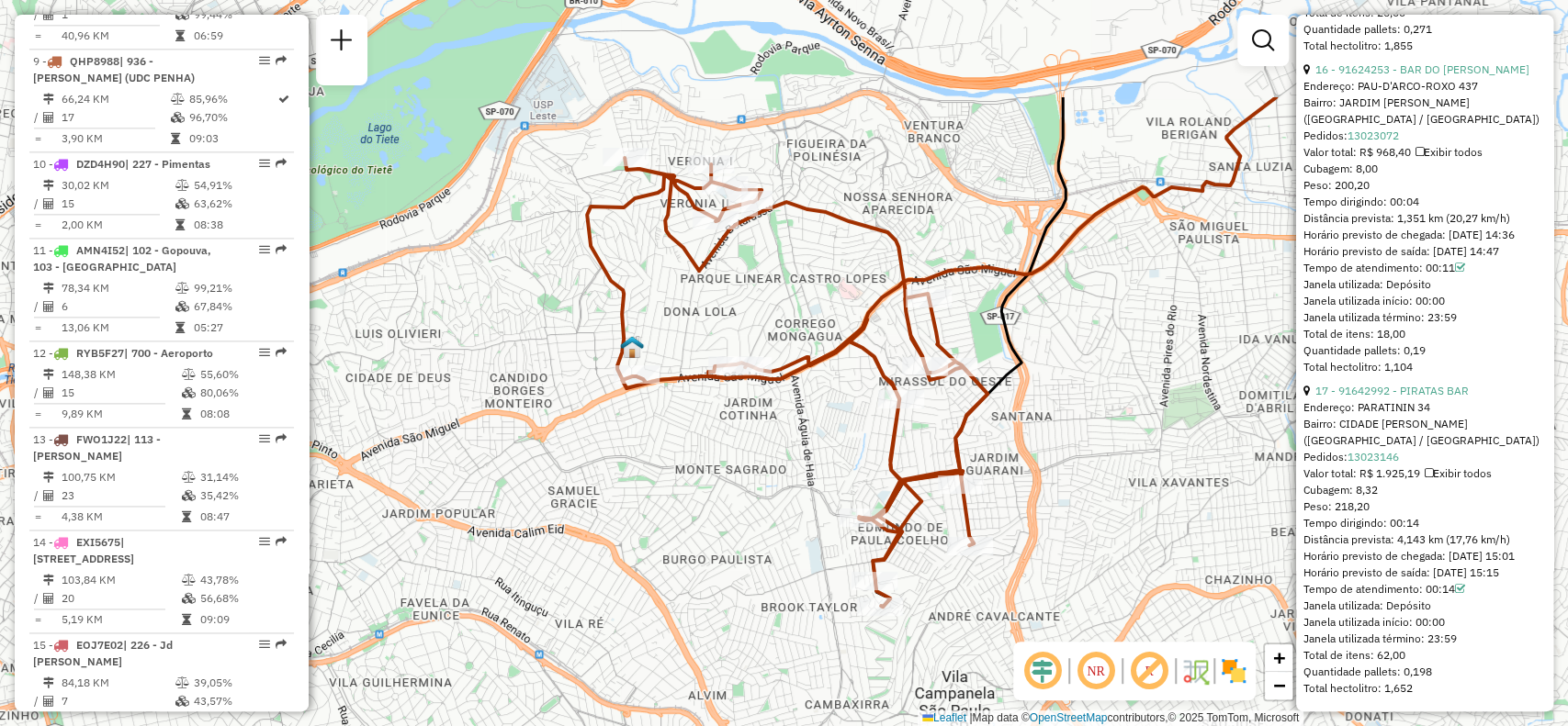
drag, startPoint x: 1188, startPoint y: 269, endPoint x: 1173, endPoint y: 455, distance: 186.6
click at [1173, 455] on div "Janela de atendimento Grade de atendimento Capacidade Transportadoras Veículos …" at bounding box center [784, 363] width 1568 height 726
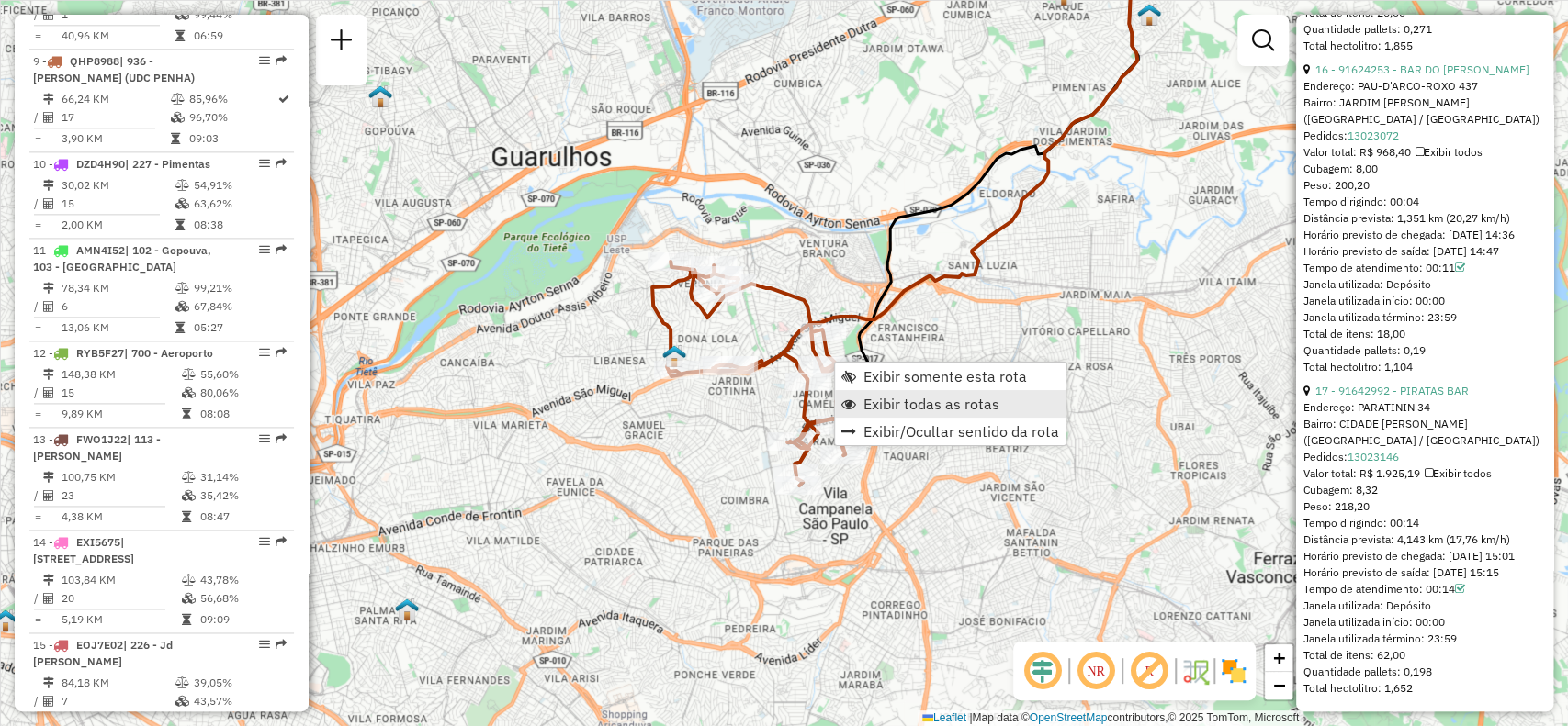
click at [960, 398] on span "Exibir todas as rotas" at bounding box center [932, 404] width 136 height 15
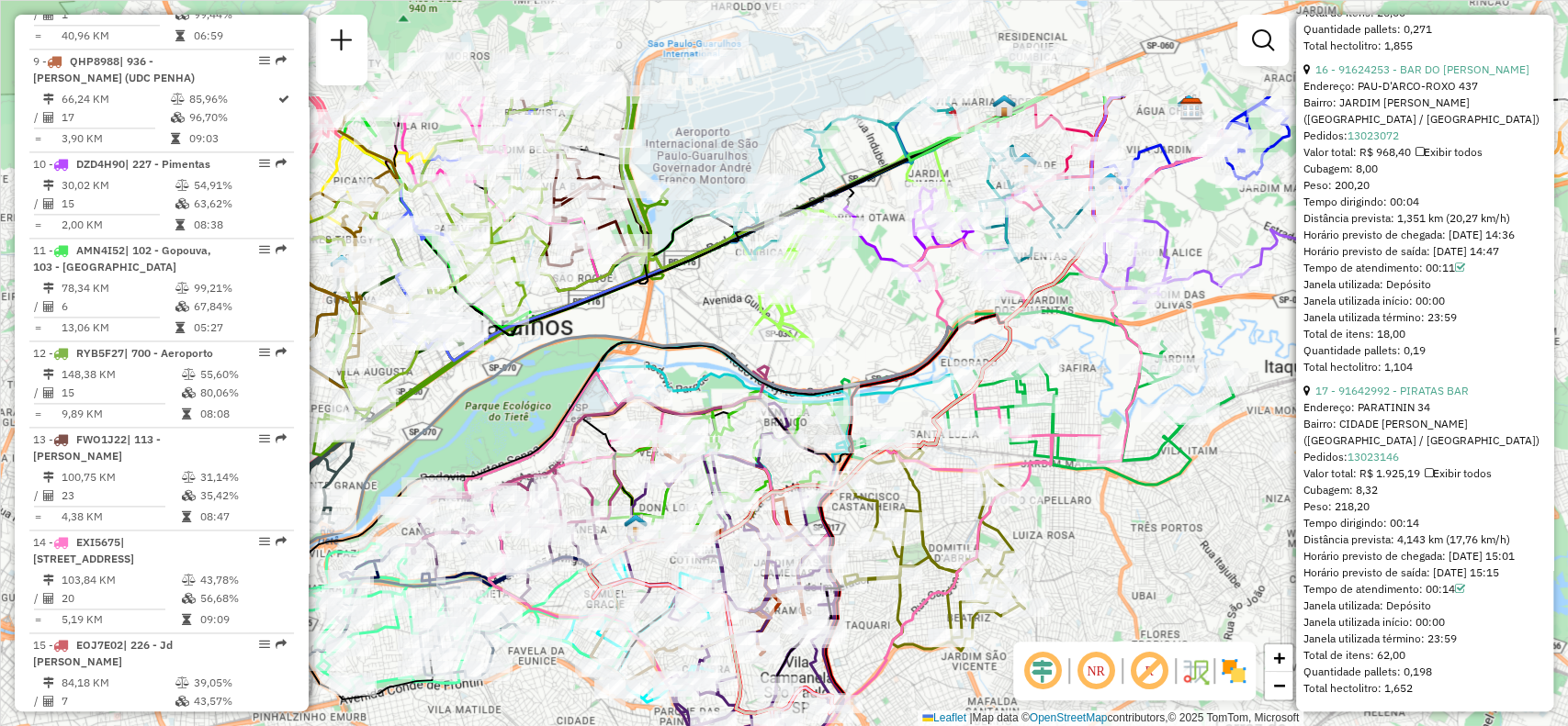
drag, startPoint x: 1163, startPoint y: 430, endPoint x: 1124, endPoint y: 598, distance: 172.5
click at [1124, 598] on div "Janela de atendimento Grade de atendimento Capacidade Transportadoras Veículos …" at bounding box center [784, 363] width 1568 height 726
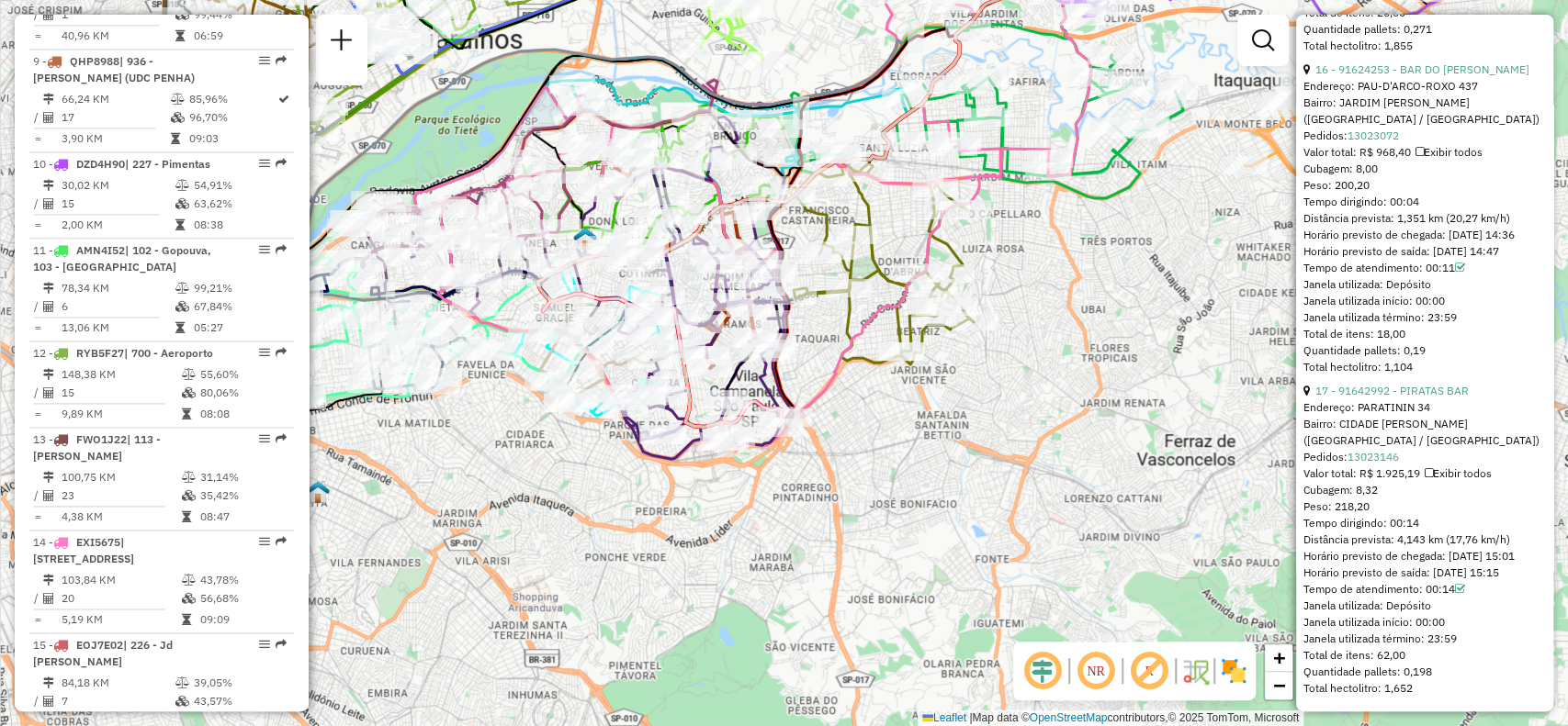
drag, startPoint x: 1180, startPoint y: 554, endPoint x: 1128, endPoint y: 268, distance: 290.7
click at [1128, 268] on div "Janela de atendimento Grade de atendimento Capacidade Transportadoras Veículos …" at bounding box center [784, 363] width 1568 height 726
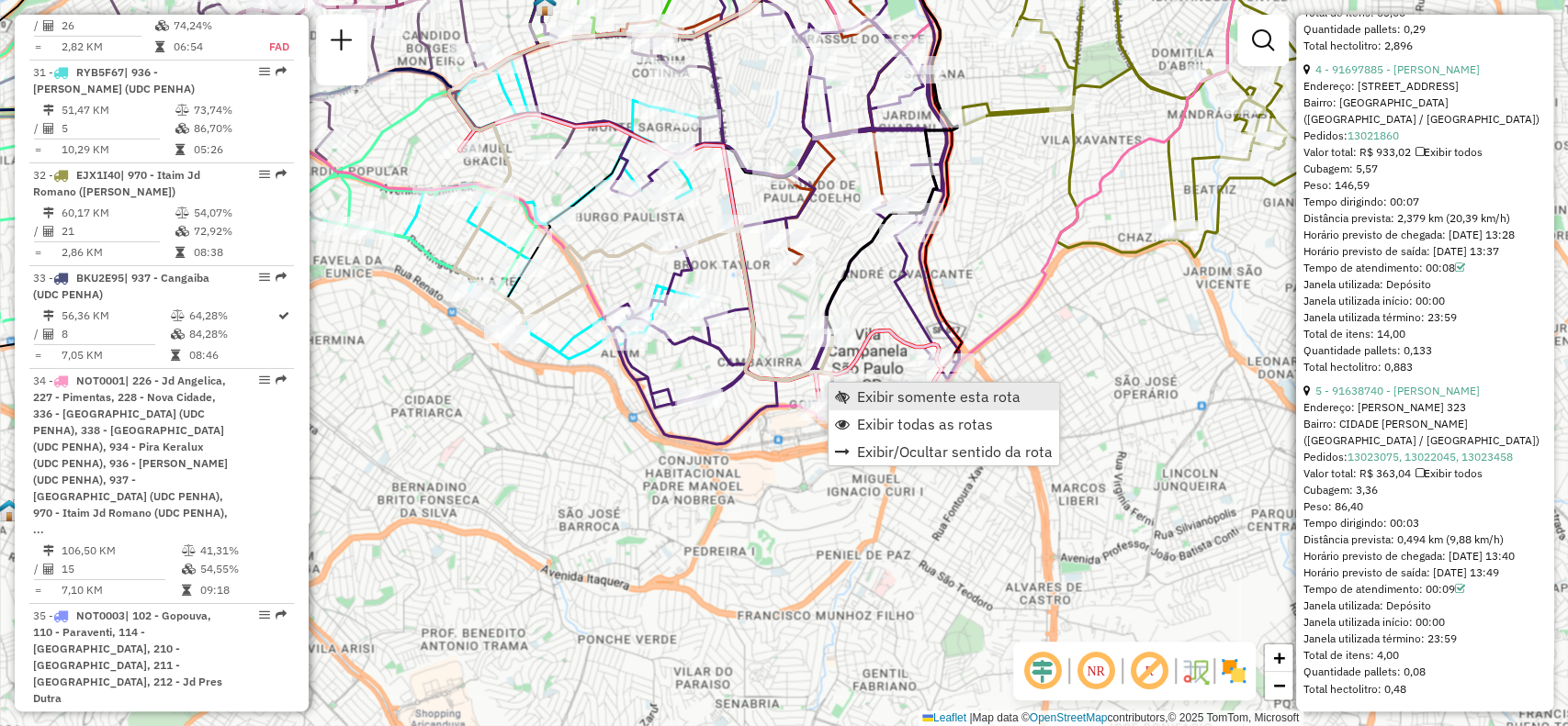
scroll to position [5224, 0]
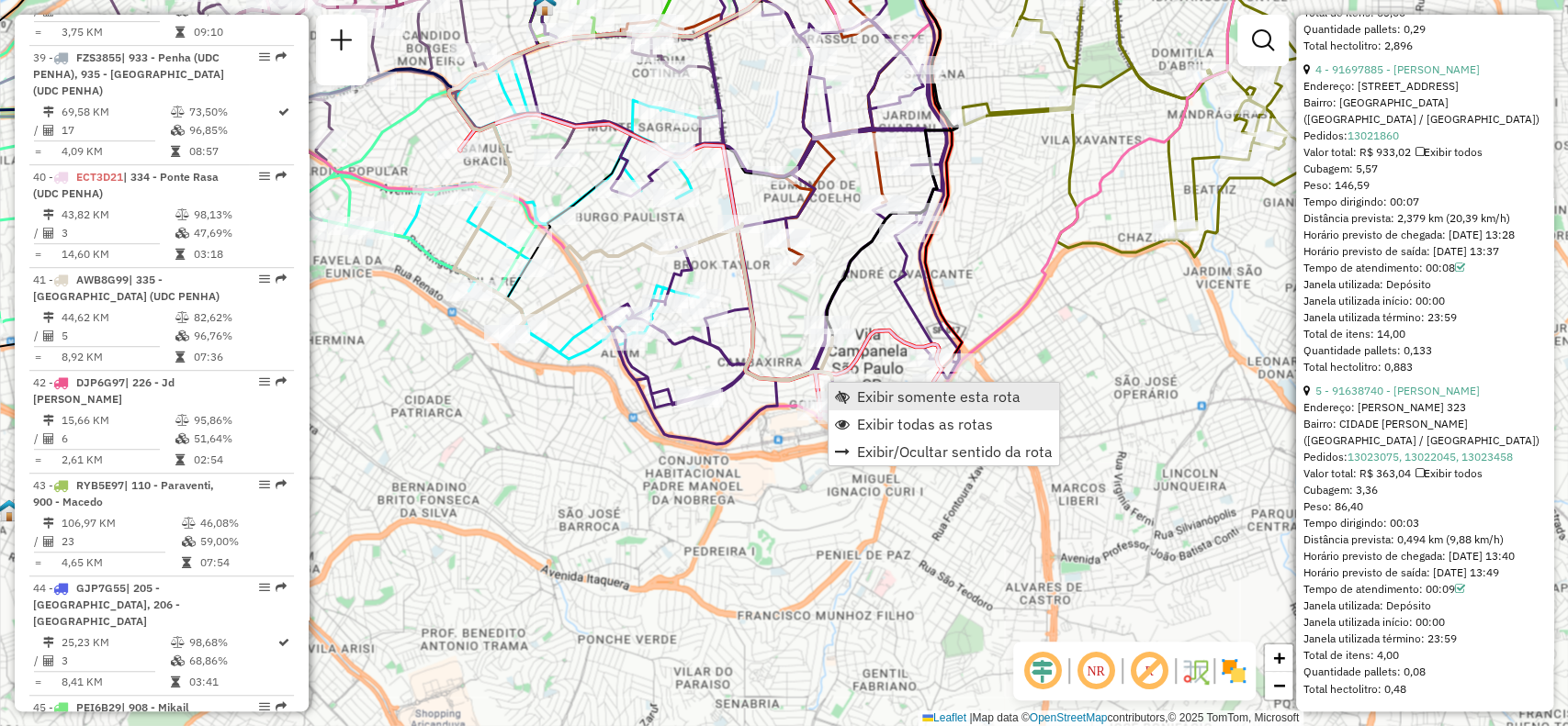
click at [890, 398] on span "Exibir somente esta rota" at bounding box center [939, 396] width 163 height 15
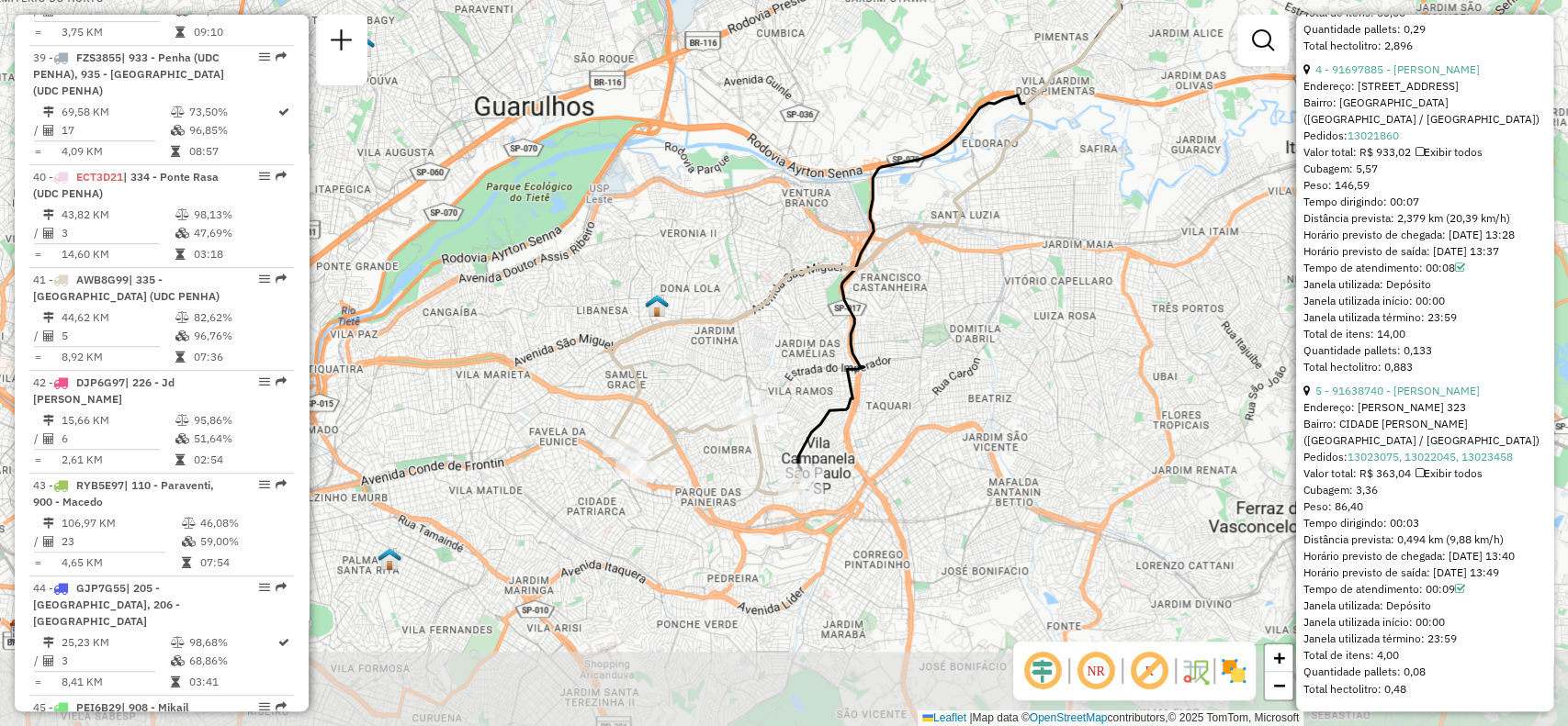
drag, startPoint x: 607, startPoint y: 523, endPoint x: 735, endPoint y: 354, distance: 212.0
click at [735, 354] on div "Janela de atendimento Grade de atendimento Capacidade Transportadoras Veículos …" at bounding box center [784, 363] width 1568 height 726
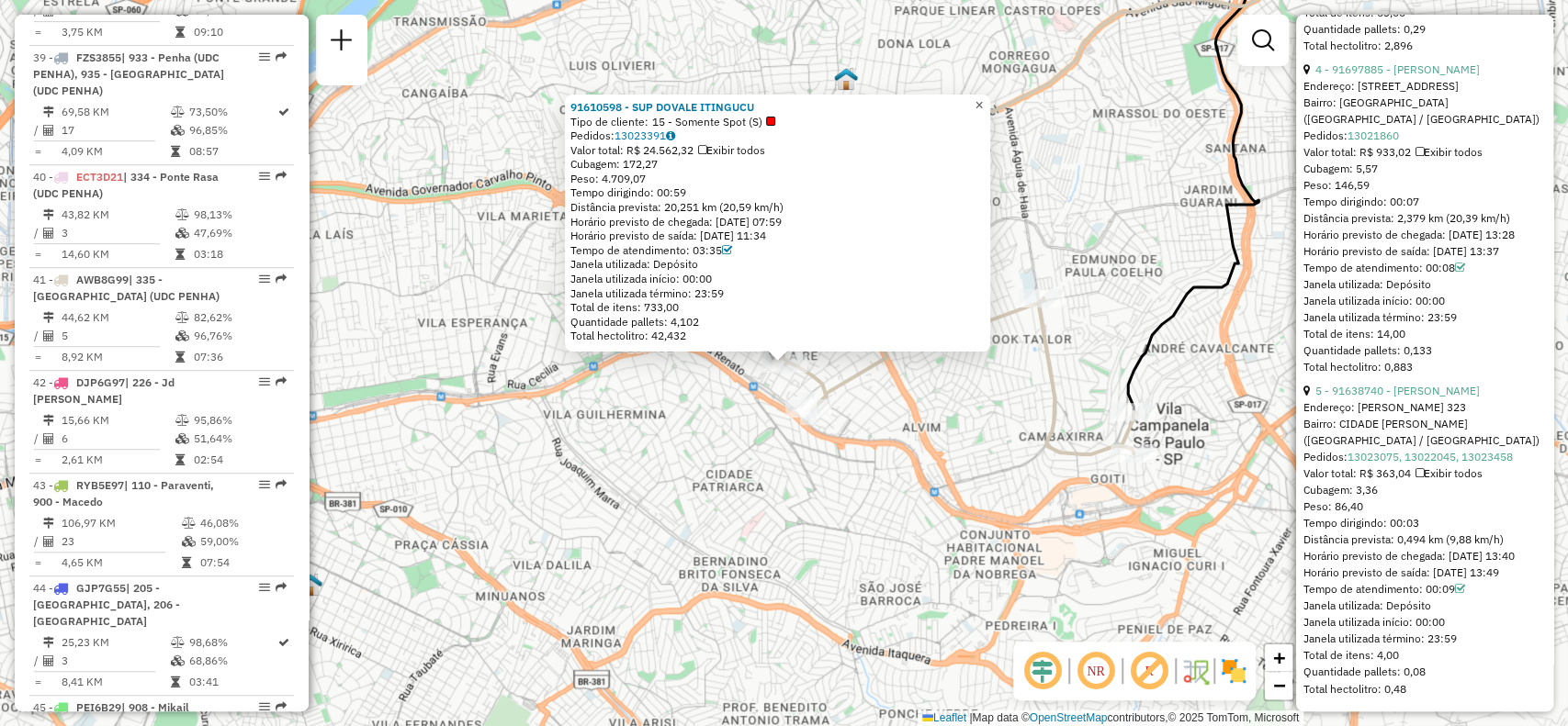
click at [983, 98] on span "×" at bounding box center [978, 105] width 8 height 16
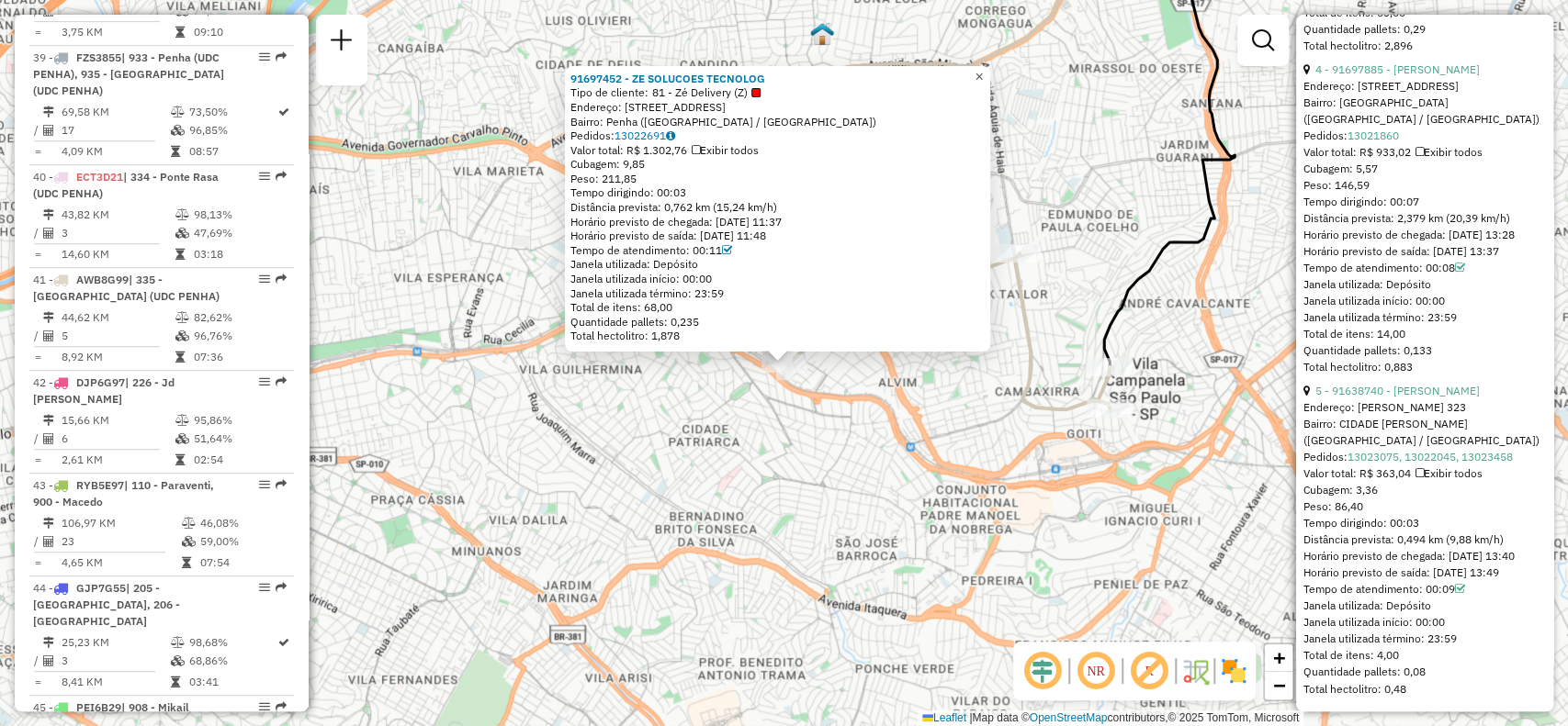
click at [983, 69] on span "×" at bounding box center [978, 76] width 8 height 16
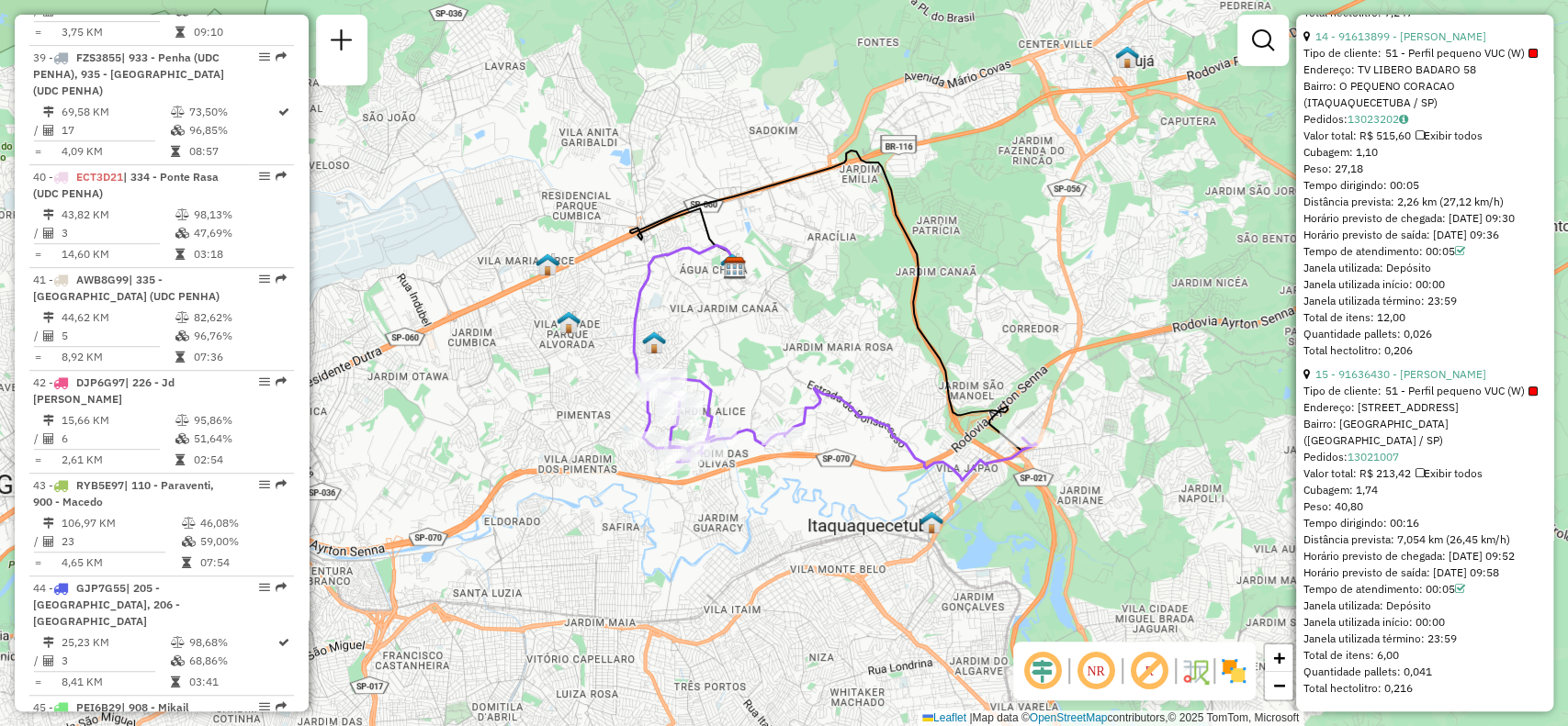
drag, startPoint x: 1048, startPoint y: 361, endPoint x: 1066, endPoint y: 292, distance: 71.3
click at [1066, 292] on div "Janela de atendimento Grade de atendimento Capacidade Transportadoras Veículos …" at bounding box center [784, 363] width 1568 height 726
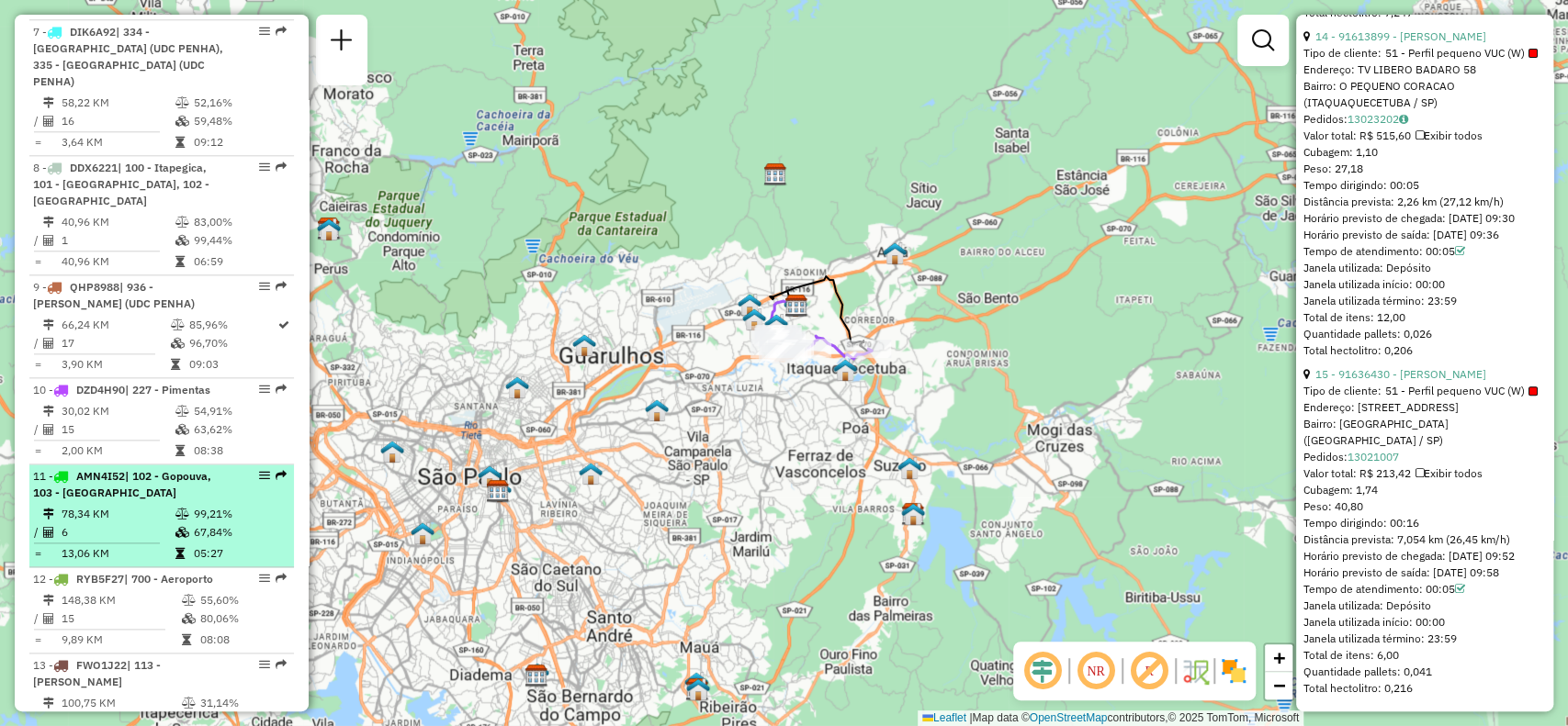
scroll to position [1307, 0]
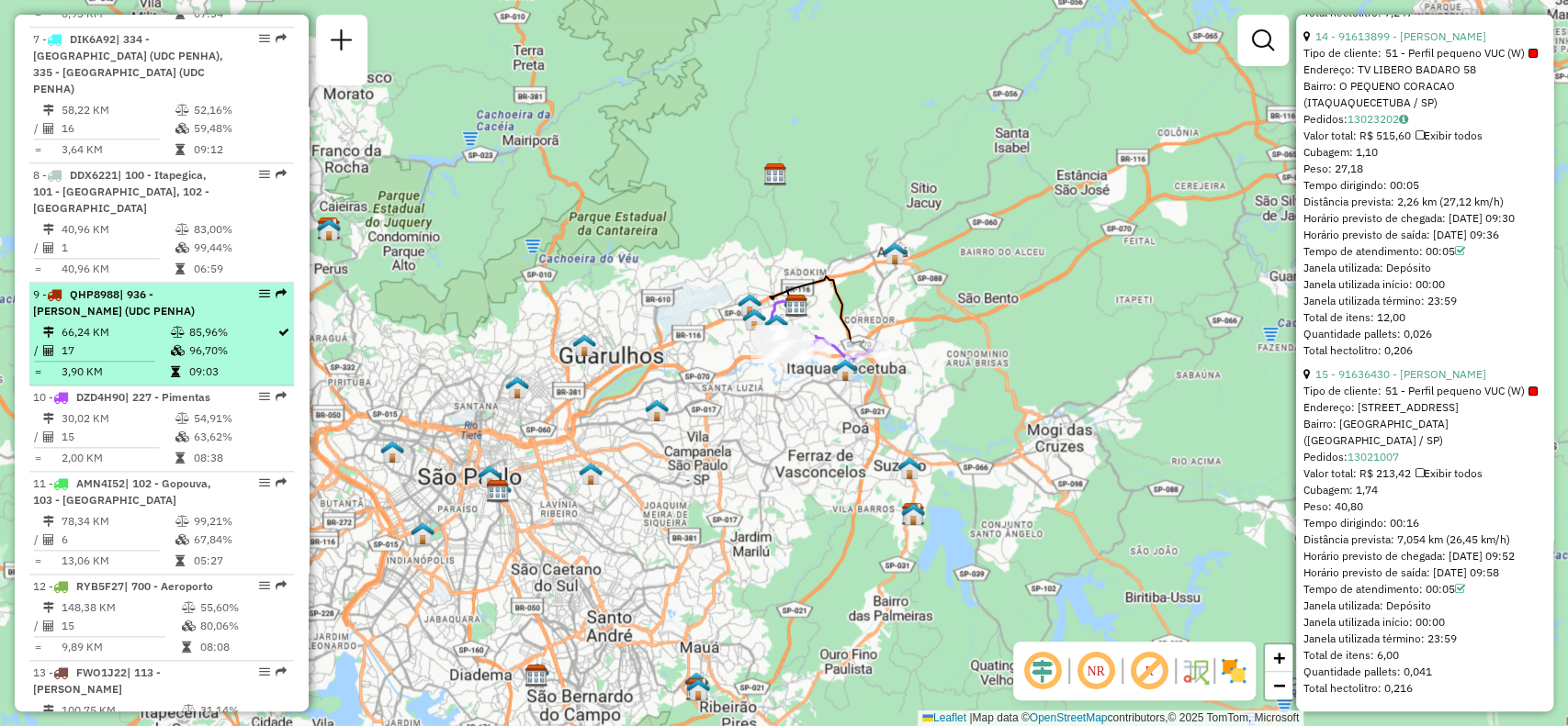
click at [259, 289] on em at bounding box center [265, 294] width 11 height 11
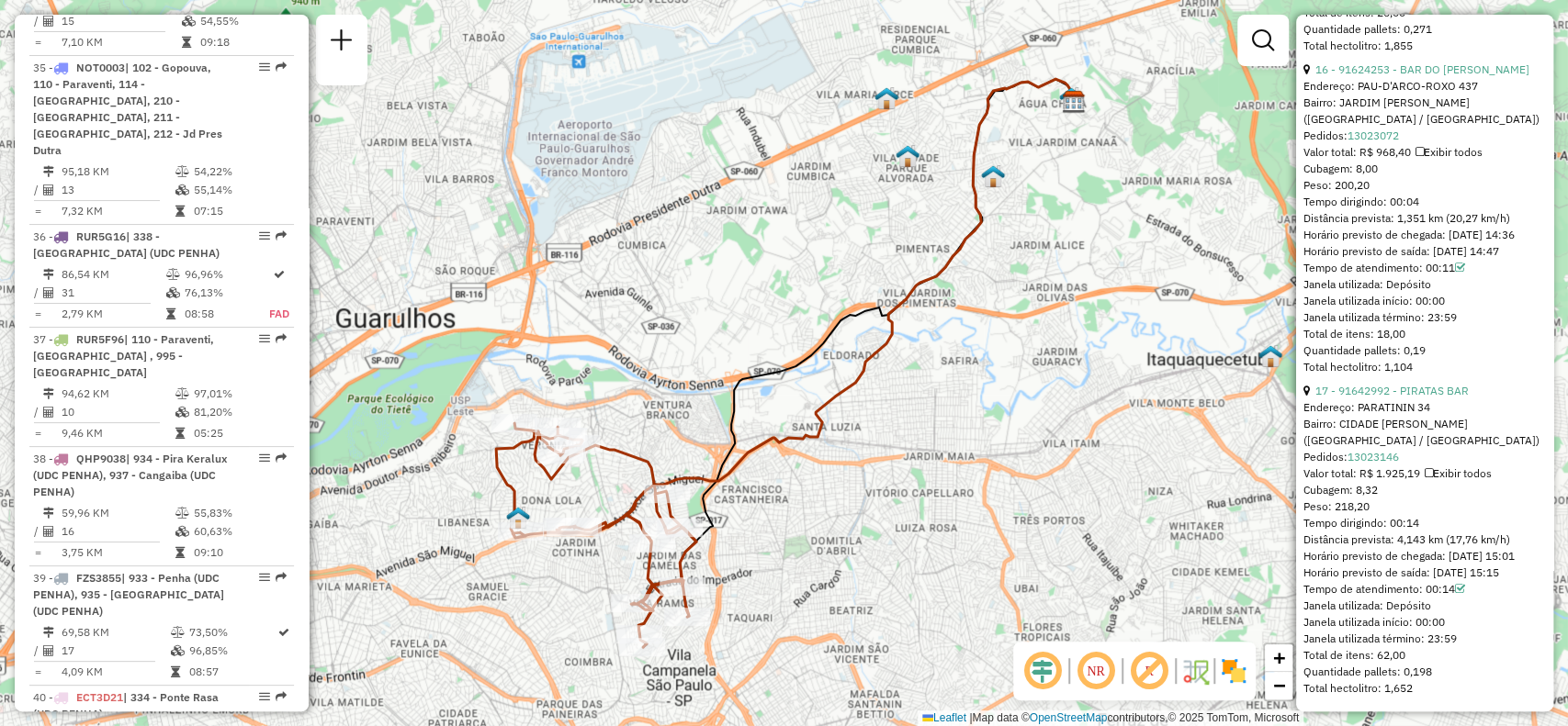
scroll to position [4735, 0]
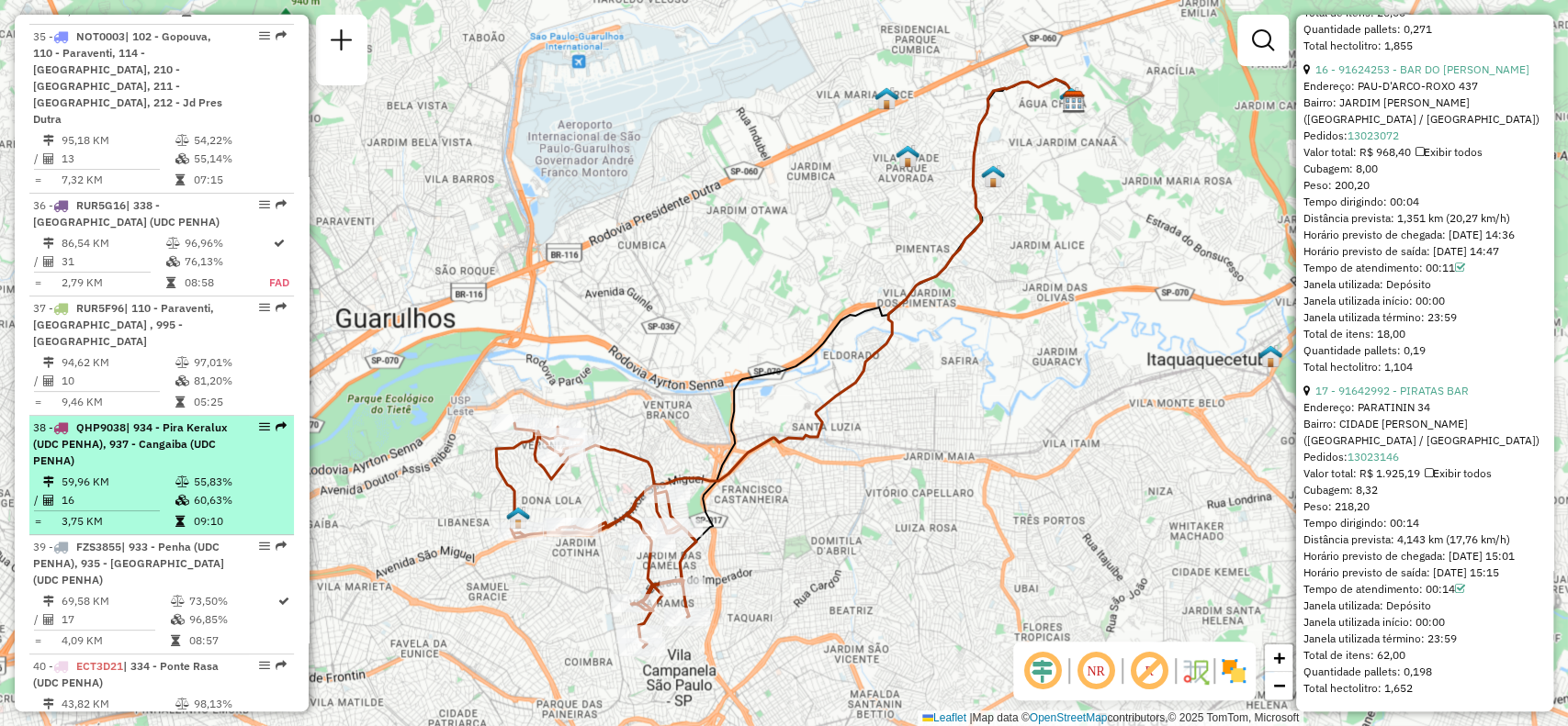
click at [259, 421] on em at bounding box center [265, 427] width 11 height 11
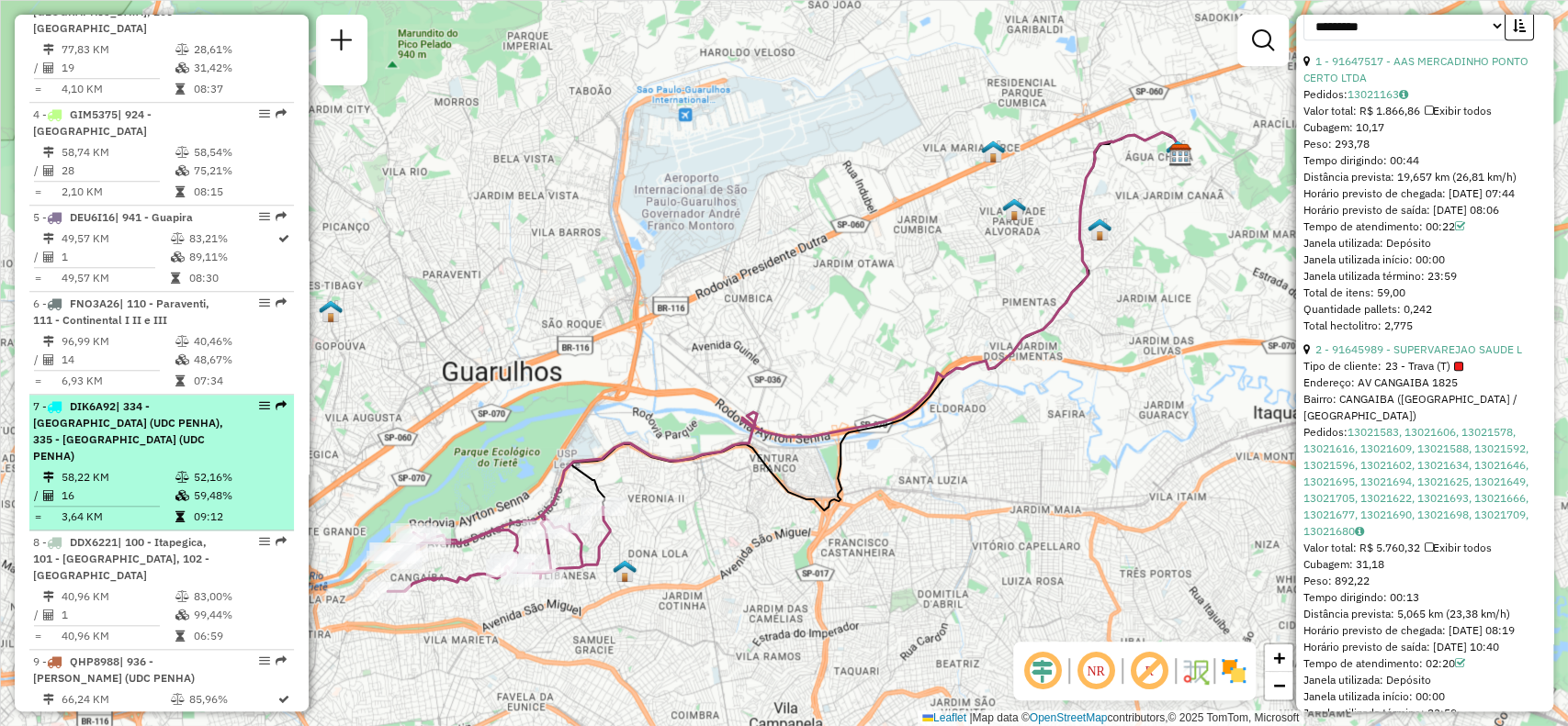
scroll to position [1062, 0]
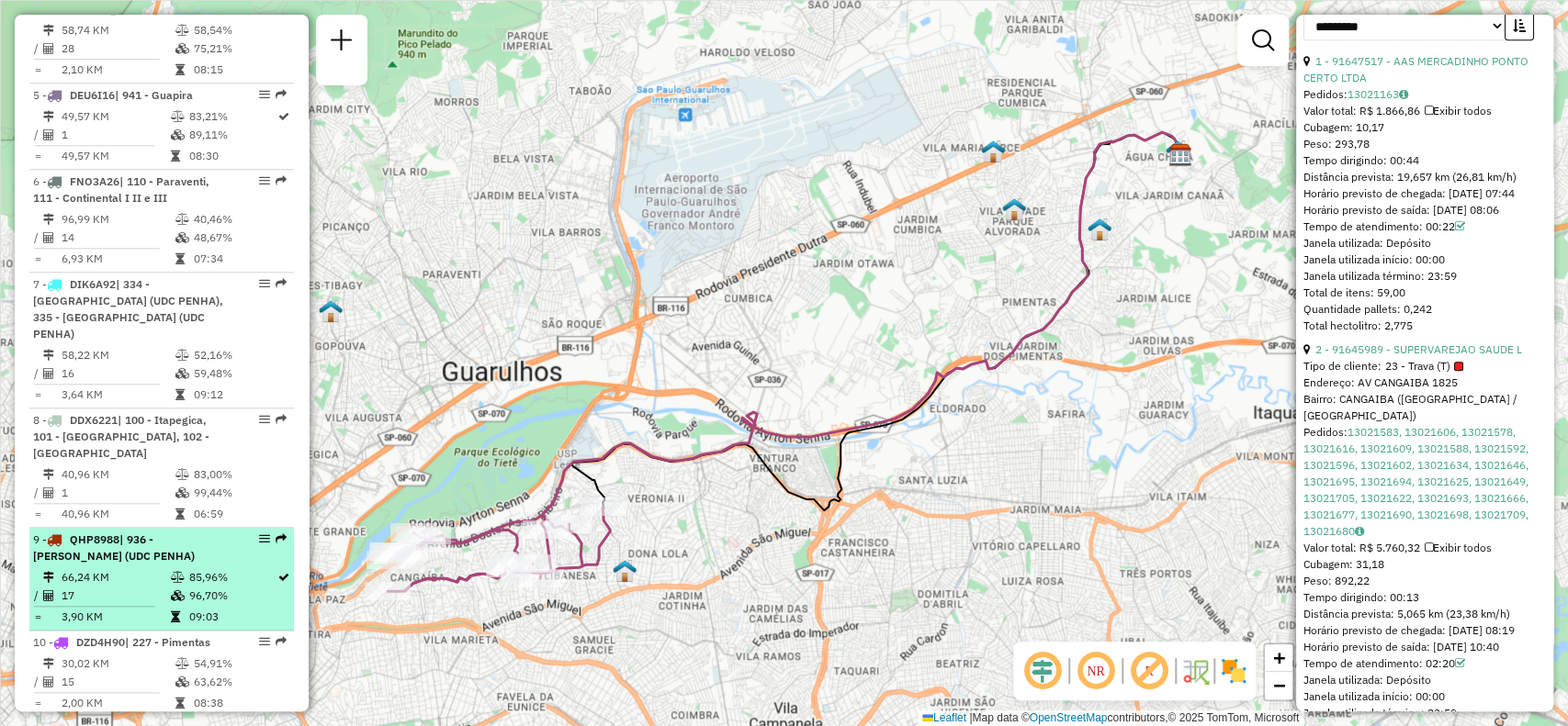
click at [259, 534] on em at bounding box center [265, 539] width 11 height 11
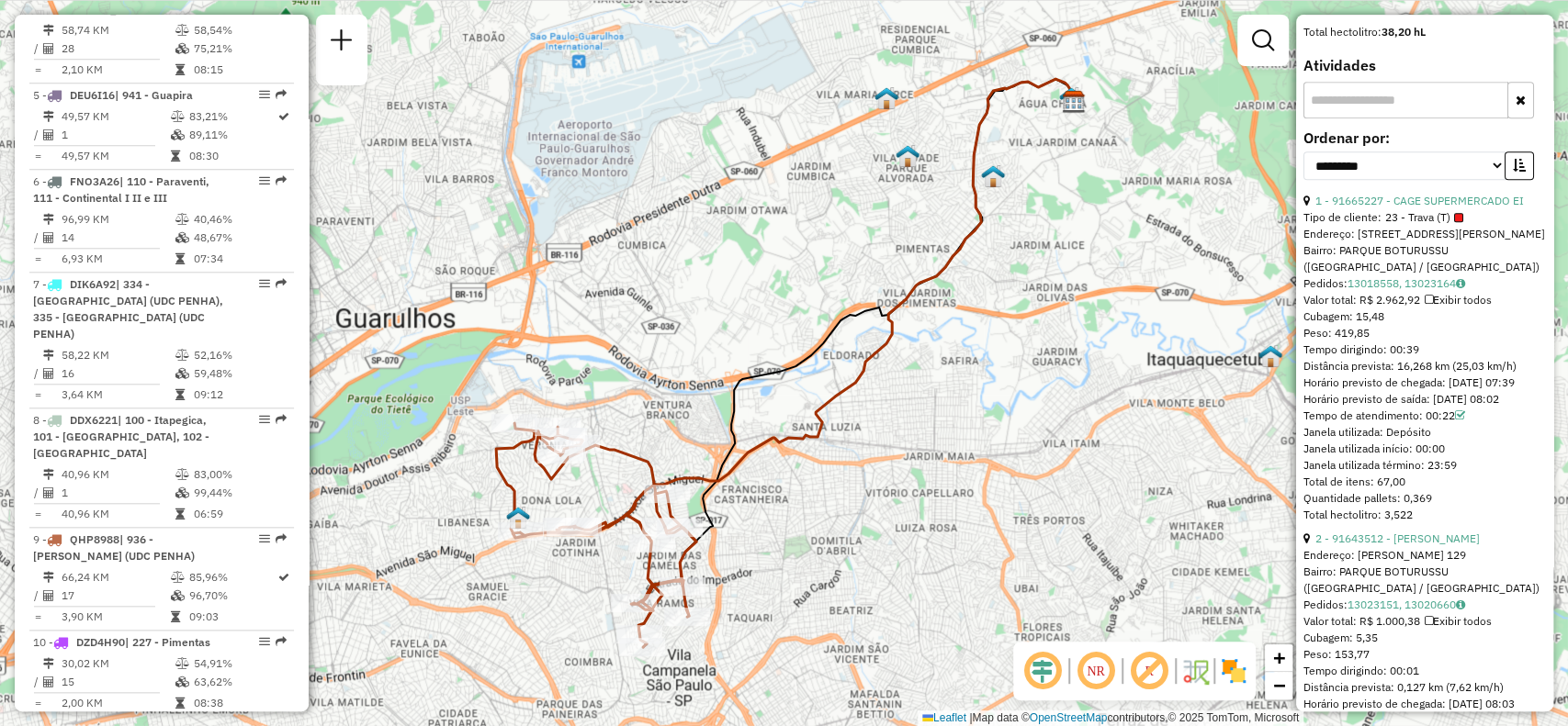
scroll to position [525, 0]
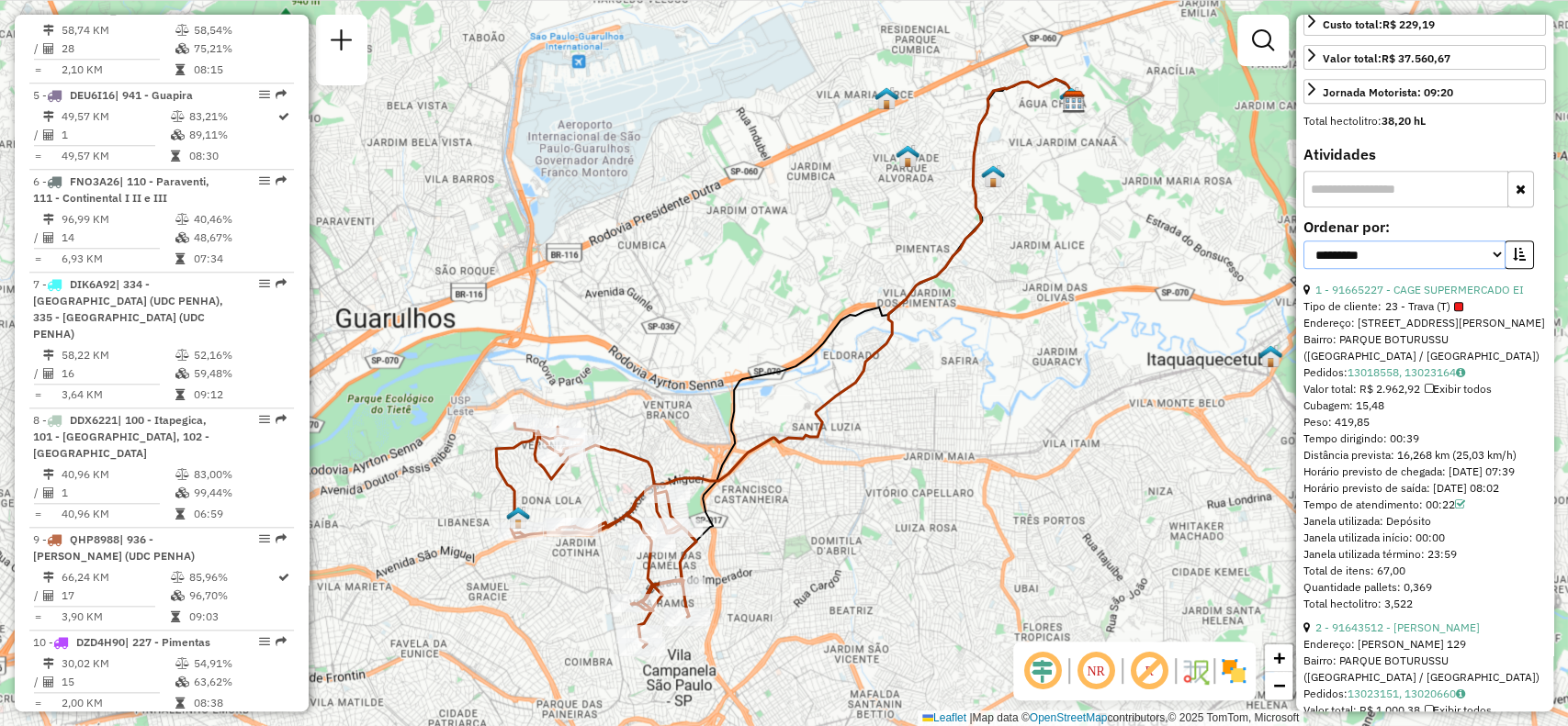
click at [1492, 269] on select "**********" at bounding box center [1405, 254] width 203 height 29
select select "**********"
click at [1303, 268] on select "**********" at bounding box center [1405, 254] width 203 height 29
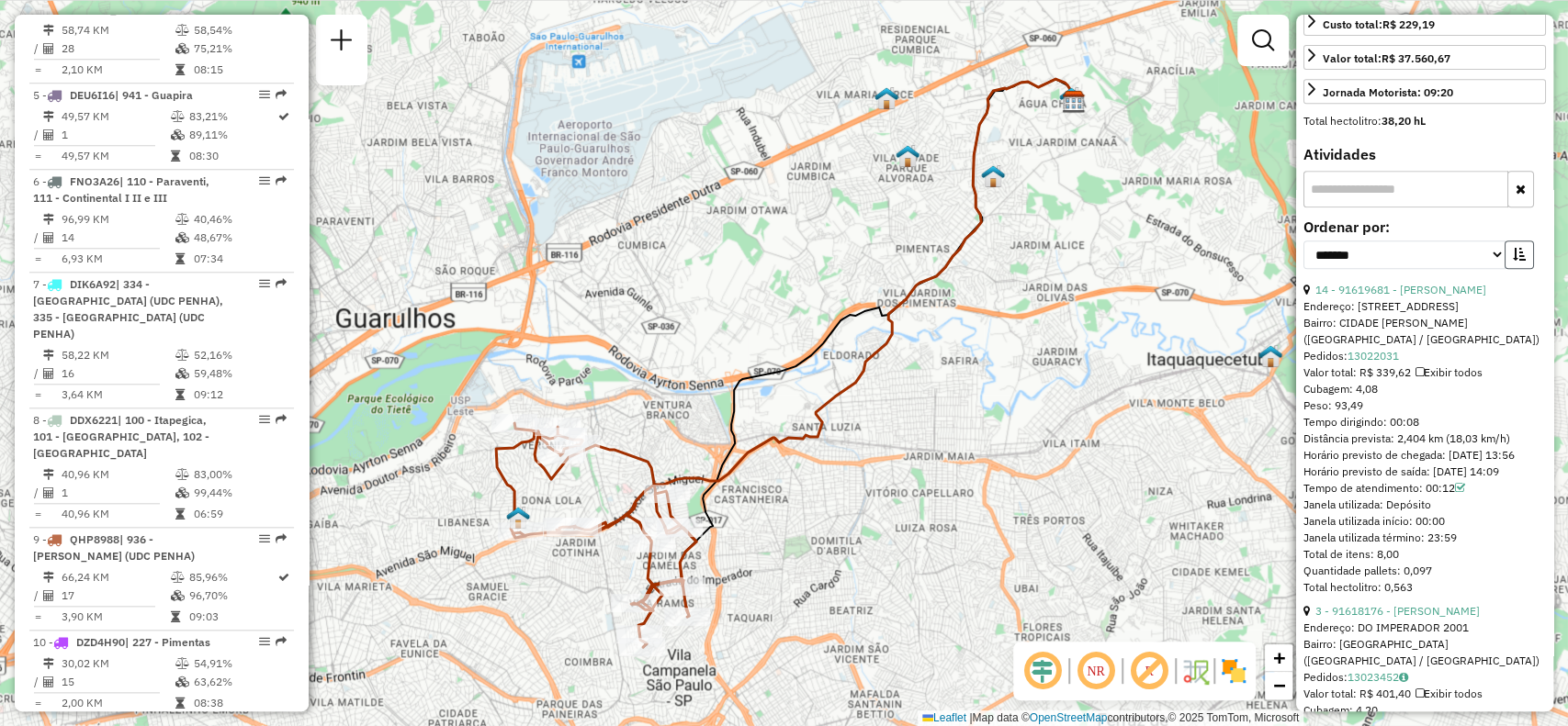
click at [1513, 261] on icon "button" at bounding box center [1520, 254] width 13 height 13
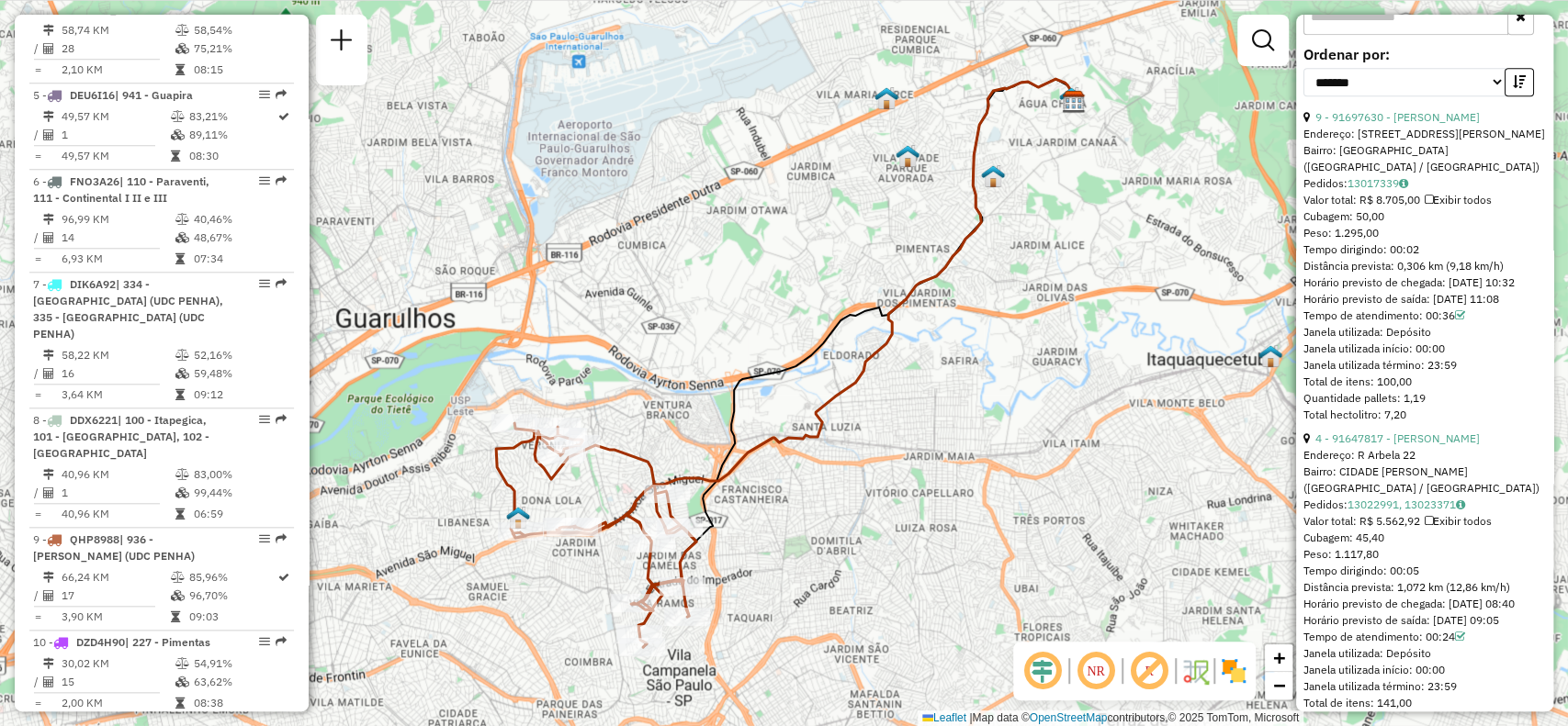
scroll to position [647, 0]
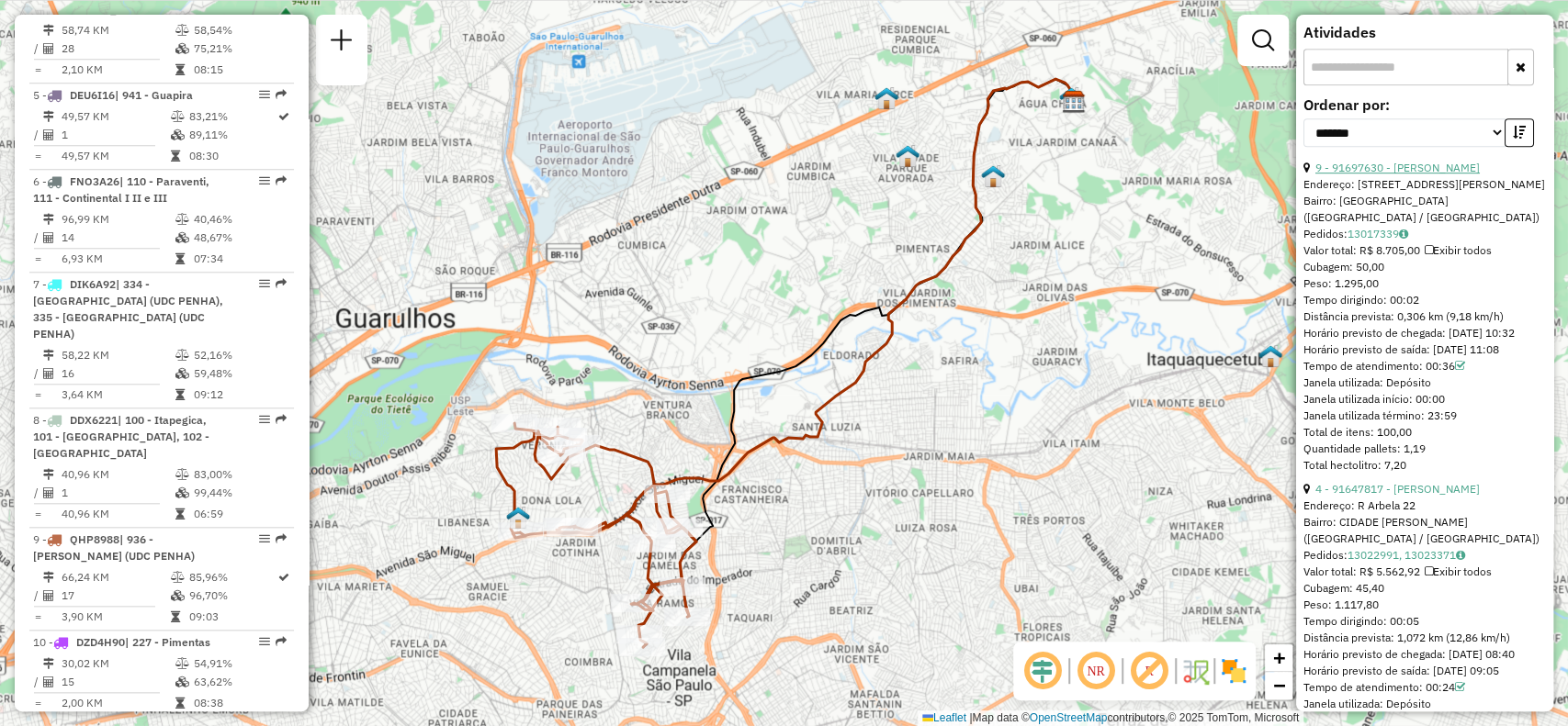
click at [1416, 175] on link "9 - 91697630 - JOSE CLAUDIO NUNES" at bounding box center [1397, 167] width 164 height 14
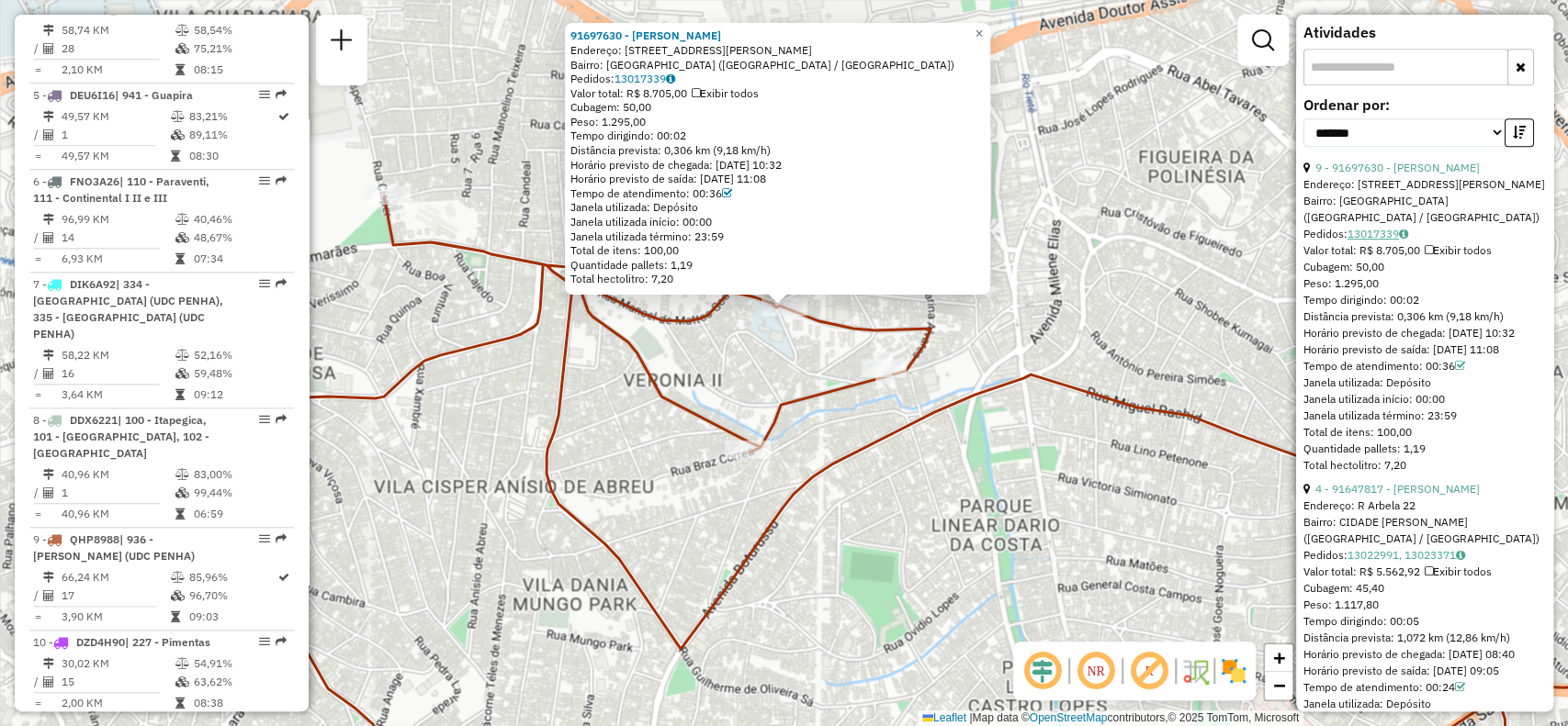
click at [1384, 239] on link "13017339" at bounding box center [1378, 233] width 60 height 14
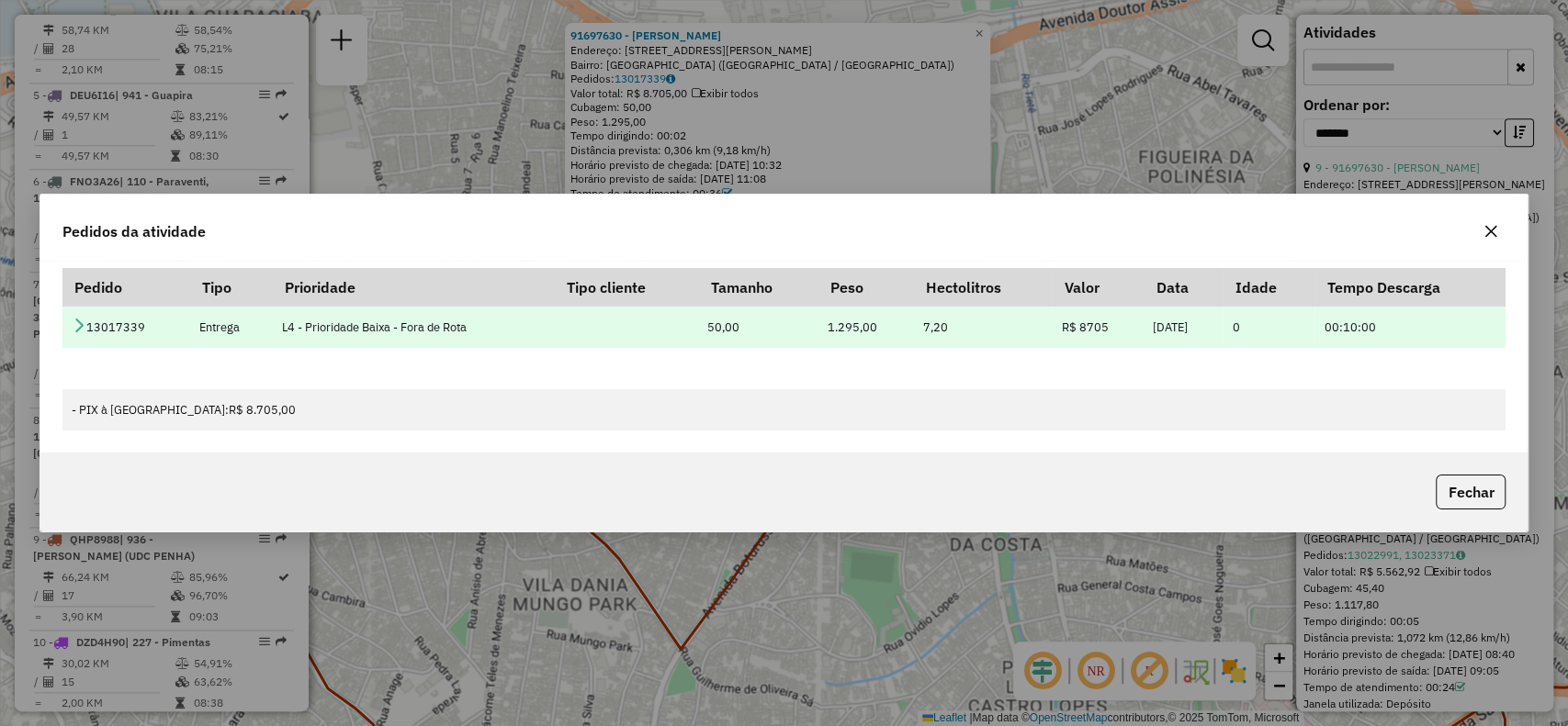
click at [1257, 334] on td "0" at bounding box center [1268, 327] width 92 height 42
click at [85, 324] on td "13017339" at bounding box center [125, 327] width 127 height 42
click at [77, 324] on icon at bounding box center [79, 325] width 15 height 15
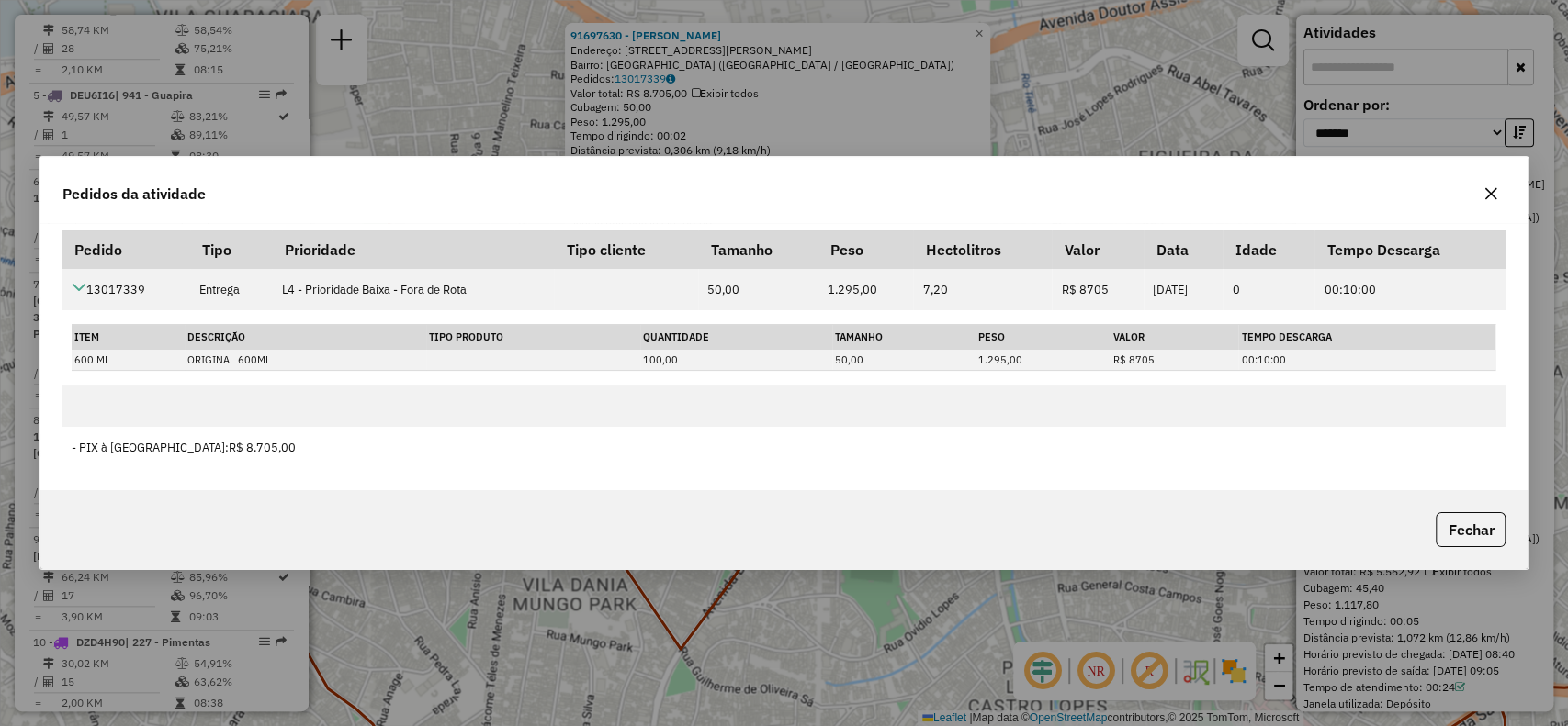
click at [1492, 195] on icon "button" at bounding box center [1491, 193] width 12 height 12
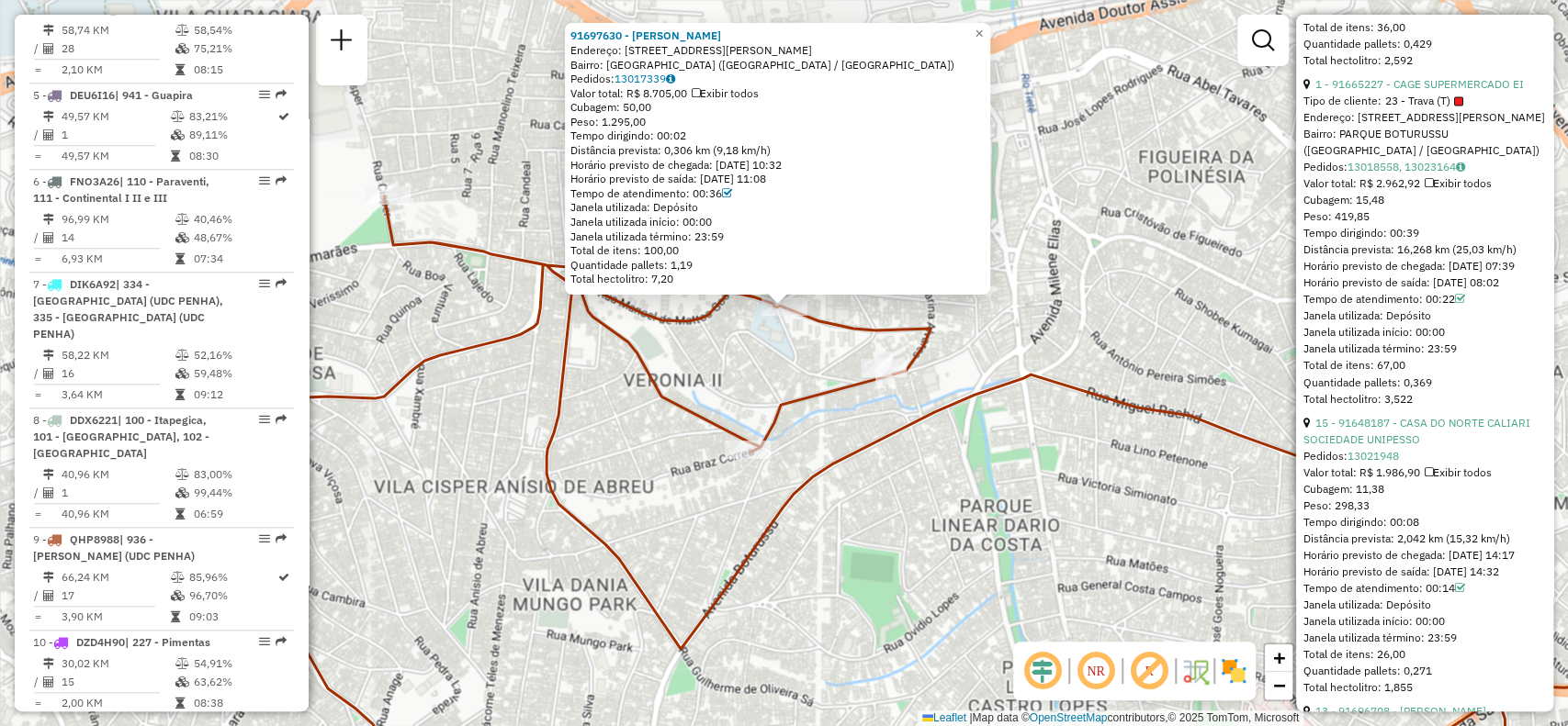
scroll to position [1872, 0]
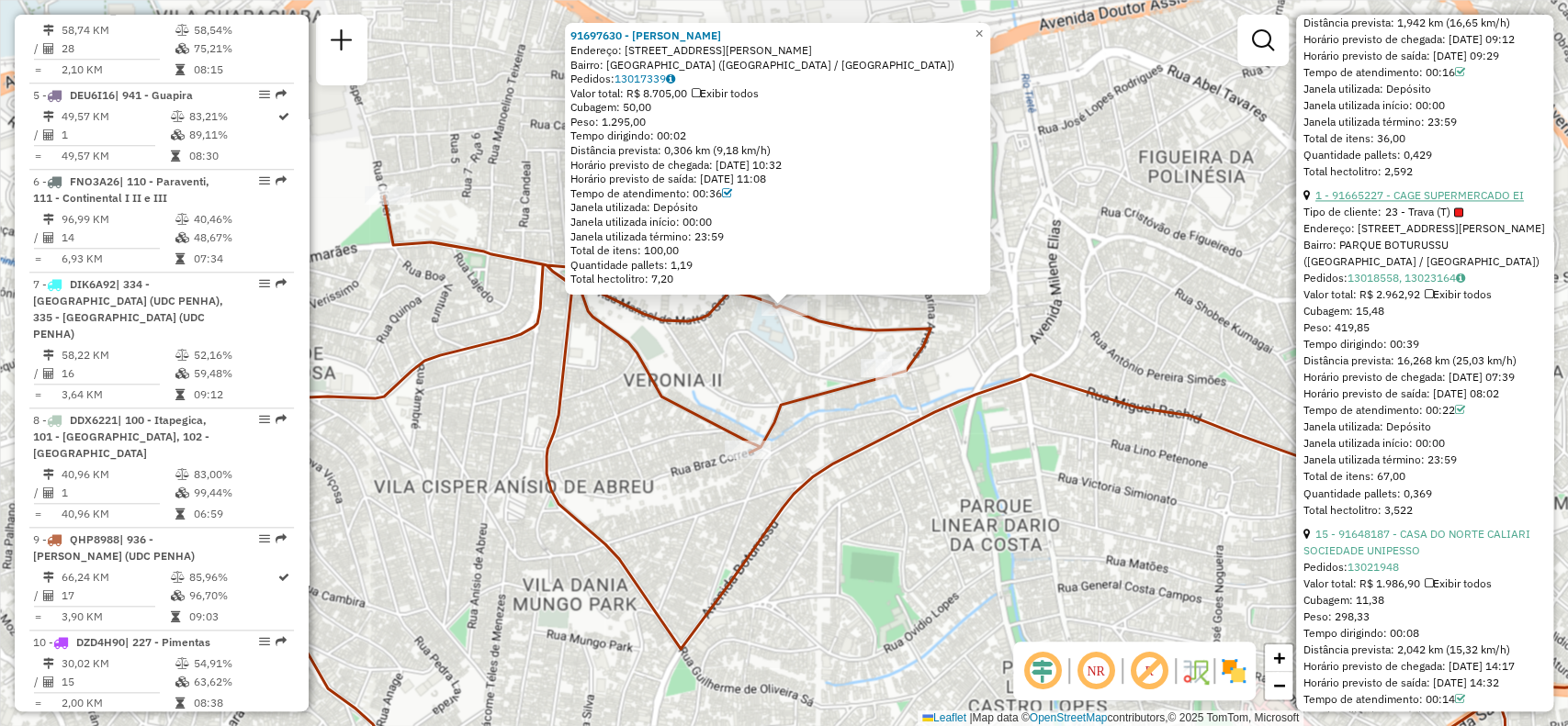
click at [1455, 202] on link "1 - 91665227 - CAGE SUPERMERCADO EI" at bounding box center [1419, 195] width 208 height 14
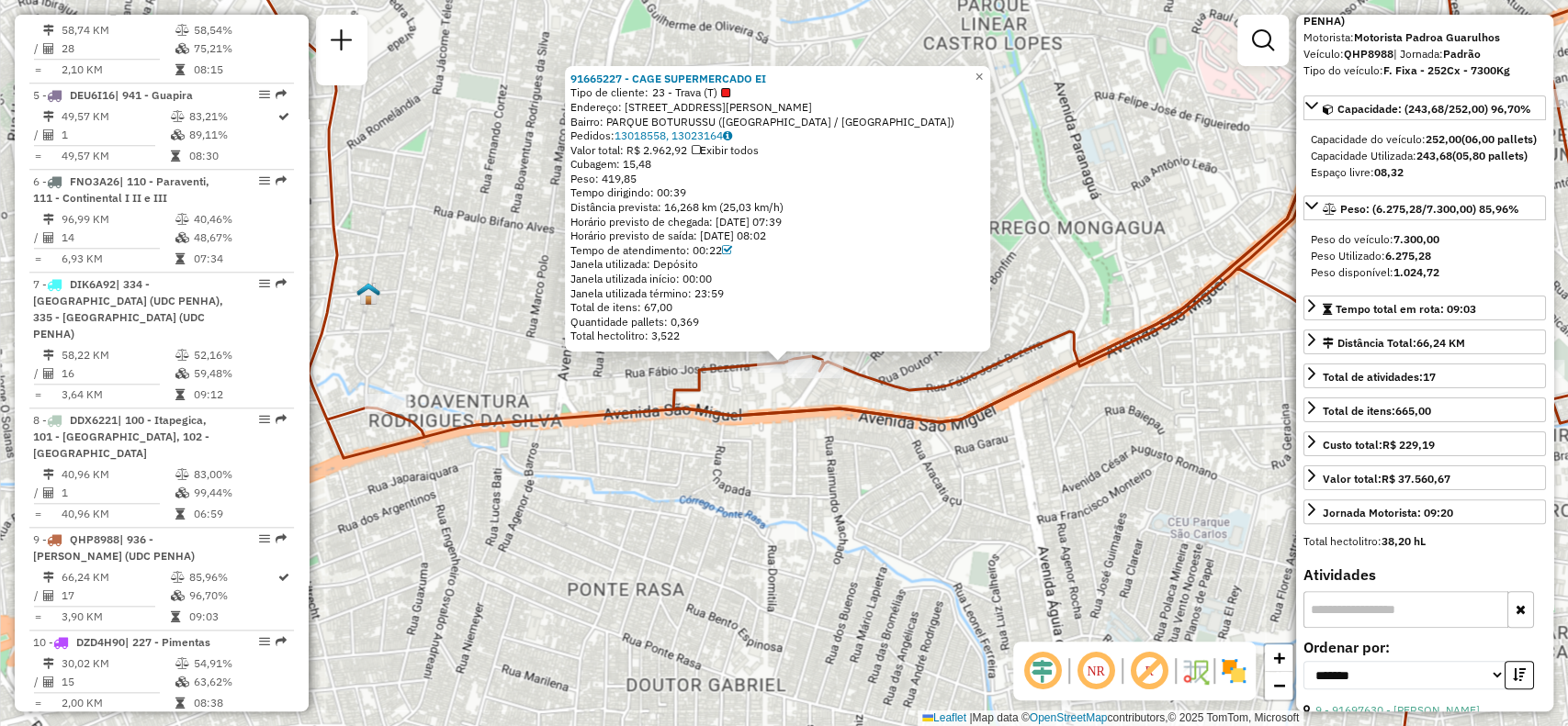
scroll to position [0, 0]
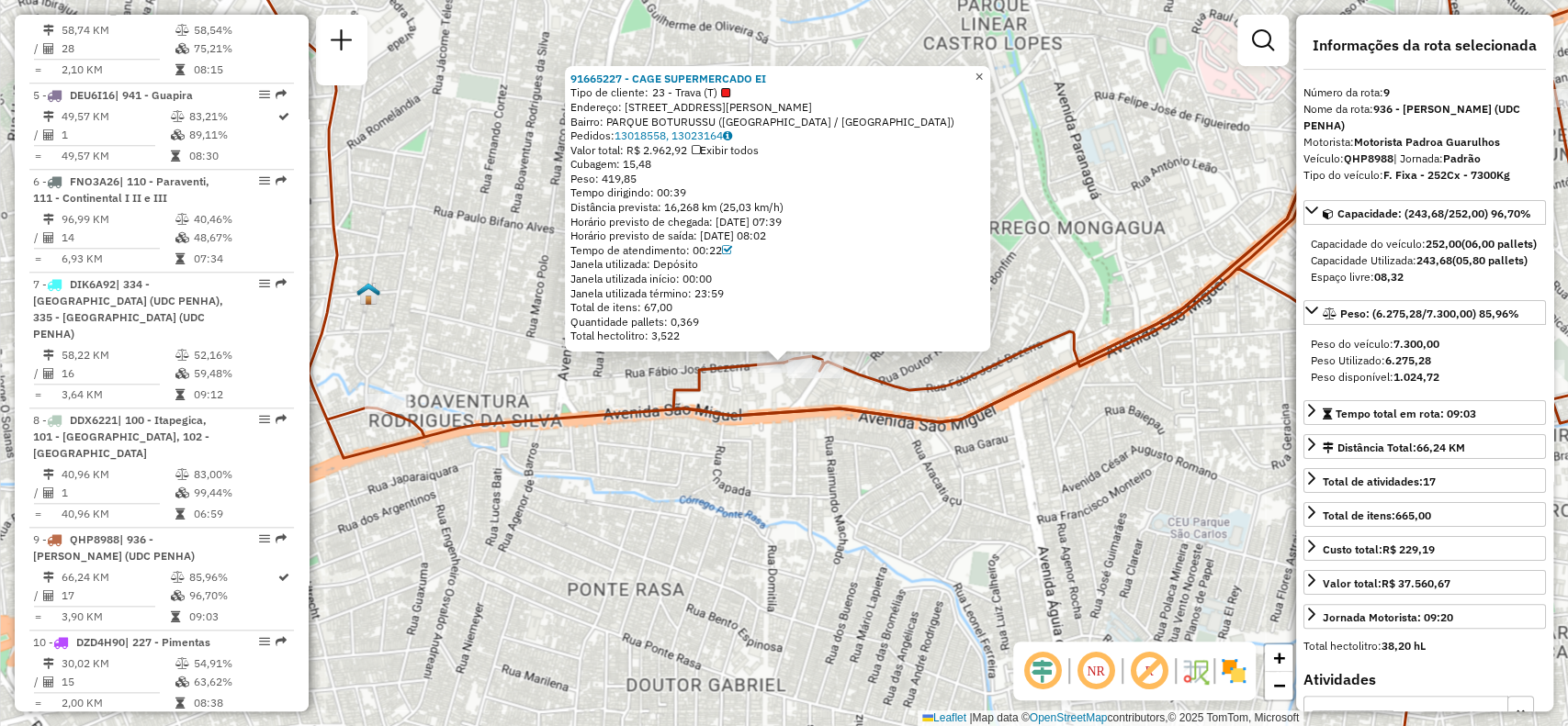
click at [983, 69] on span "×" at bounding box center [978, 76] width 8 height 16
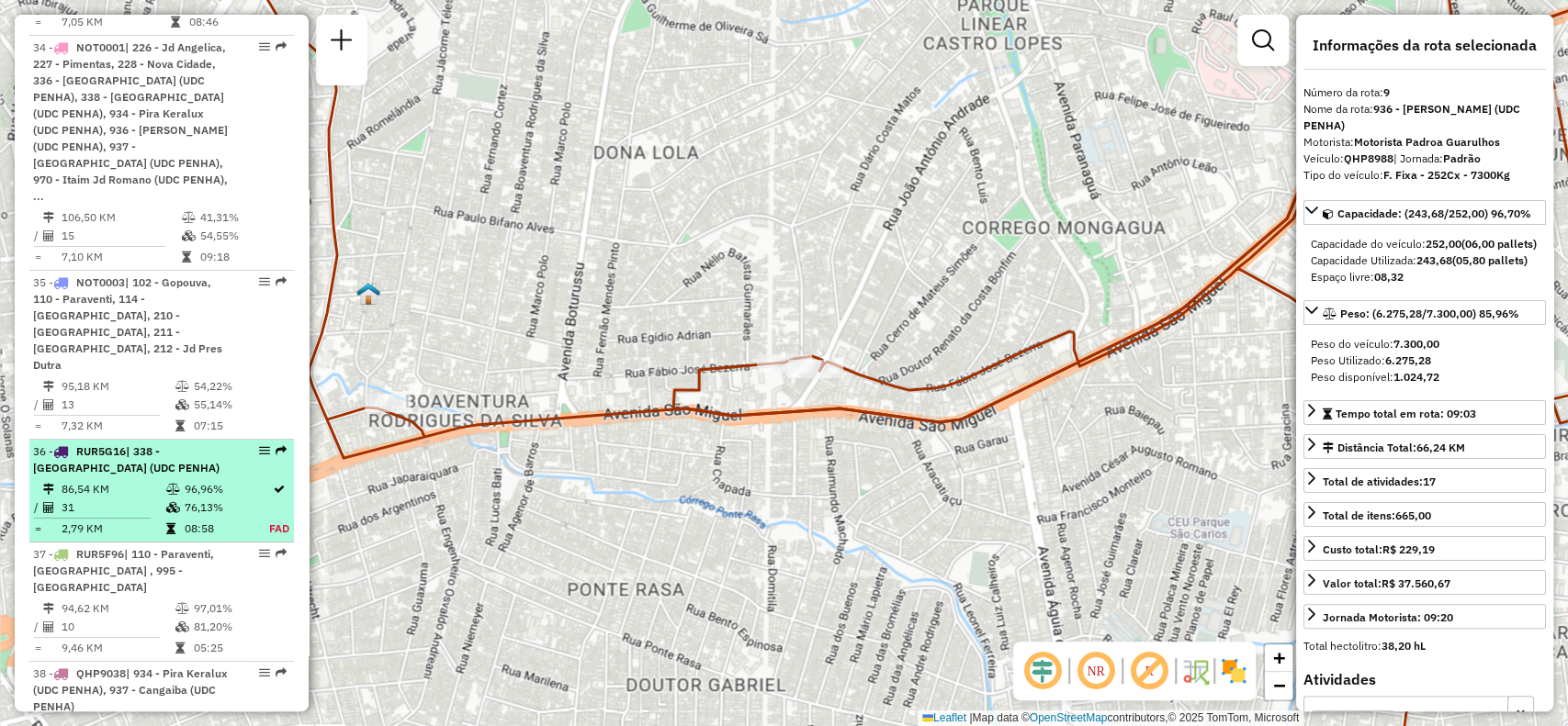
scroll to position [4490, 0]
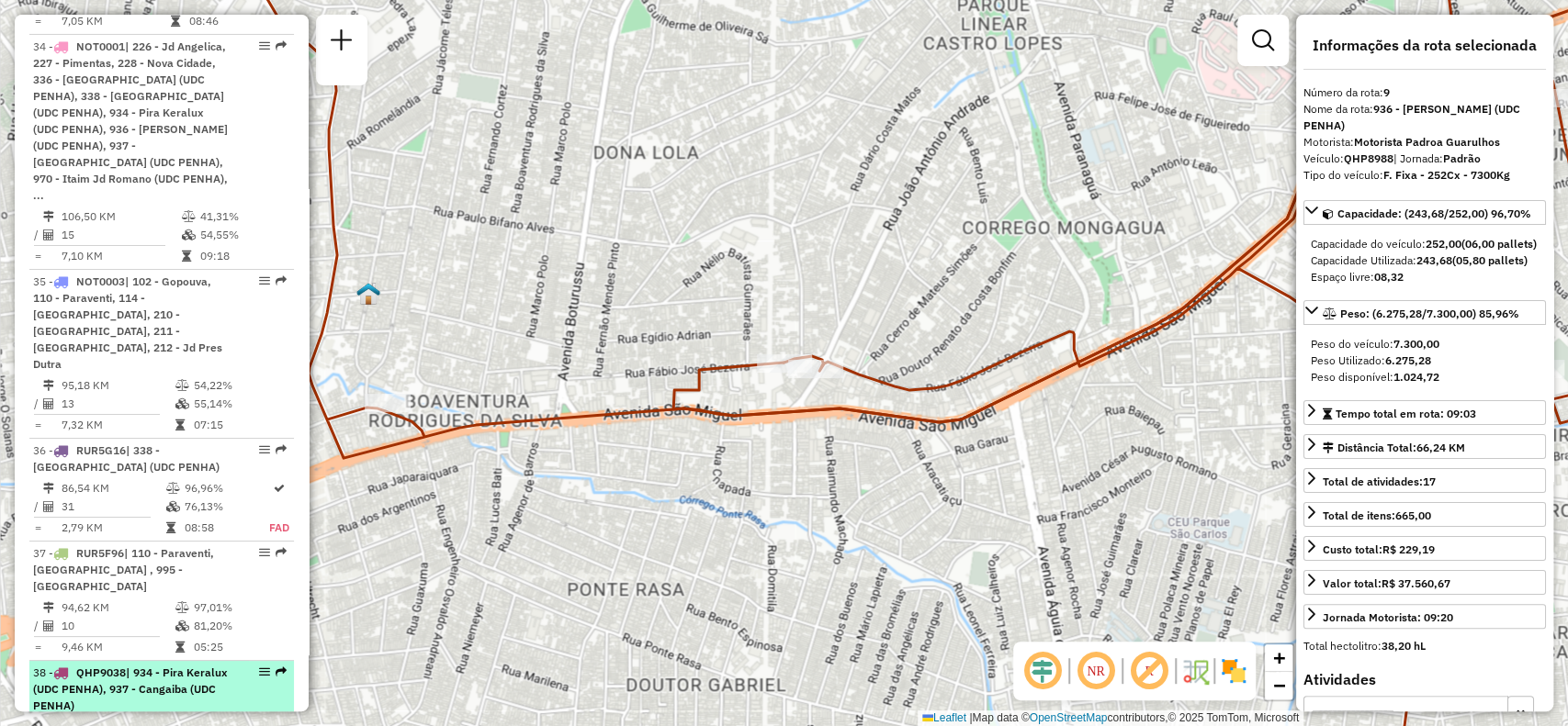
click at [261, 667] on em at bounding box center [265, 672] width 11 height 11
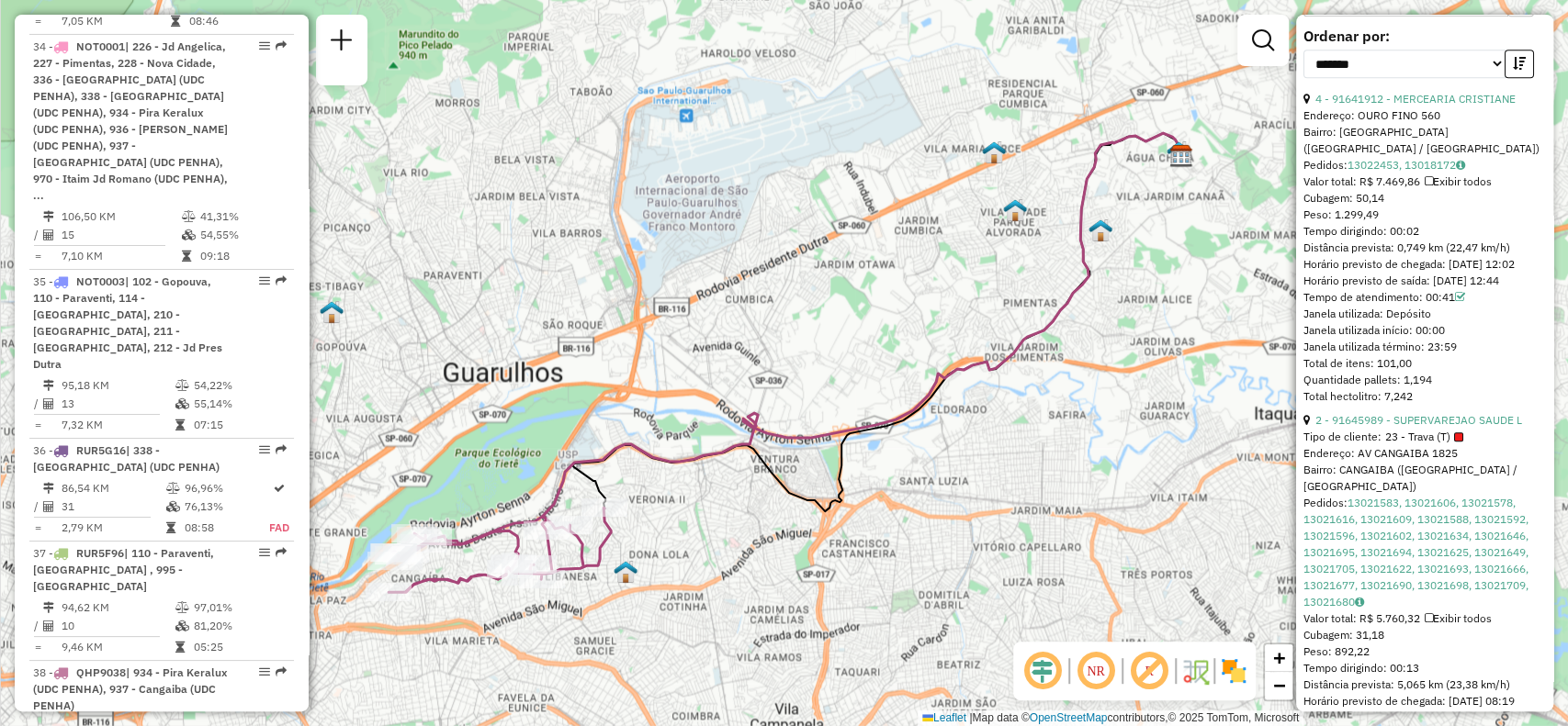
scroll to position [734, 0]
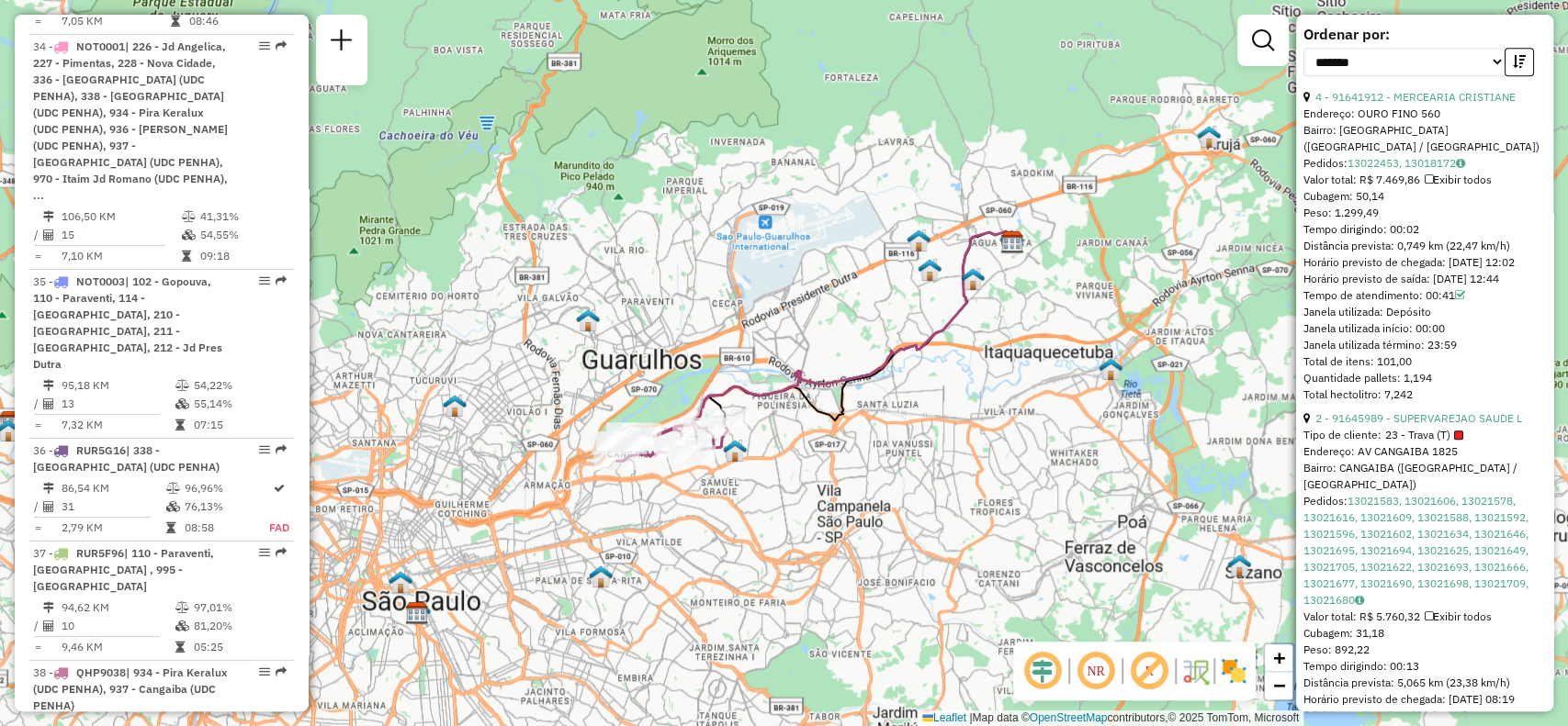
drag, startPoint x: 783, startPoint y: 635, endPoint x: 826, endPoint y: 499, distance: 142.6
click at [826, 499] on div "Janela de atendimento Grade de atendimento Capacidade Transportadoras Veículos …" at bounding box center [784, 363] width 1568 height 726
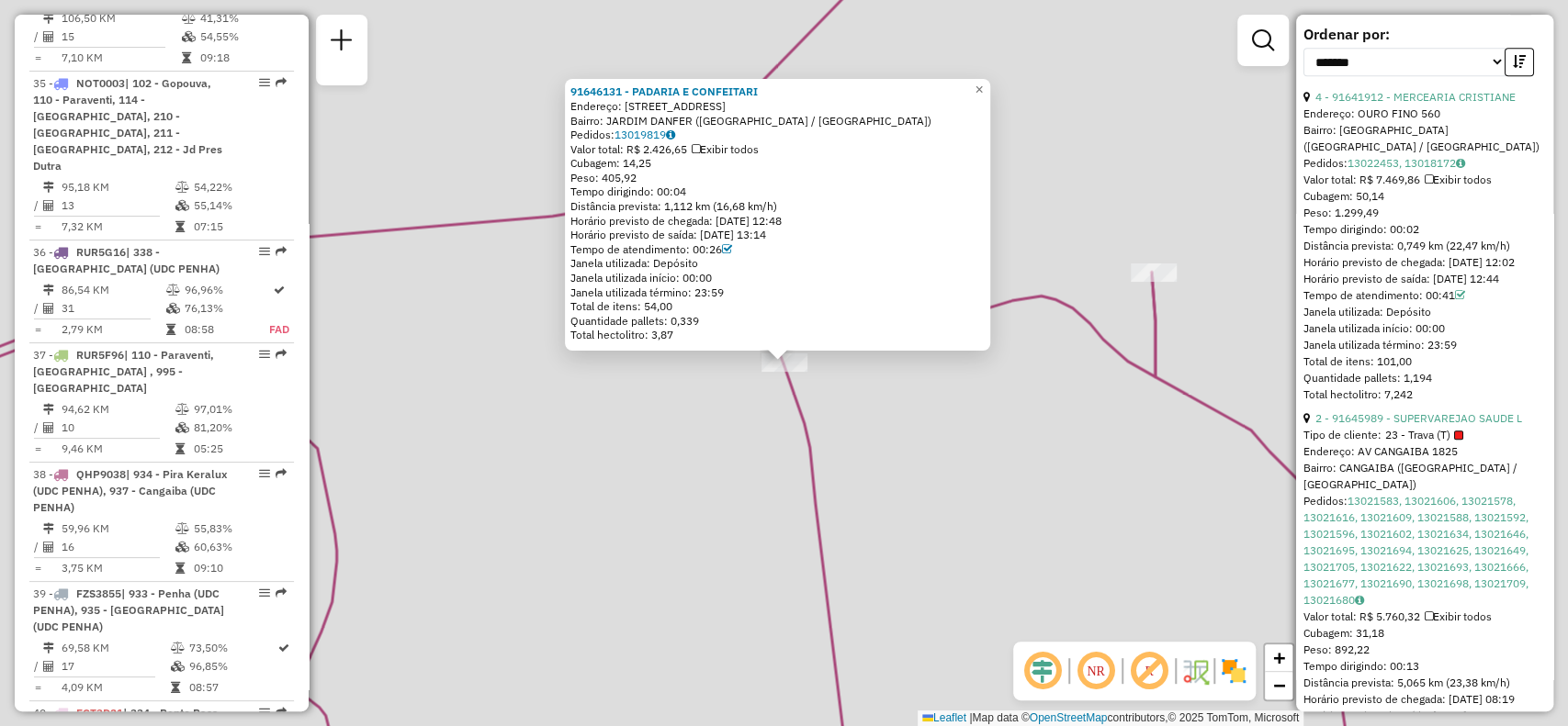
scroll to position [4933, 0]
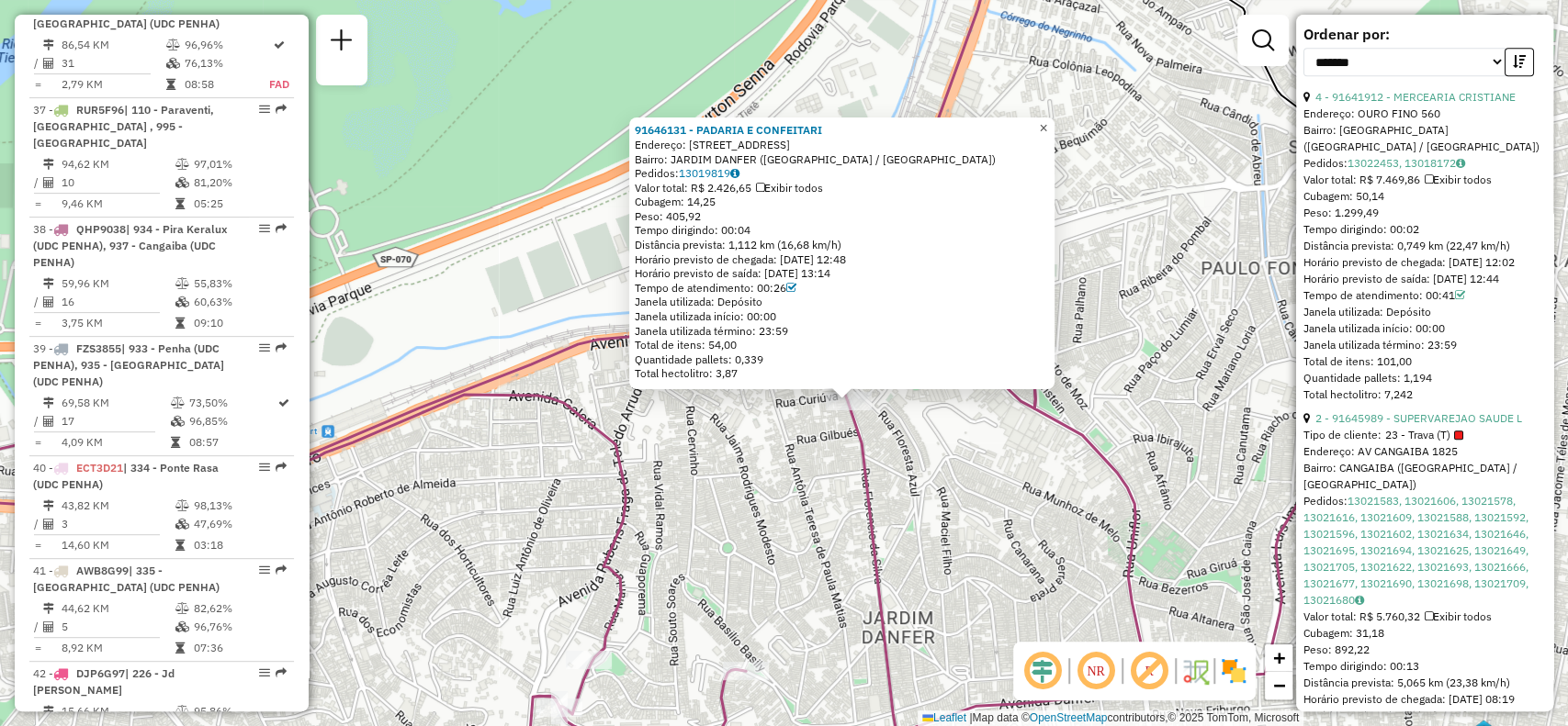
click at [1054, 128] on link "×" at bounding box center [1044, 129] width 22 height 22
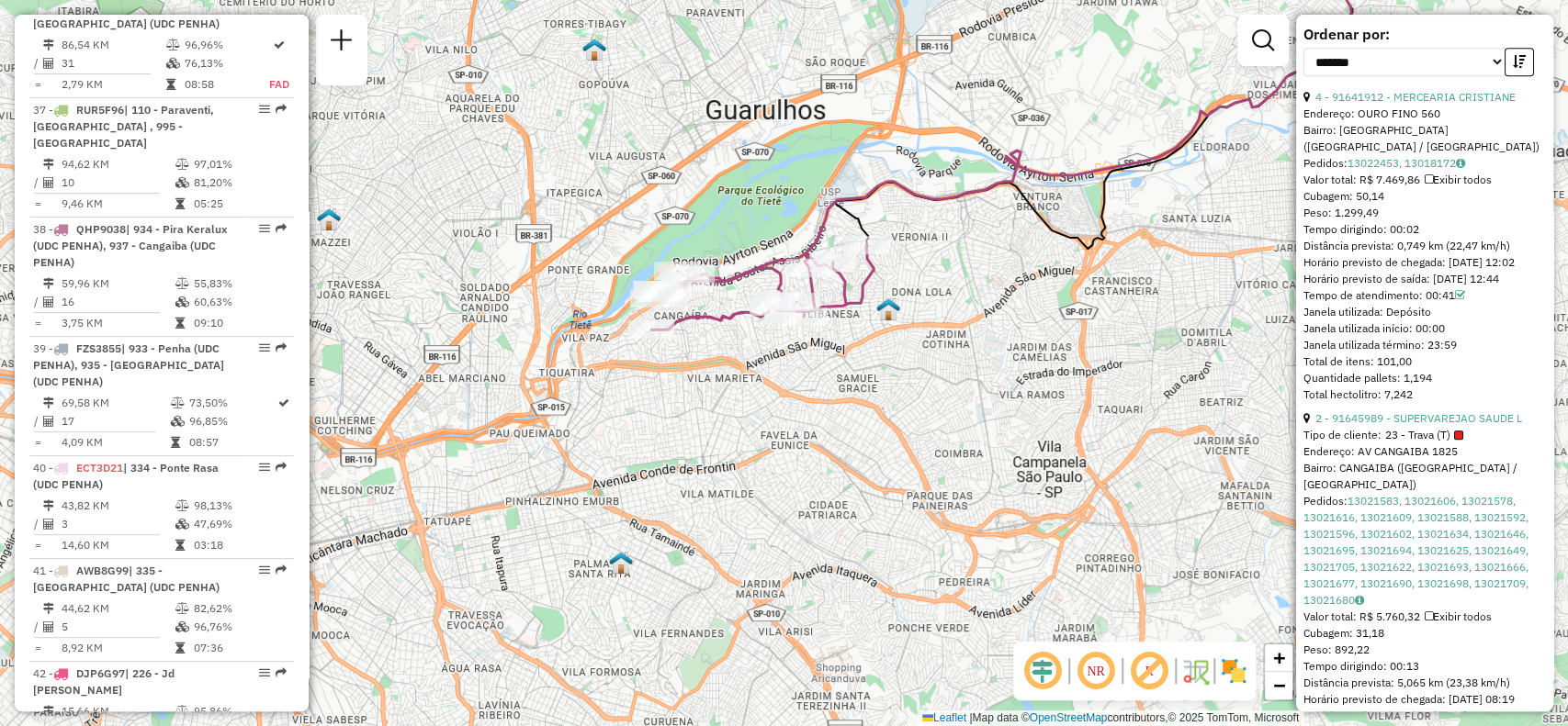
drag, startPoint x: 1115, startPoint y: 575, endPoint x: 886, endPoint y: 355, distance: 317.6
click at [886, 356] on div "Janela de atendimento Grade de atendimento Capacidade Transportadoras Veículos …" at bounding box center [784, 363] width 1568 height 726
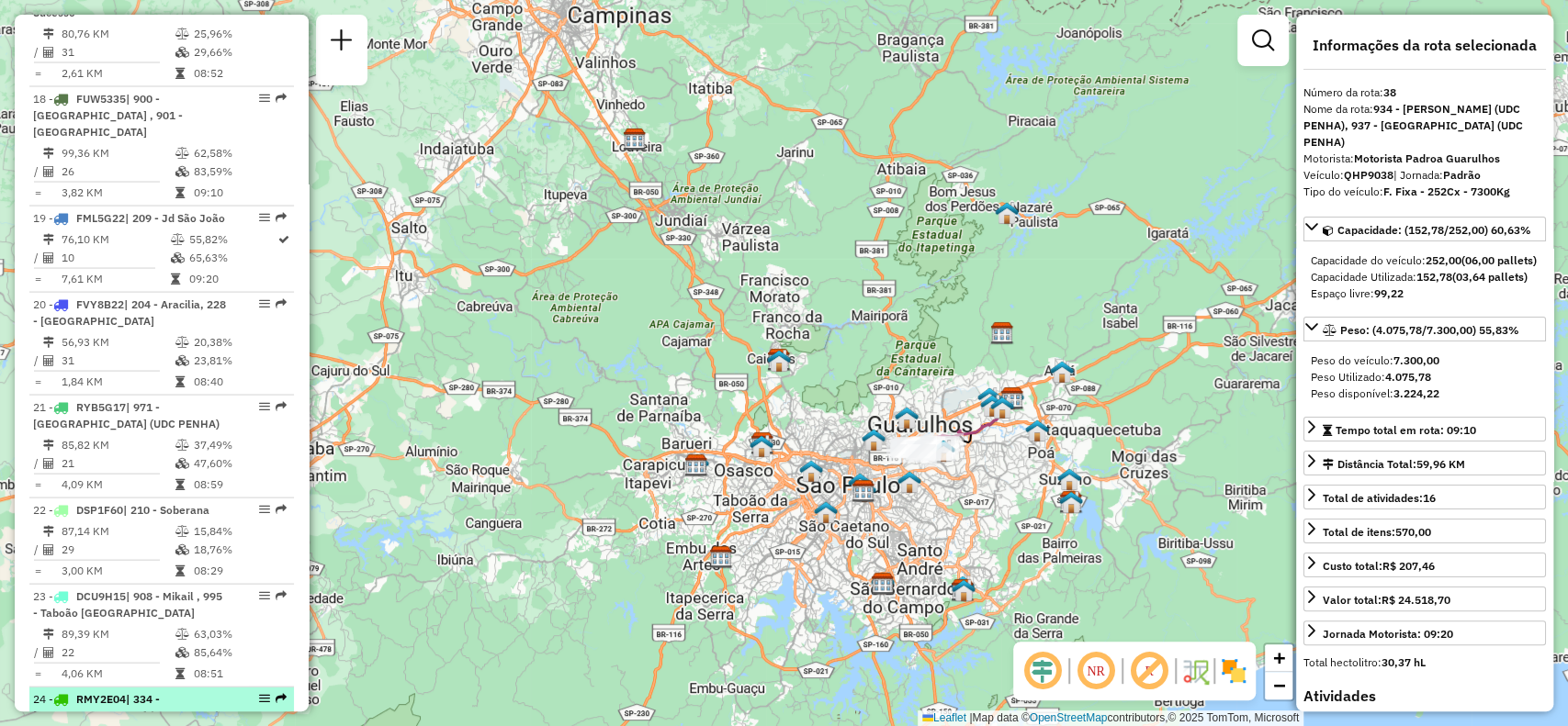
scroll to position [2118, 0]
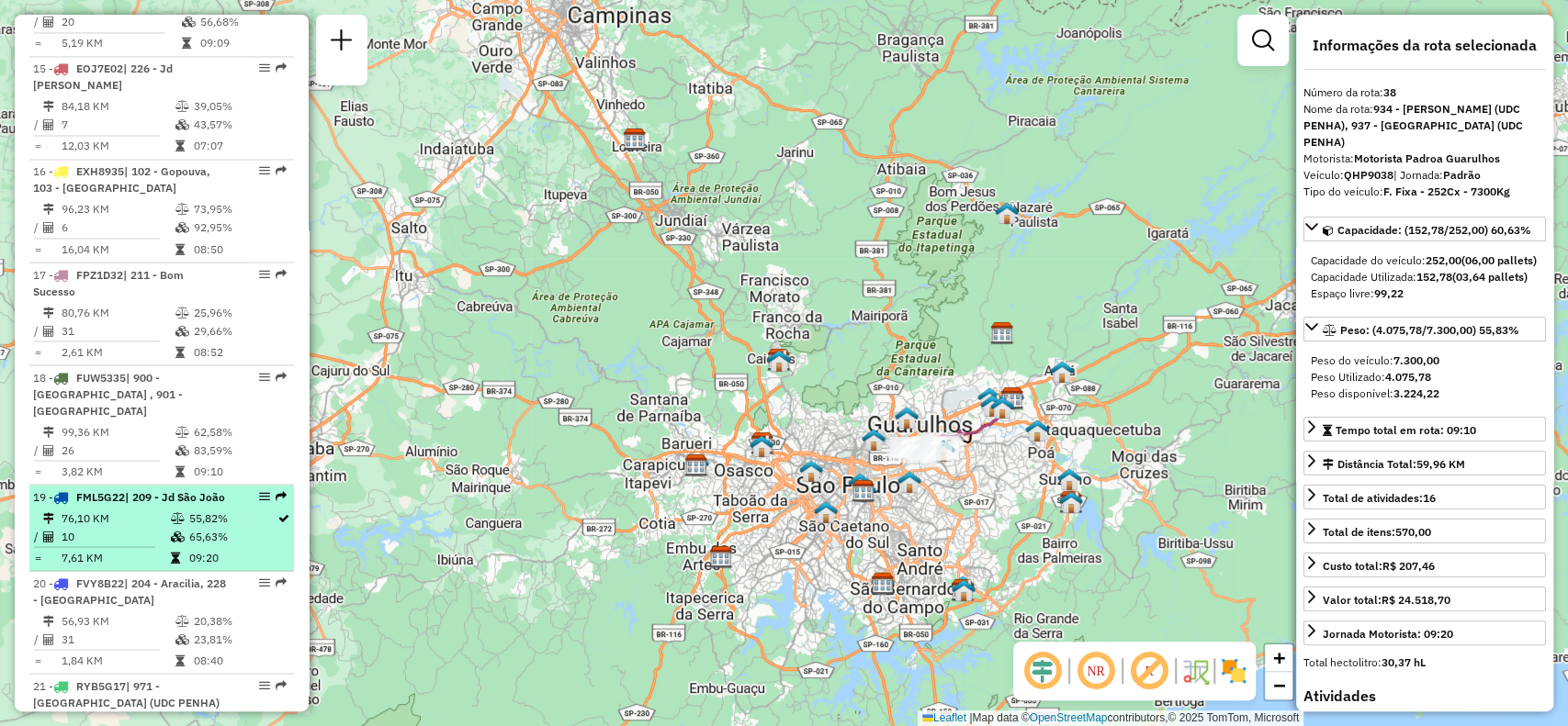
click at [264, 490] on em at bounding box center [265, 496] width 11 height 11
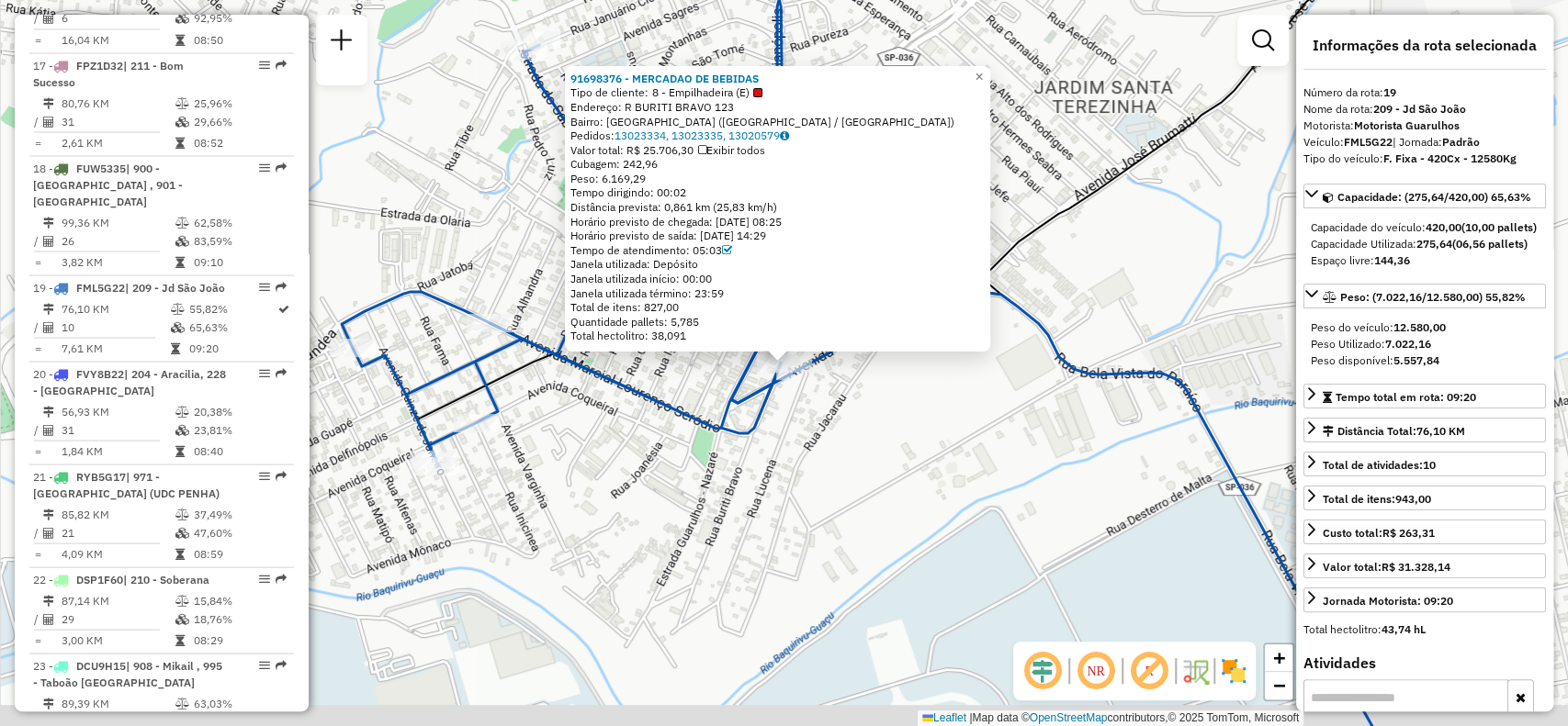
scroll to position [2535, 0]
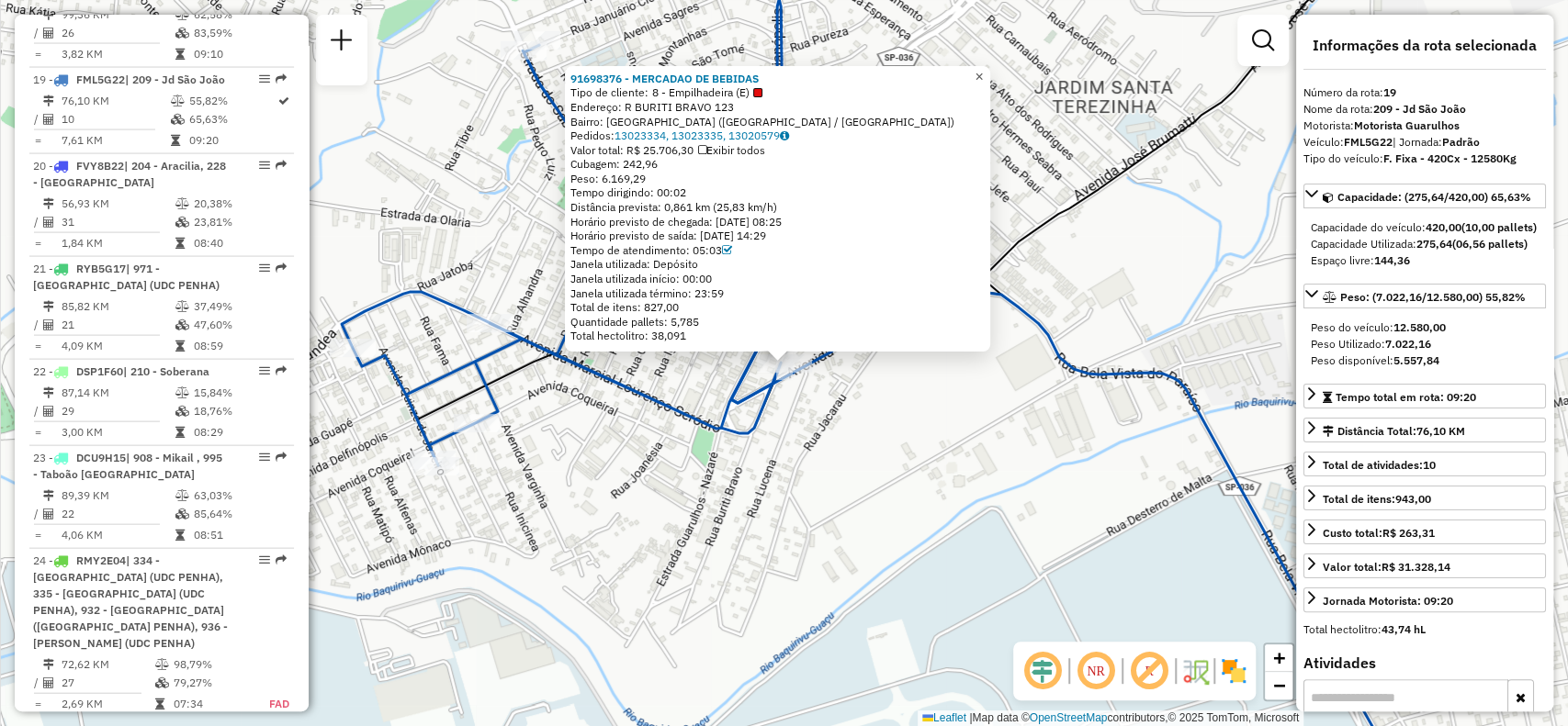
click at [983, 78] on span "×" at bounding box center [978, 76] width 8 height 16
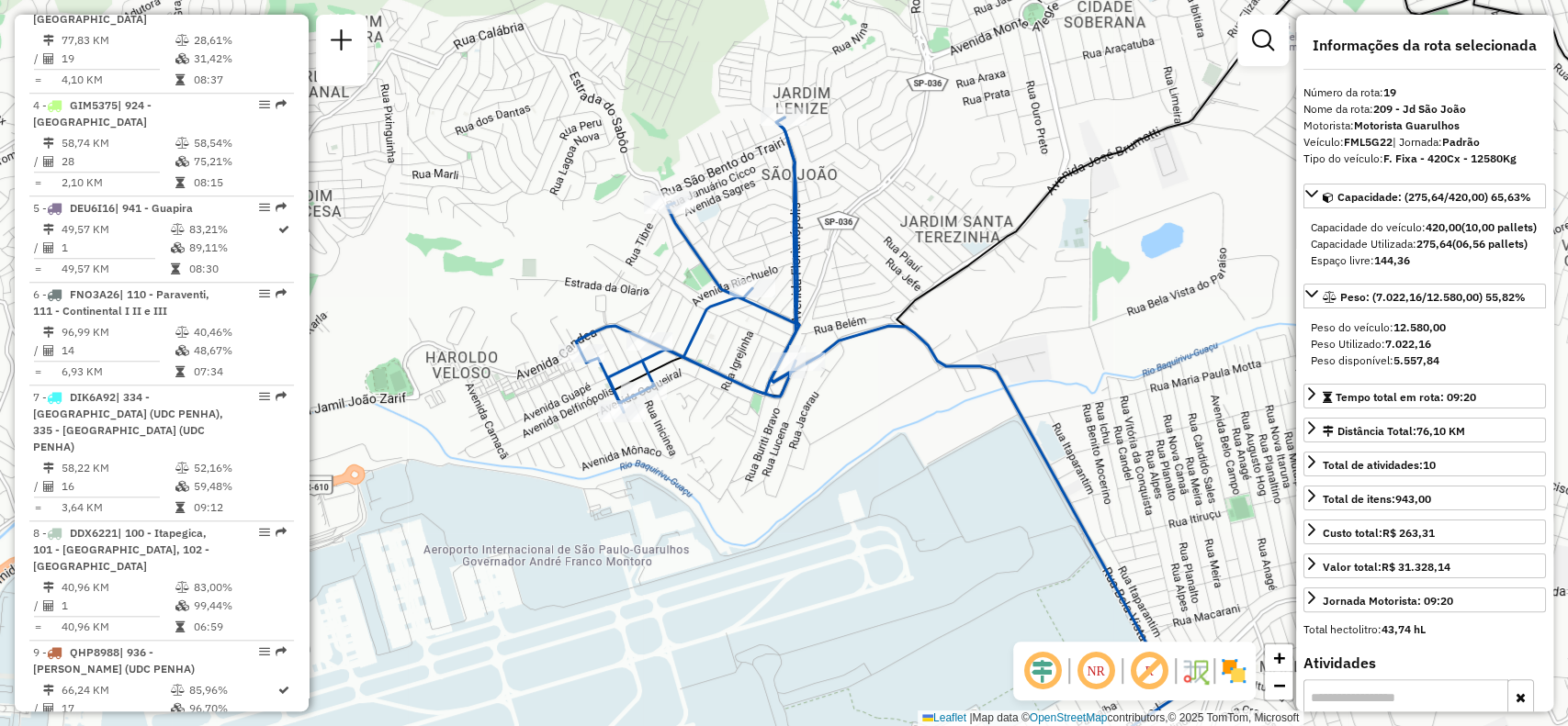
scroll to position [943, 0]
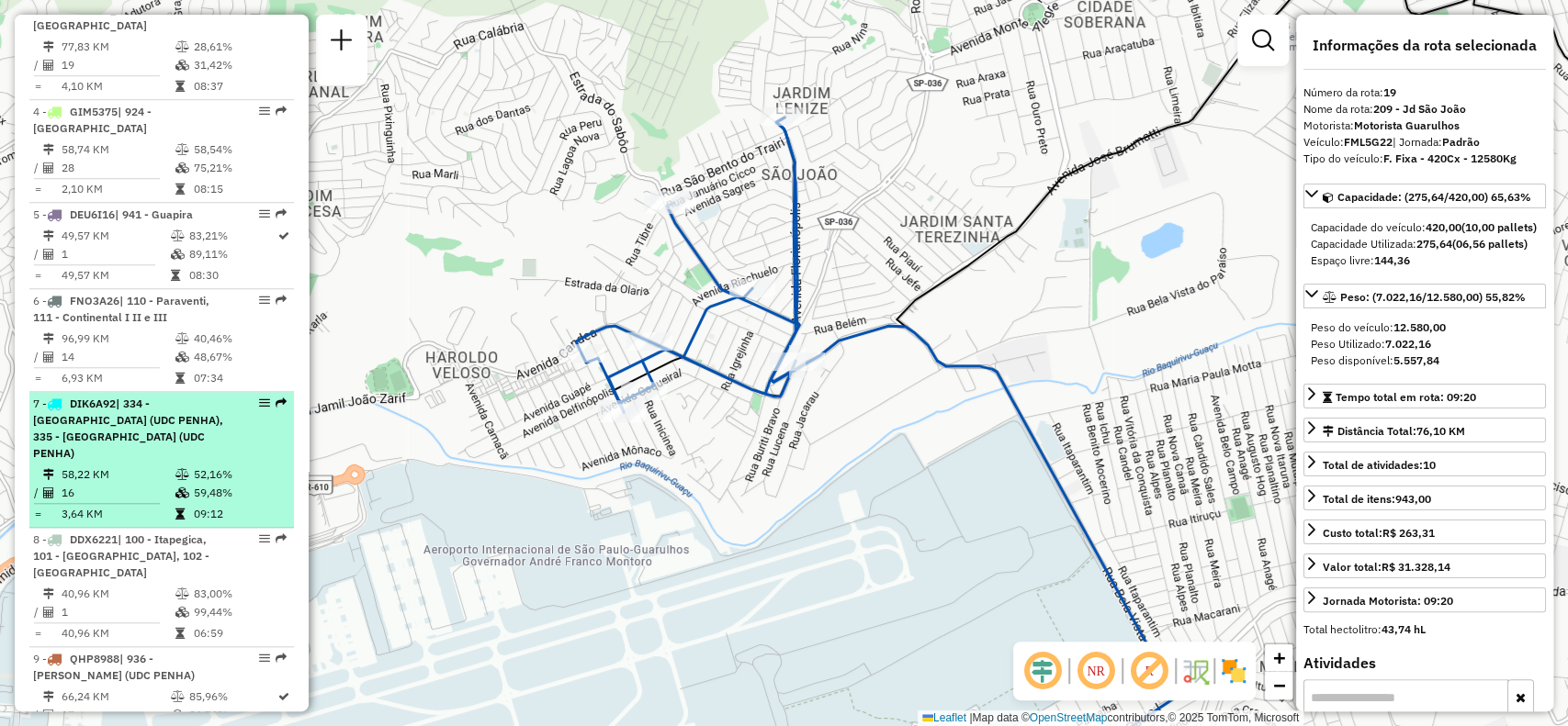
click at [259, 405] on em at bounding box center [265, 403] width 11 height 11
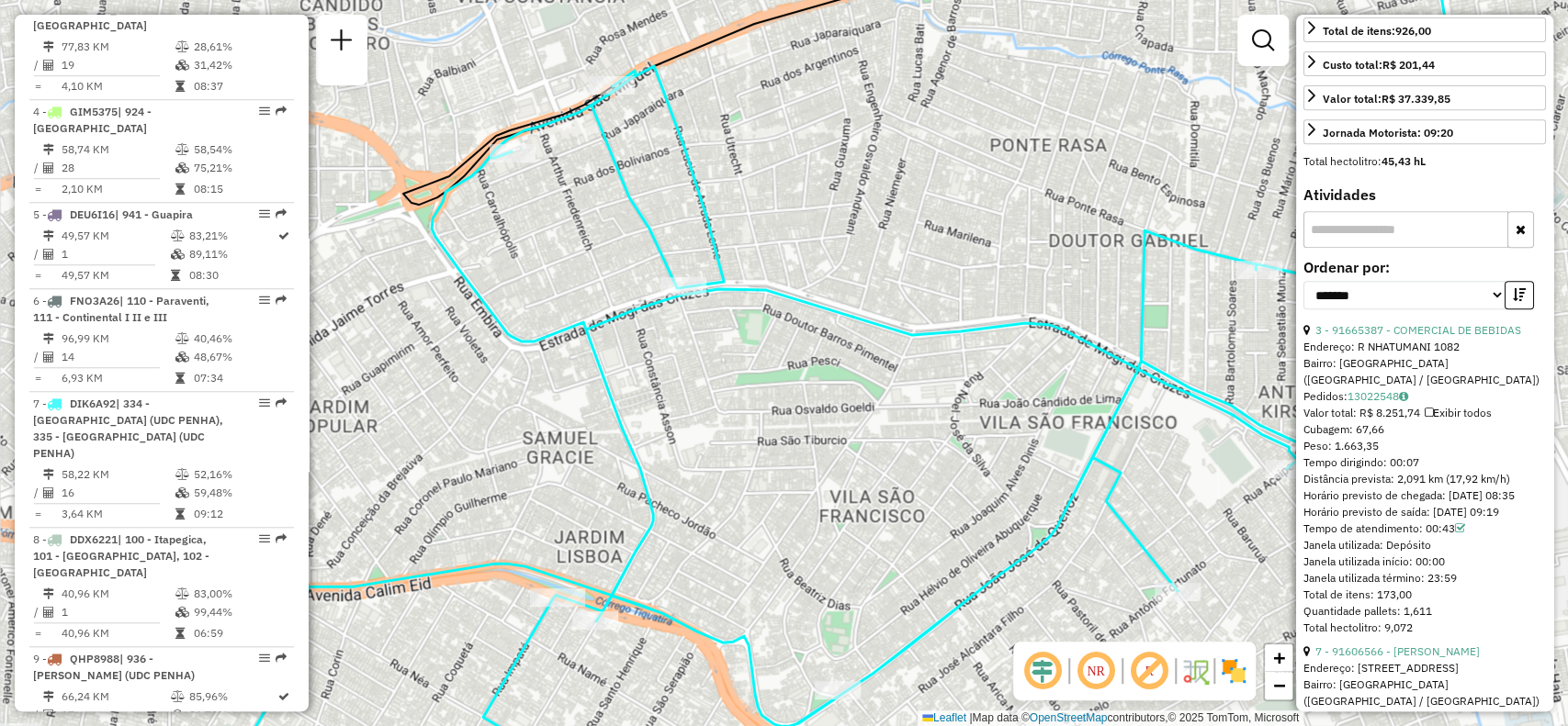
scroll to position [612, 0]
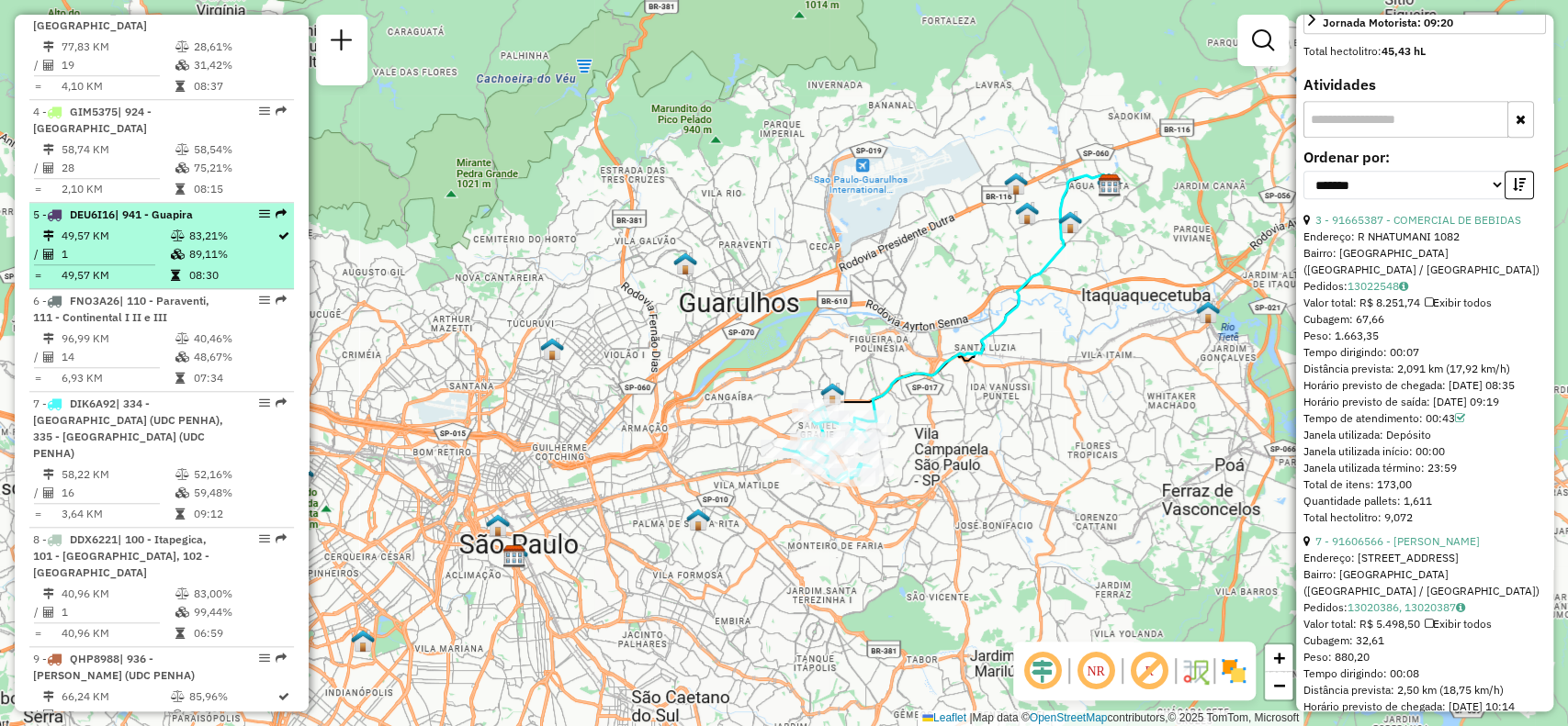
click at [259, 214] on em at bounding box center [265, 214] width 11 height 11
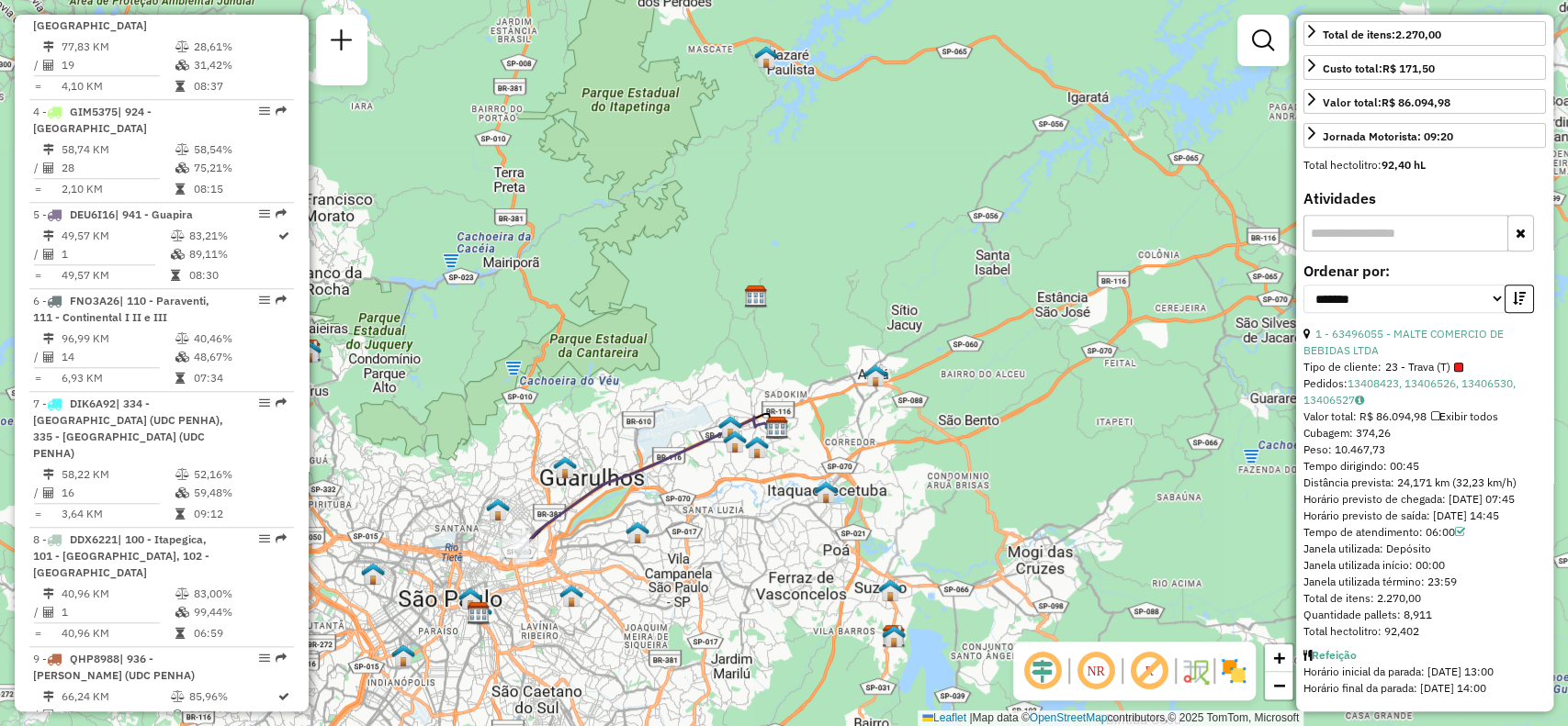
drag, startPoint x: 1050, startPoint y: 419, endPoint x: 908, endPoint y: 367, distance: 151.2
click at [1049, 419] on div "Janela de atendimento Grade de atendimento Capacidade Transportadoras Veículos …" at bounding box center [784, 363] width 1568 height 726
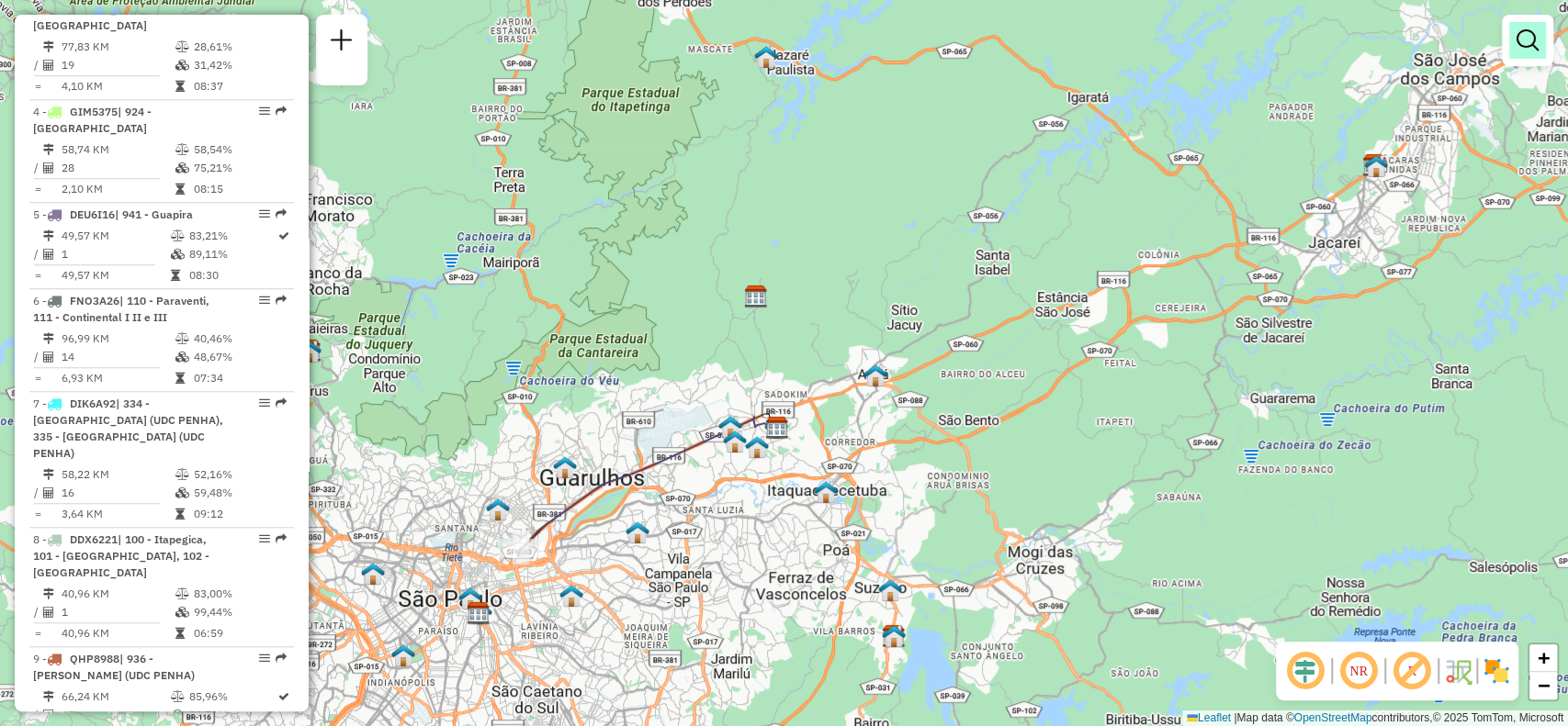
click at [1526, 53] on link at bounding box center [1528, 41] width 37 height 37
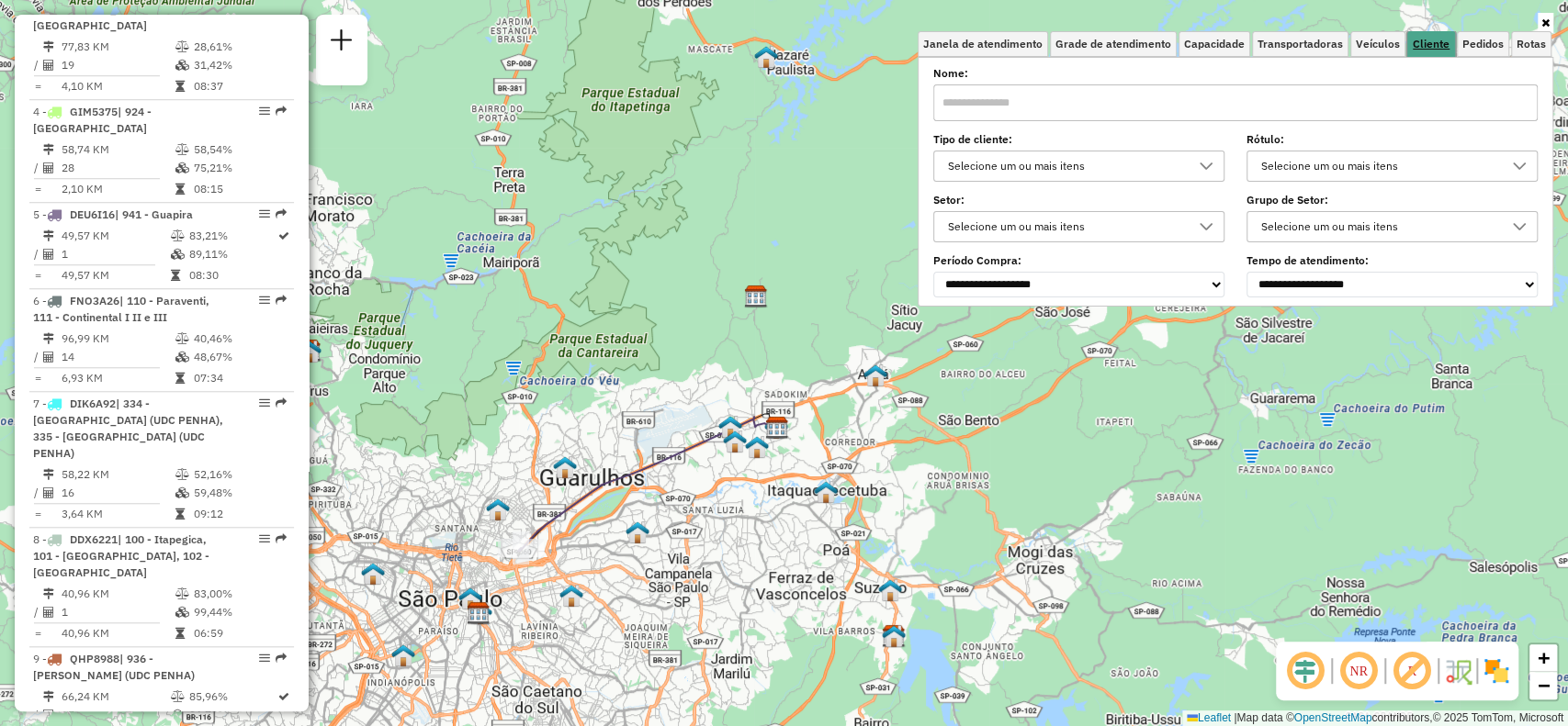
click at [1438, 39] on span "Cliente" at bounding box center [1431, 45] width 37 height 11
click at [1157, 165] on div "Selecione um ou mais itens" at bounding box center [1065, 166] width 247 height 30
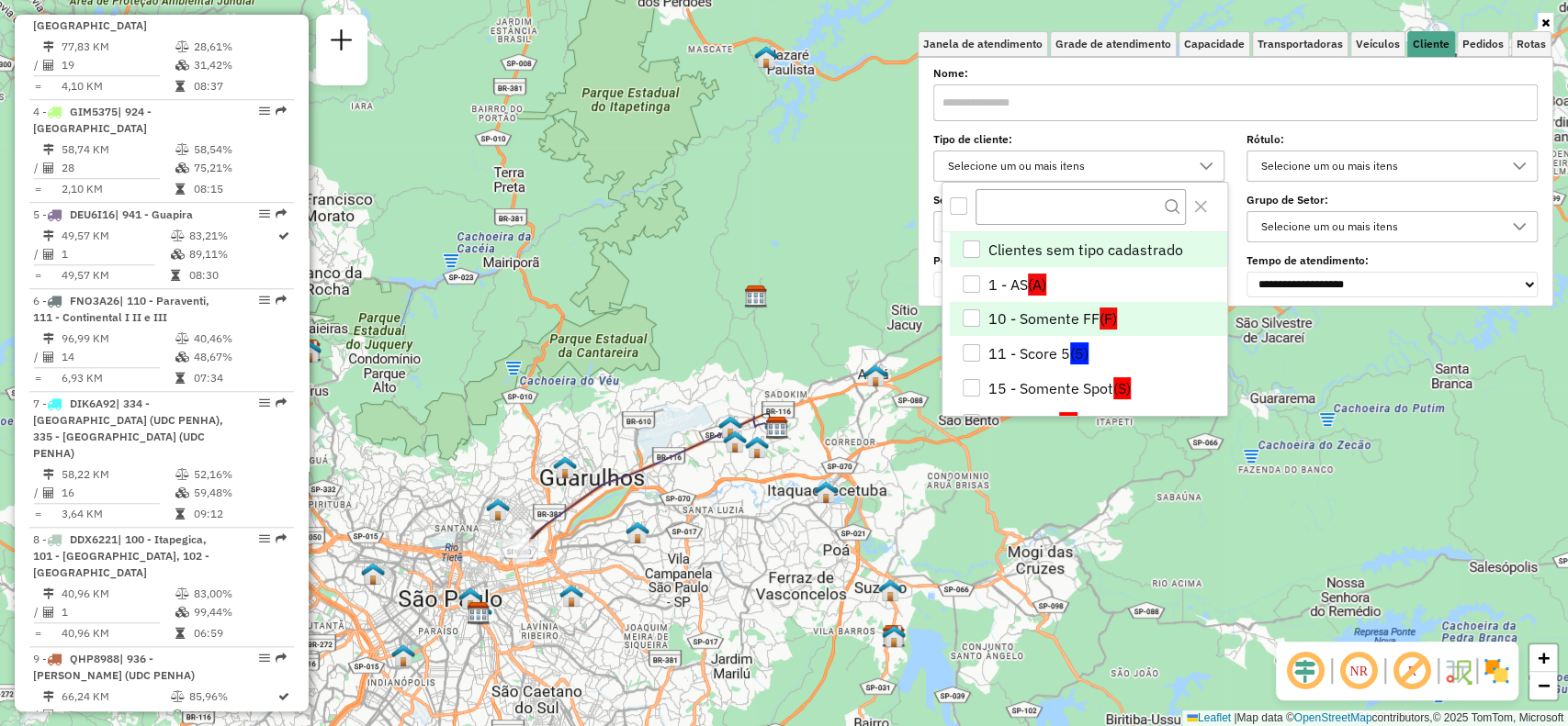
scroll to position [123, 0]
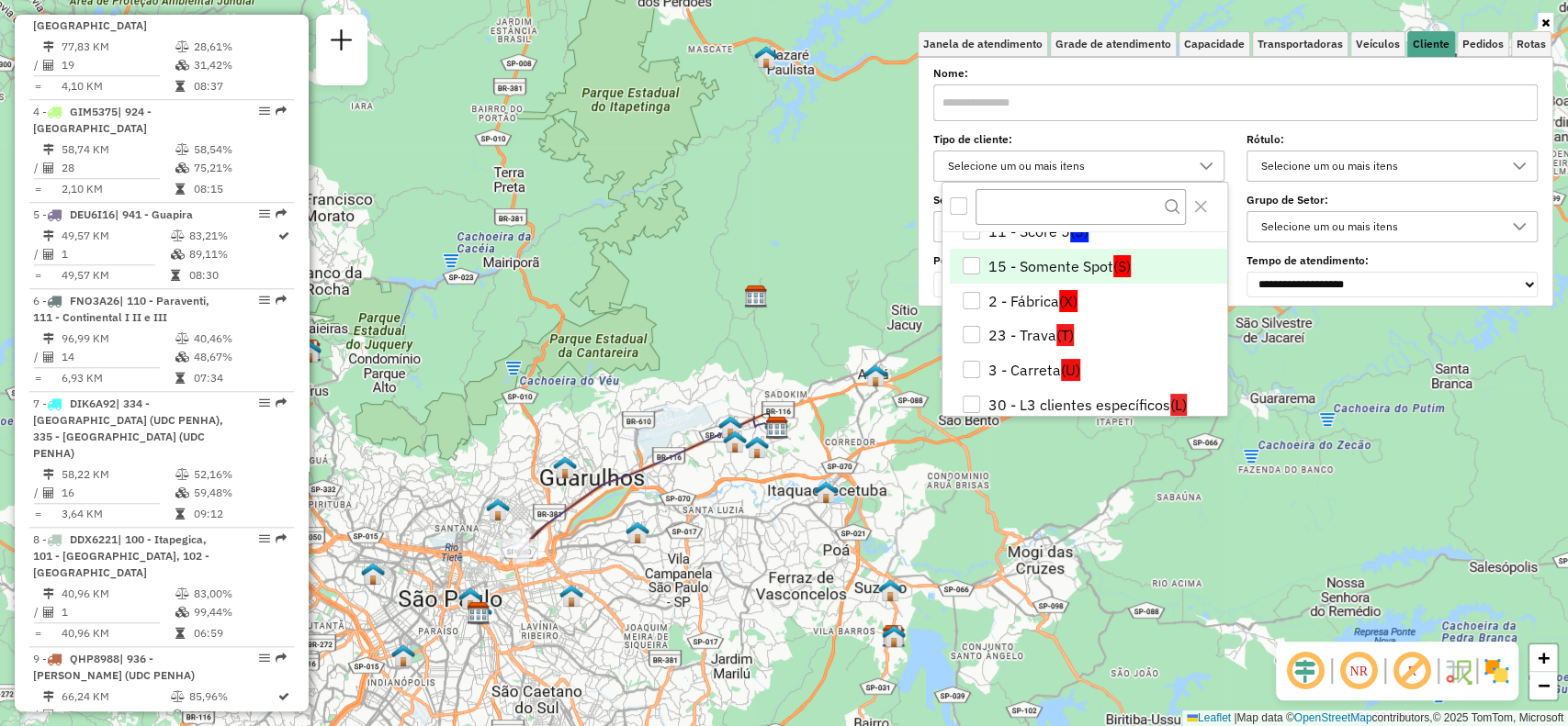
click at [1074, 266] on li "15 - Somente Spot (S)" at bounding box center [1089, 266] width 278 height 35
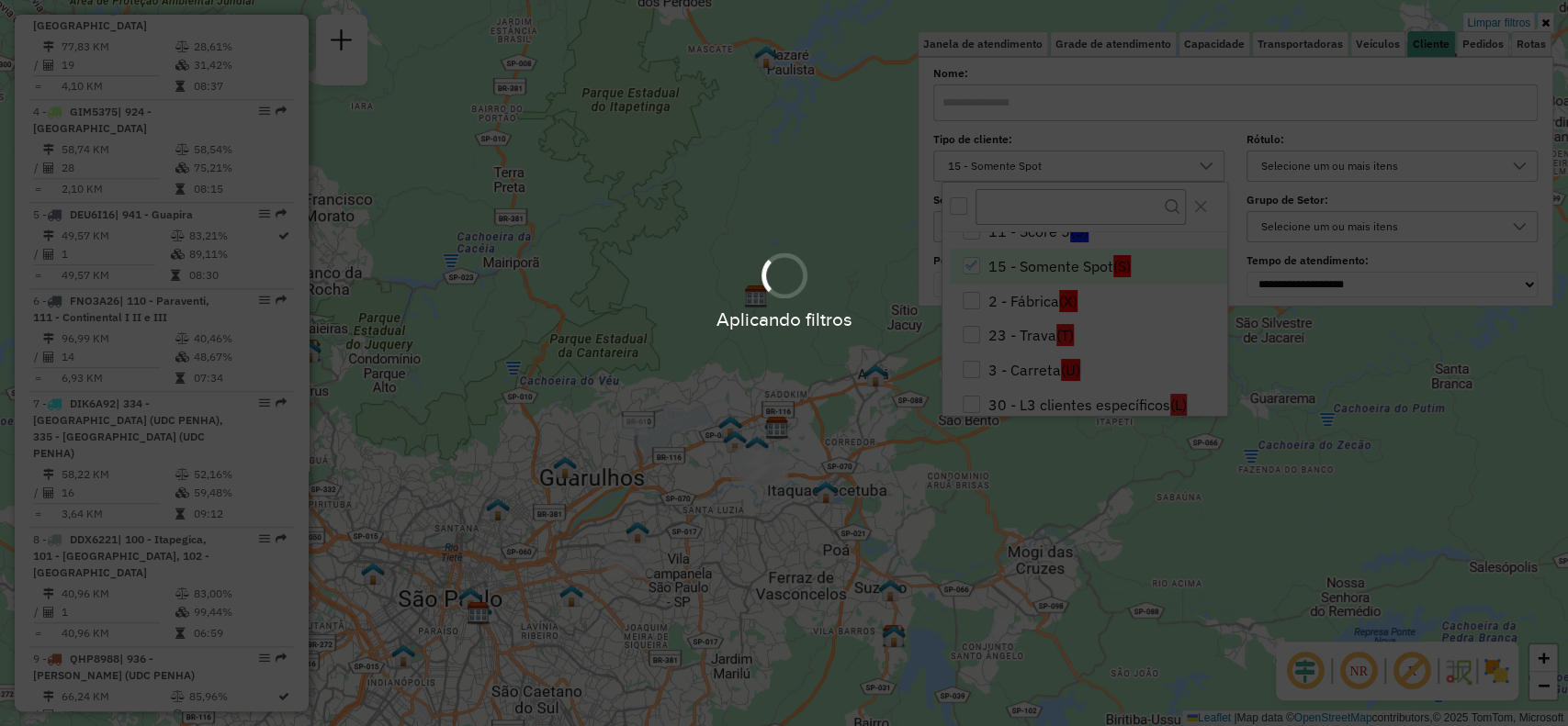
click at [982, 267] on div "Aplicando filtros" at bounding box center [784, 291] width 1568 height 87
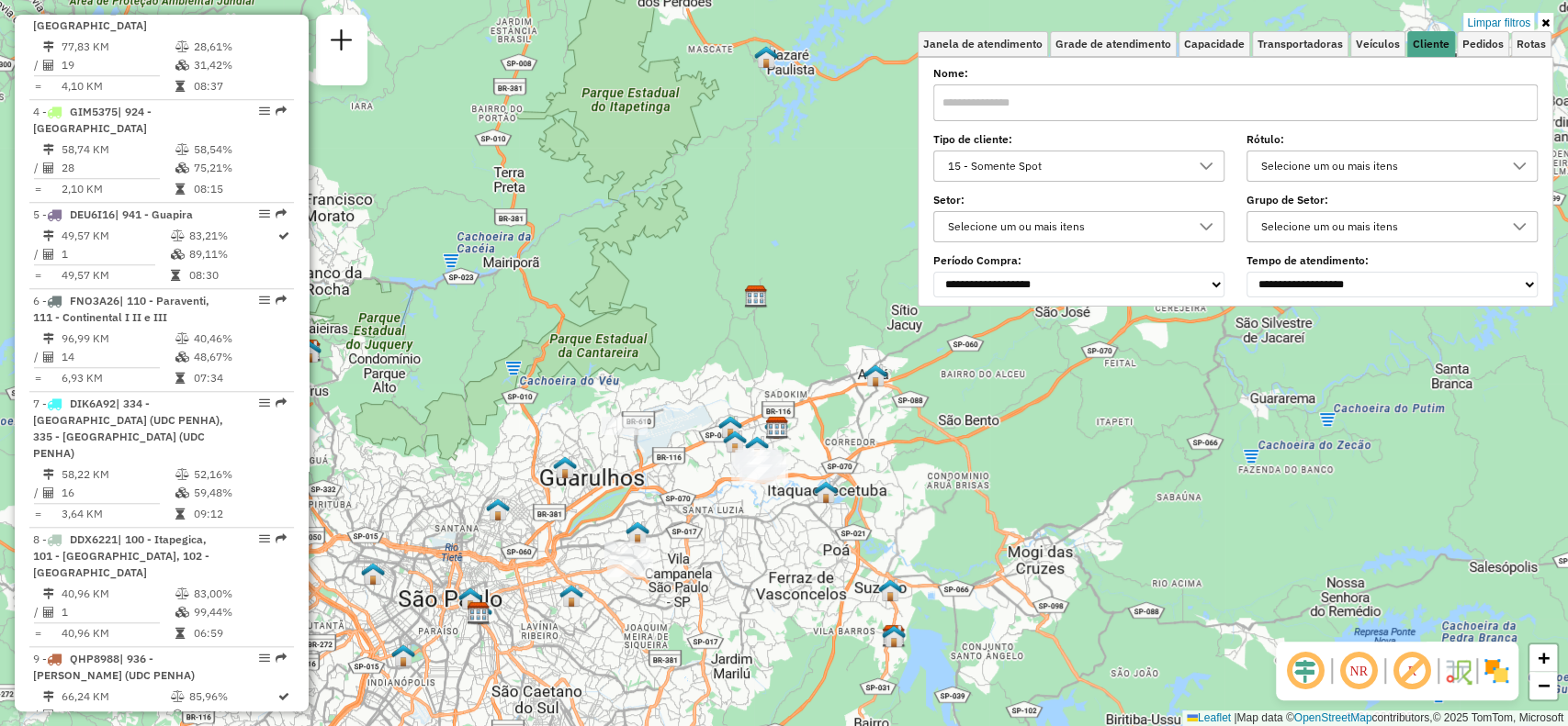
click at [1022, 171] on div "15 - Somente Spot" at bounding box center [1065, 166] width 247 height 30
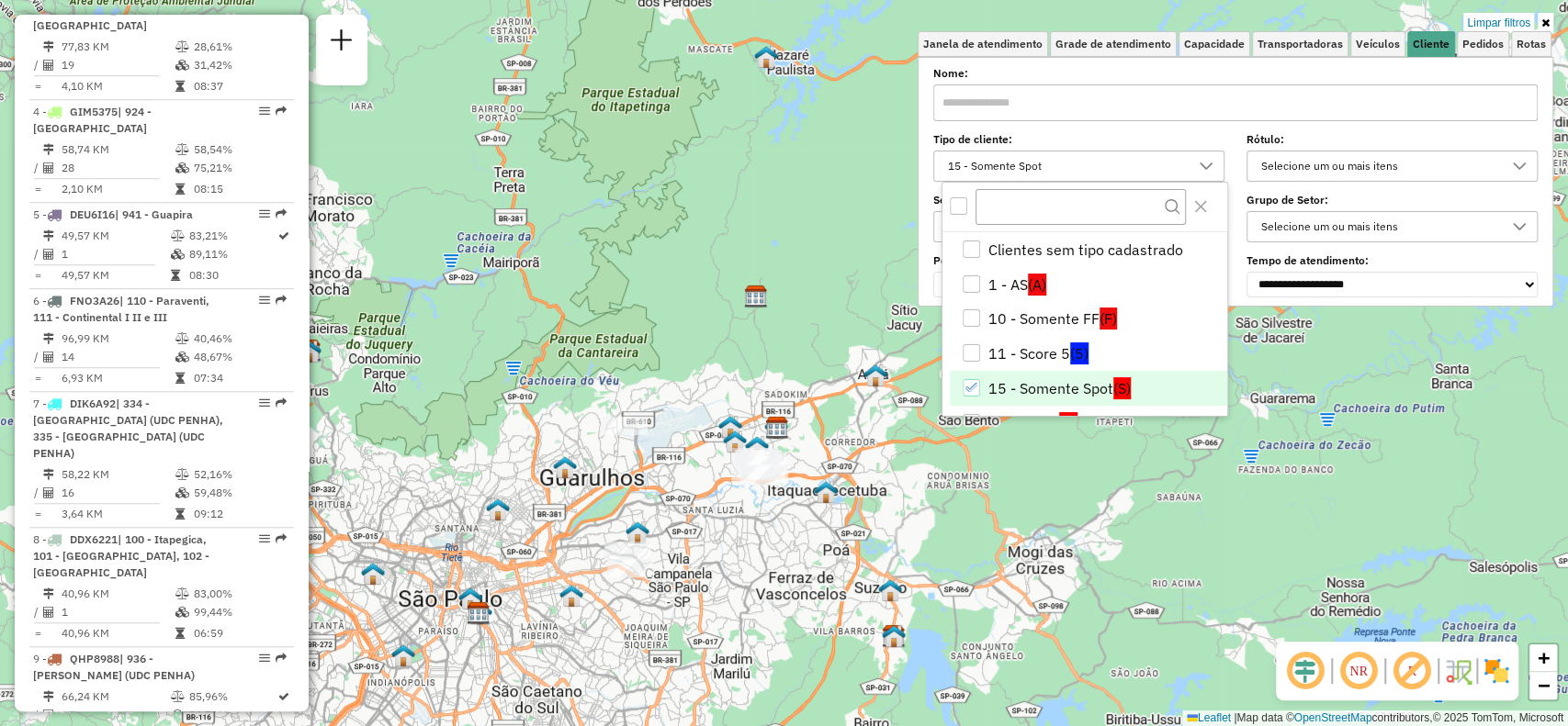
drag, startPoint x: 973, startPoint y: 390, endPoint x: 970, endPoint y: 377, distance: 13.3
click at [970, 391] on icon "15 - Somente Spot" at bounding box center [972, 387] width 13 height 13
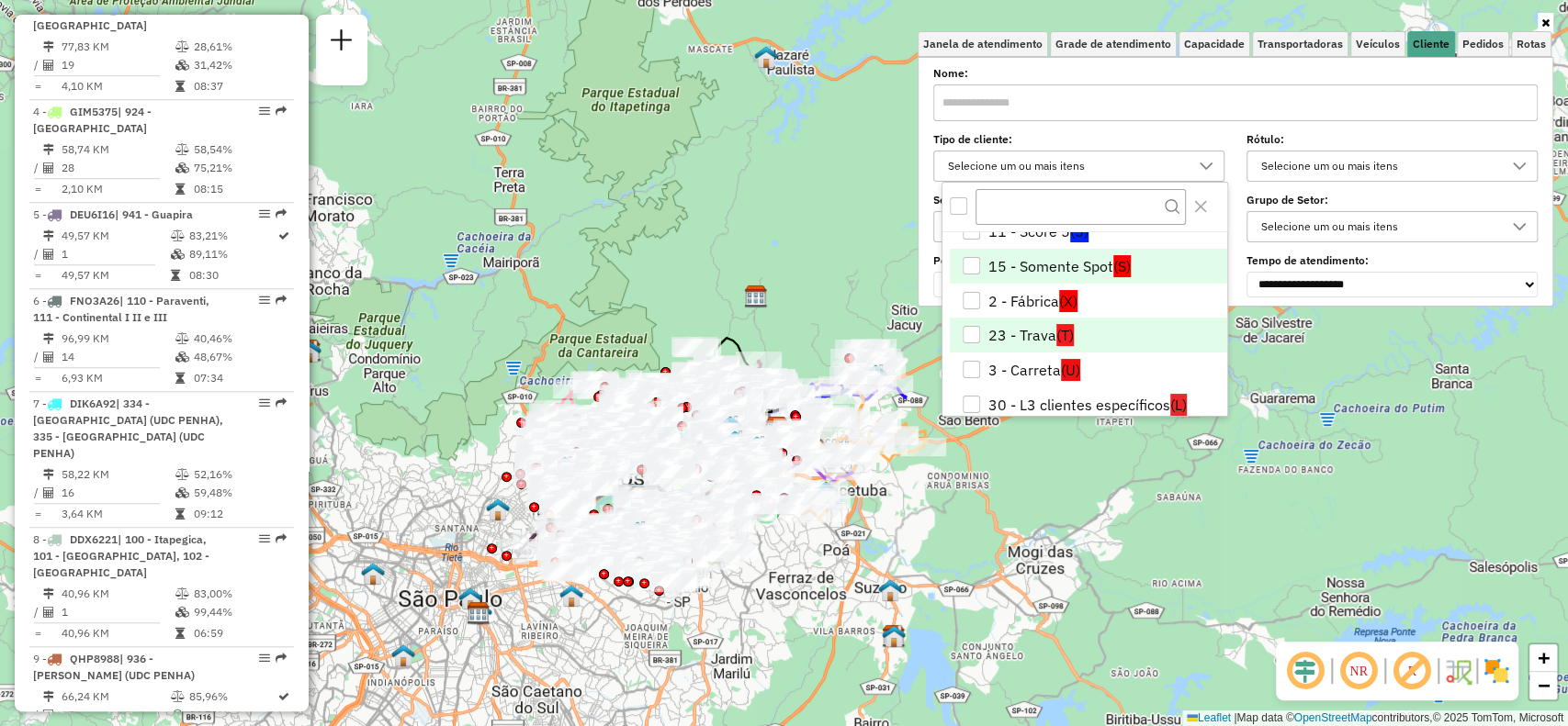
drag, startPoint x: 973, startPoint y: 397, endPoint x: 1021, endPoint y: 348, distance: 68.6
click at [970, 398] on div "30 - L3 clientes específicos" at bounding box center [971, 404] width 18 height 18
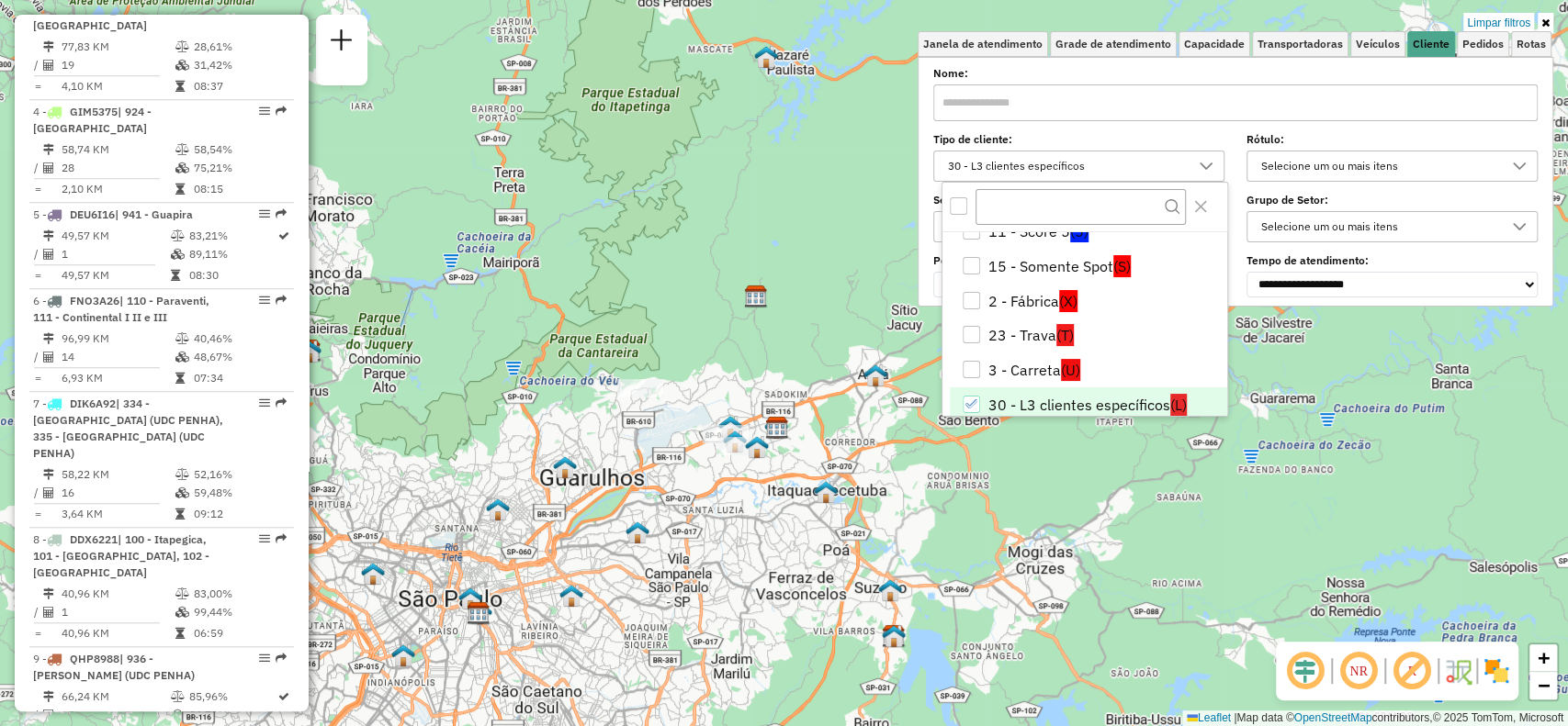
click at [1243, 174] on div "Tipo de cliente: 30 - L3 clientes específicos Rótulo: Selecione um ou mais itens" at bounding box center [1235, 158] width 605 height 45
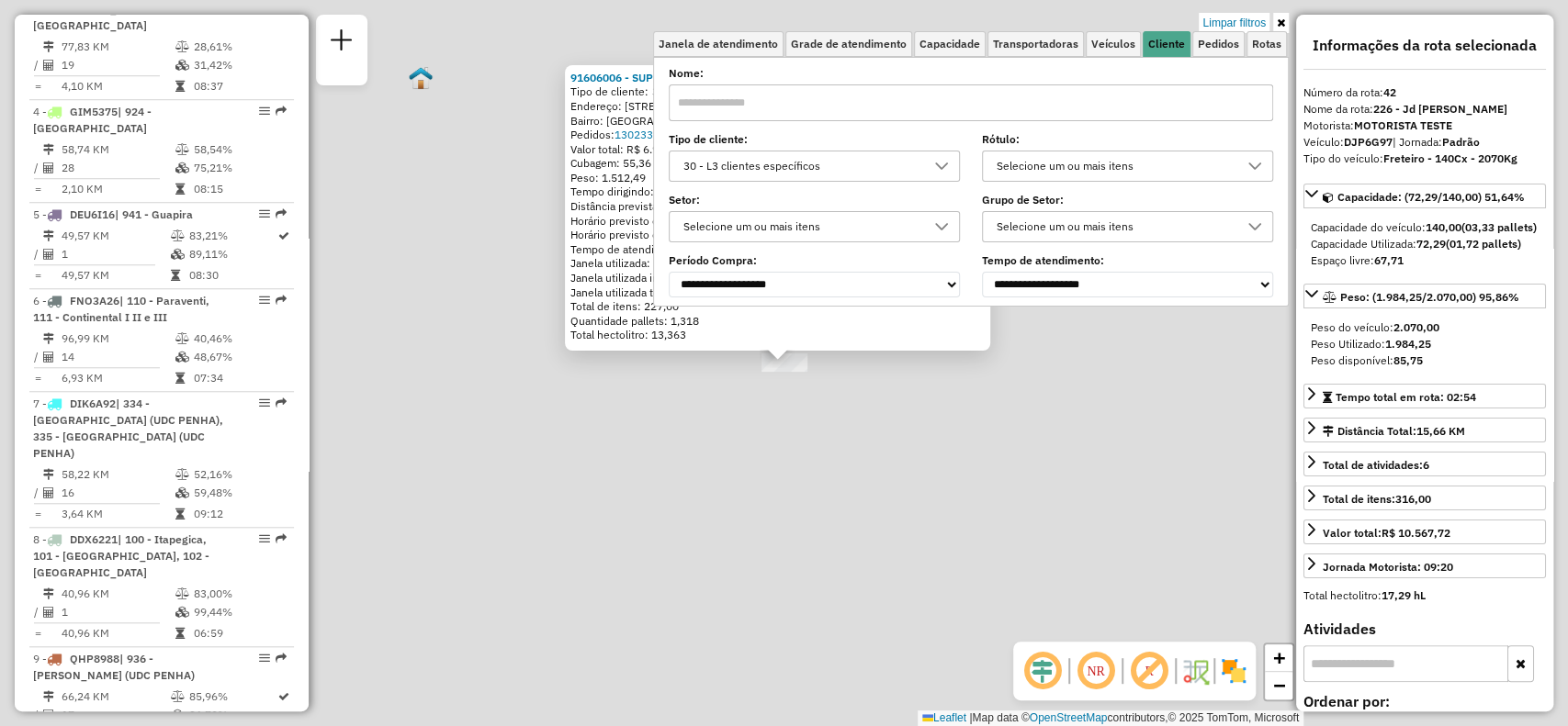
scroll to position [5224, 0]
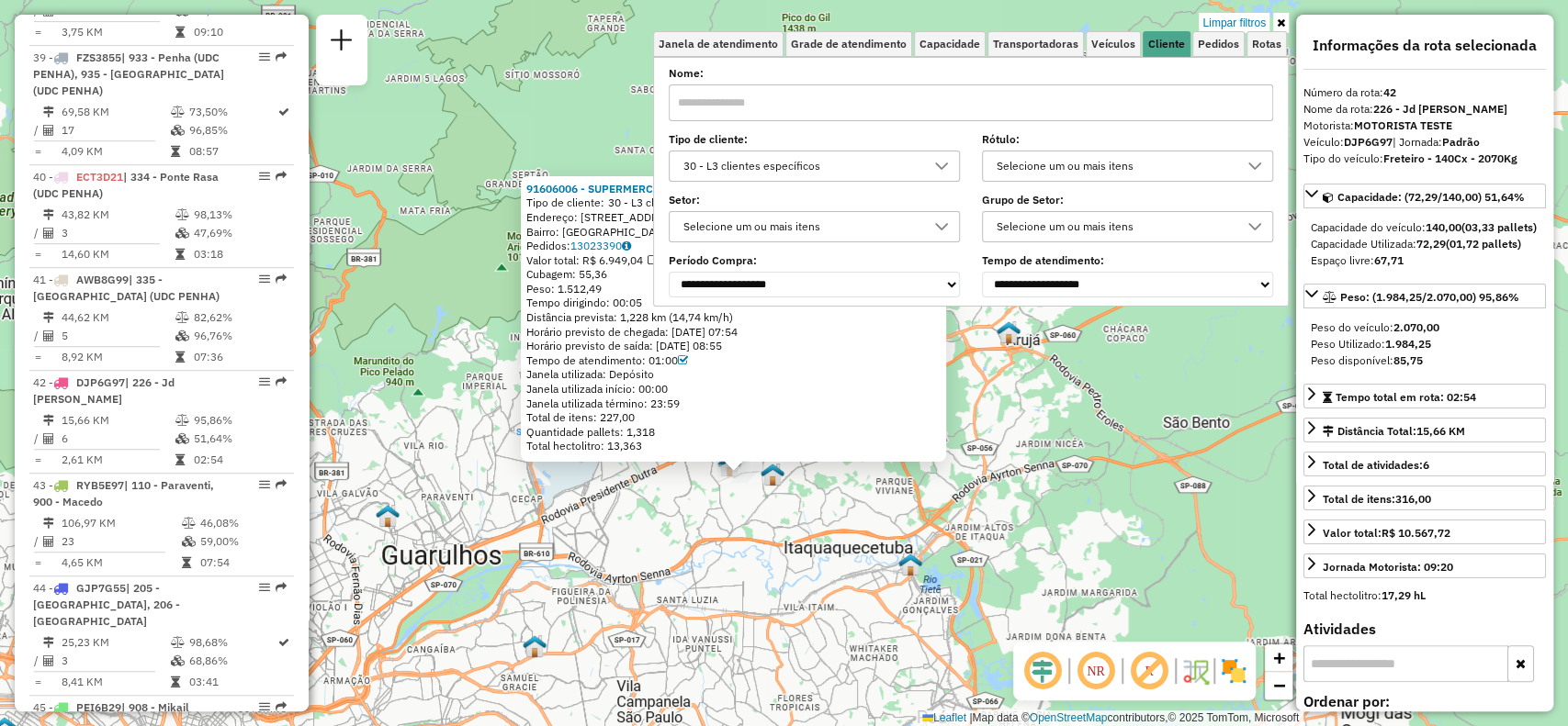
click at [1279, 25] on icon at bounding box center [1281, 23] width 8 height 11
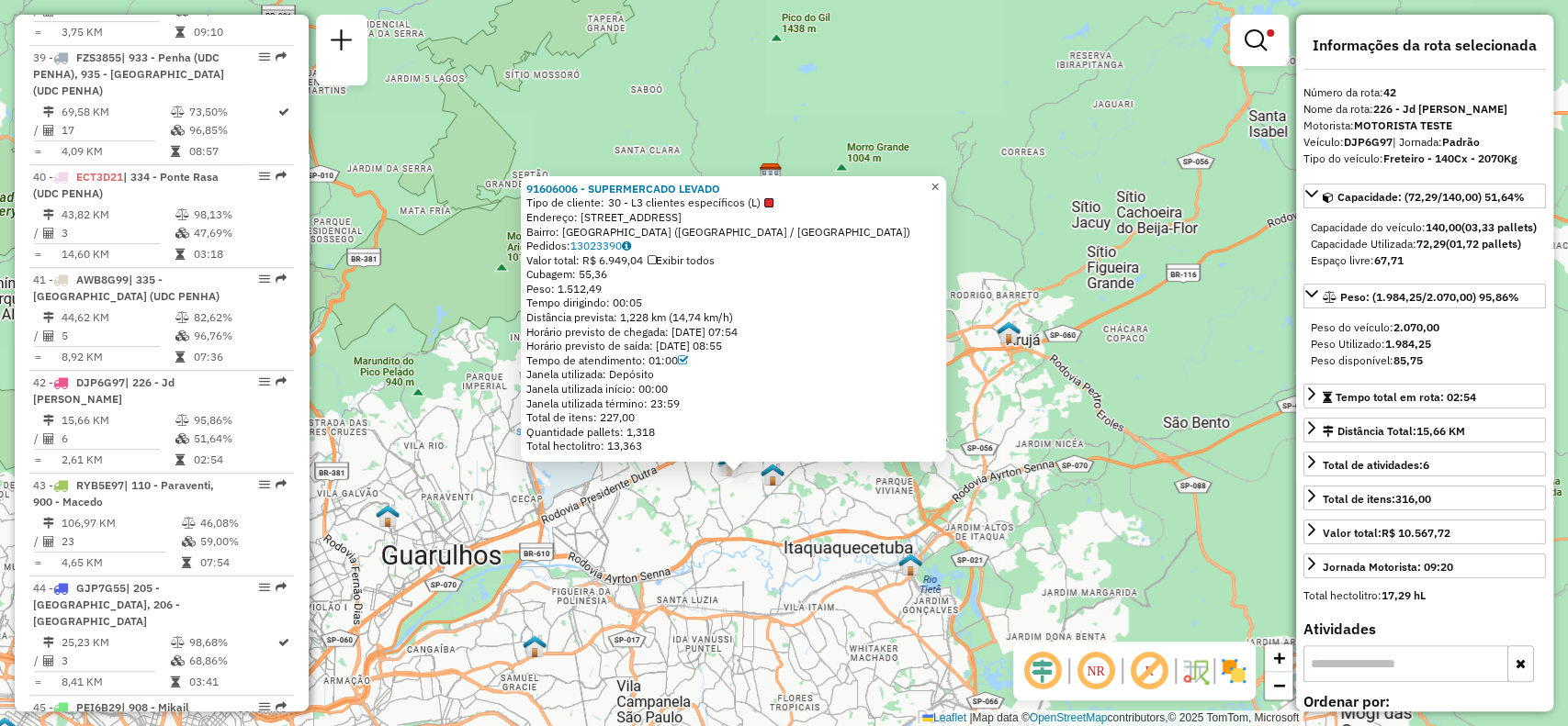
click at [939, 185] on span "×" at bounding box center [934, 187] width 8 height 16
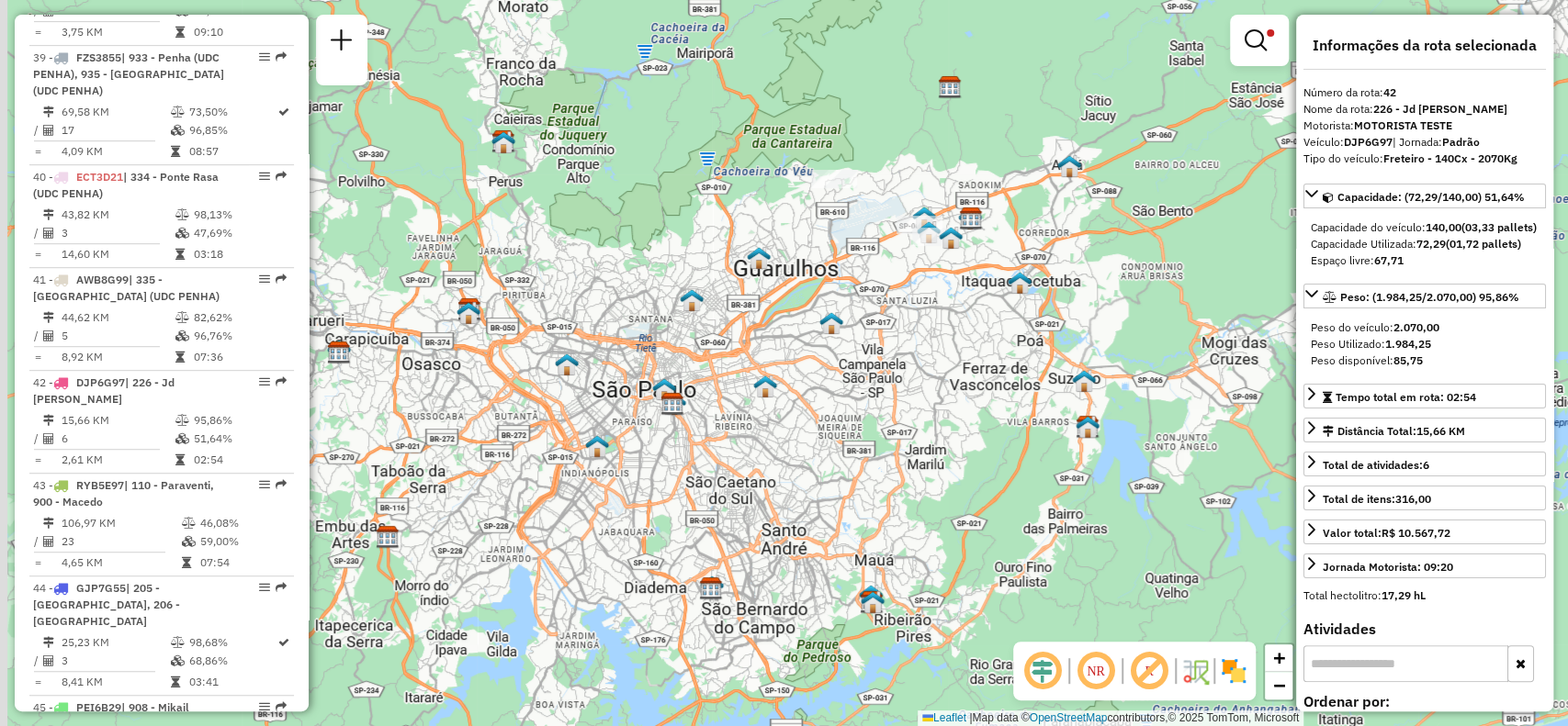
drag, startPoint x: 707, startPoint y: 571, endPoint x: 966, endPoint y: 312, distance: 366.3
click at [966, 312] on div "Limpar filtros Janela de atendimento Grade de atendimento Capacidade Transporta…" at bounding box center [784, 363] width 1568 height 726
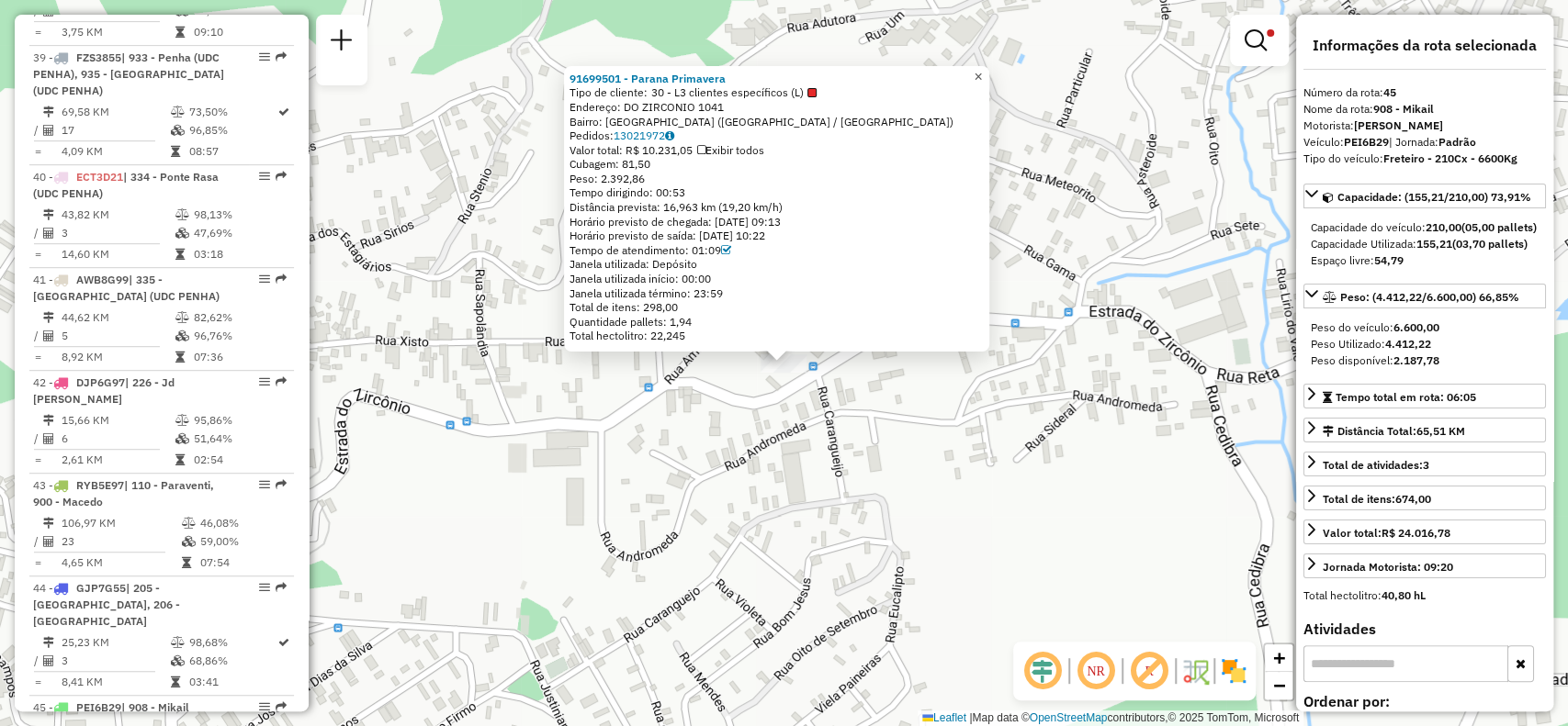
click at [982, 69] on span "×" at bounding box center [977, 76] width 8 height 16
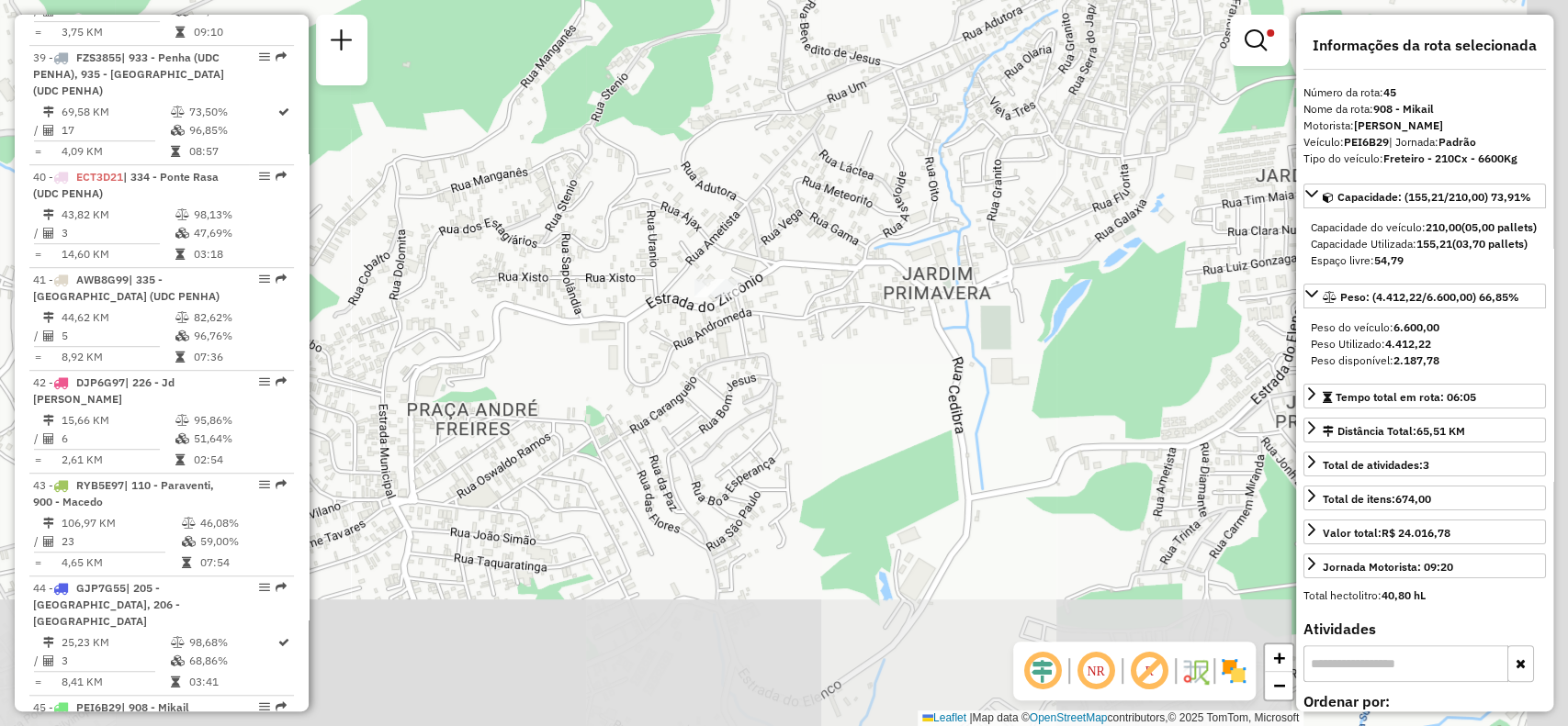
drag, startPoint x: 1009, startPoint y: 477, endPoint x: 634, endPoint y: 305, distance: 412.6
click at [637, 306] on div "Limpar filtros Janela de atendimento Grade de atendimento Capacidade Transporta…" at bounding box center [784, 363] width 1568 height 726
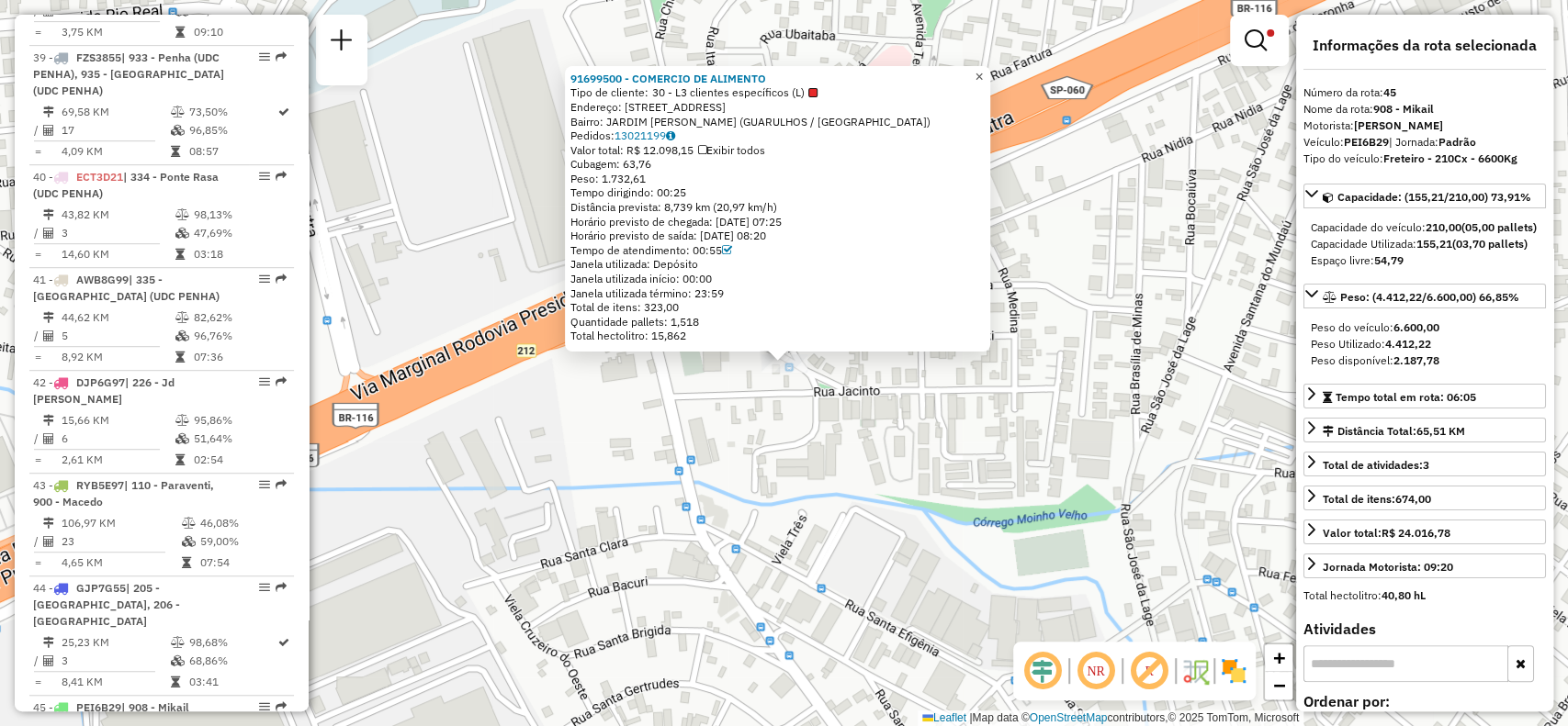
drag, startPoint x: 991, startPoint y: 68, endPoint x: 952, endPoint y: 196, distance: 133.8
click at [983, 69] on span "×" at bounding box center [978, 76] width 8 height 16
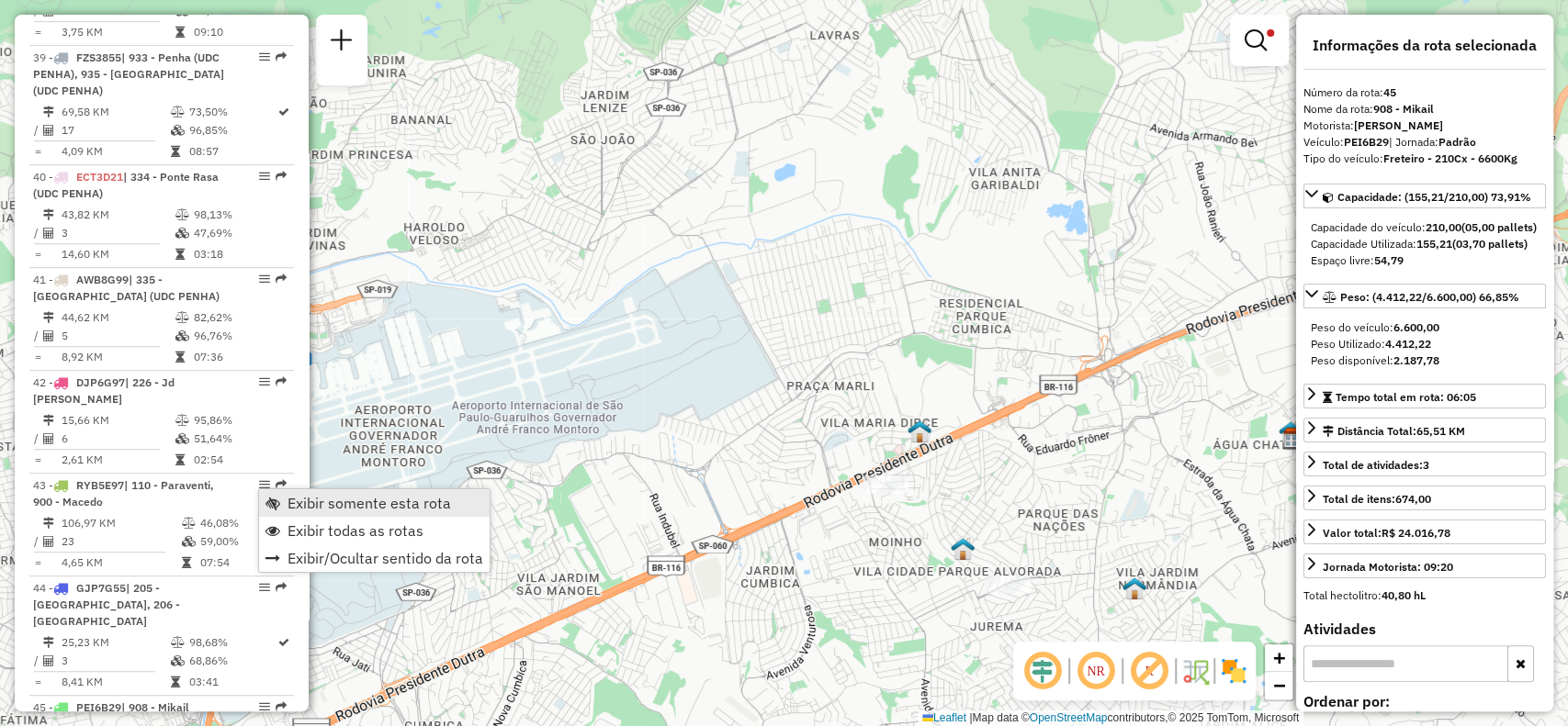
click at [415, 506] on span "Exibir somente esta rota" at bounding box center [370, 503] width 163 height 15
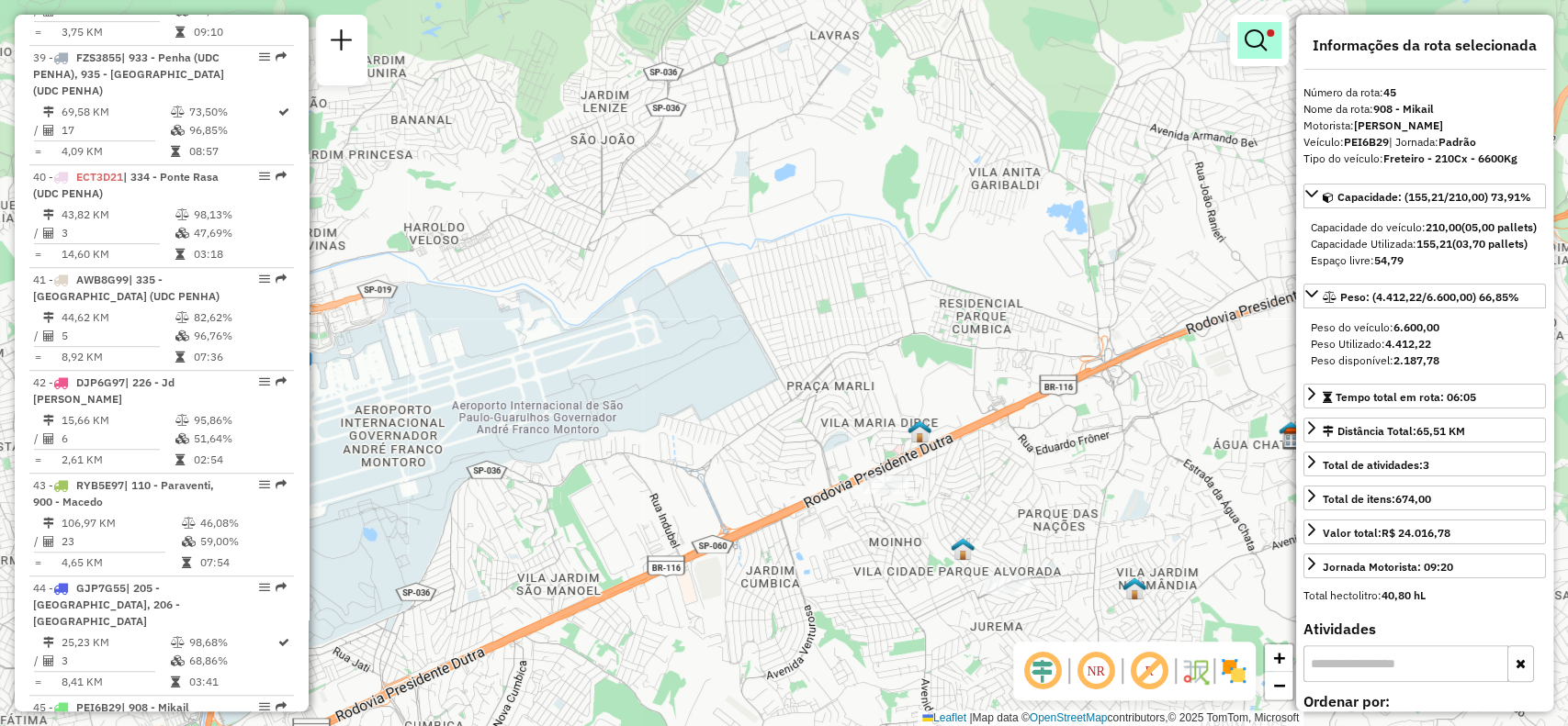
click at [1264, 33] on em at bounding box center [1256, 41] width 22 height 22
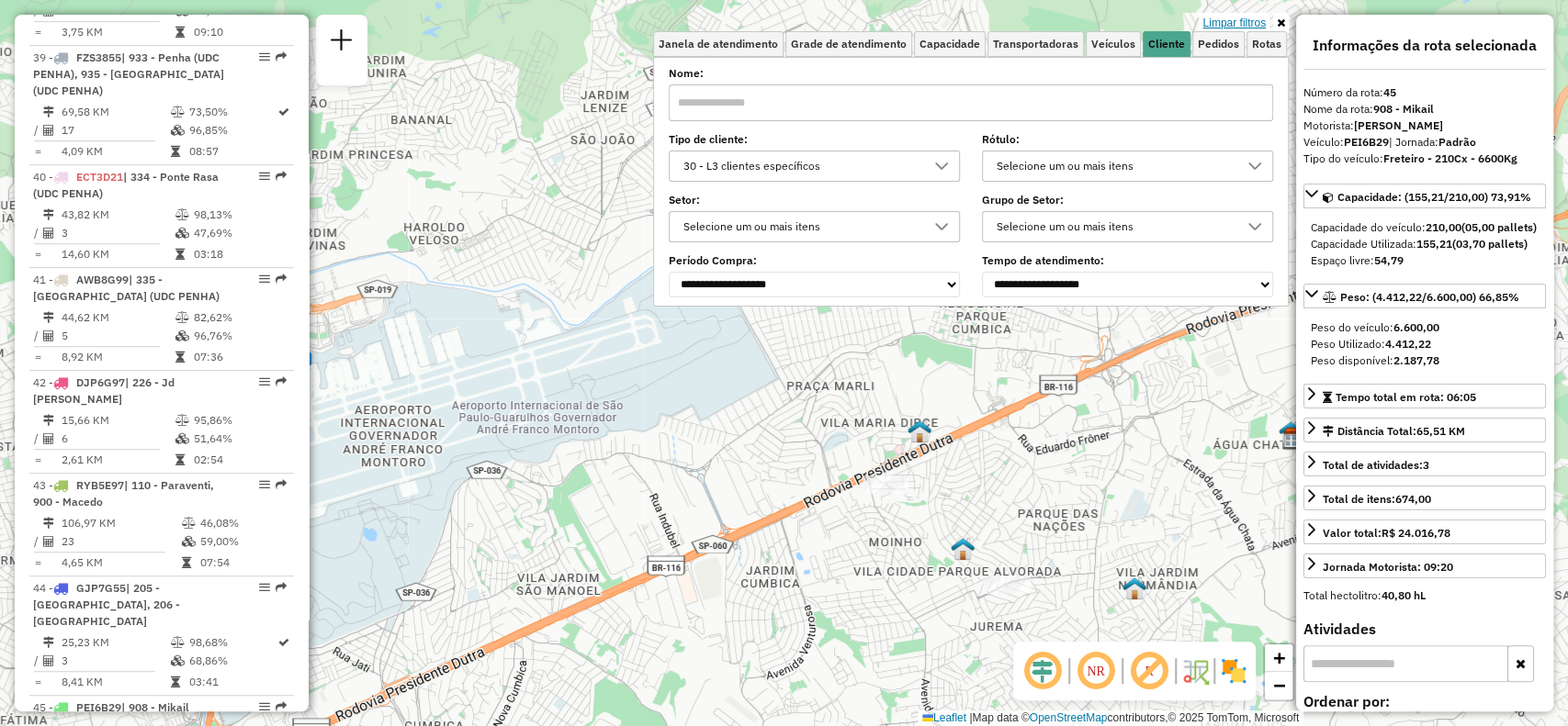
click at [1235, 19] on link "Limpar filtros" at bounding box center [1235, 23] width 71 height 20
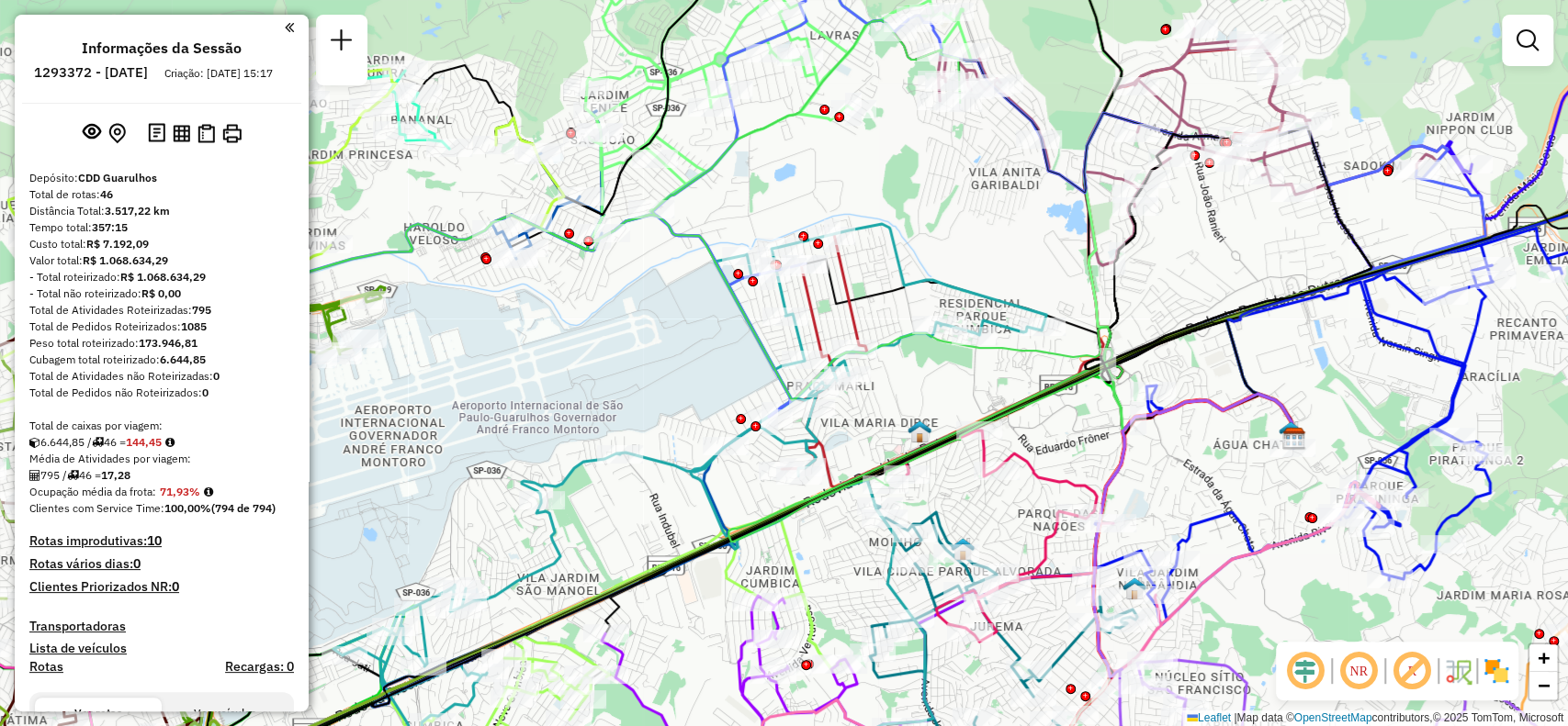
scroll to position [5224, 0]
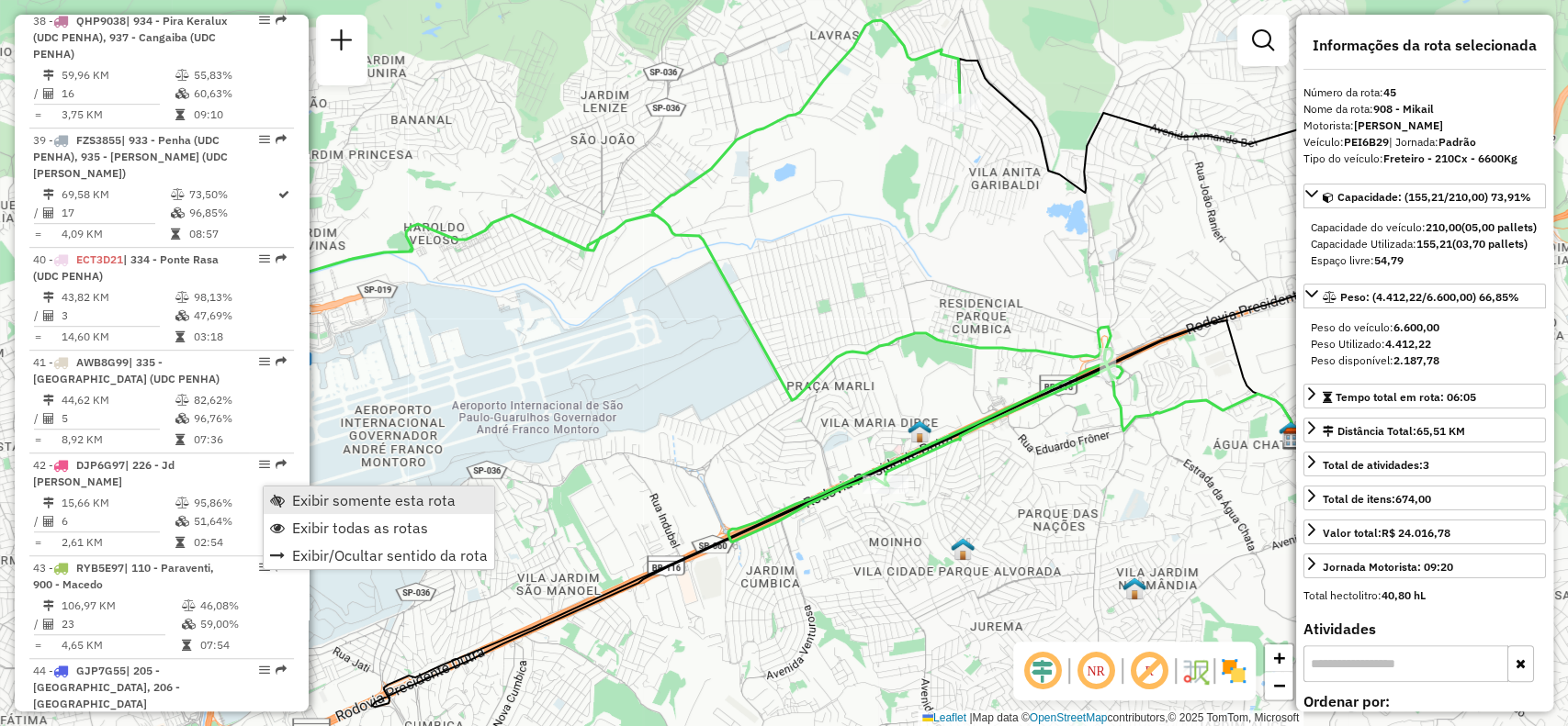
click at [399, 502] on span "Exibir somente esta rota" at bounding box center [373, 500] width 163 height 15
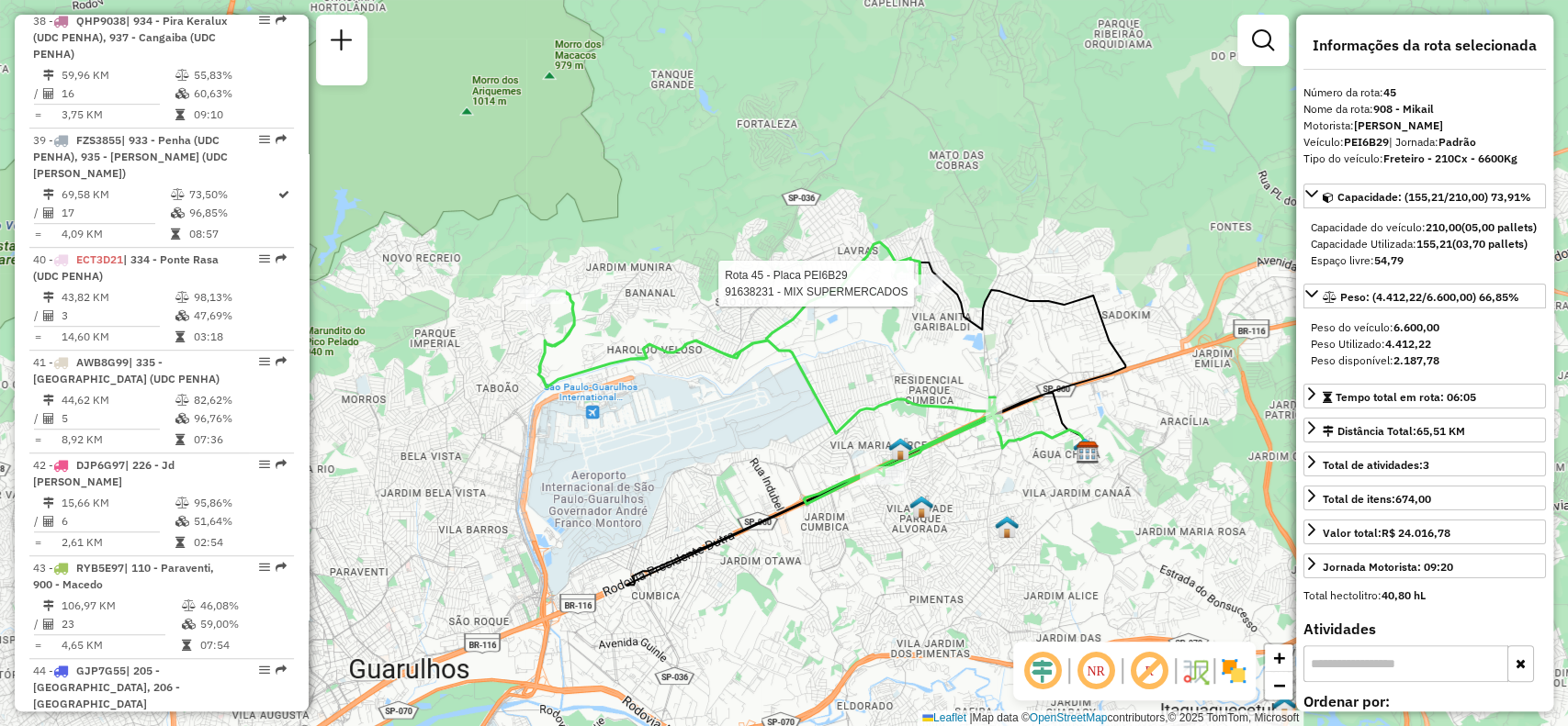
drag, startPoint x: 893, startPoint y: 277, endPoint x: 929, endPoint y: 272, distance: 36.3
click at [929, 272] on icon at bounding box center [770, 358] width 463 height 233
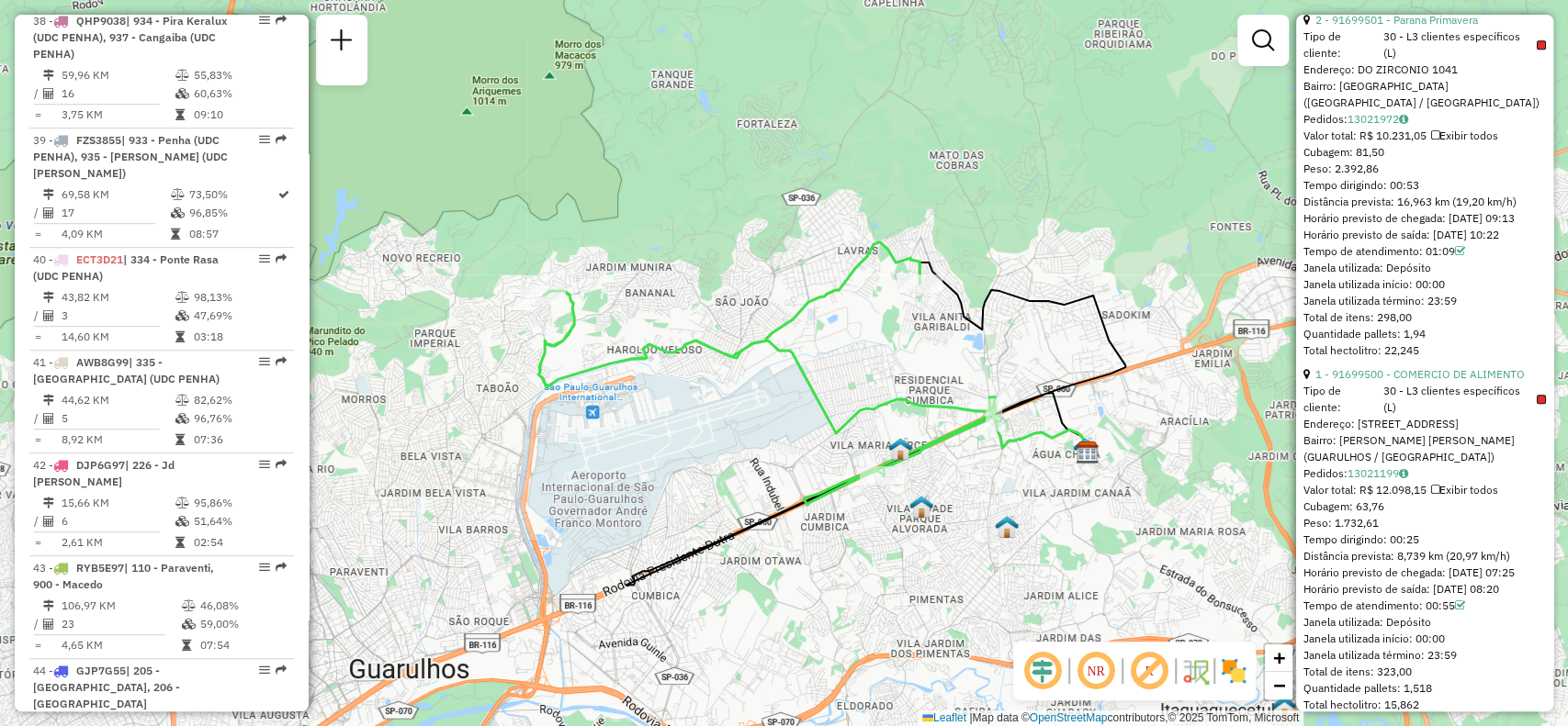
scroll to position [734, 0]
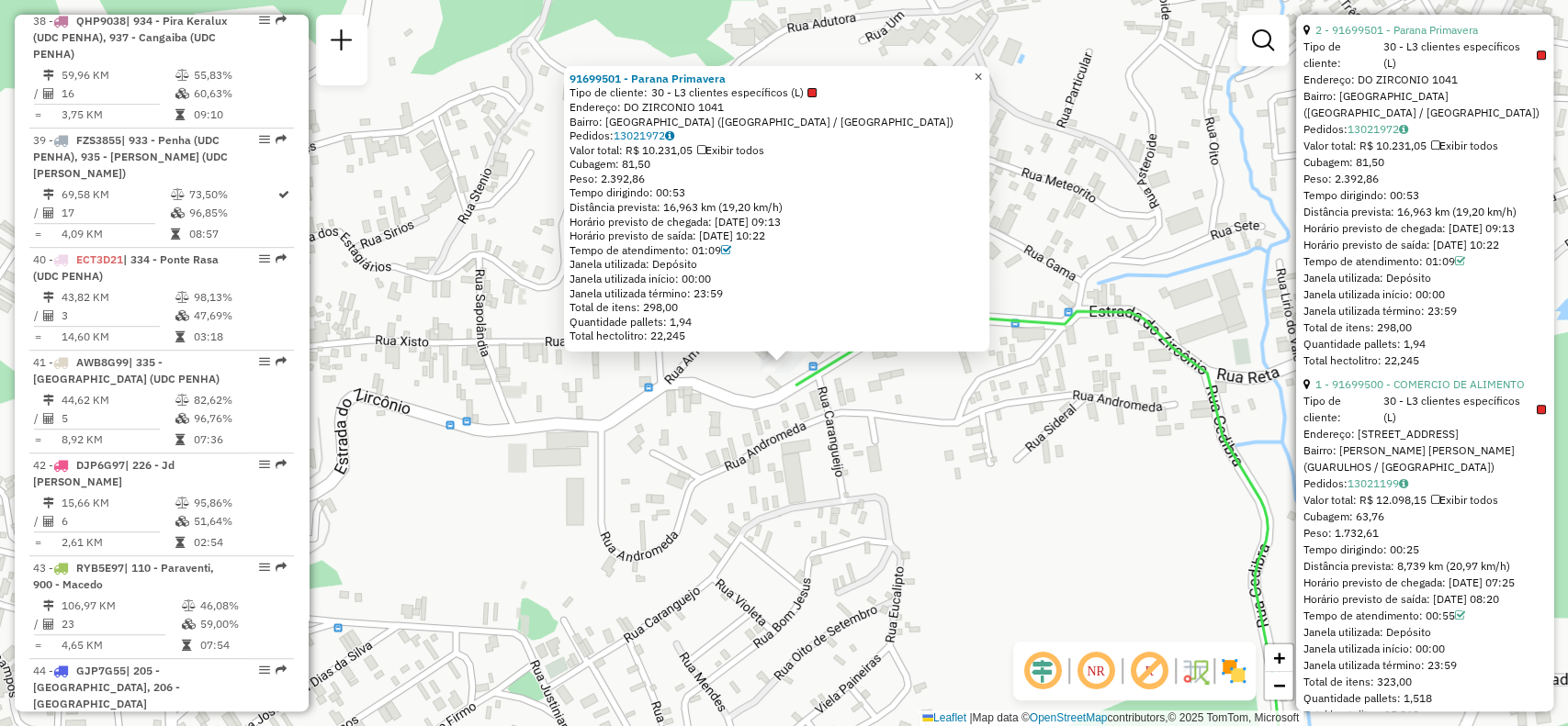
click at [982, 70] on span "×" at bounding box center [977, 76] width 8 height 16
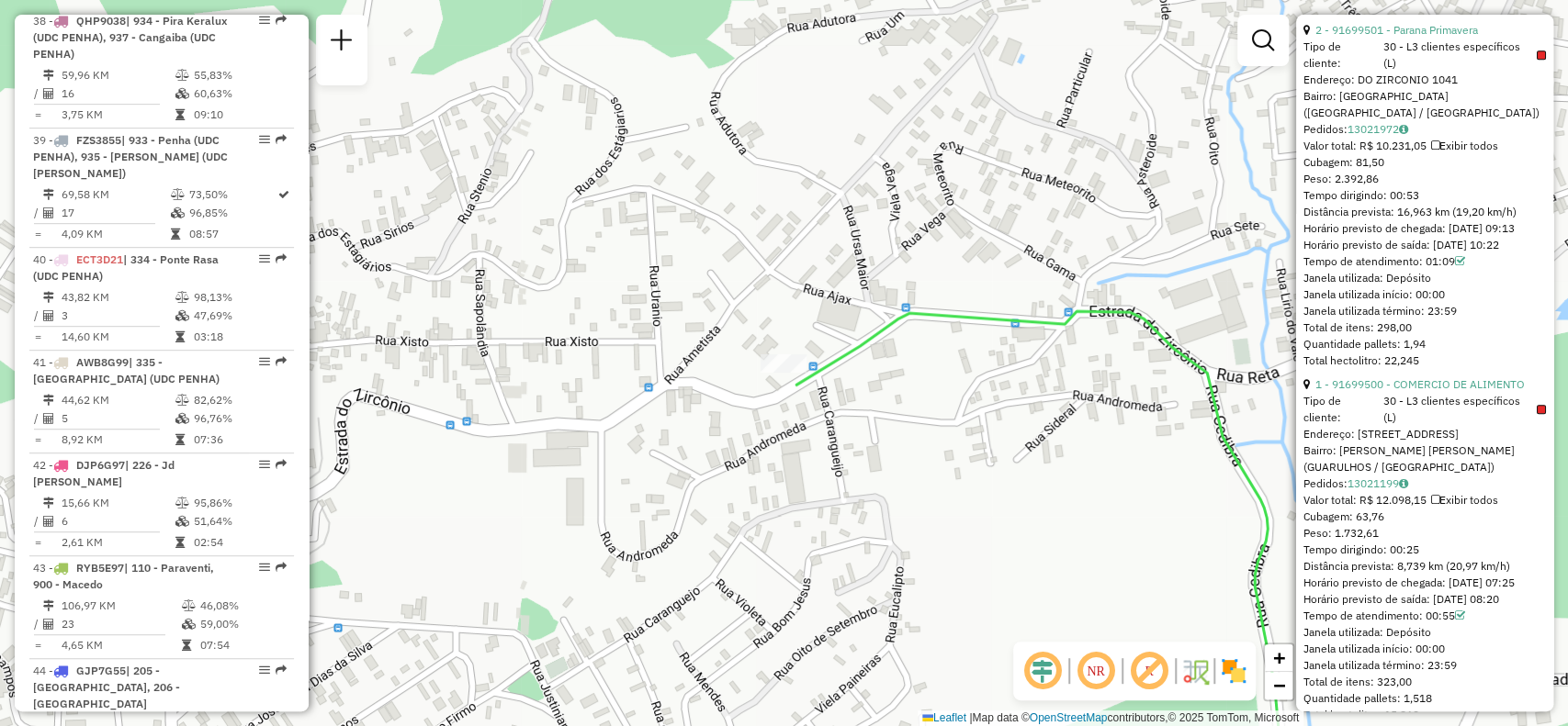
click at [1158, 675] on em at bounding box center [1148, 670] width 44 height 44
click at [938, 394] on span "Exibir todas as rotas" at bounding box center [876, 400] width 136 height 15
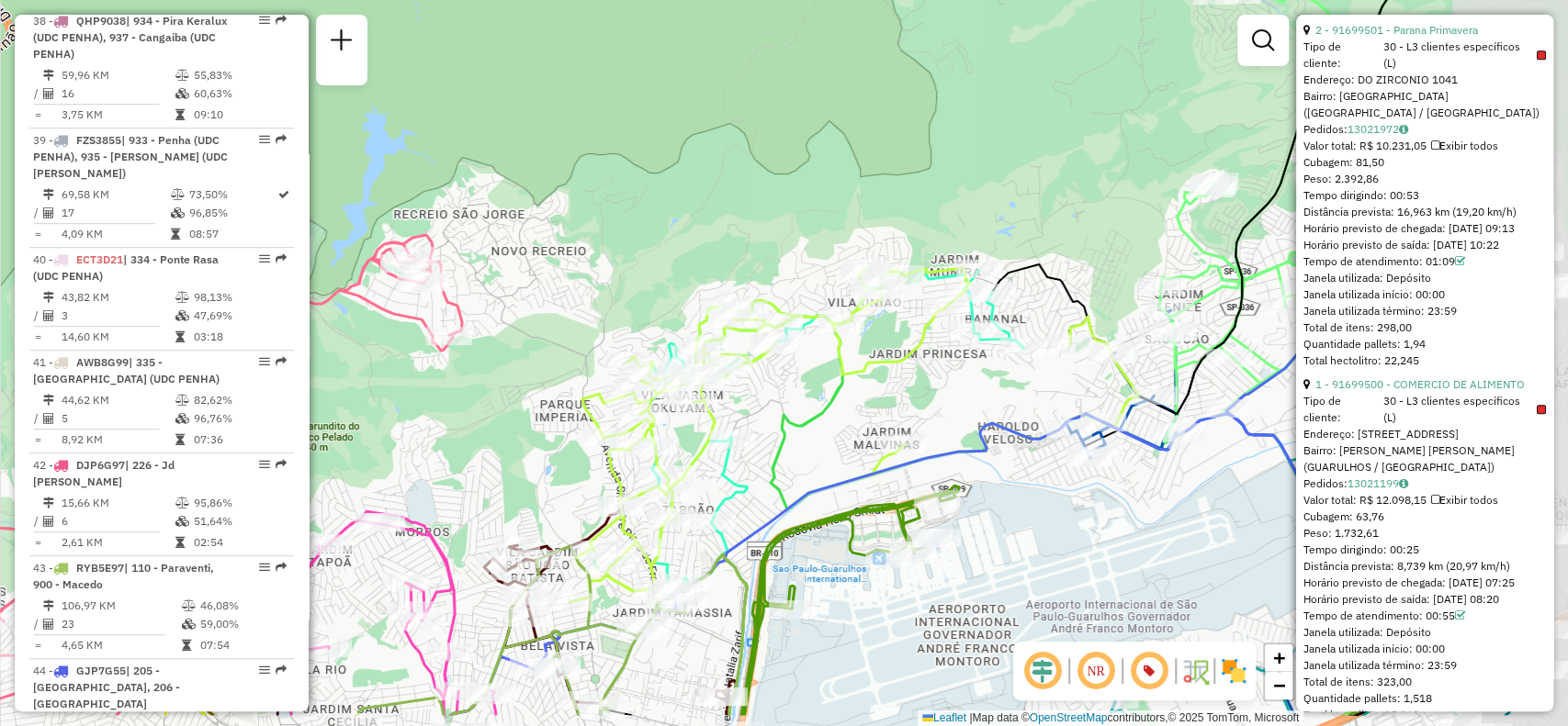
drag, startPoint x: 977, startPoint y: 525, endPoint x: 784, endPoint y: 434, distance: 213.4
click at [771, 445] on icon at bounding box center [1141, 451] width 739 height 465
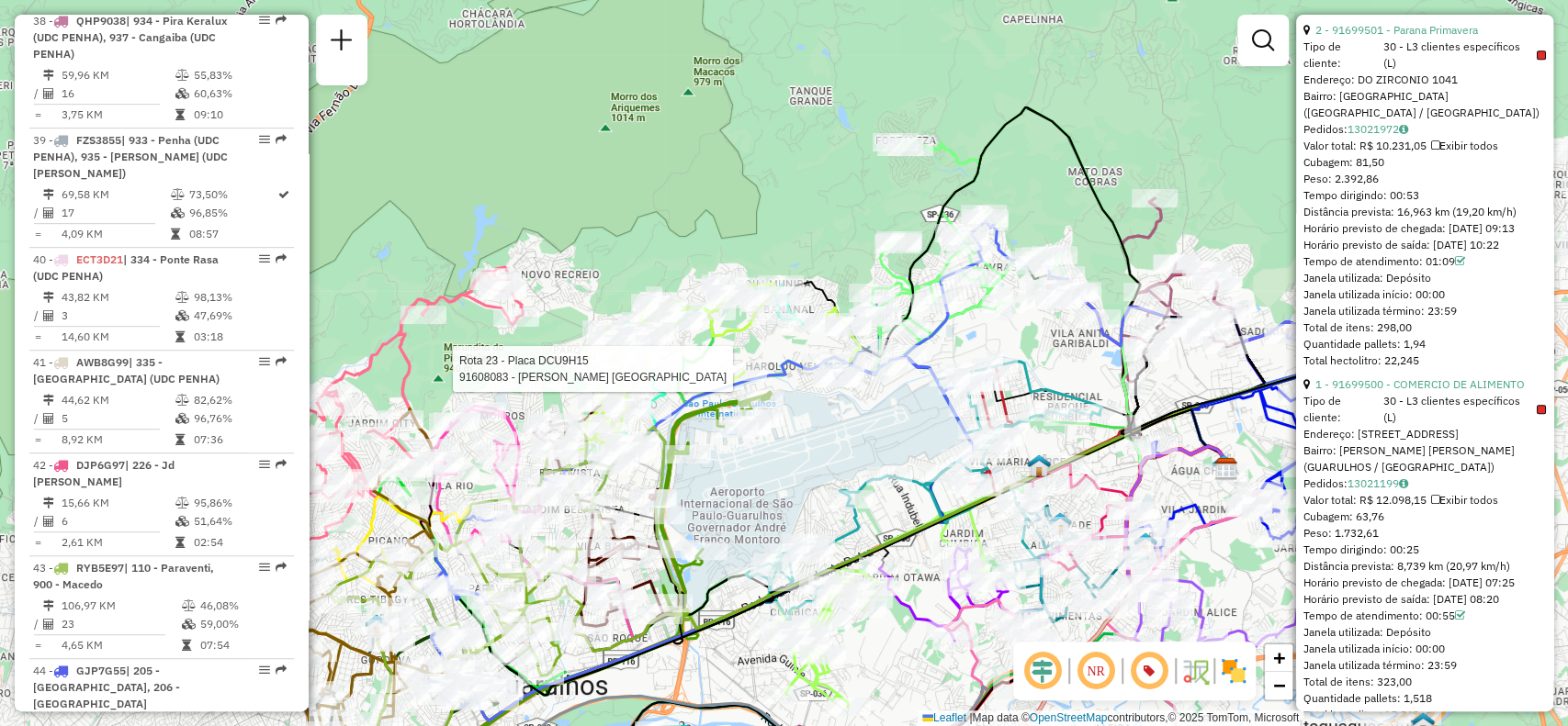
drag, startPoint x: 1041, startPoint y: 467, endPoint x: 904, endPoint y: 428, distance: 142.4
click at [860, 404] on div "Rota 23 - Placa DCU9H15 91608083 - MERCADO R. T. CARVAL Janela de atendimento G…" at bounding box center [784, 363] width 1568 height 726
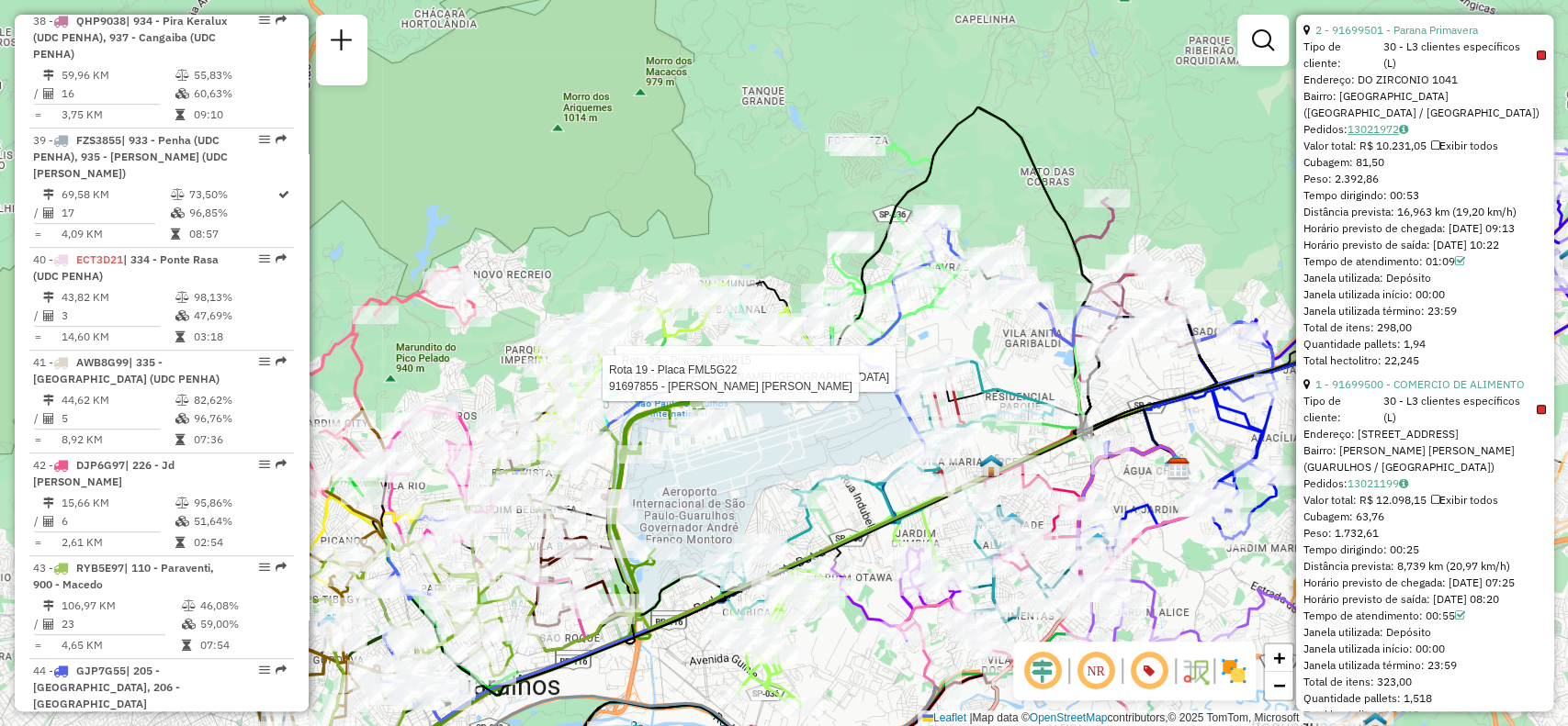
click at [1386, 136] on link "13021972" at bounding box center [1378, 129] width 60 height 14
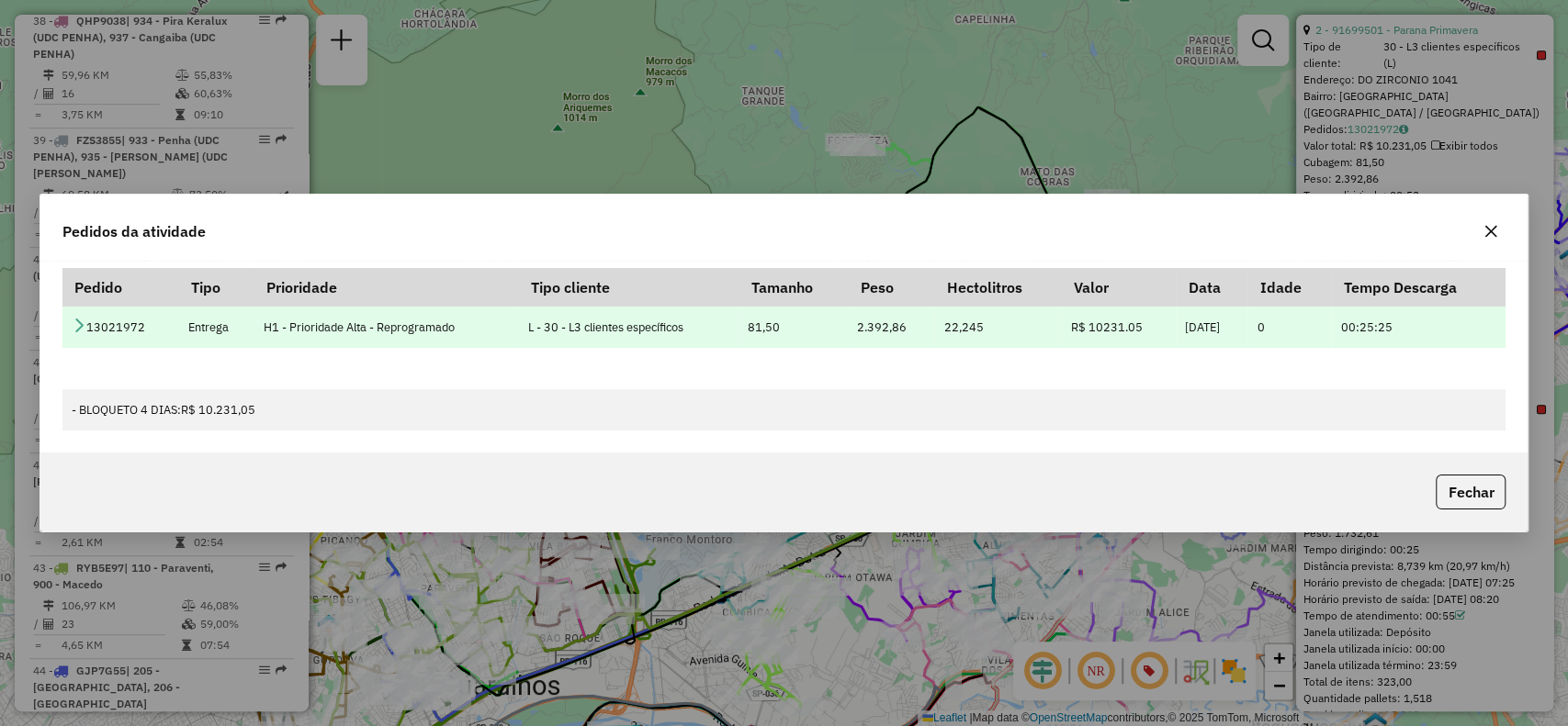
click at [74, 322] on icon at bounding box center [79, 325] width 15 height 15
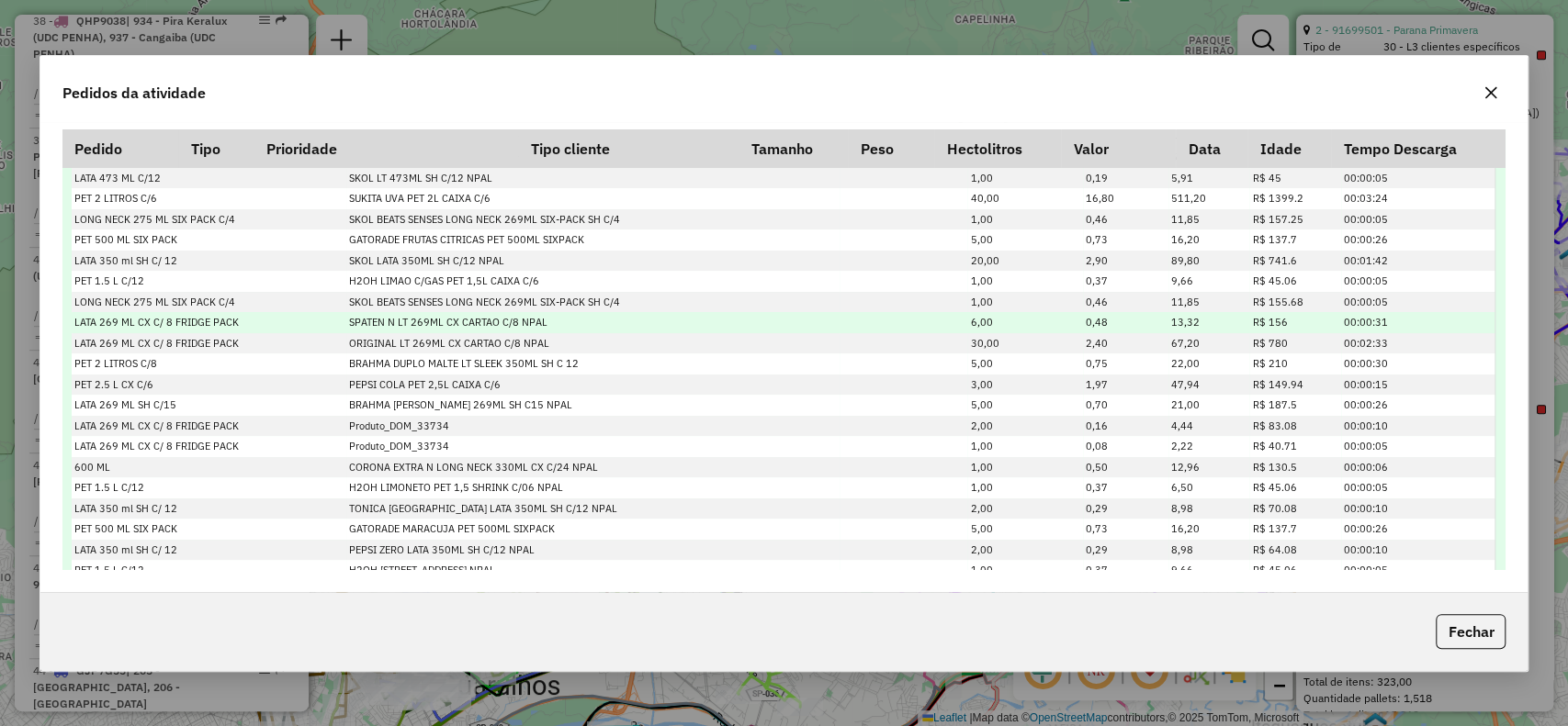
scroll to position [0, 0]
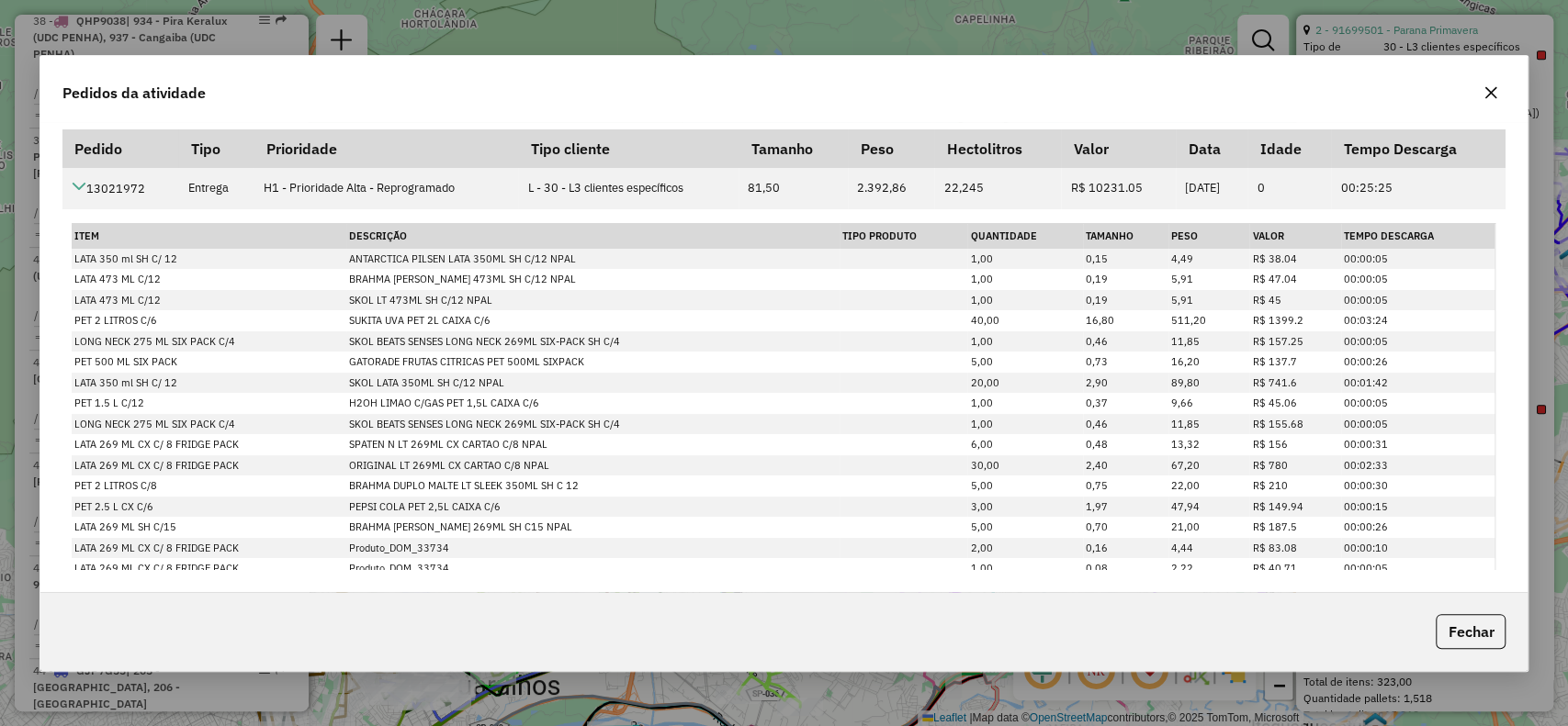
click at [1490, 85] on icon "button" at bounding box center [1491, 93] width 15 height 15
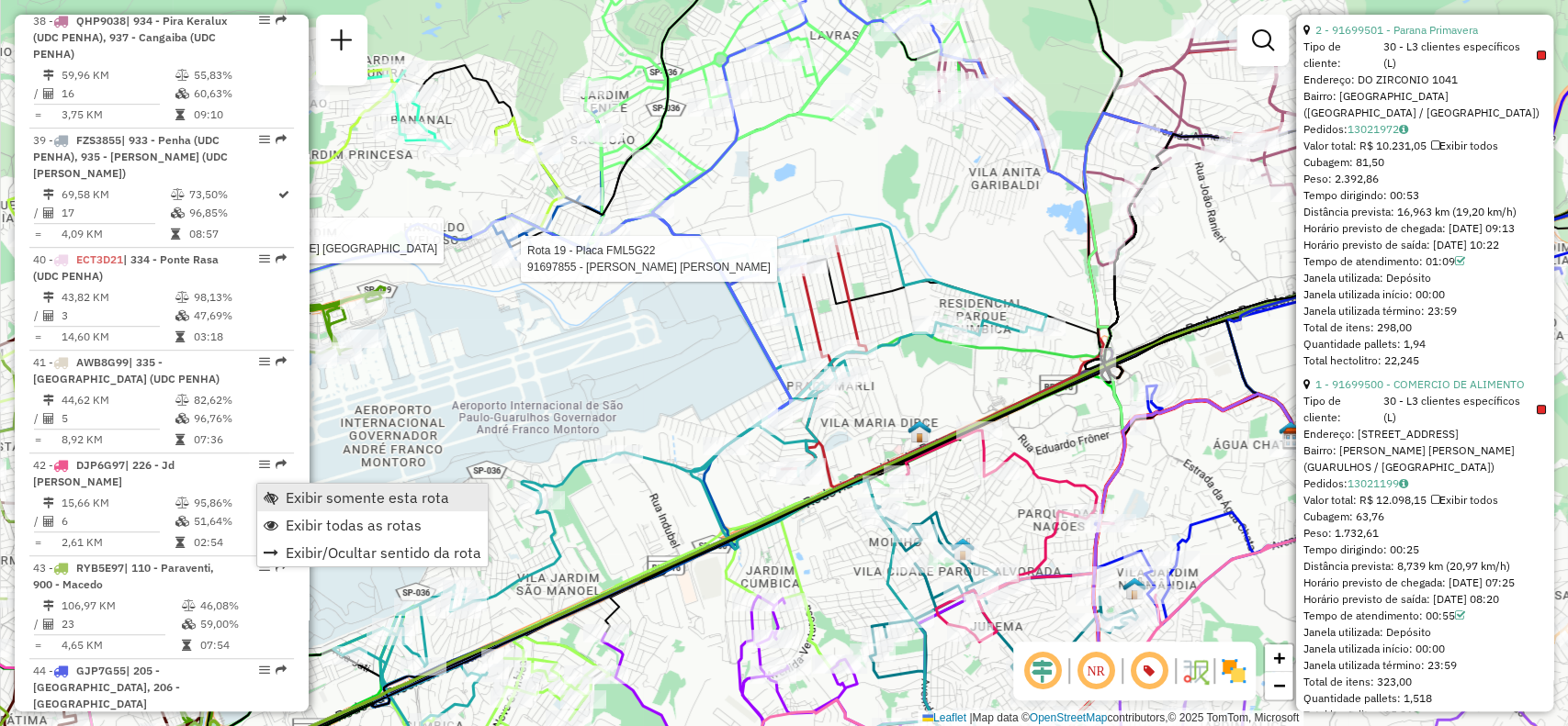
click at [385, 498] on span "Exibir somente esta rota" at bounding box center [368, 498] width 163 height 15
